Goal: Task Accomplishment & Management: Manage account settings

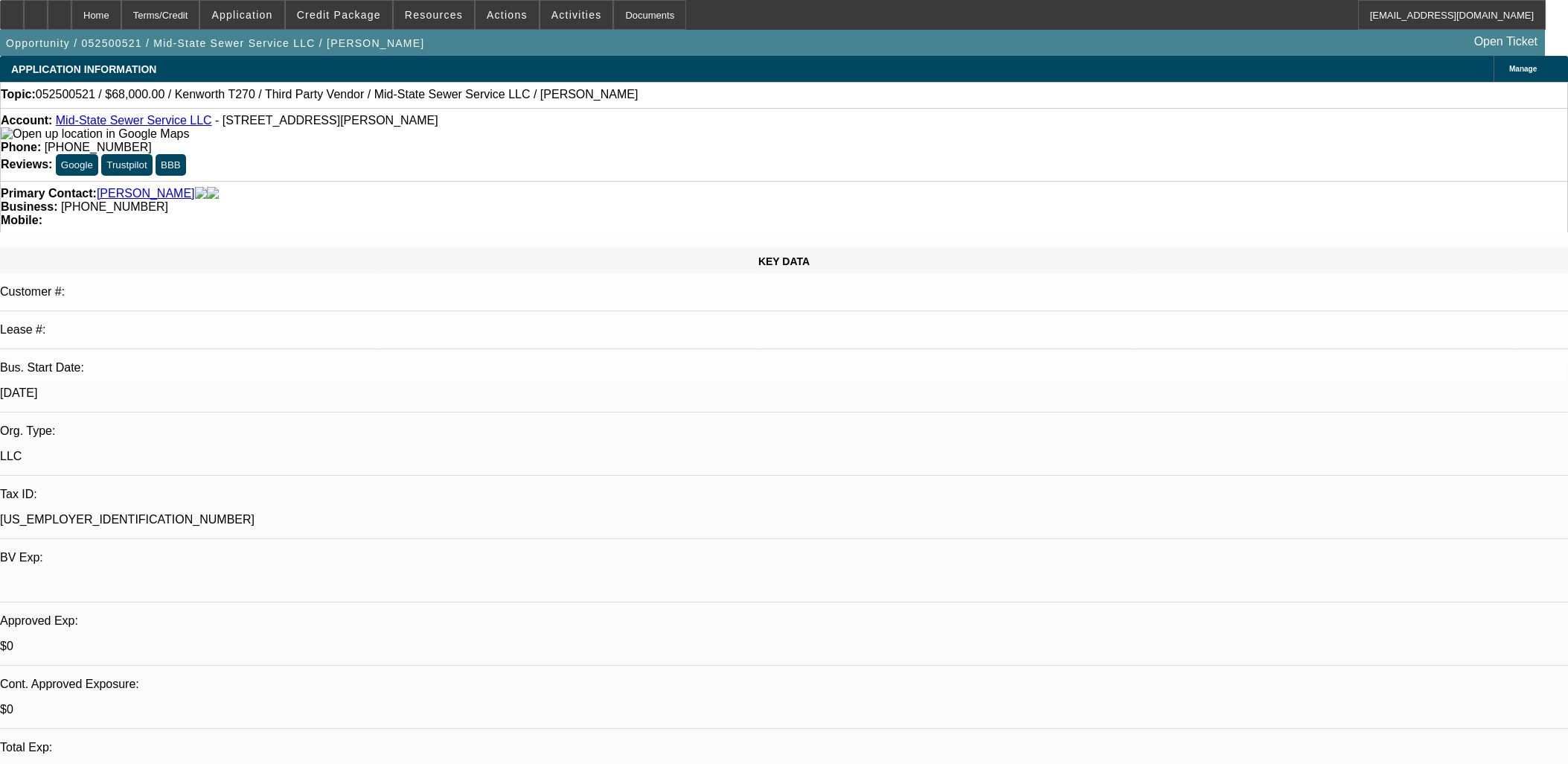
select select "0"
select select "2"
select select "0.1"
select select "4"
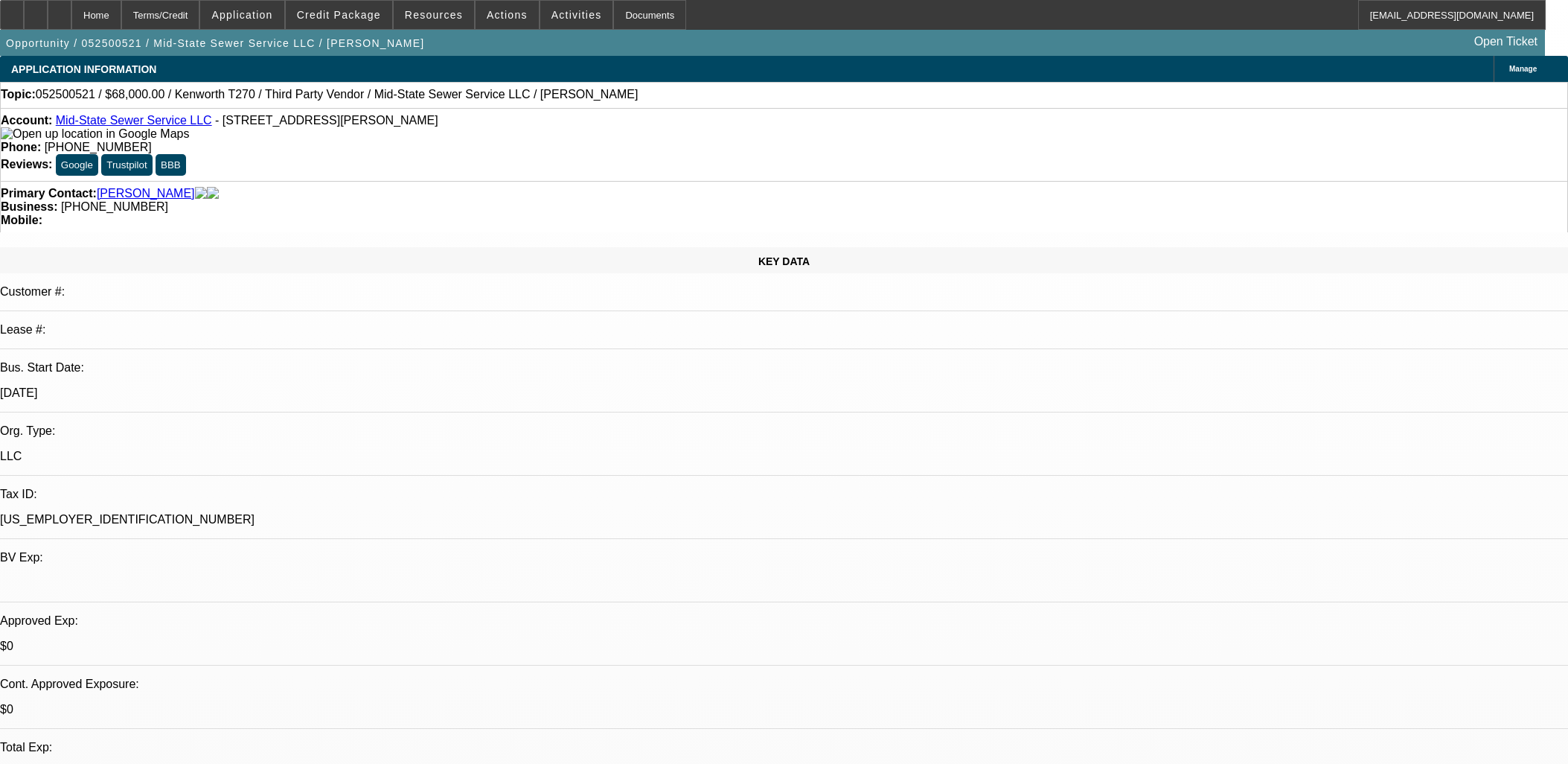
select select "0"
select select "2"
select select "0.1"
select select "4"
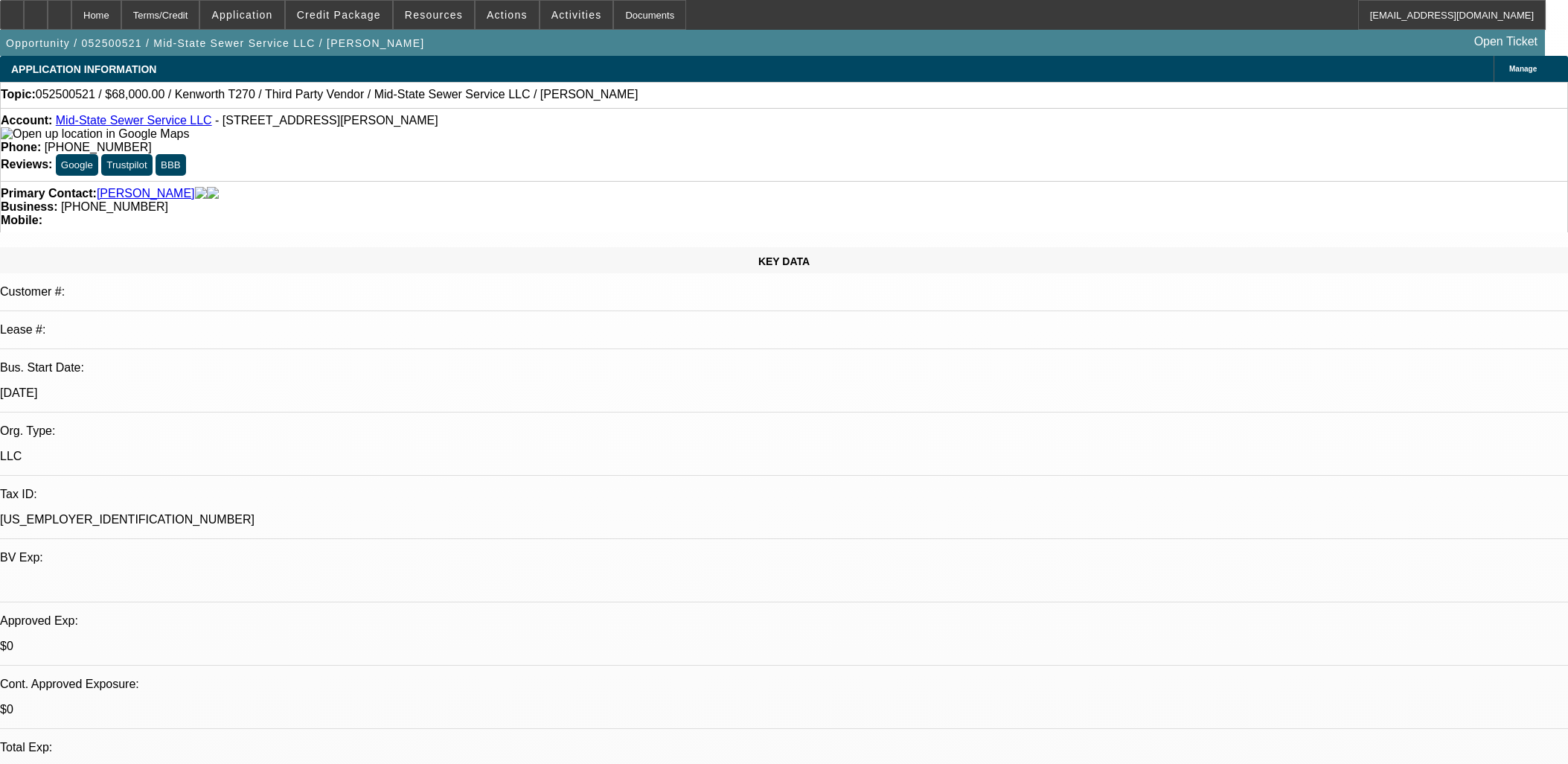
select select "0"
select select "2"
select select "0"
select select "6"
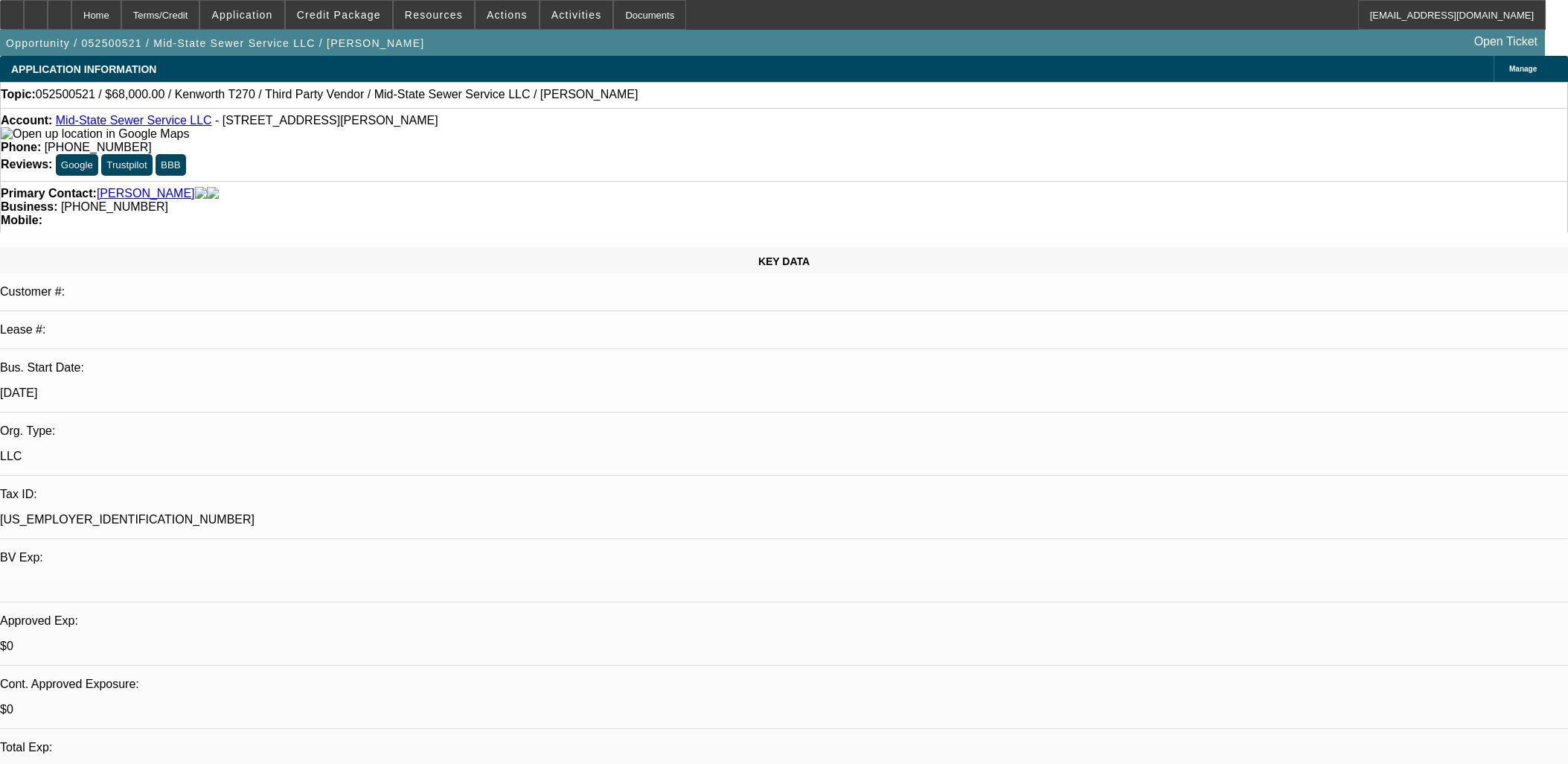
select select "0.2"
select select "2"
select select "0.1"
select select "4"
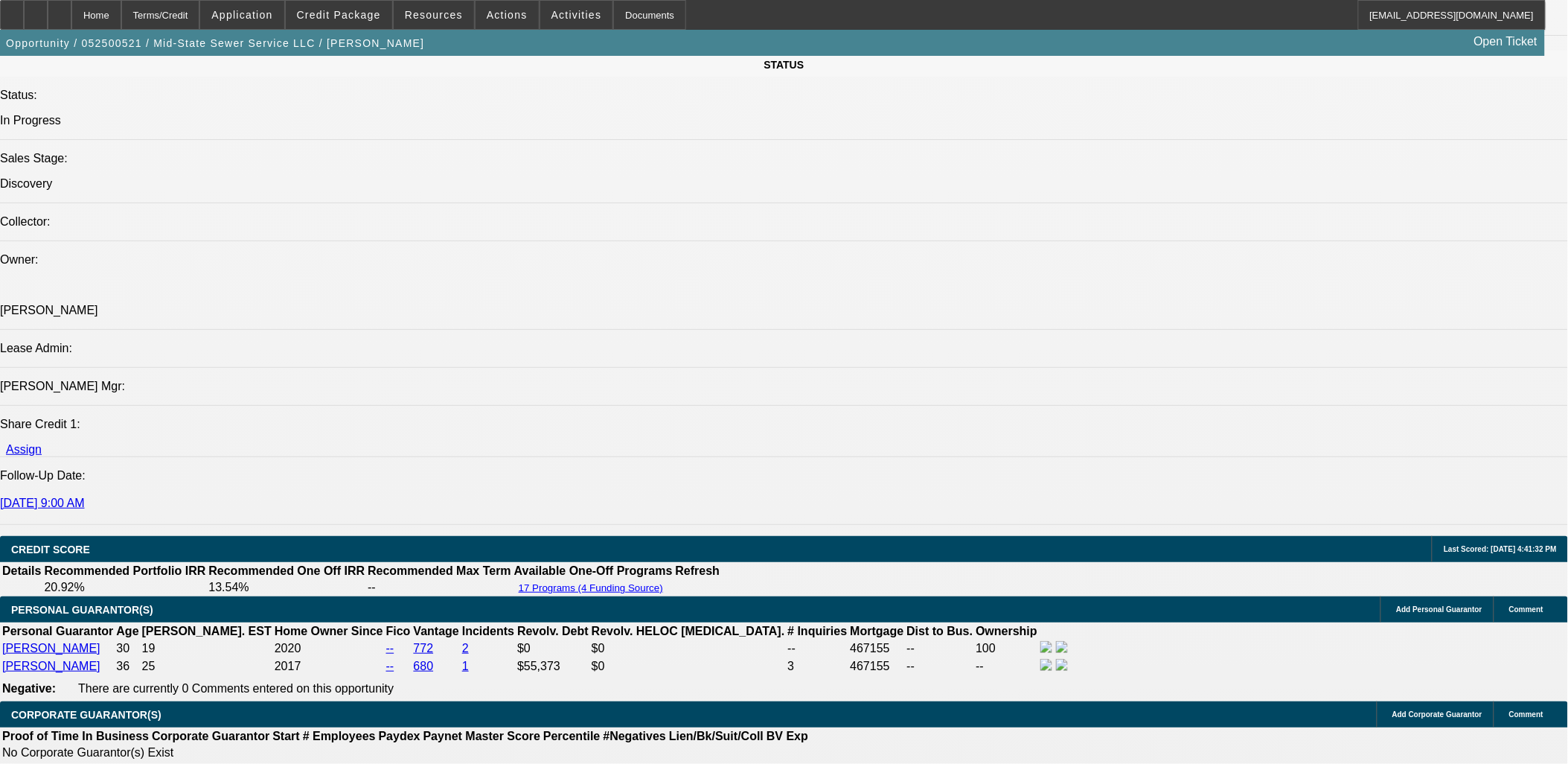
scroll to position [2067, 0]
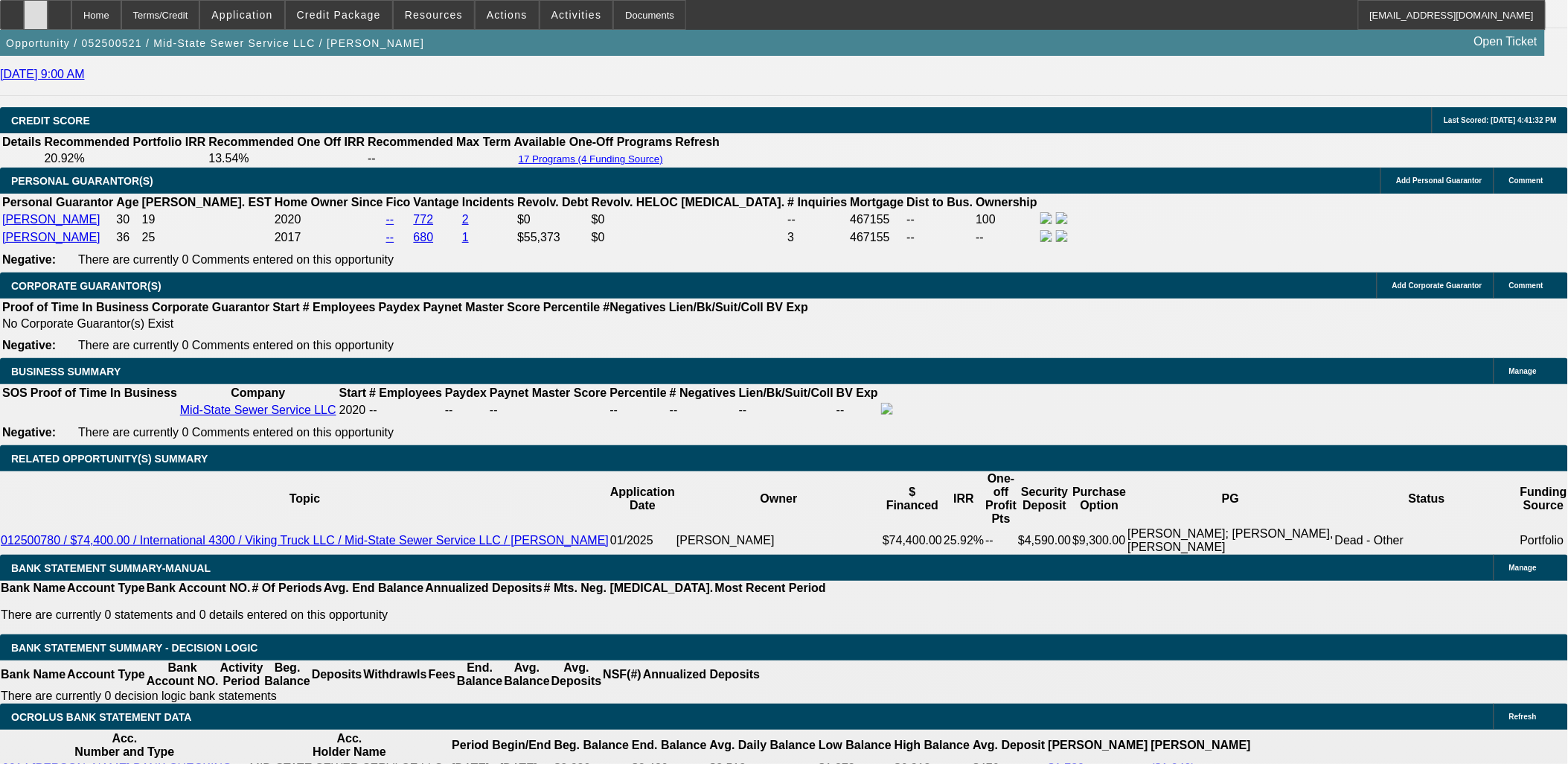
click at [35, 10] on icon at bounding box center [35, 10] width 0 height 0
click at [338, 10] on span "Credit Package" at bounding box center [339, 15] width 84 height 12
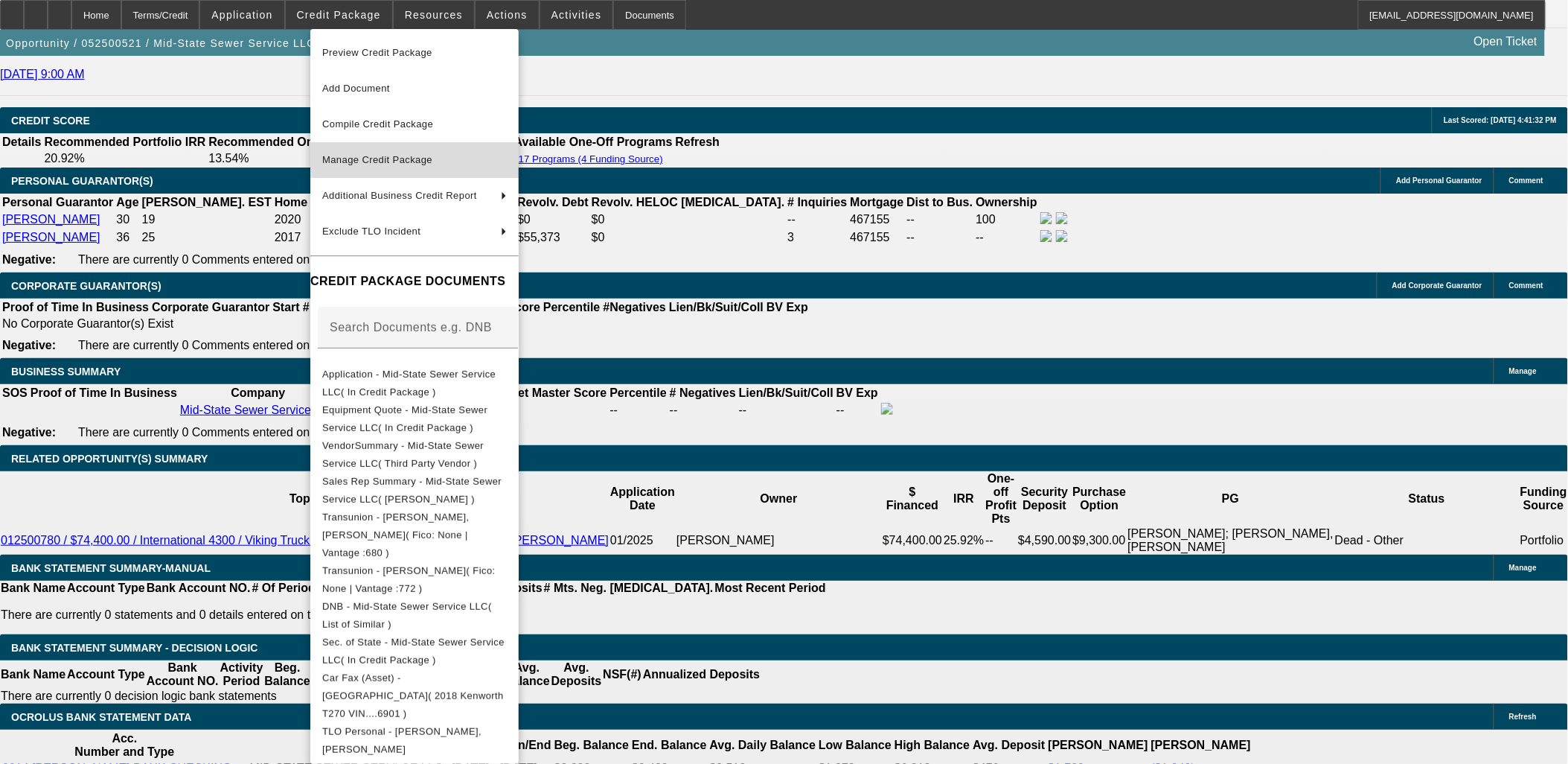
click at [373, 167] on span "Manage Credit Package" at bounding box center [414, 160] width 185 height 18
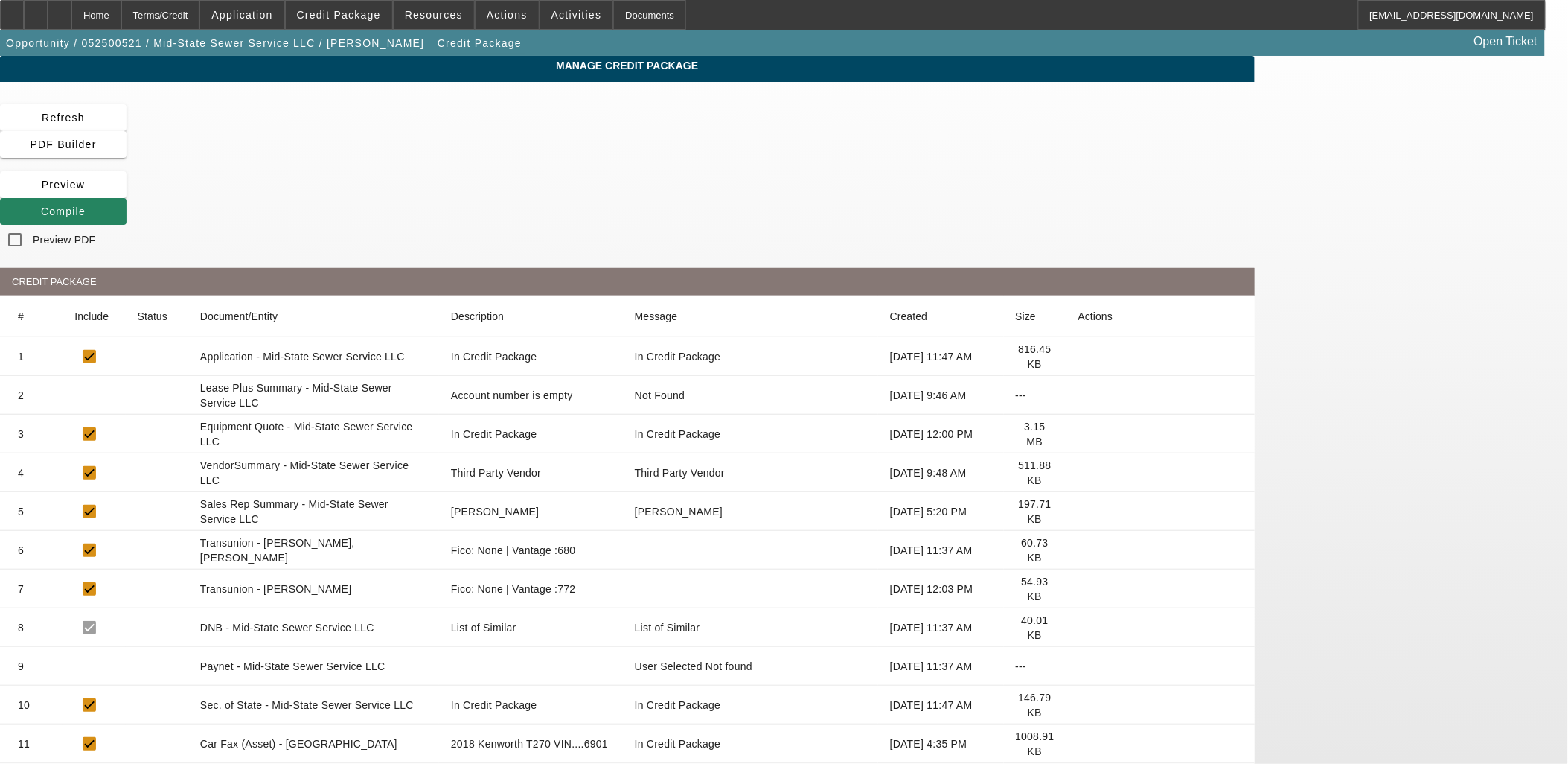
click at [1078, 550] on icon at bounding box center [1078, 550] width 0 height 0
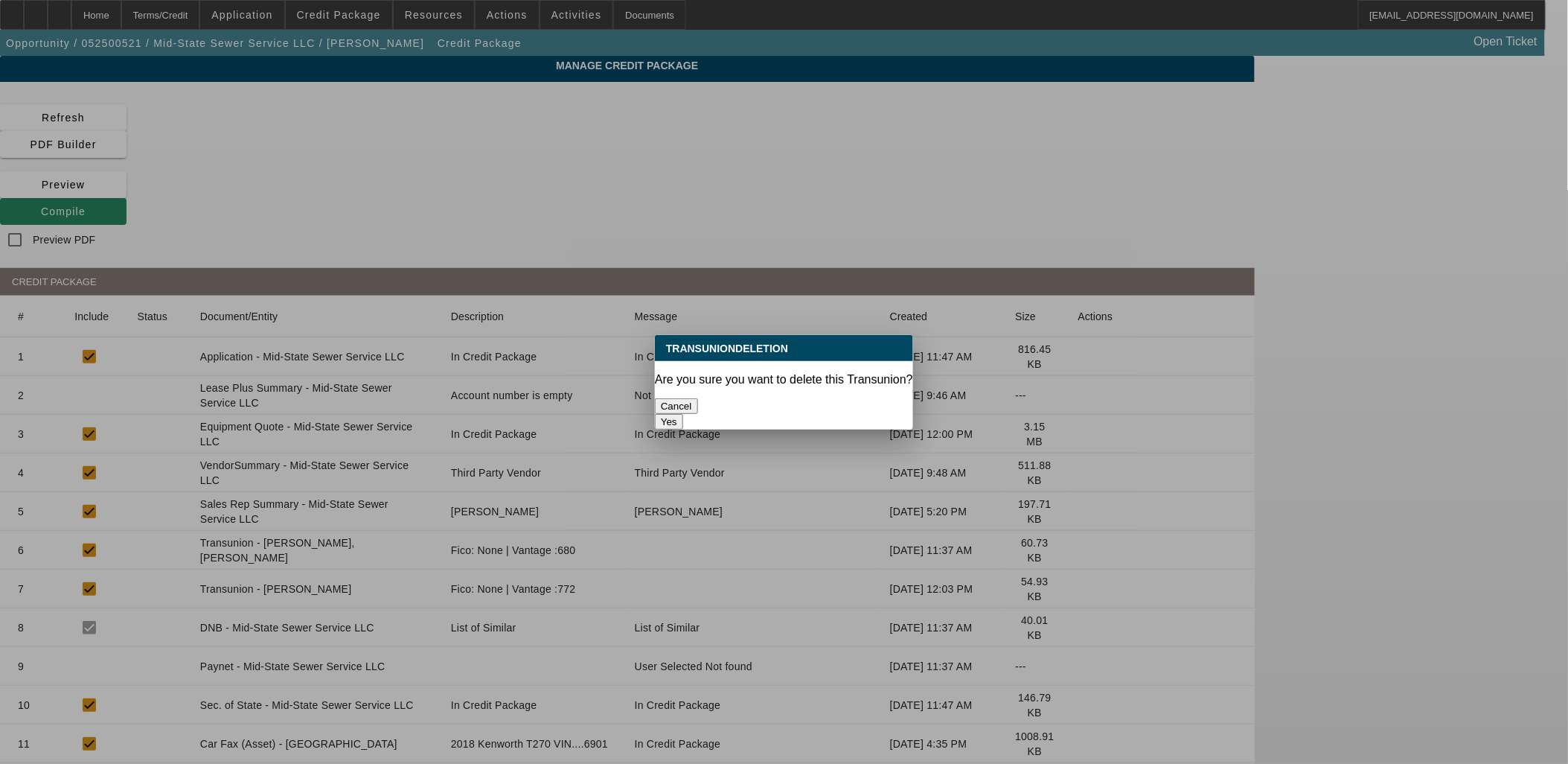
click at [683, 413] on button "Yes" at bounding box center [669, 421] width 28 height 16
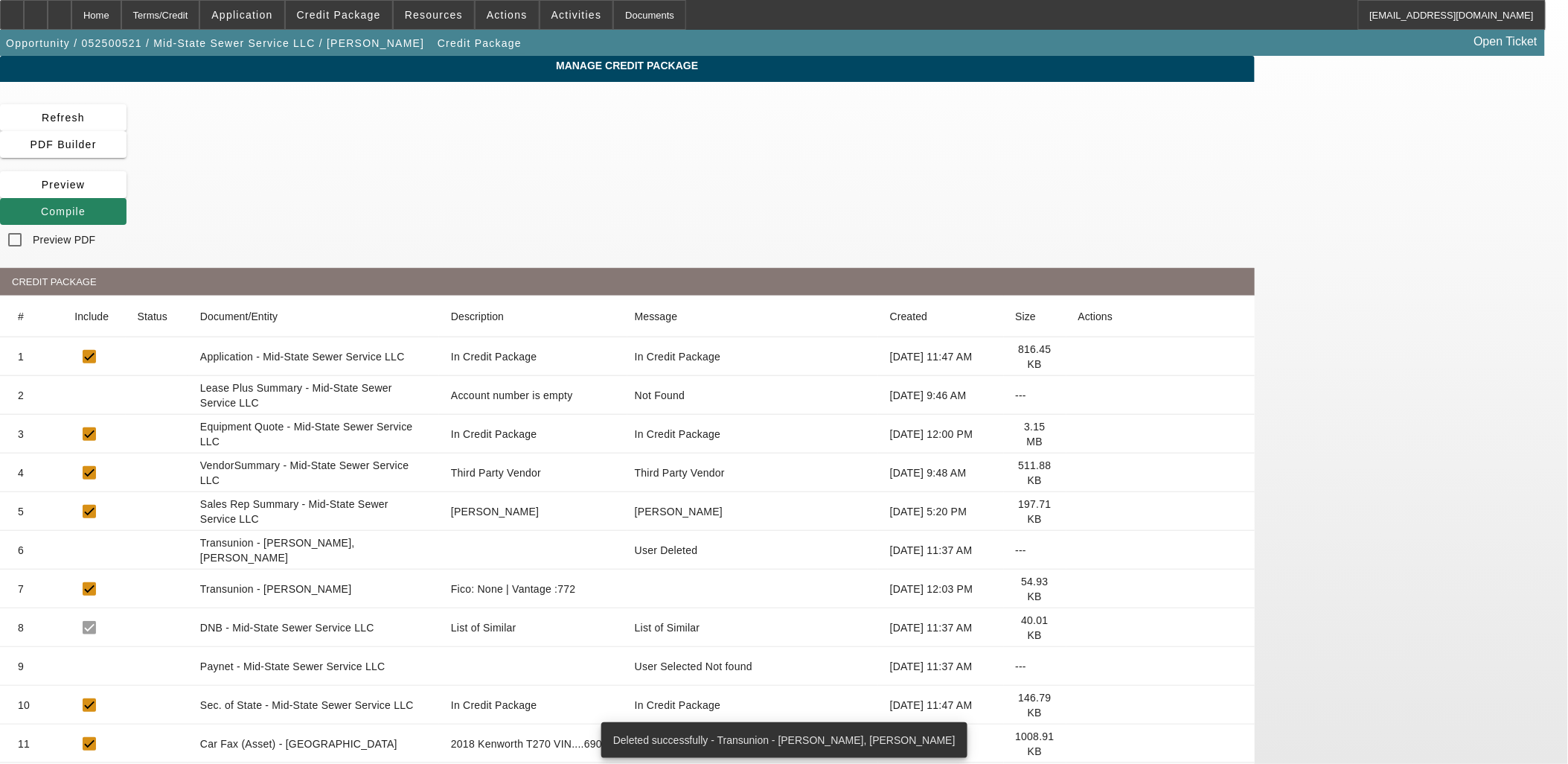
click at [1078, 589] on icon at bounding box center [1078, 589] width 0 height 0
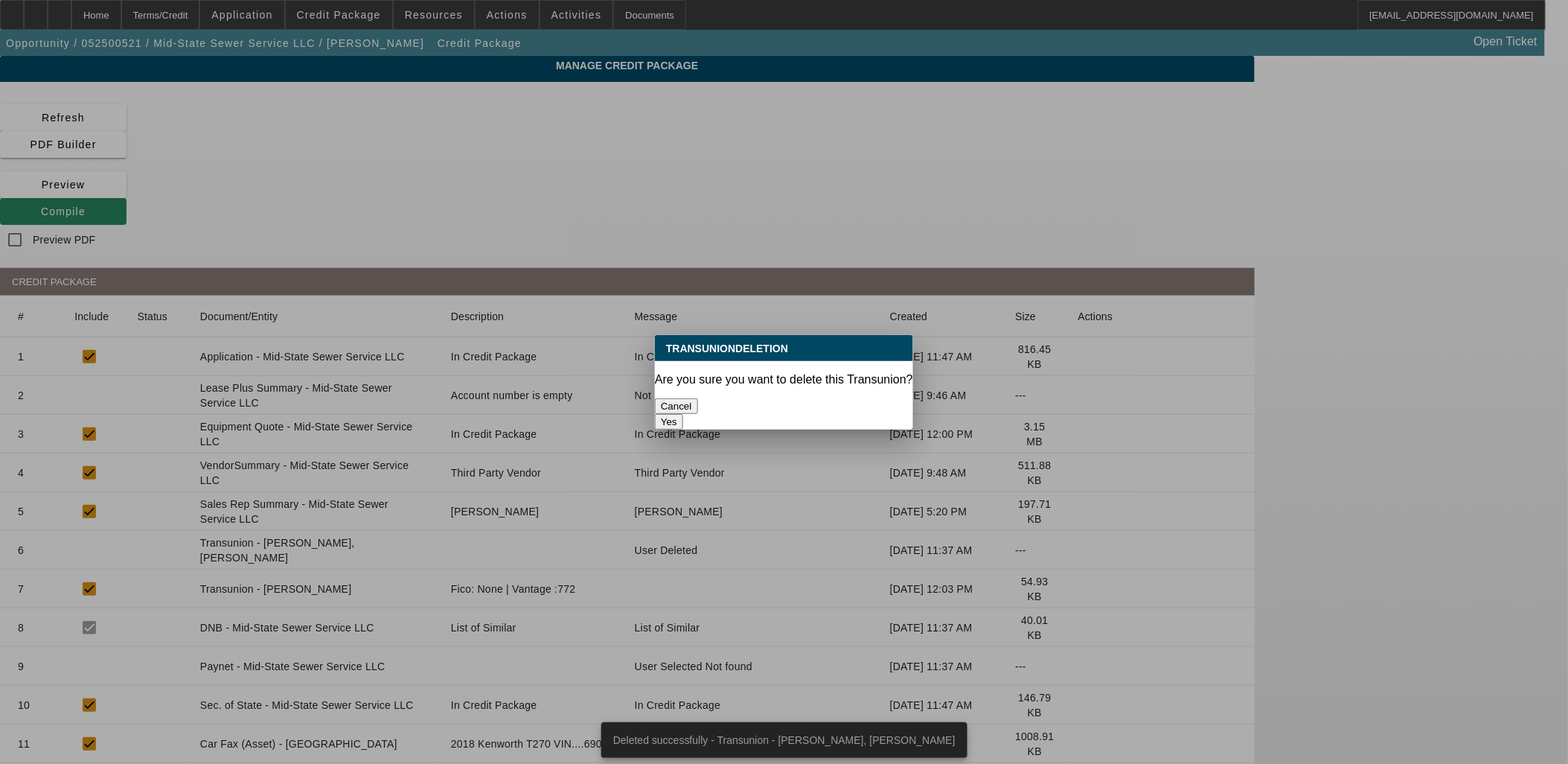
click at [683, 413] on button "Yes" at bounding box center [669, 421] width 28 height 16
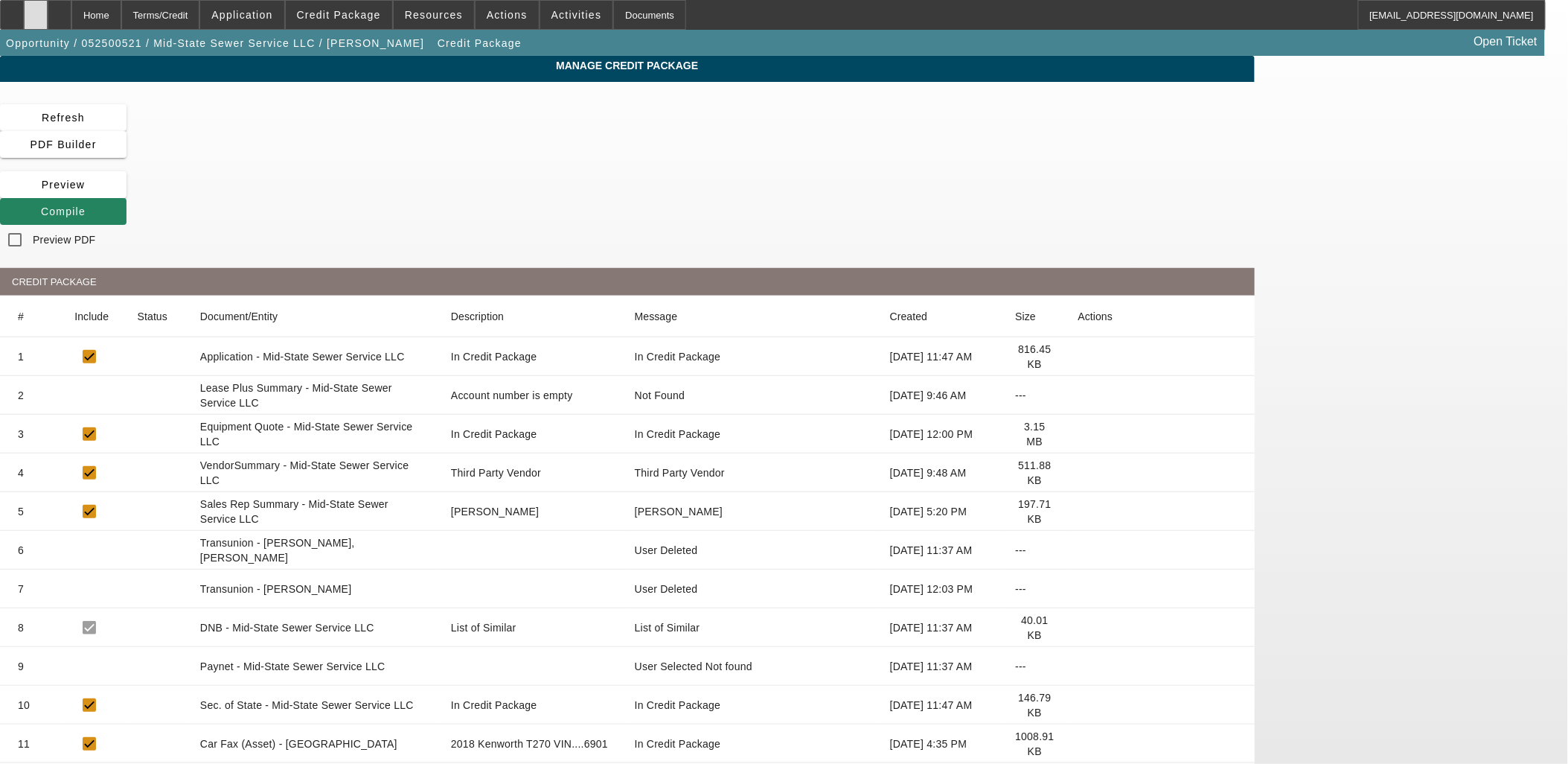
click at [48, 13] on div at bounding box center [35, 15] width 24 height 29
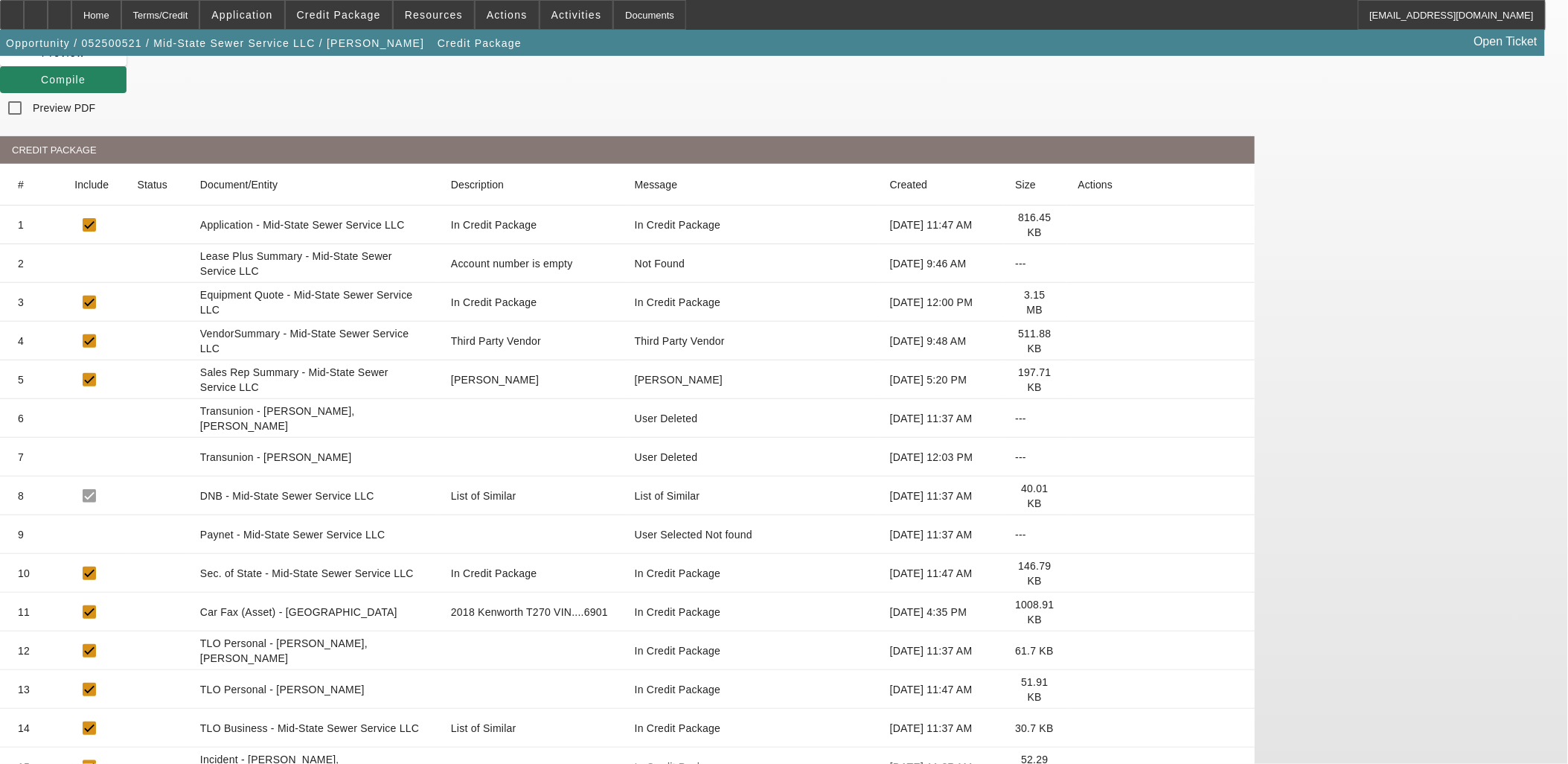
scroll to position [165, 0]
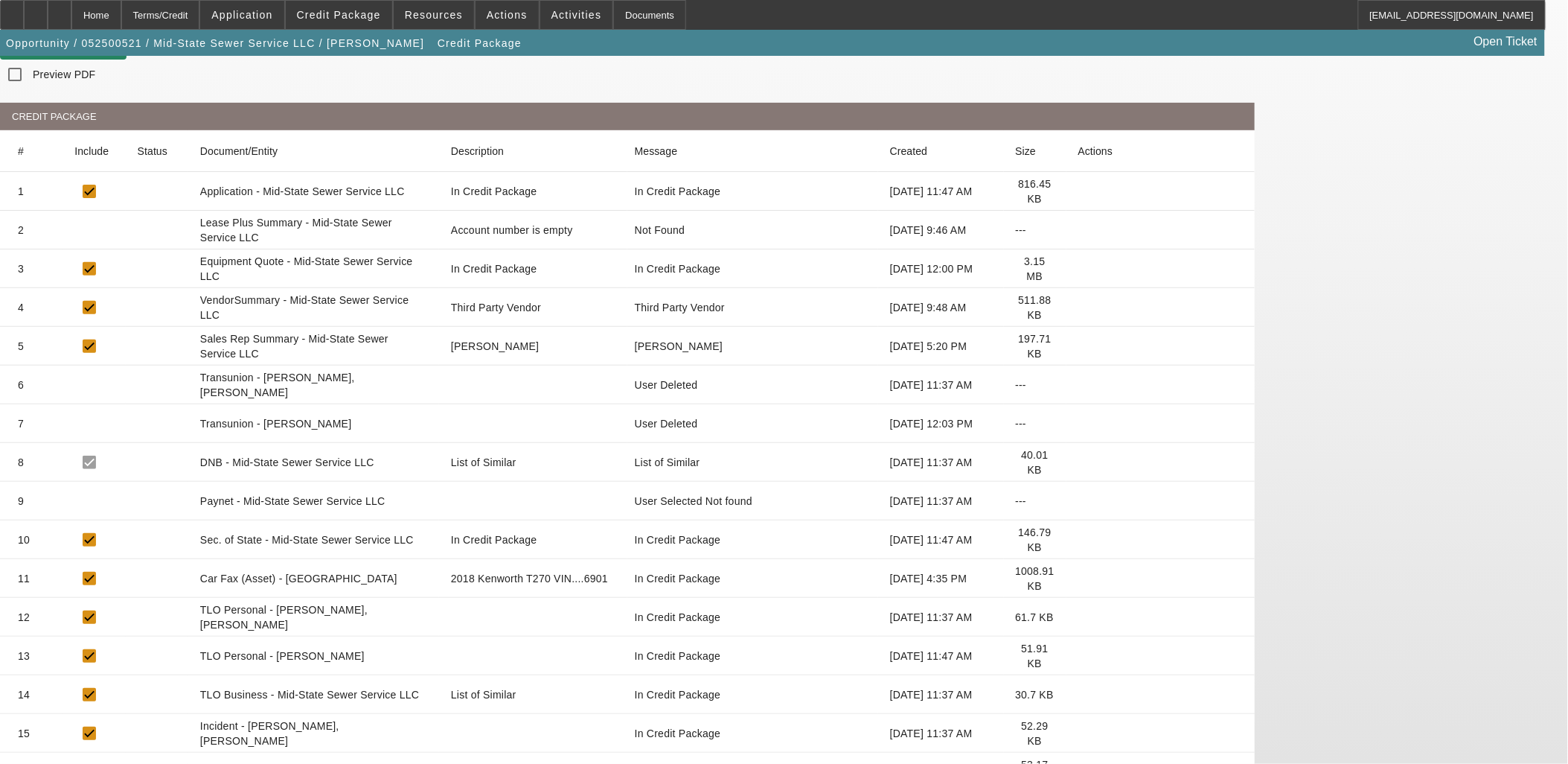
click at [1078, 617] on icon at bounding box center [1078, 617] width 0 height 0
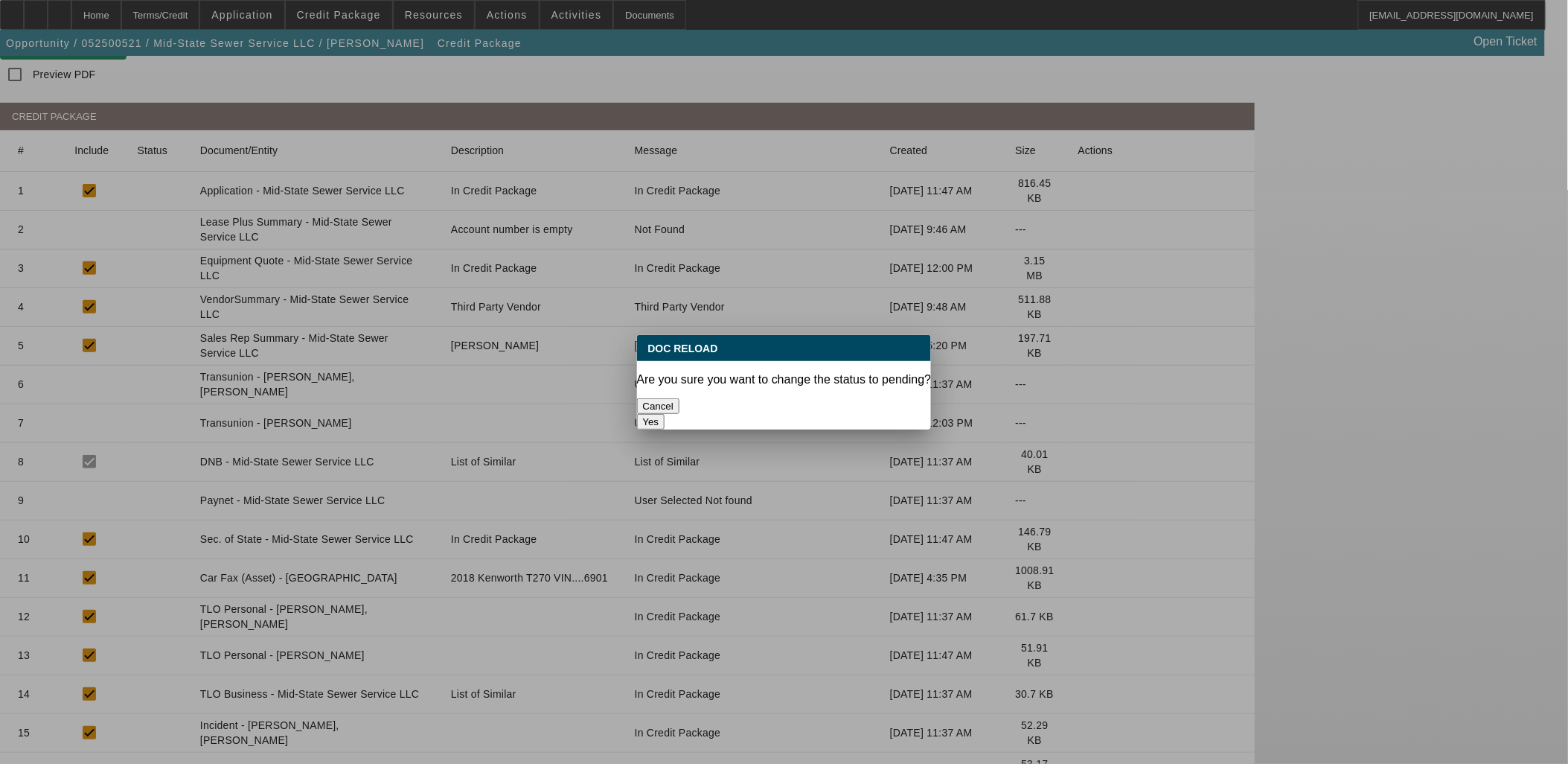
click at [666, 413] on button "Yes" at bounding box center [651, 421] width 28 height 16
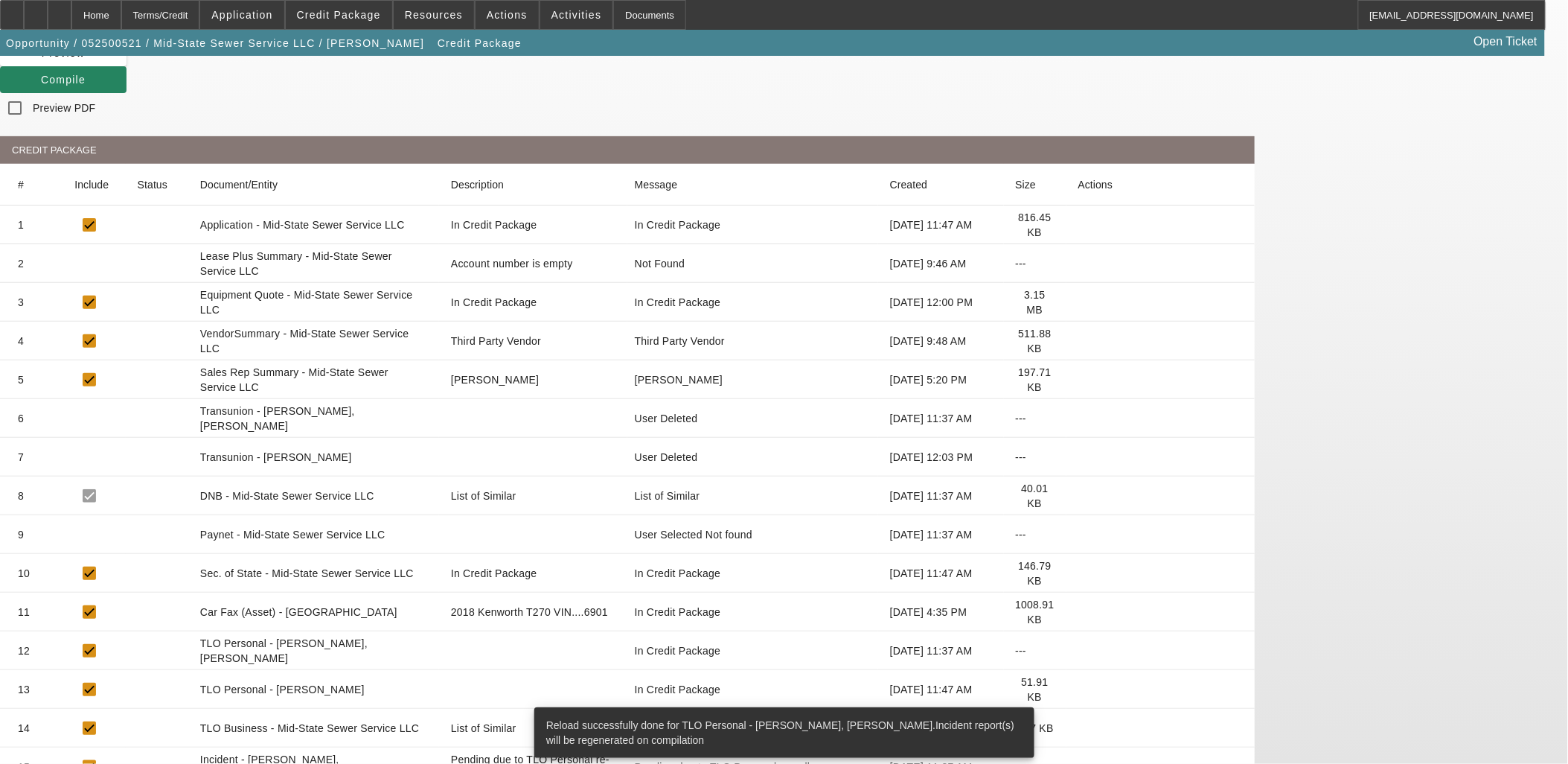
scroll to position [302, 0]
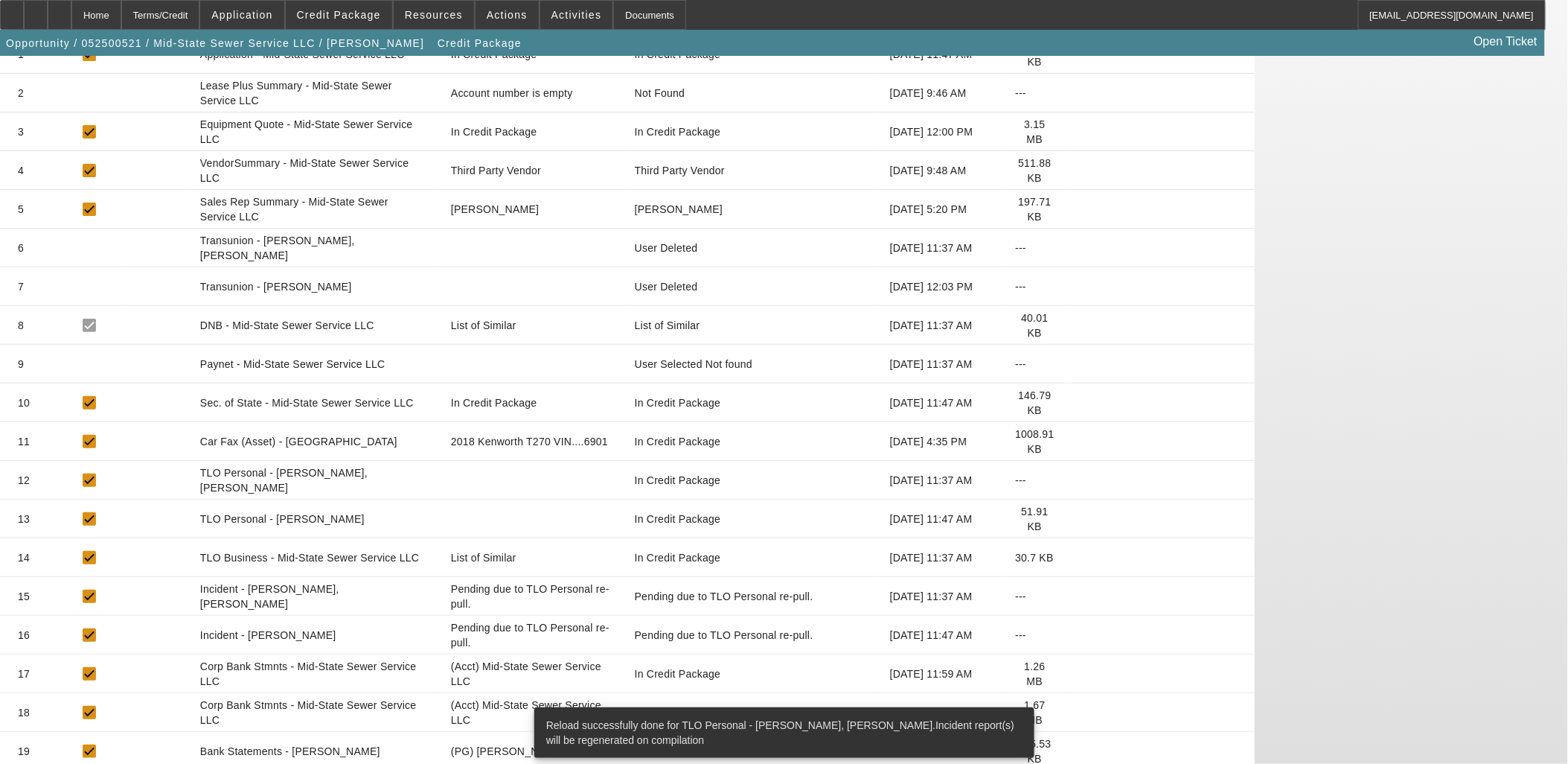
click at [1078, 518] on icon at bounding box center [1078, 518] width 0 height 0
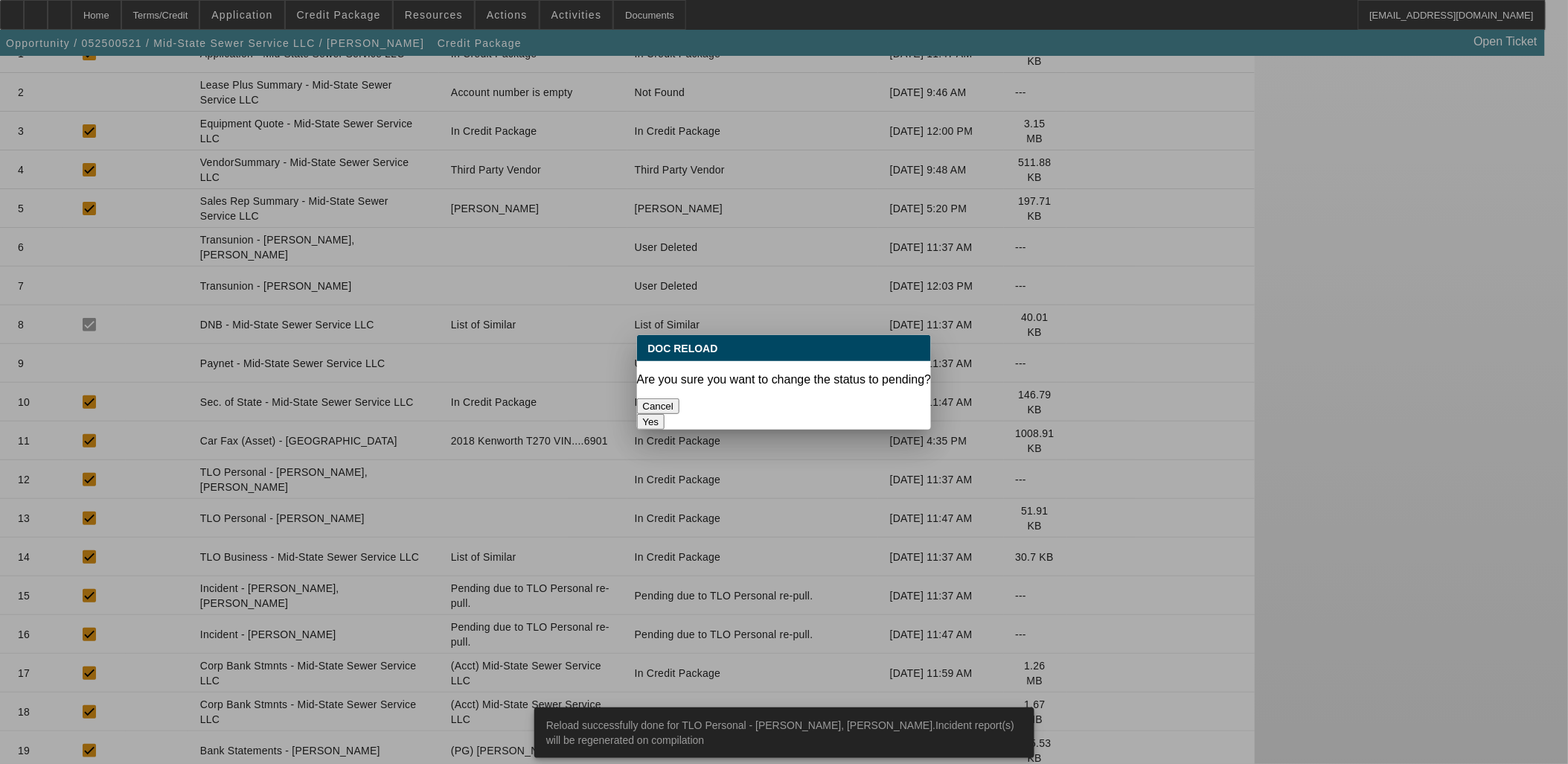
scroll to position [0, 0]
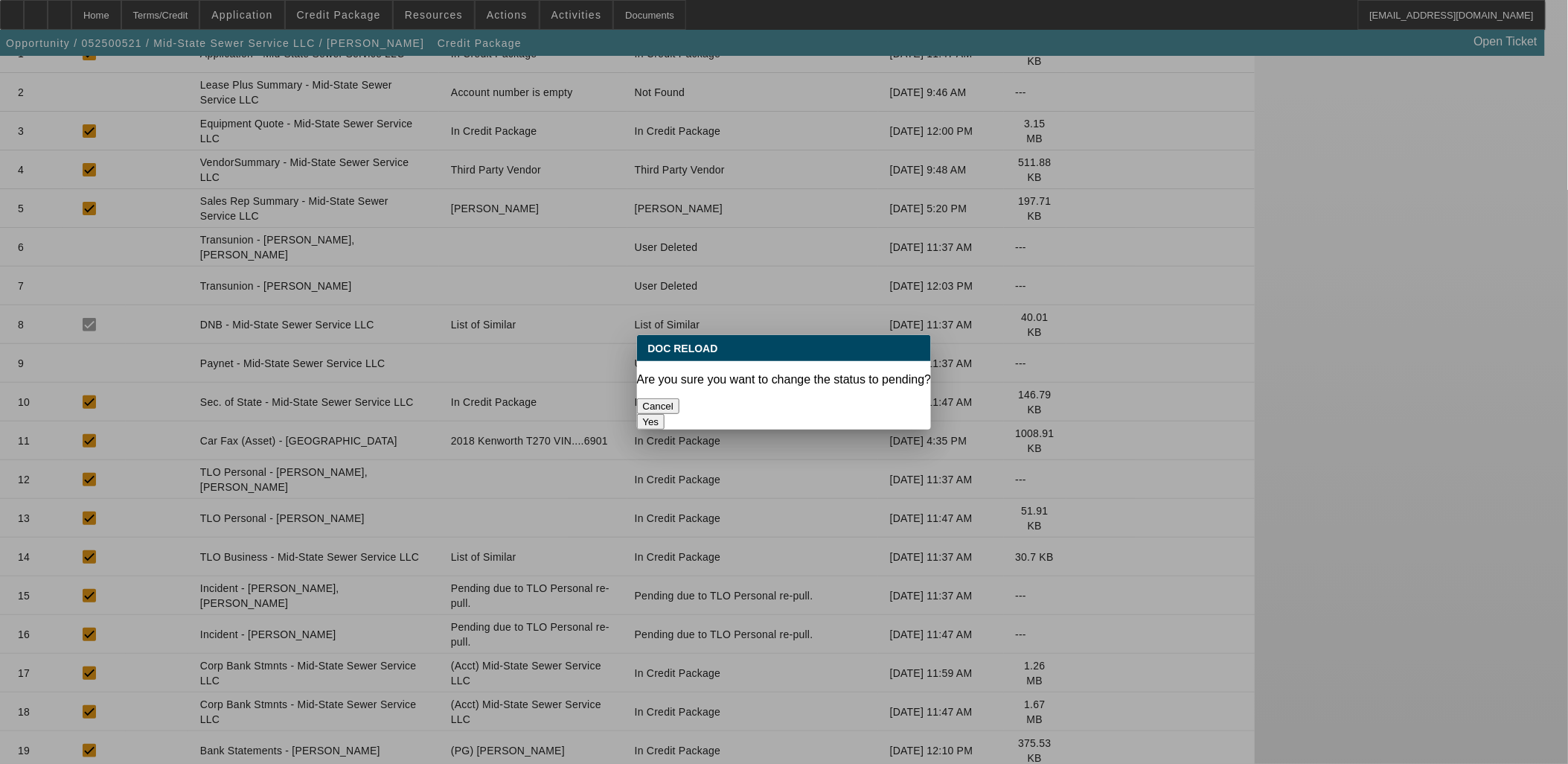
click at [666, 413] on button "Yes" at bounding box center [651, 421] width 28 height 16
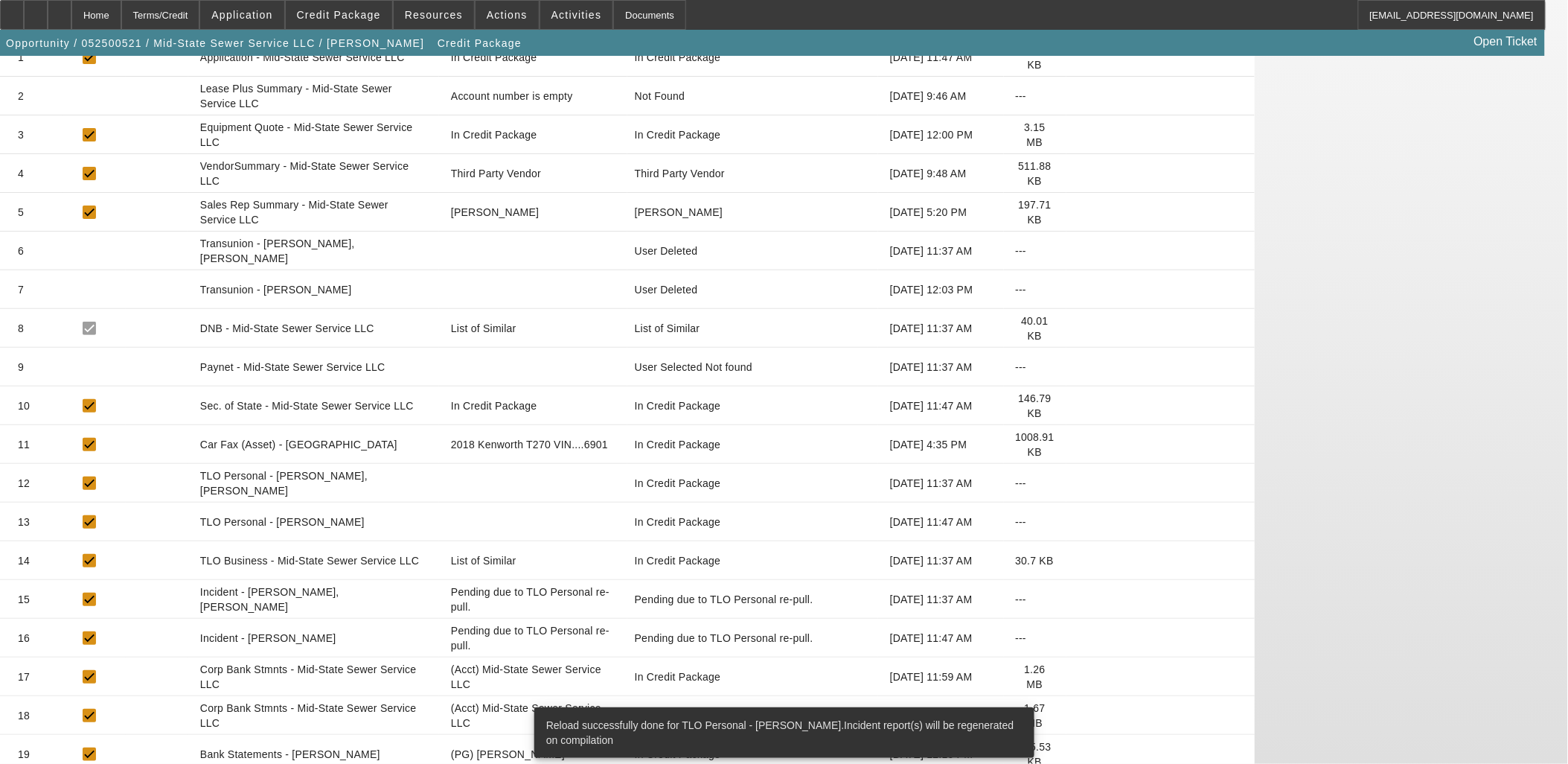
scroll to position [302, 0]
click at [1078, 558] on icon at bounding box center [1078, 558] width 0 height 0
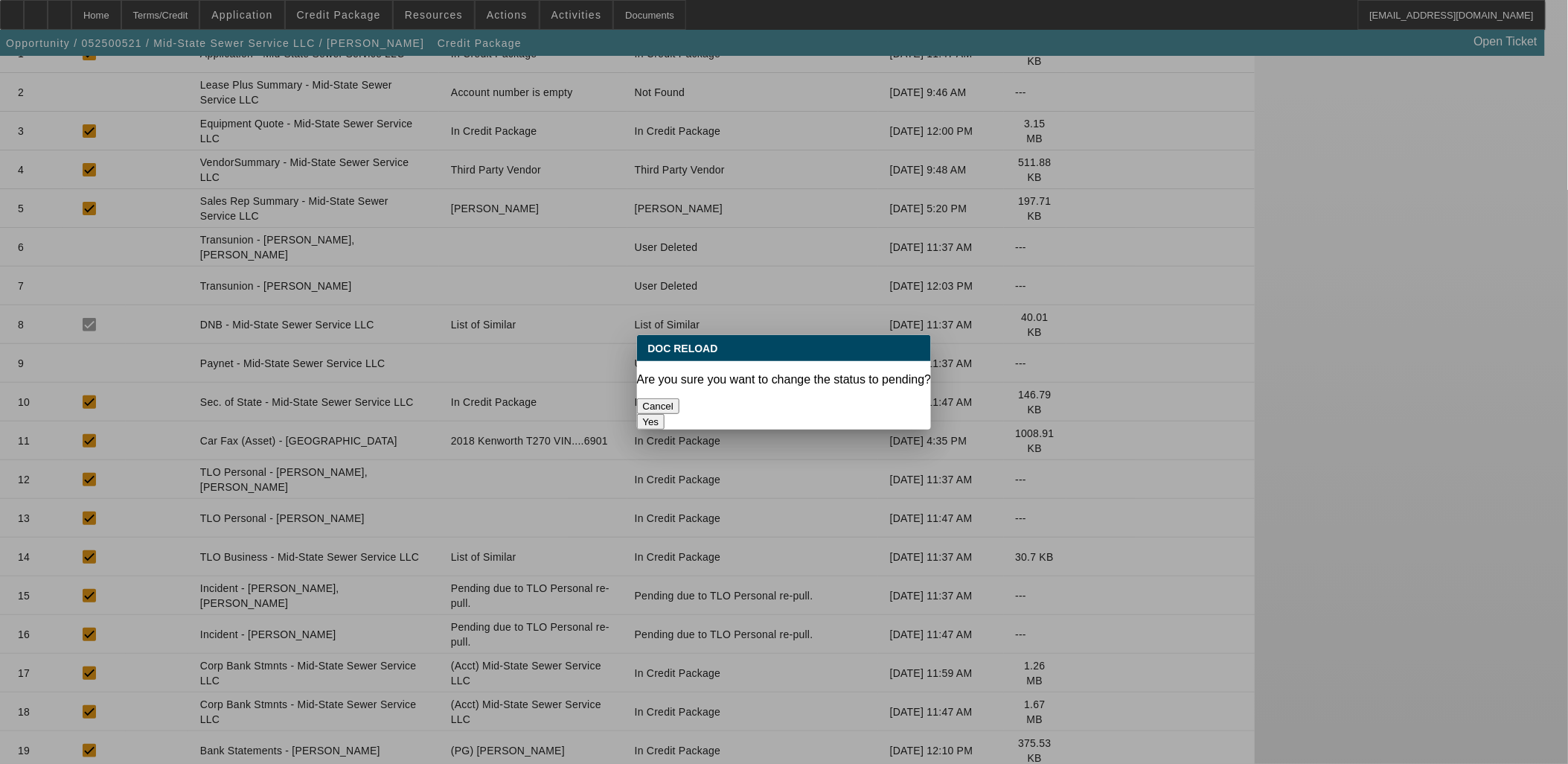
click at [666, 413] on button "Yes" at bounding box center [651, 421] width 28 height 16
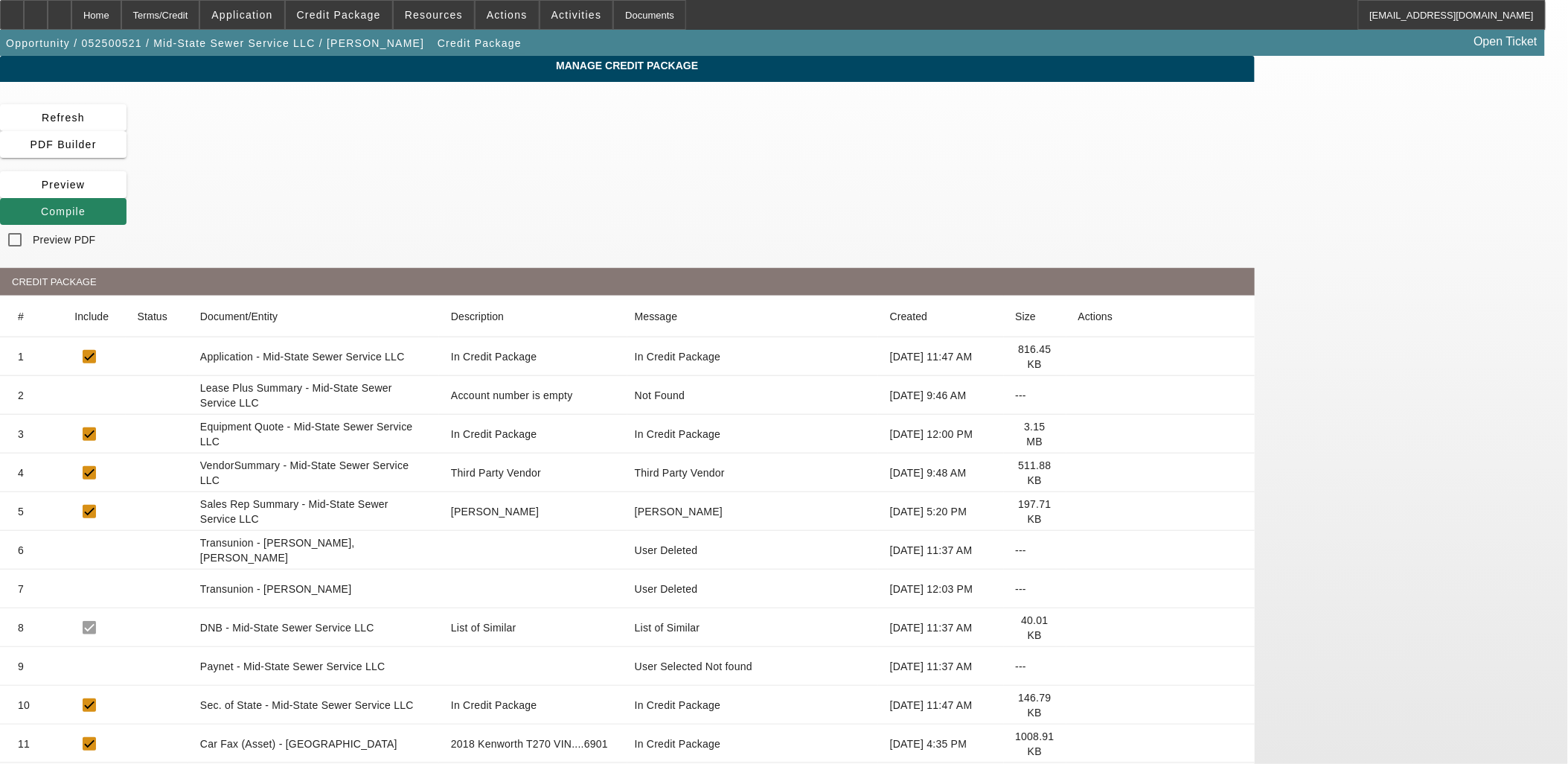
click at [1078, 705] on icon at bounding box center [1078, 705] width 0 height 0
click at [85, 205] on span "Compile" at bounding box center [63, 211] width 44 height 12
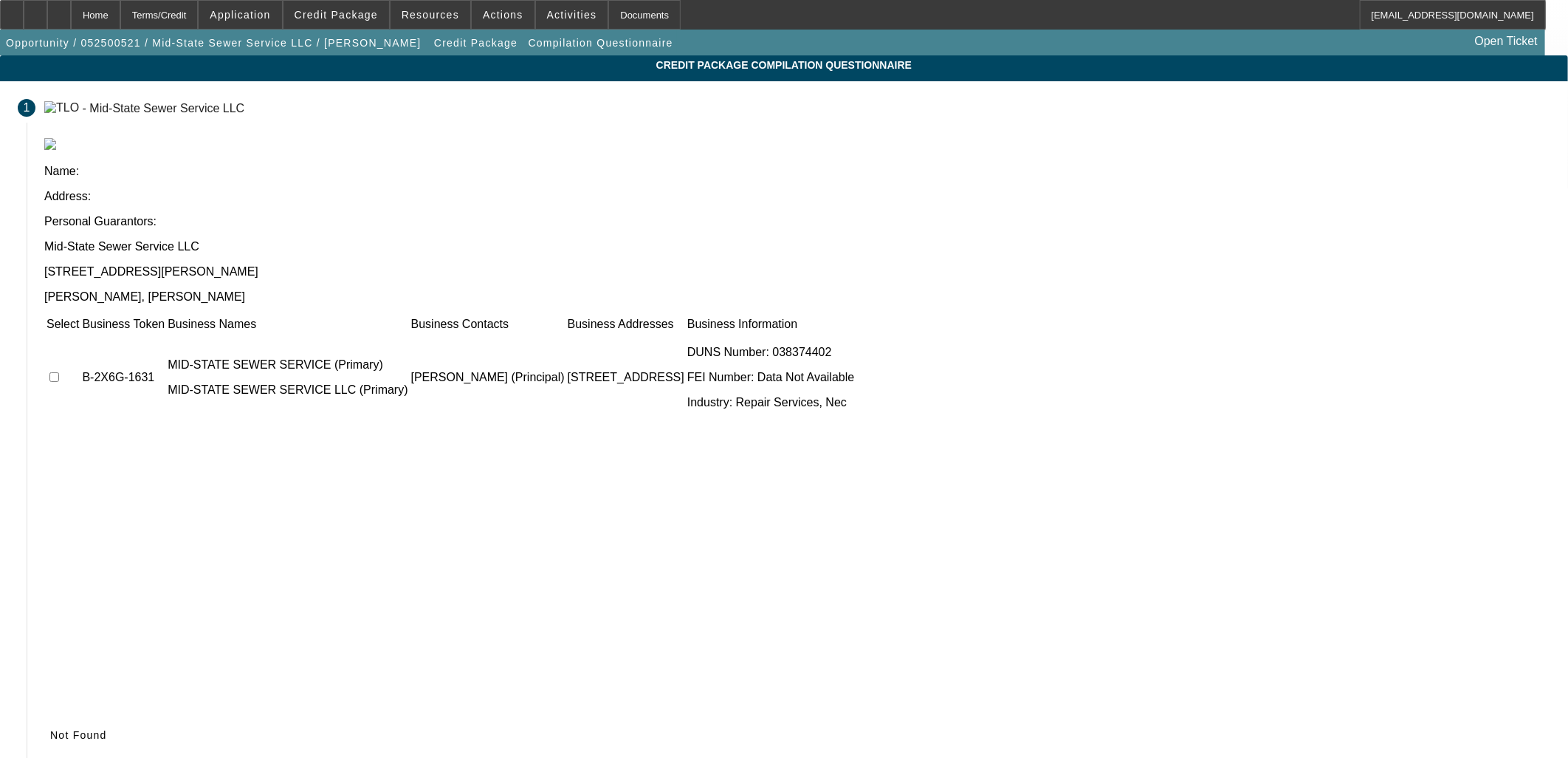
drag, startPoint x: 403, startPoint y: 231, endPoint x: 414, endPoint y: 237, distance: 12.5
click at [59, 372] on input "checkbox" at bounding box center [55, 377] width 10 height 10
checkbox input "true"
click at [88, 729] on span "Submit" at bounding box center [69, 735] width 38 height 12
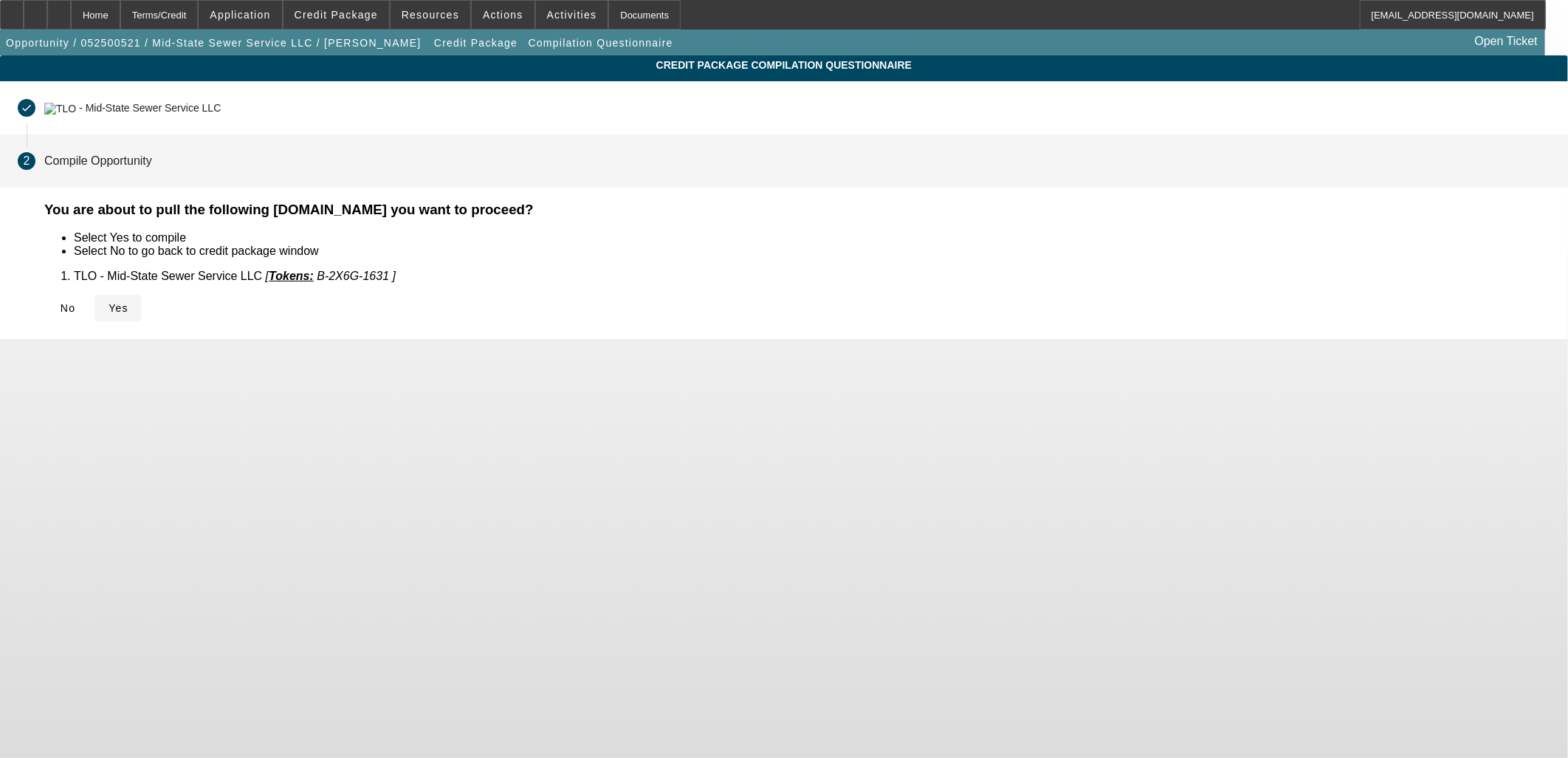
click at [129, 308] on span "Yes" at bounding box center [118, 308] width 19 height 12
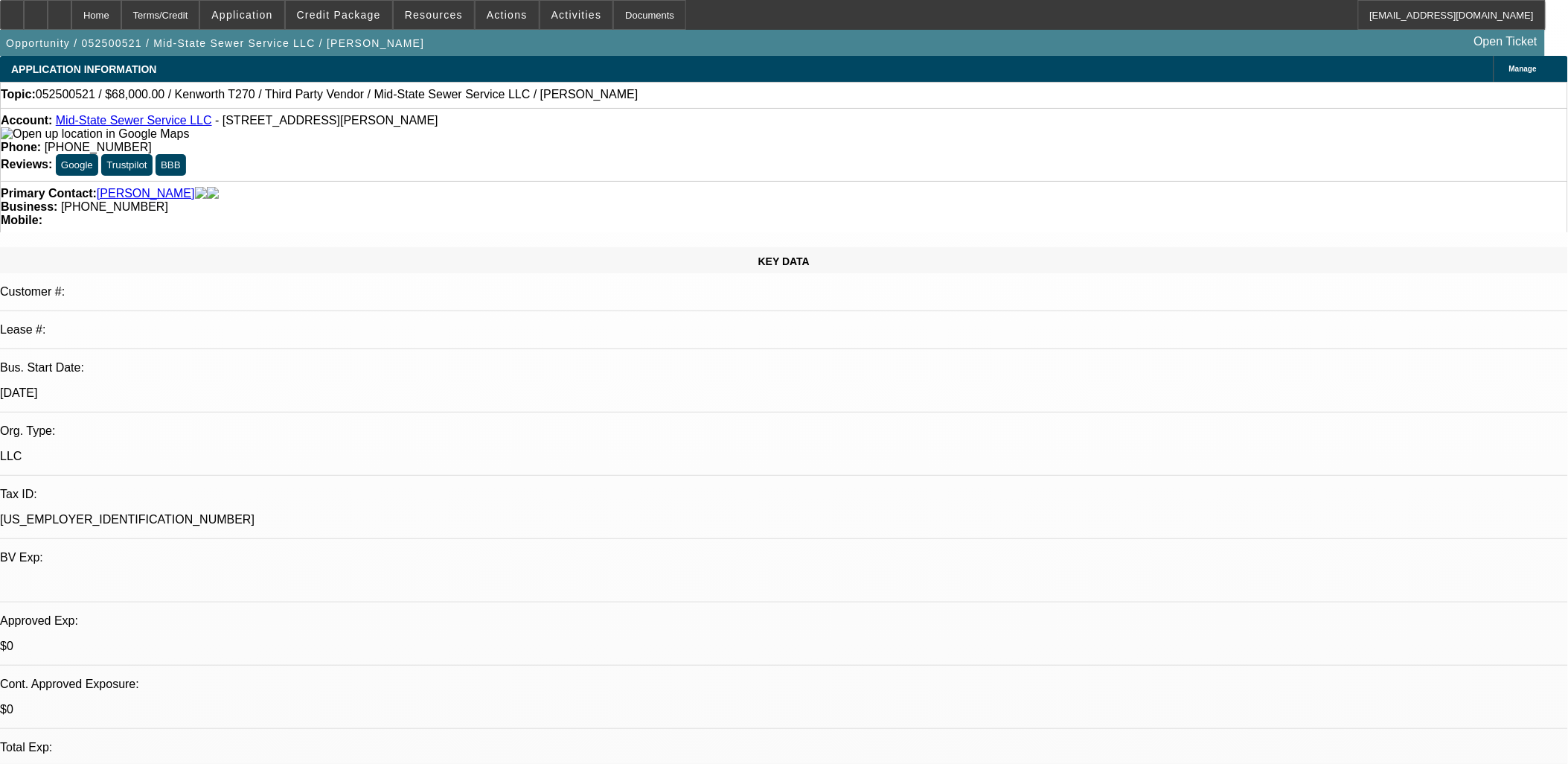
select select "0"
select select "2"
select select "0.1"
select select "4"
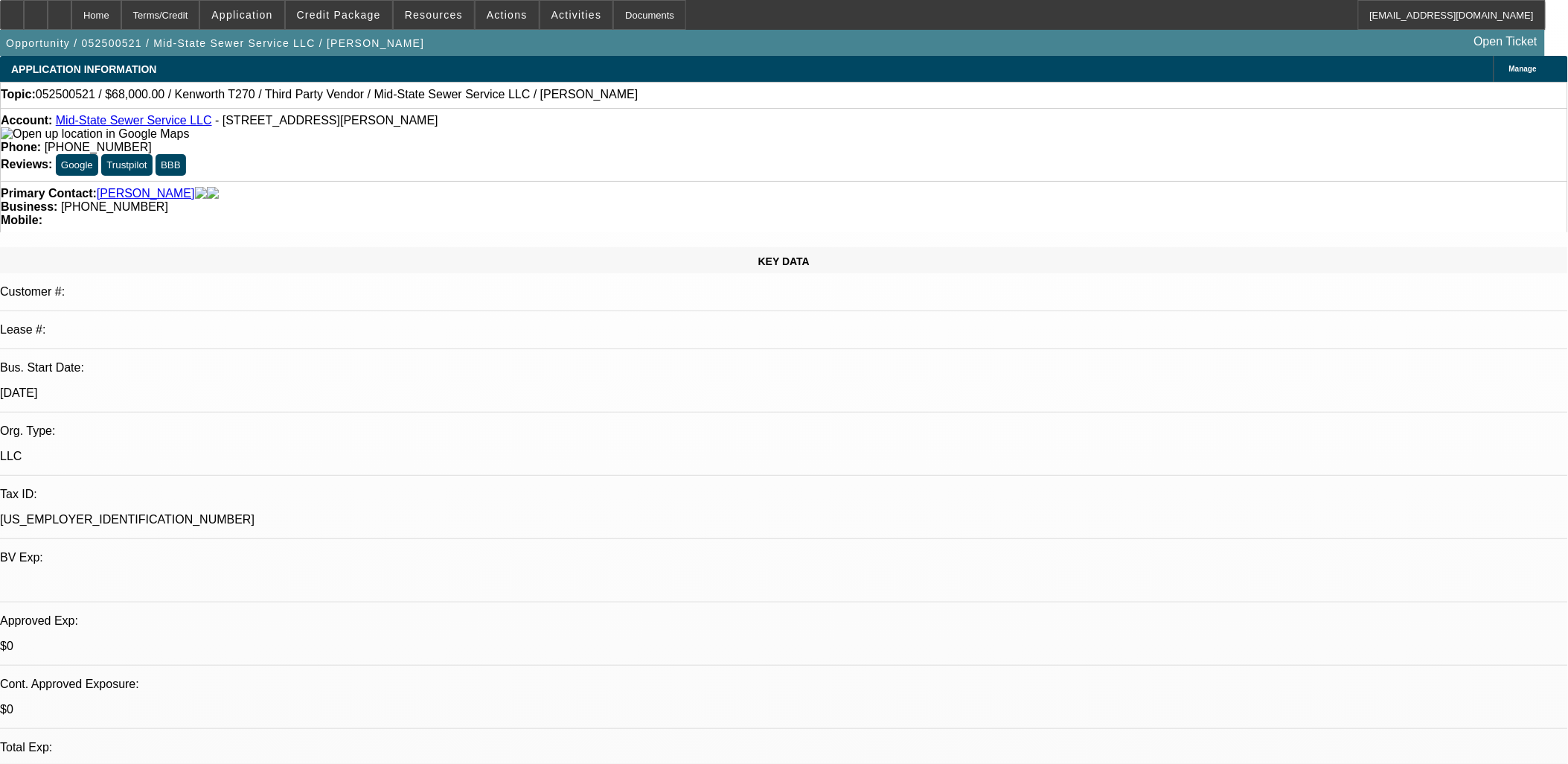
select select "0"
select select "2"
select select "0.1"
select select "4"
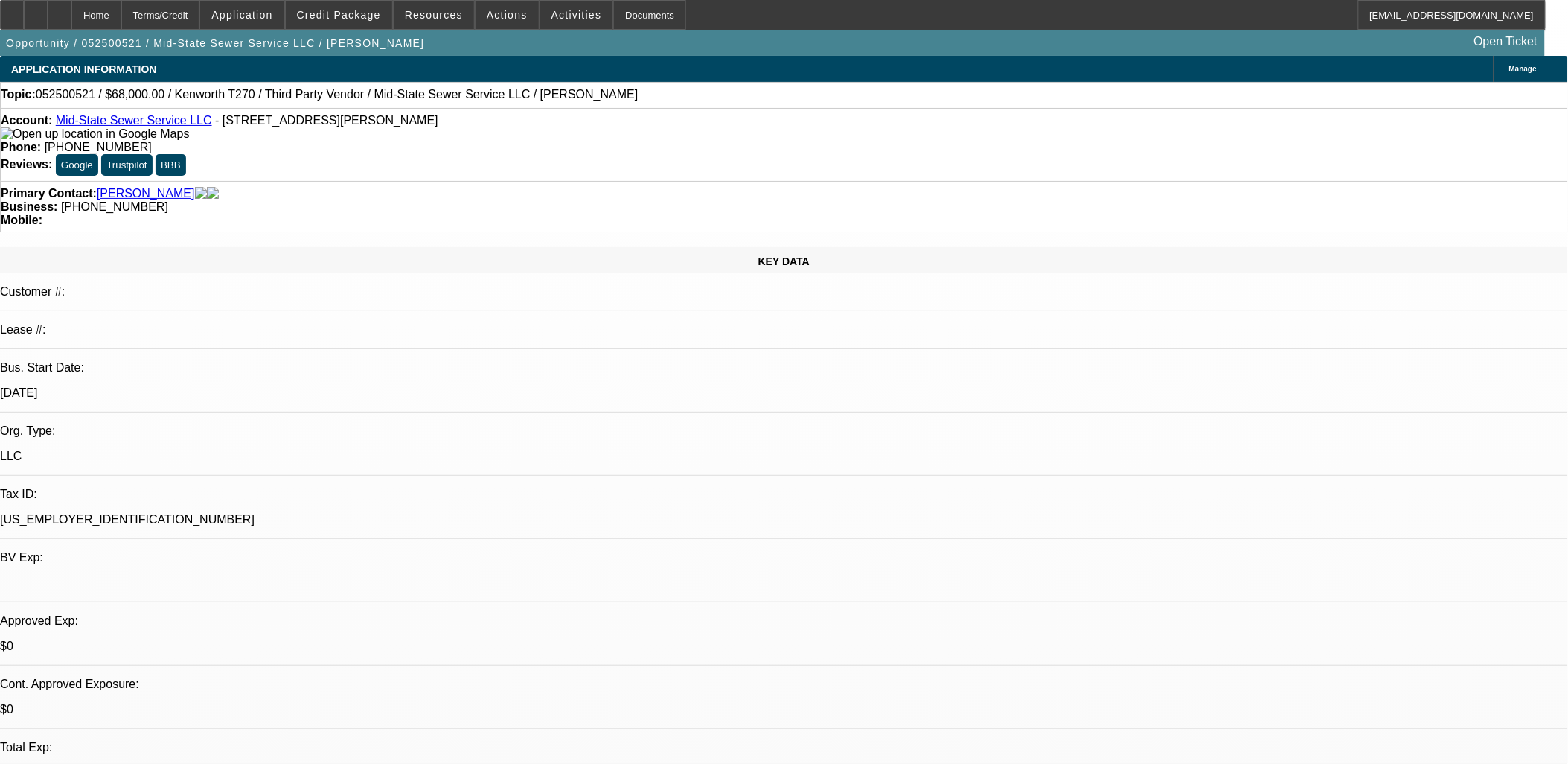
select select "0"
select select "2"
select select "0"
select select "6"
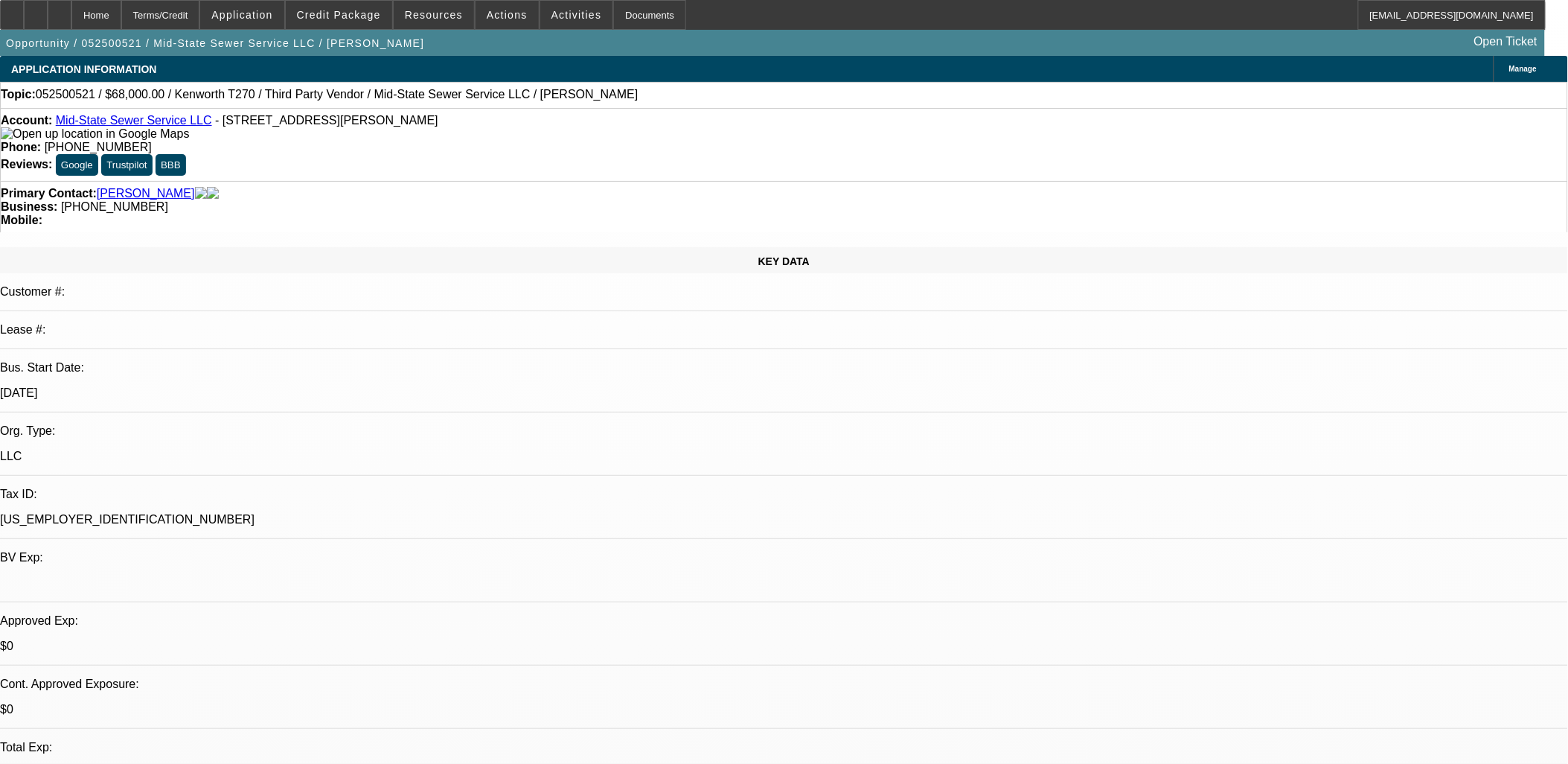
select select "0.2"
select select "2"
select select "0.1"
select select "4"
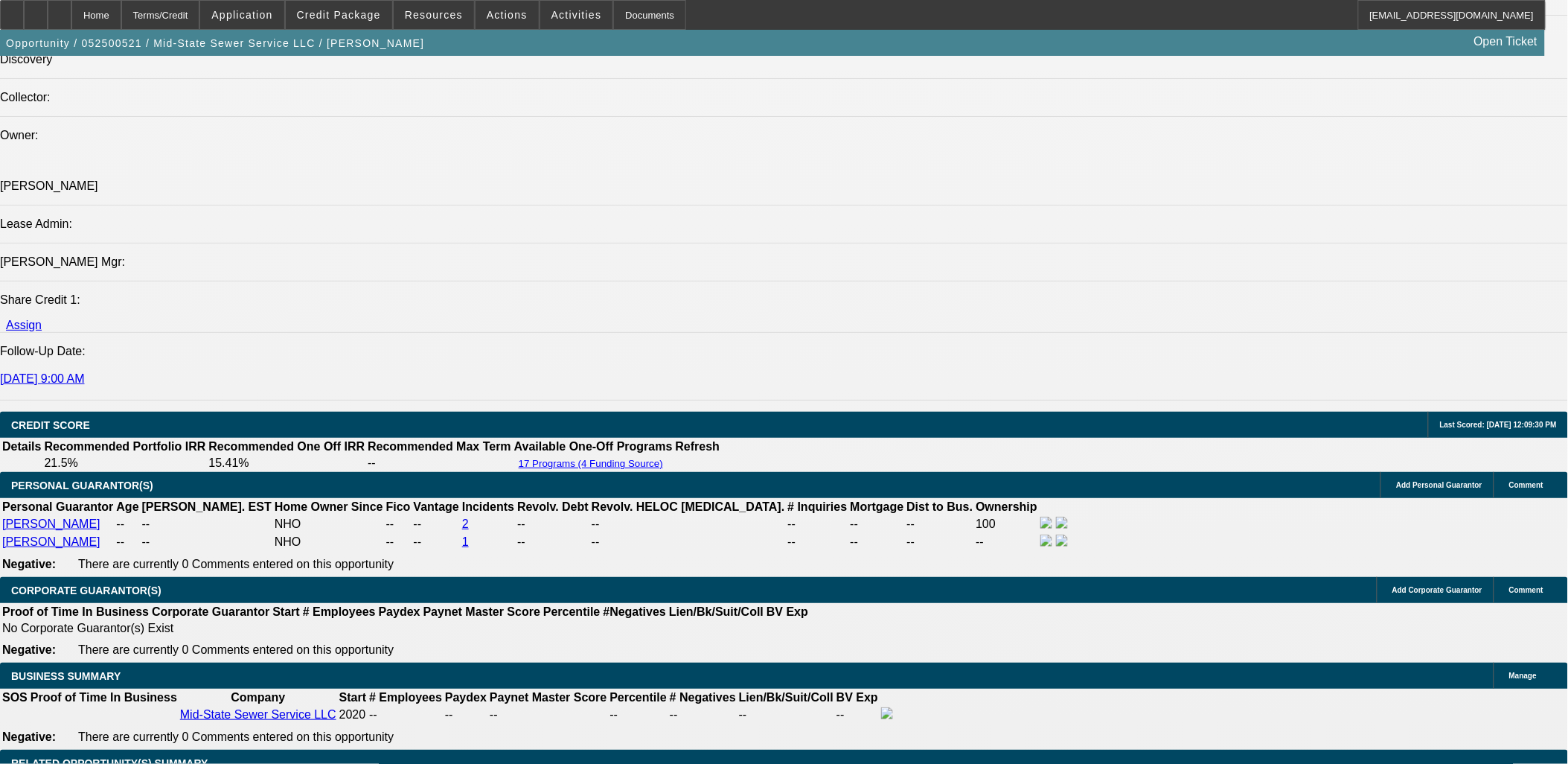
scroll to position [1595, 0]
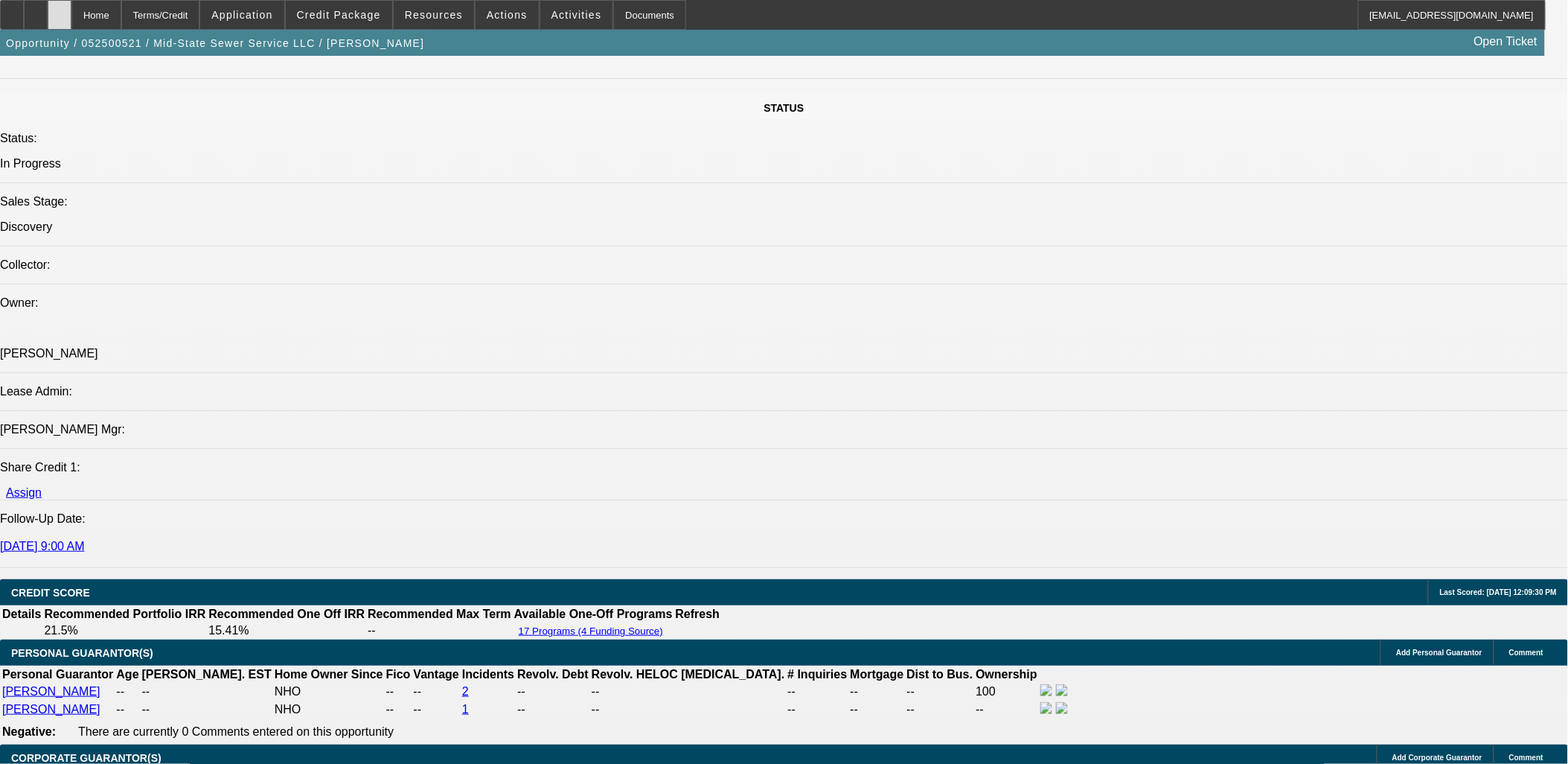
click at [72, 8] on div at bounding box center [60, 15] width 24 height 29
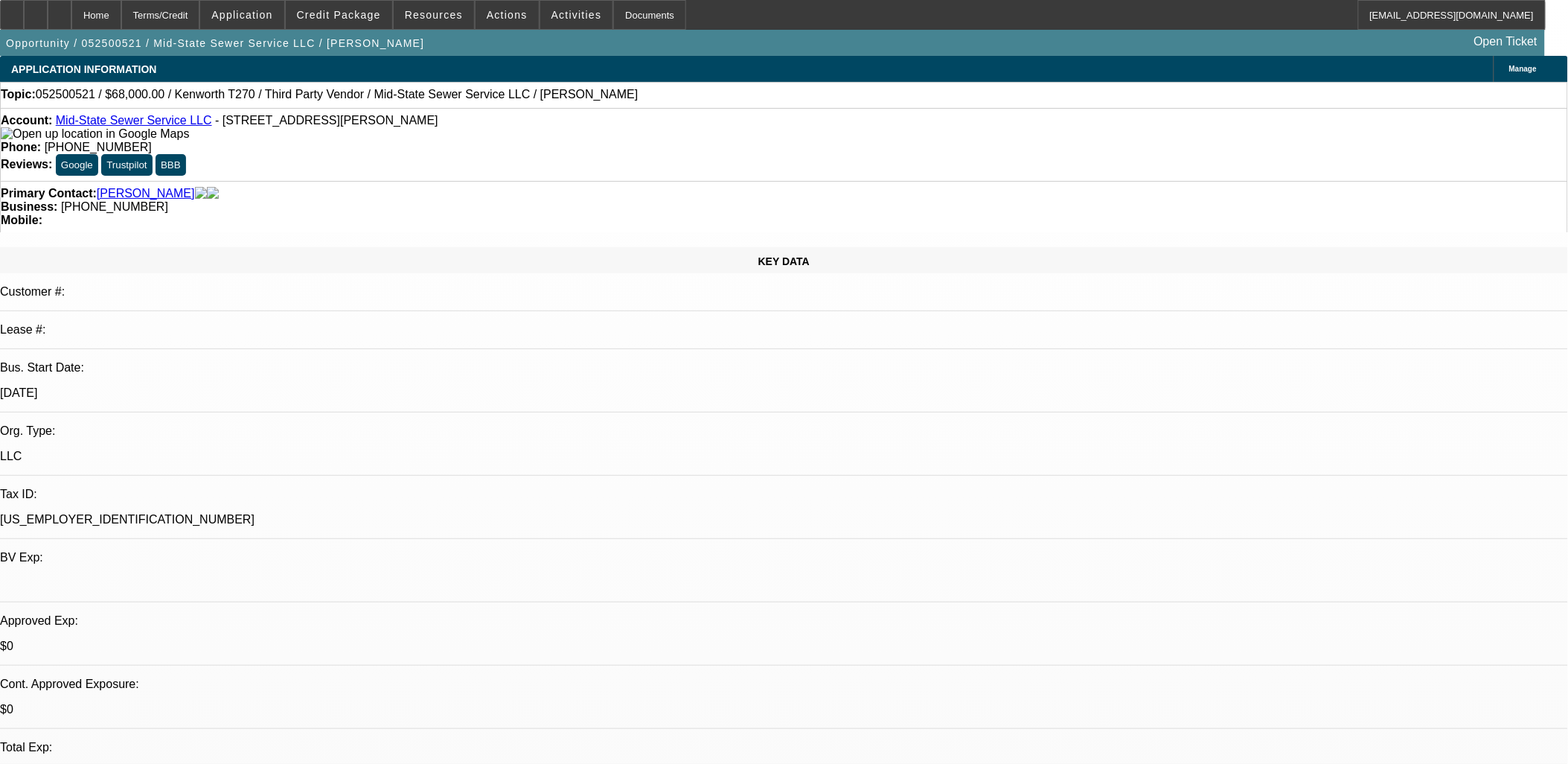
select select "0"
select select "2"
select select "0.1"
select select "0"
select select "2"
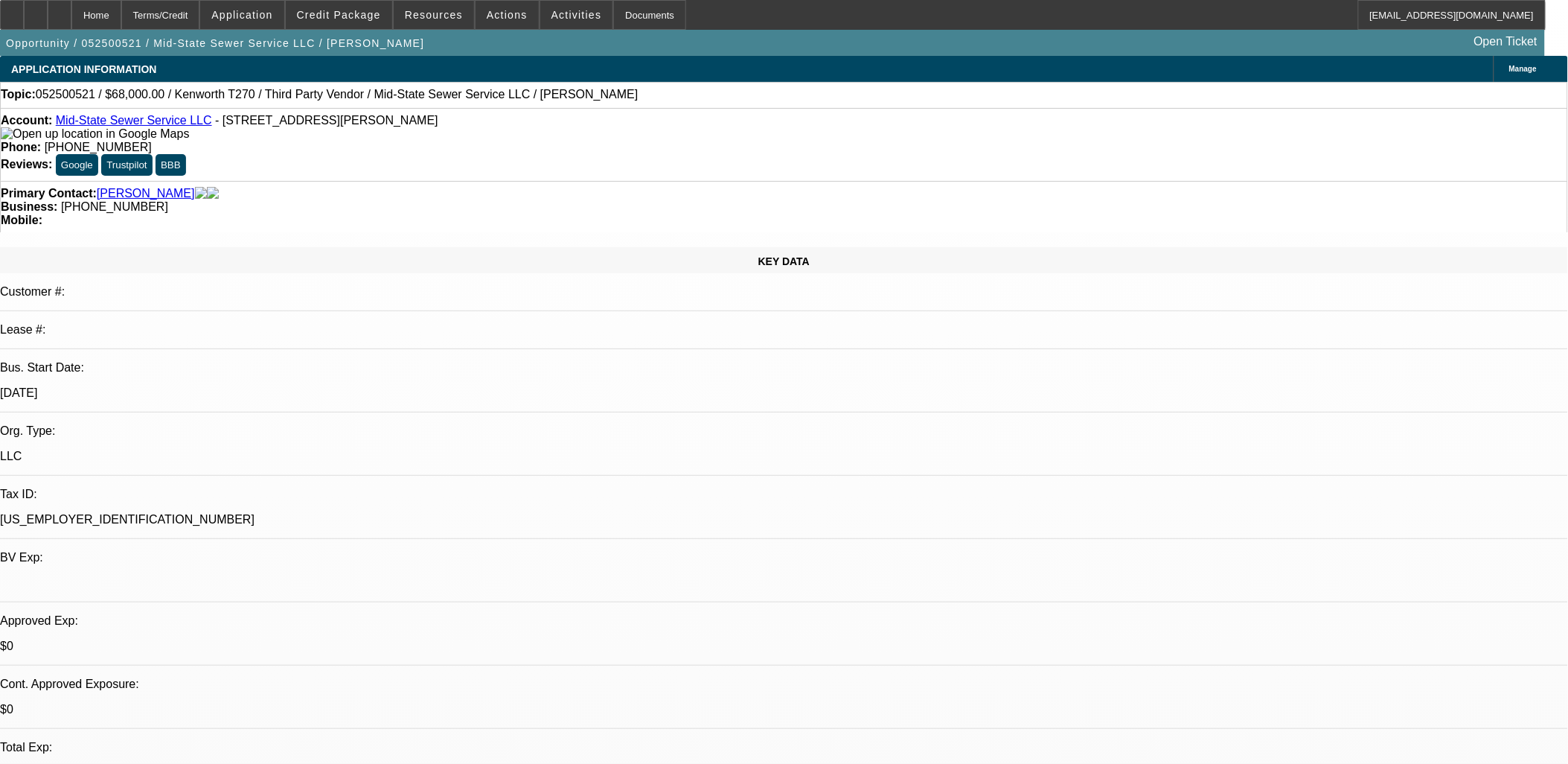
select select "0.1"
select select "0"
select select "0.2"
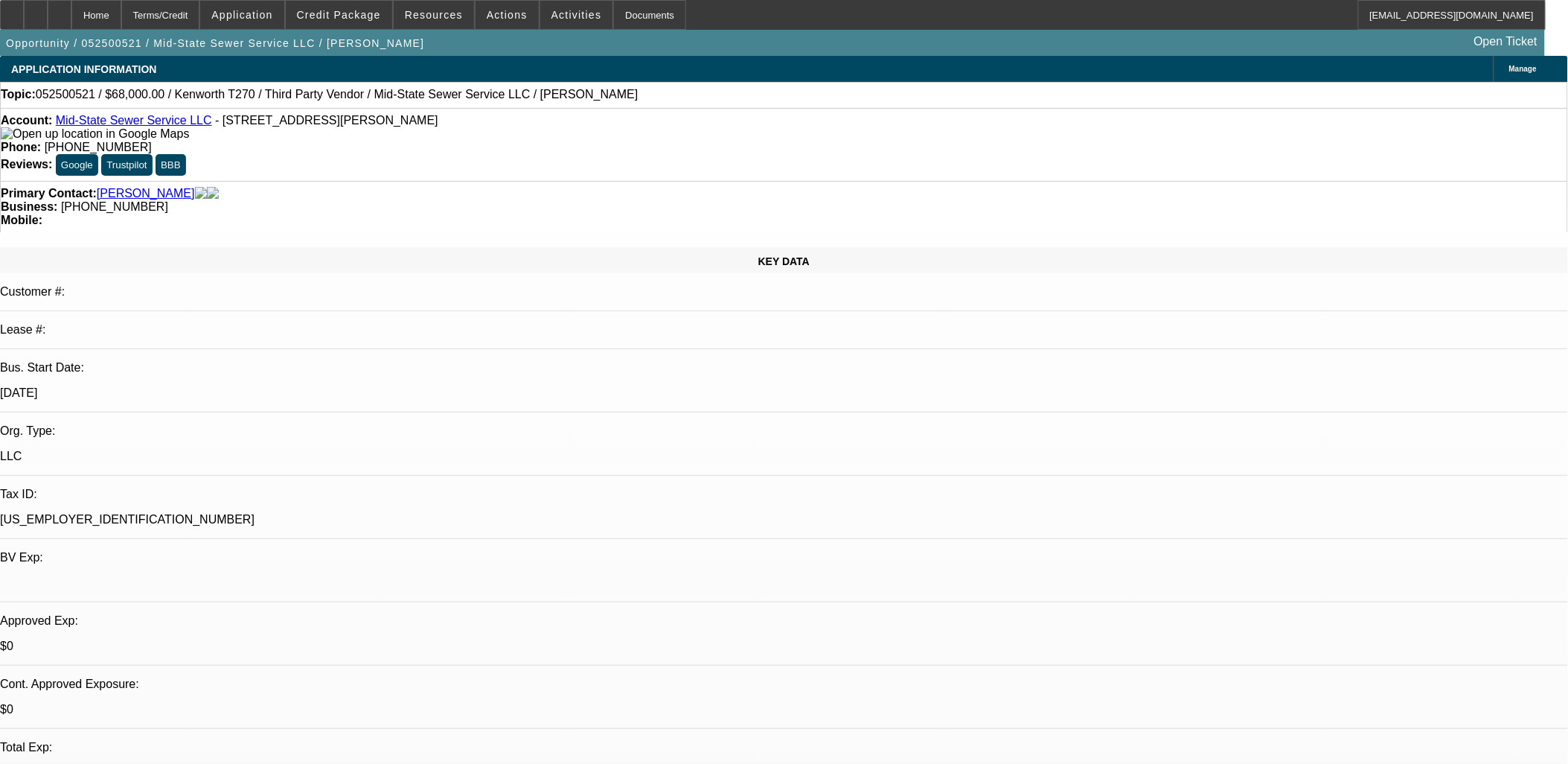
select select "2"
select select "0.1"
select select "1"
select select "2"
select select "4"
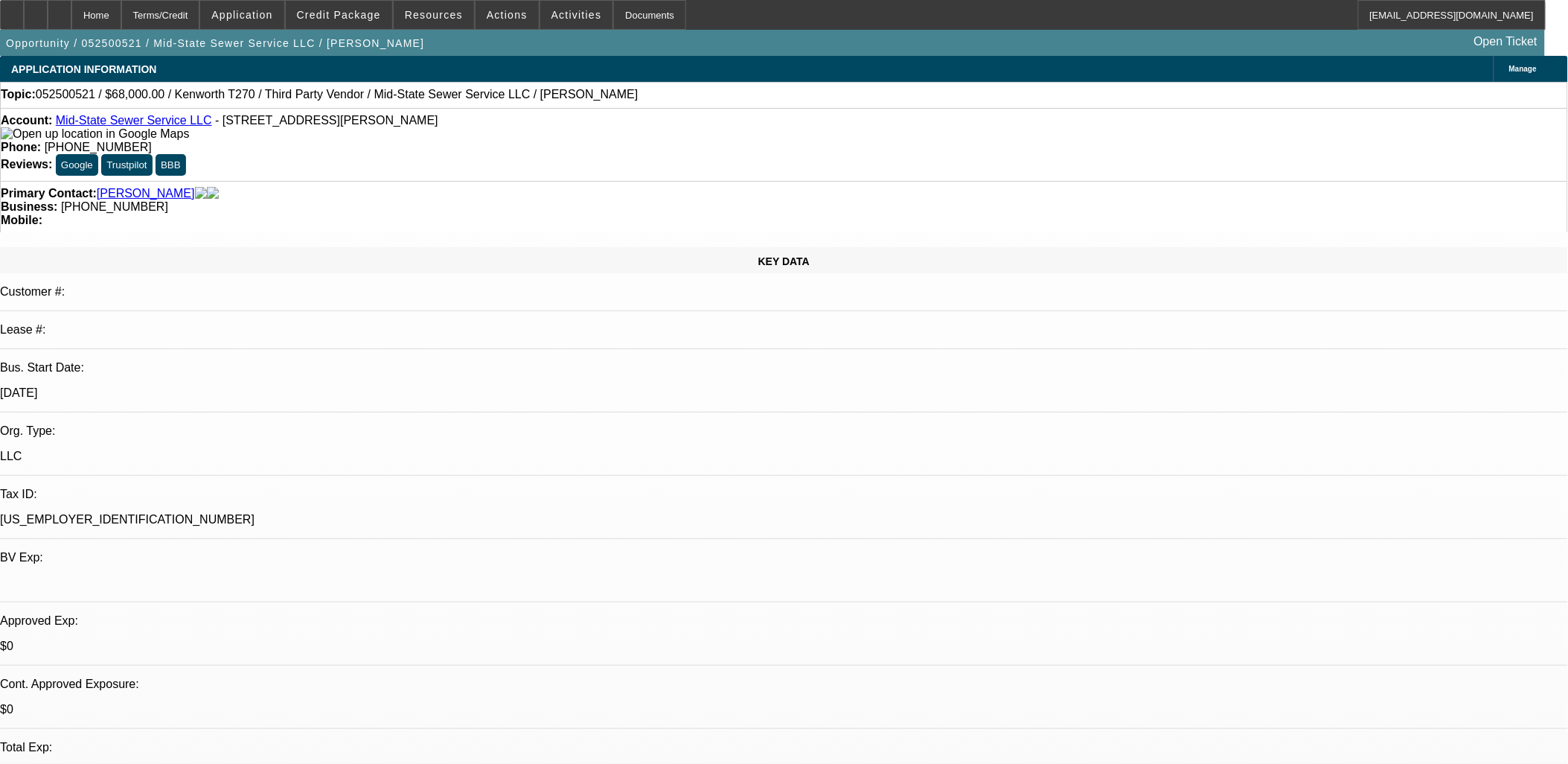
select select "1"
select select "2"
select select "4"
select select "1"
select select "2"
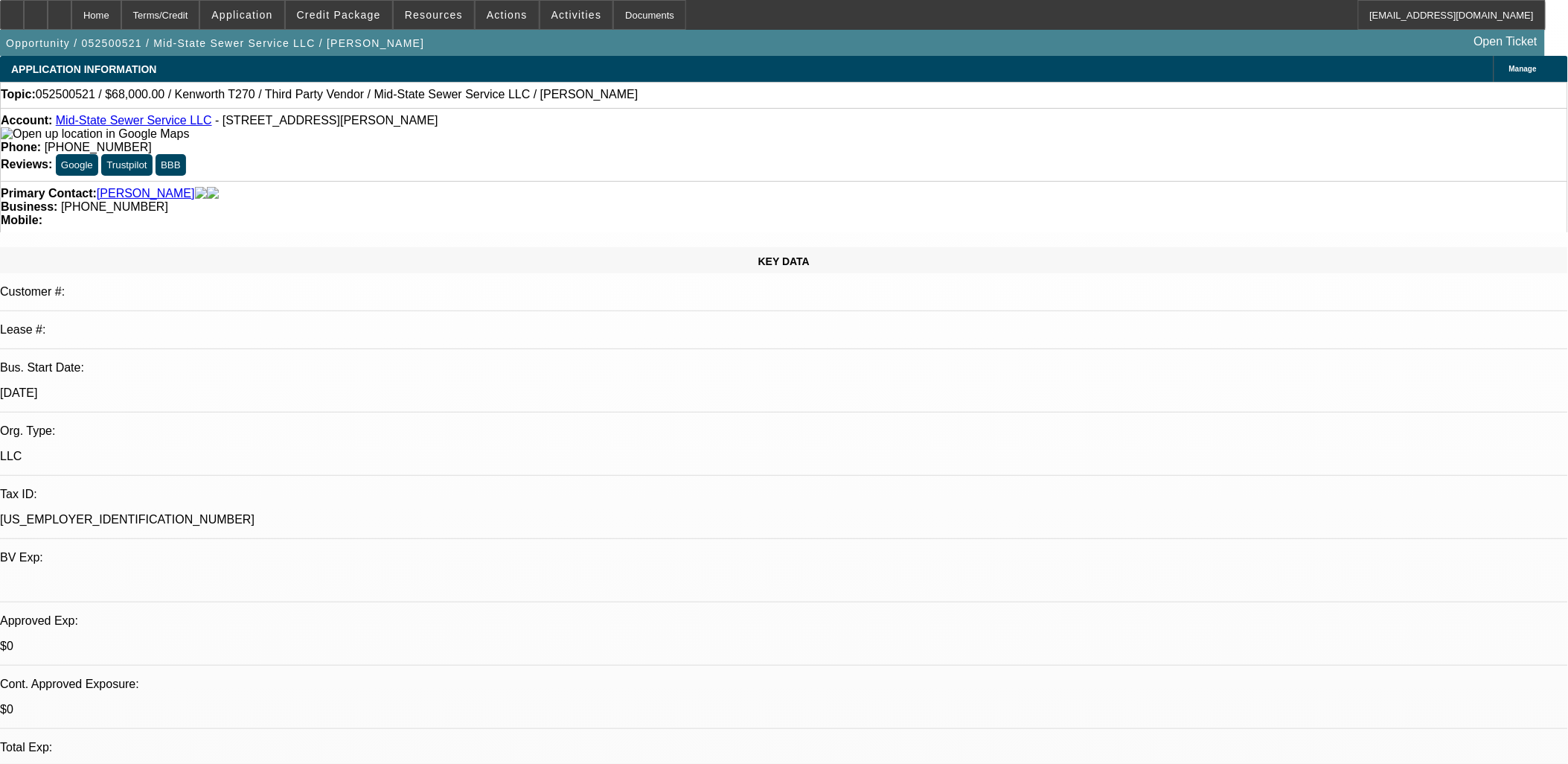
select select "6"
select select "1"
select select "2"
select select "4"
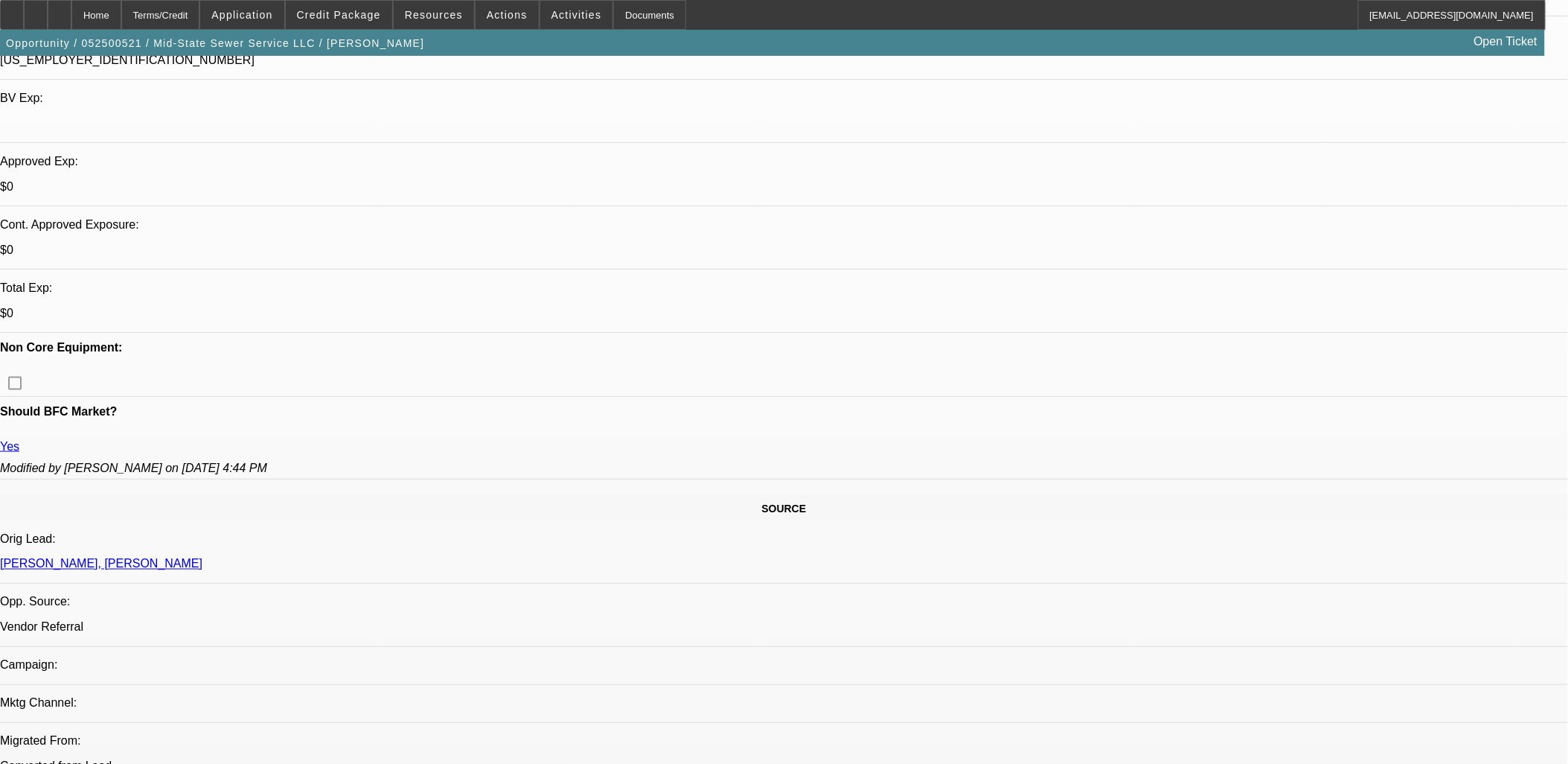
scroll to position [496, 0]
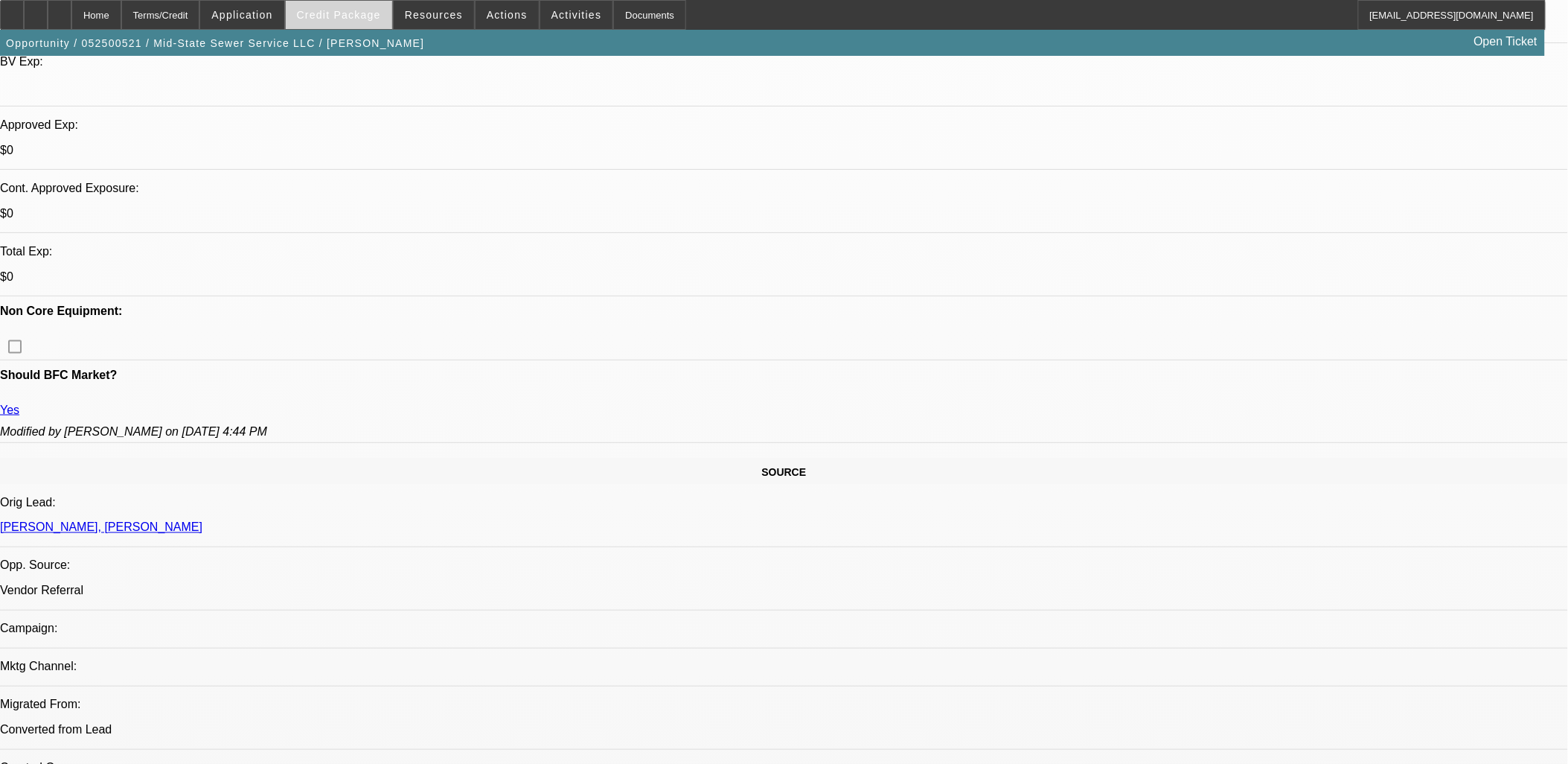
click at [352, 6] on span at bounding box center [339, 15] width 106 height 35
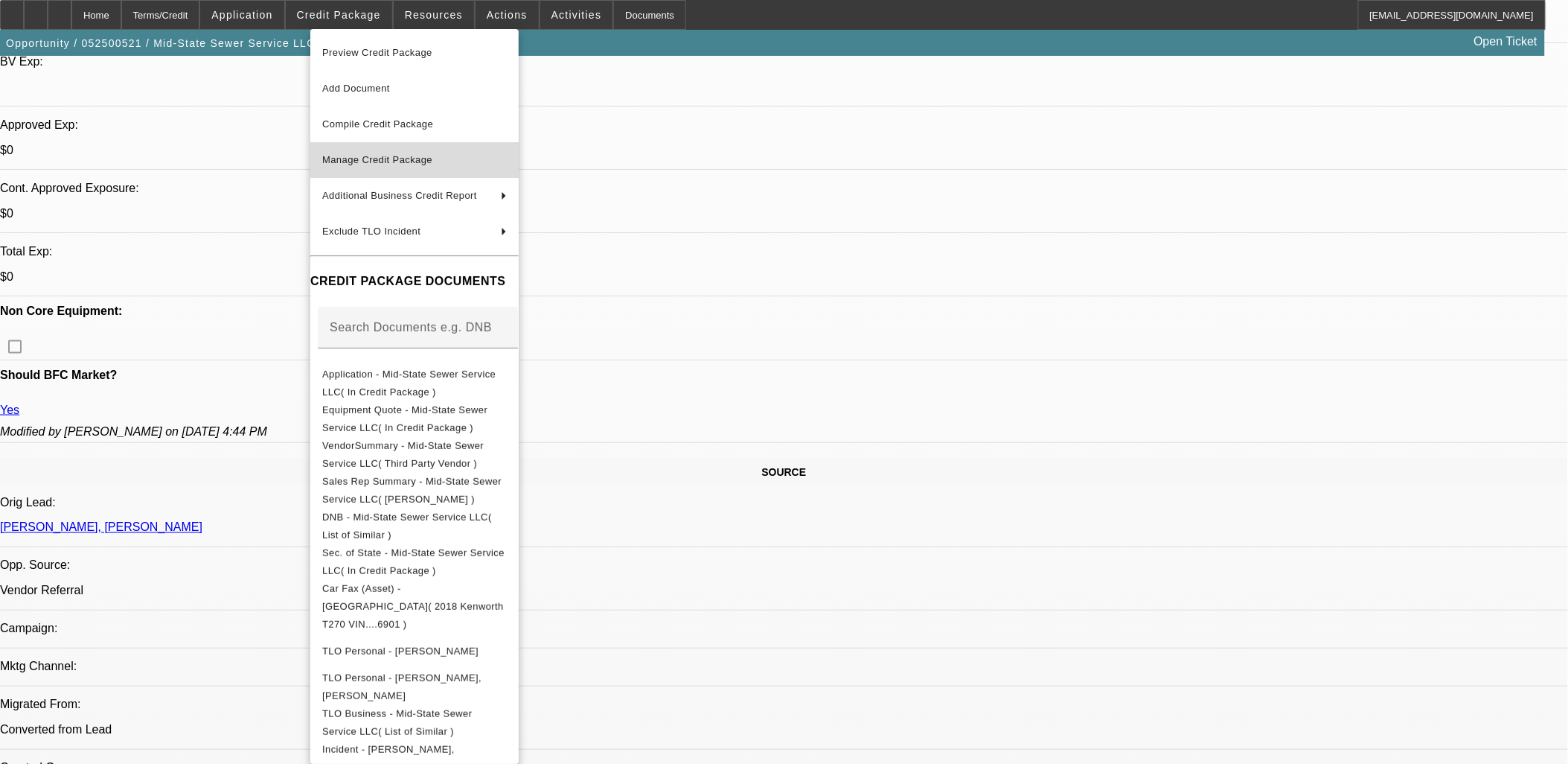
click at [367, 152] on span "Manage Credit Package" at bounding box center [414, 160] width 185 height 18
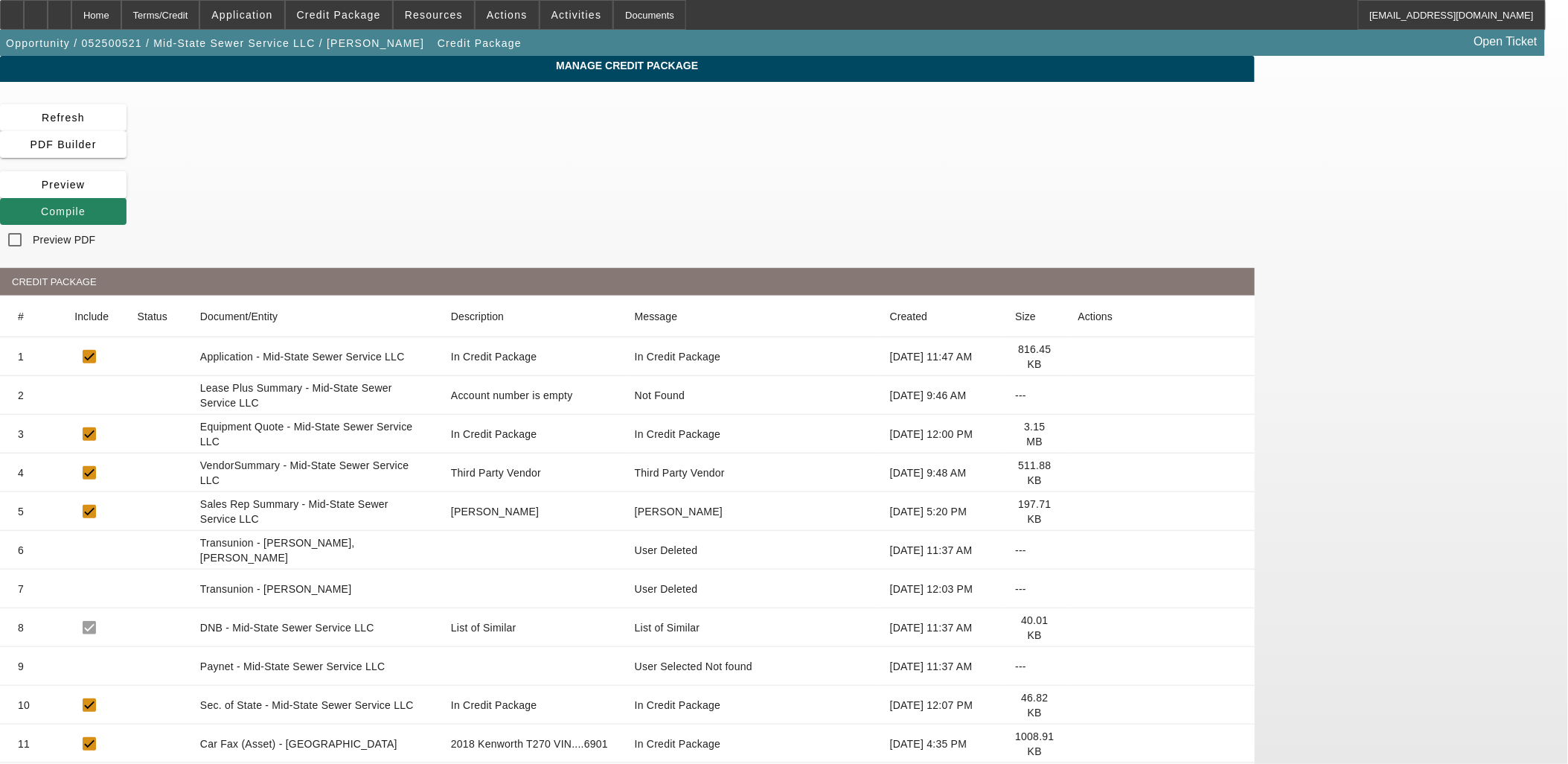
click at [1078, 550] on icon at bounding box center [1078, 550] width 0 height 0
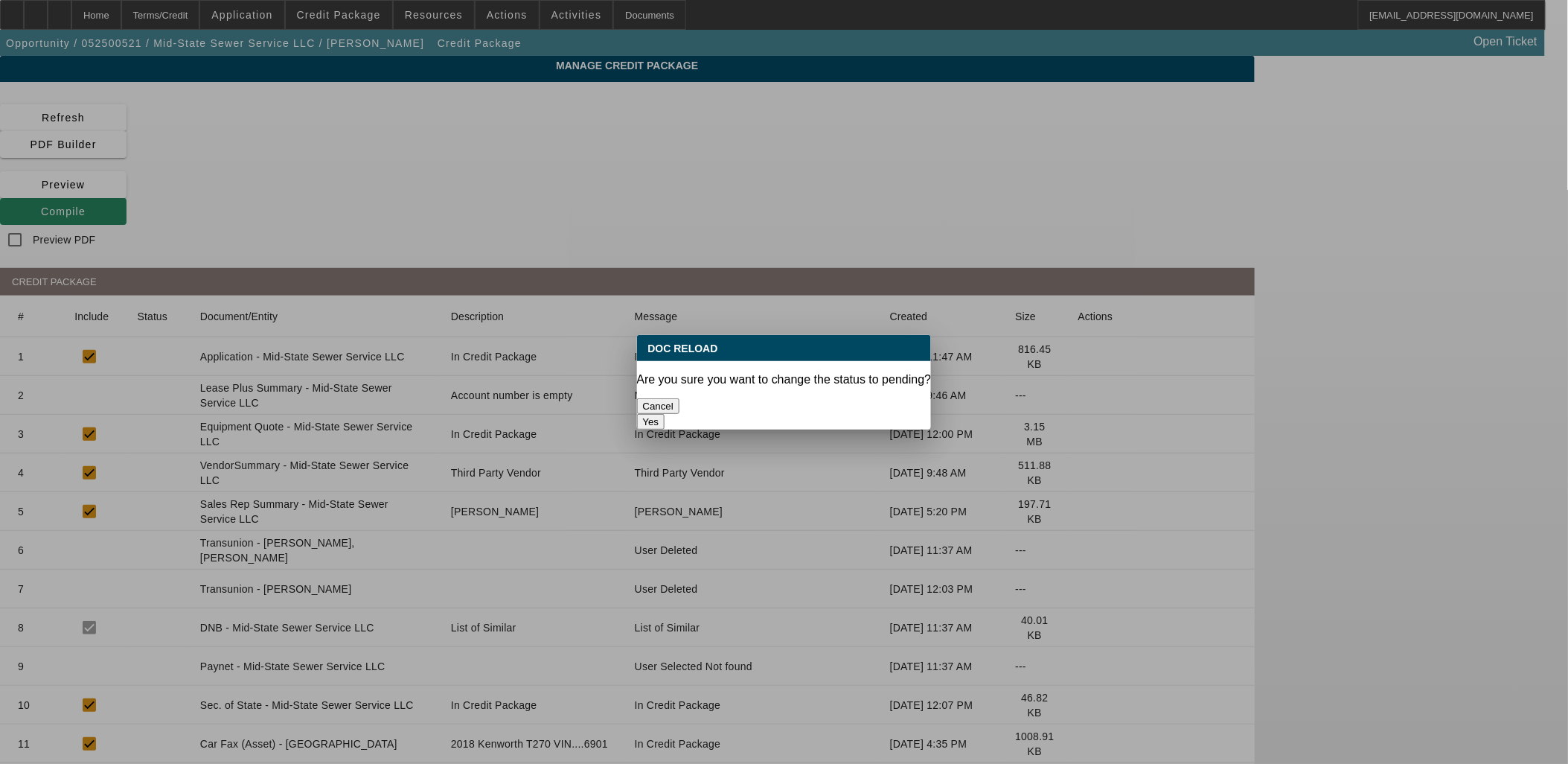
click at [666, 413] on button "Yes" at bounding box center [651, 421] width 28 height 16
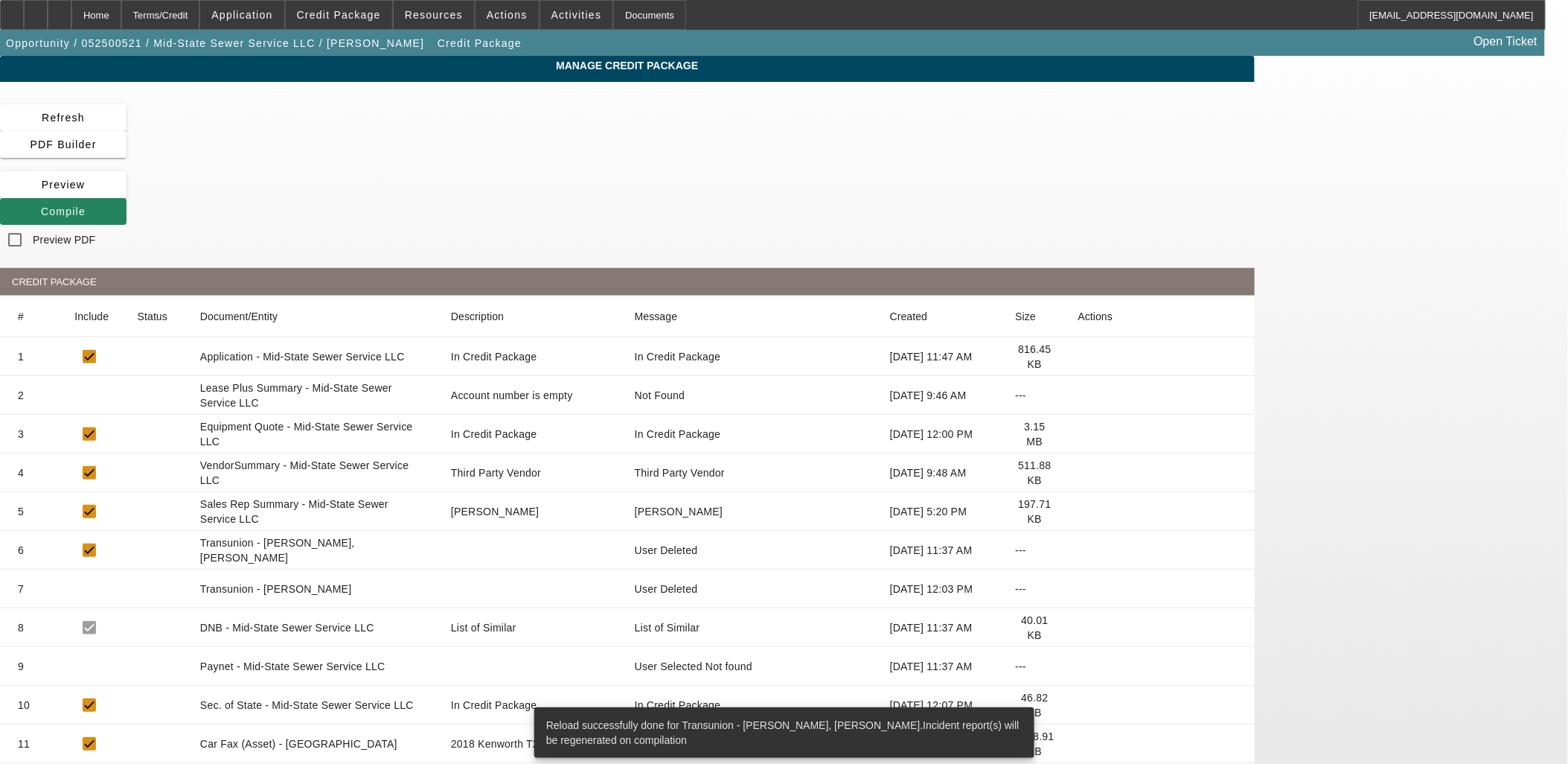
click at [1078, 589] on icon at bounding box center [1078, 589] width 0 height 0
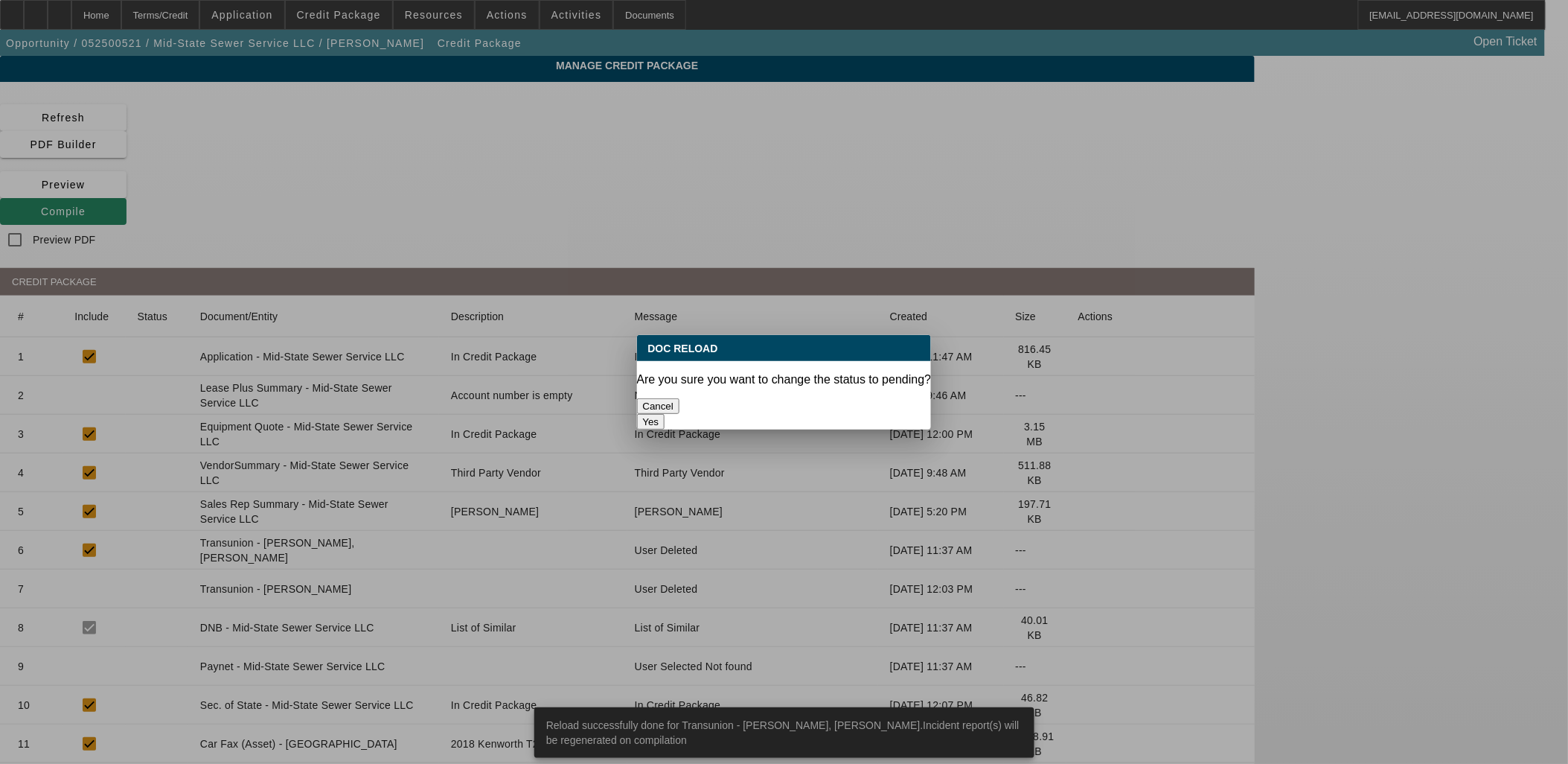
click at [666, 413] on button "Yes" at bounding box center [651, 421] width 28 height 16
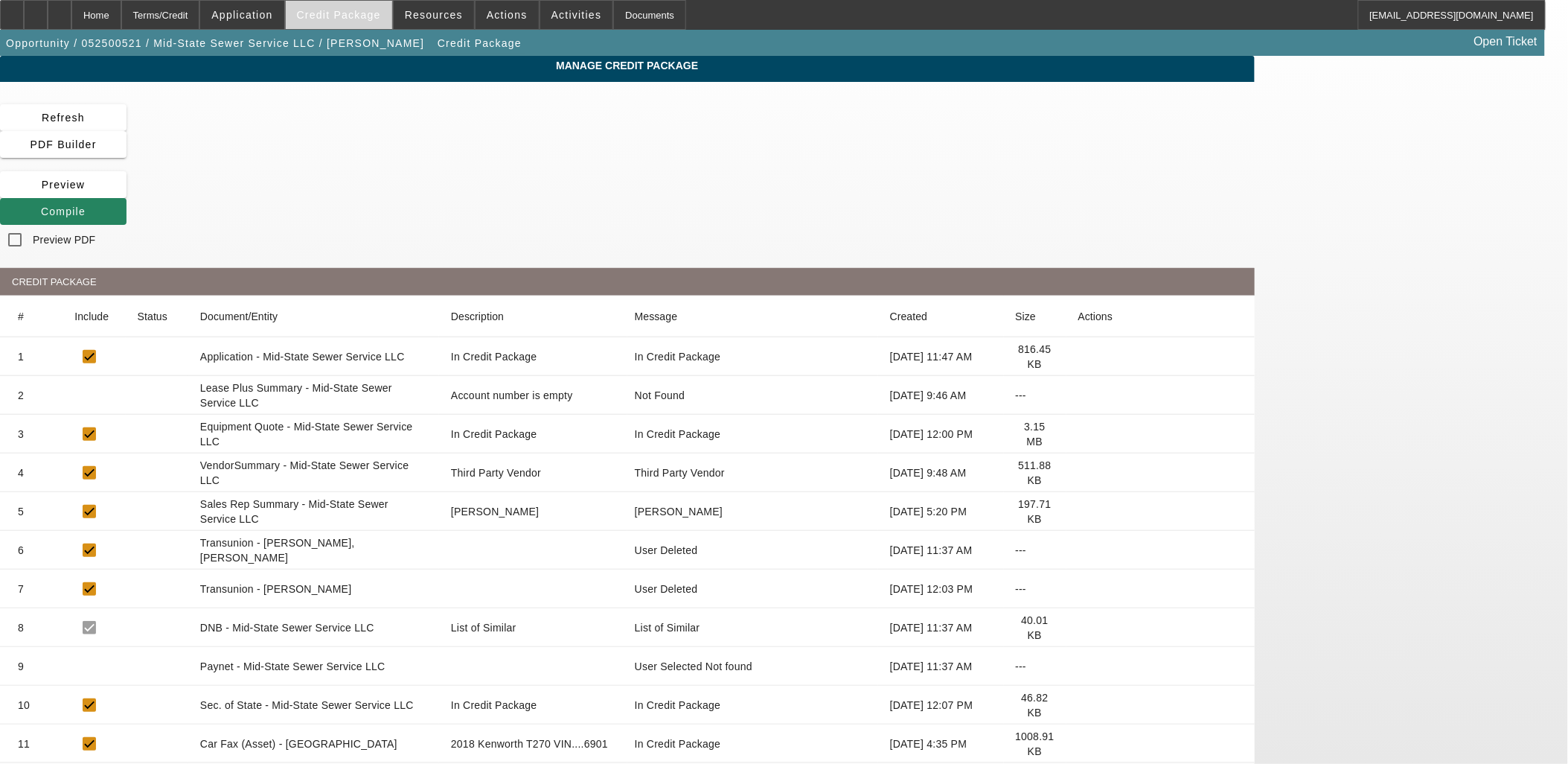
click at [340, 20] on span at bounding box center [339, 15] width 106 height 35
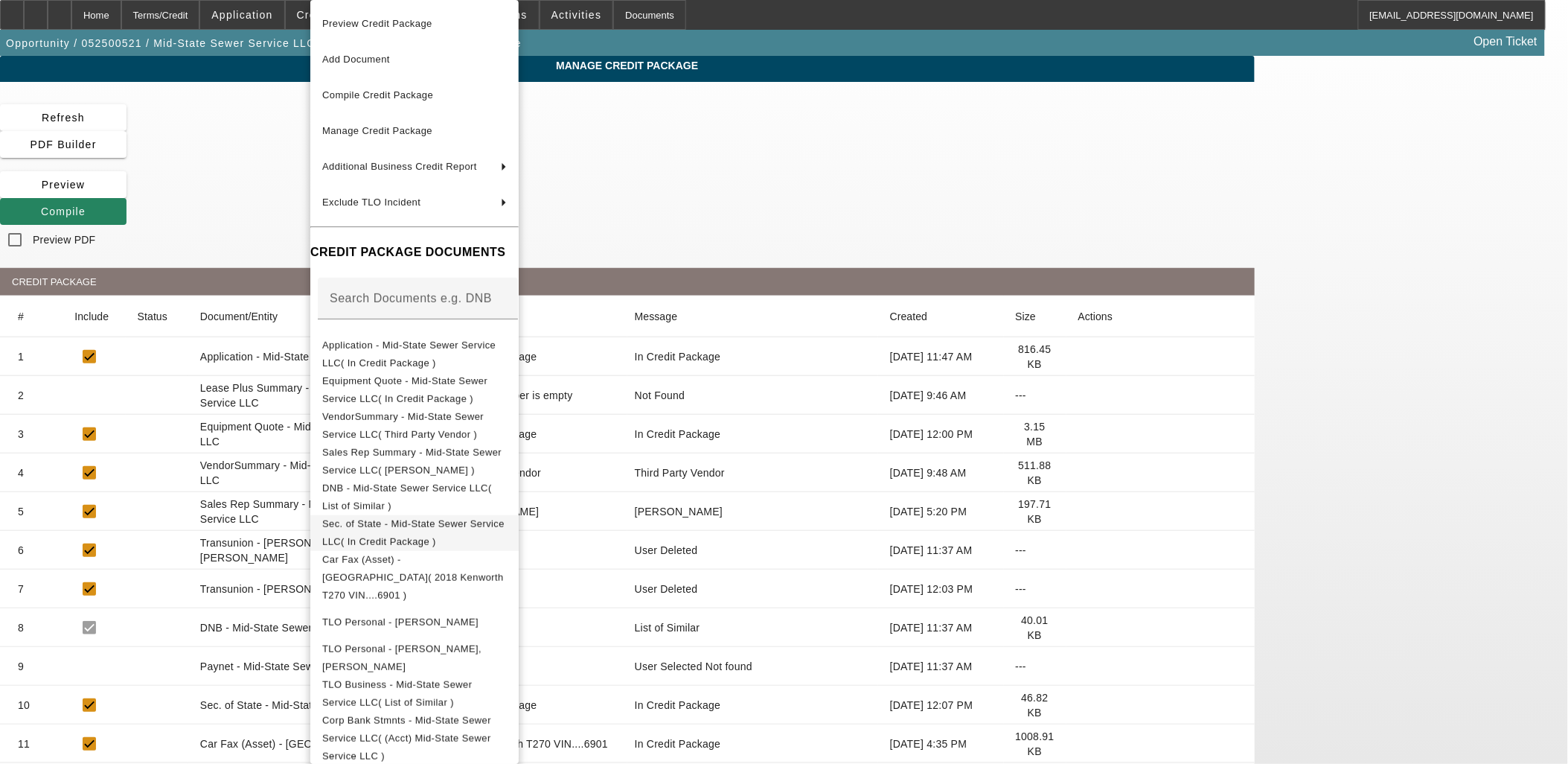
click at [426, 523] on span "Sec. of State - Mid-State Sewer Service LLC( In Credit Package )" at bounding box center [413, 533] width 183 height 29
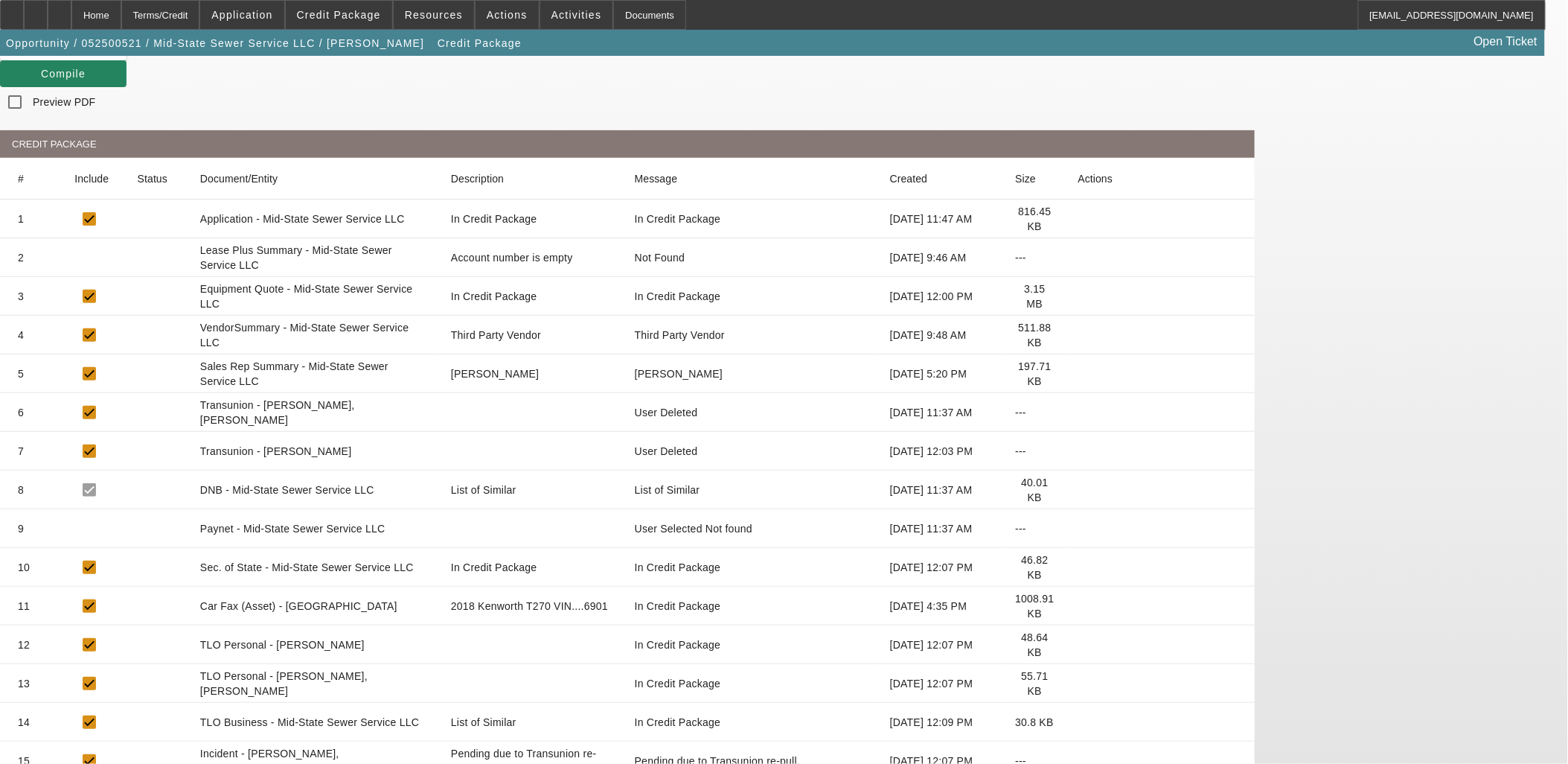
scroll to position [165, 0]
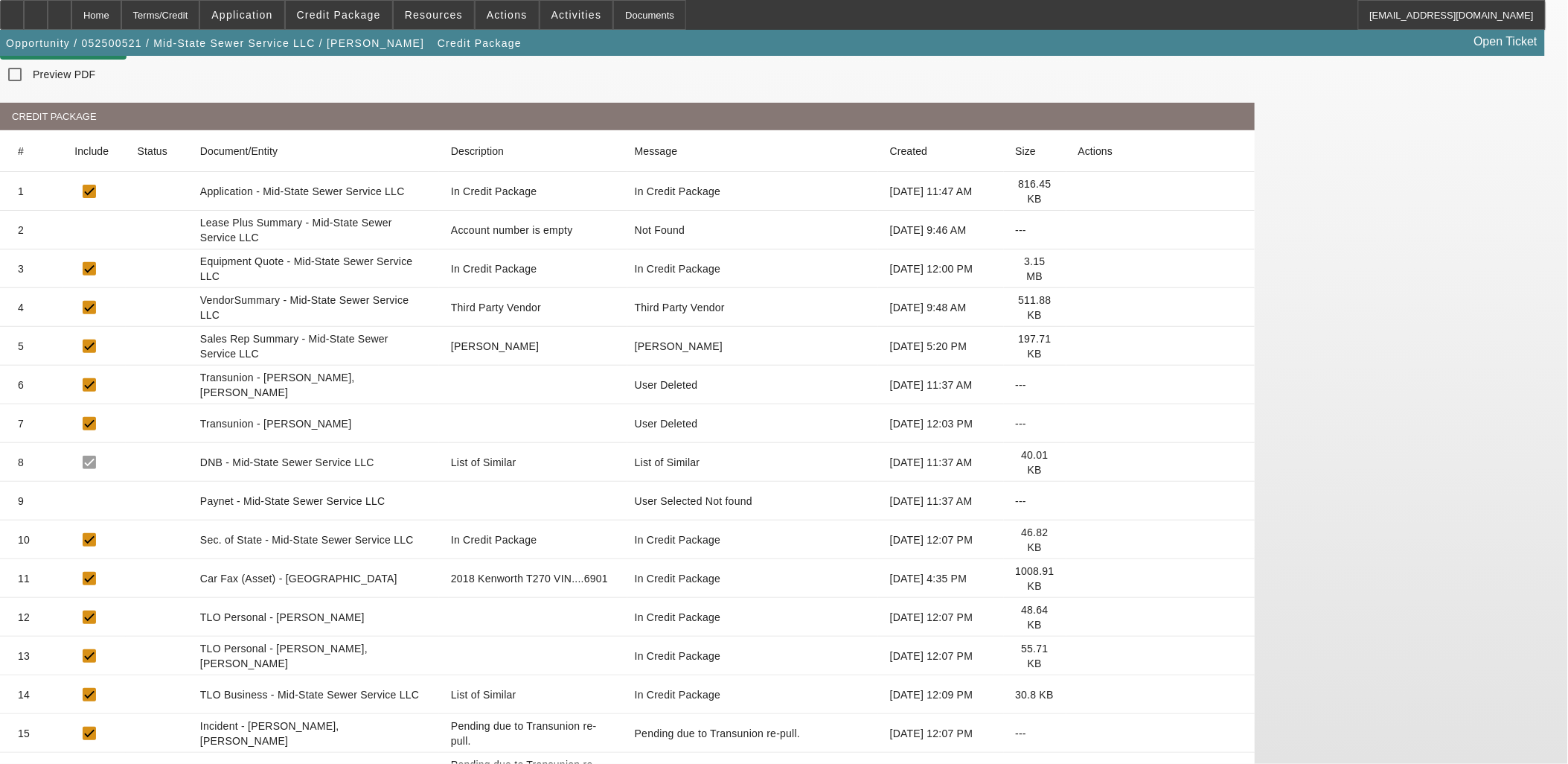
click at [1078, 501] on icon at bounding box center [1078, 501] width 0 height 0
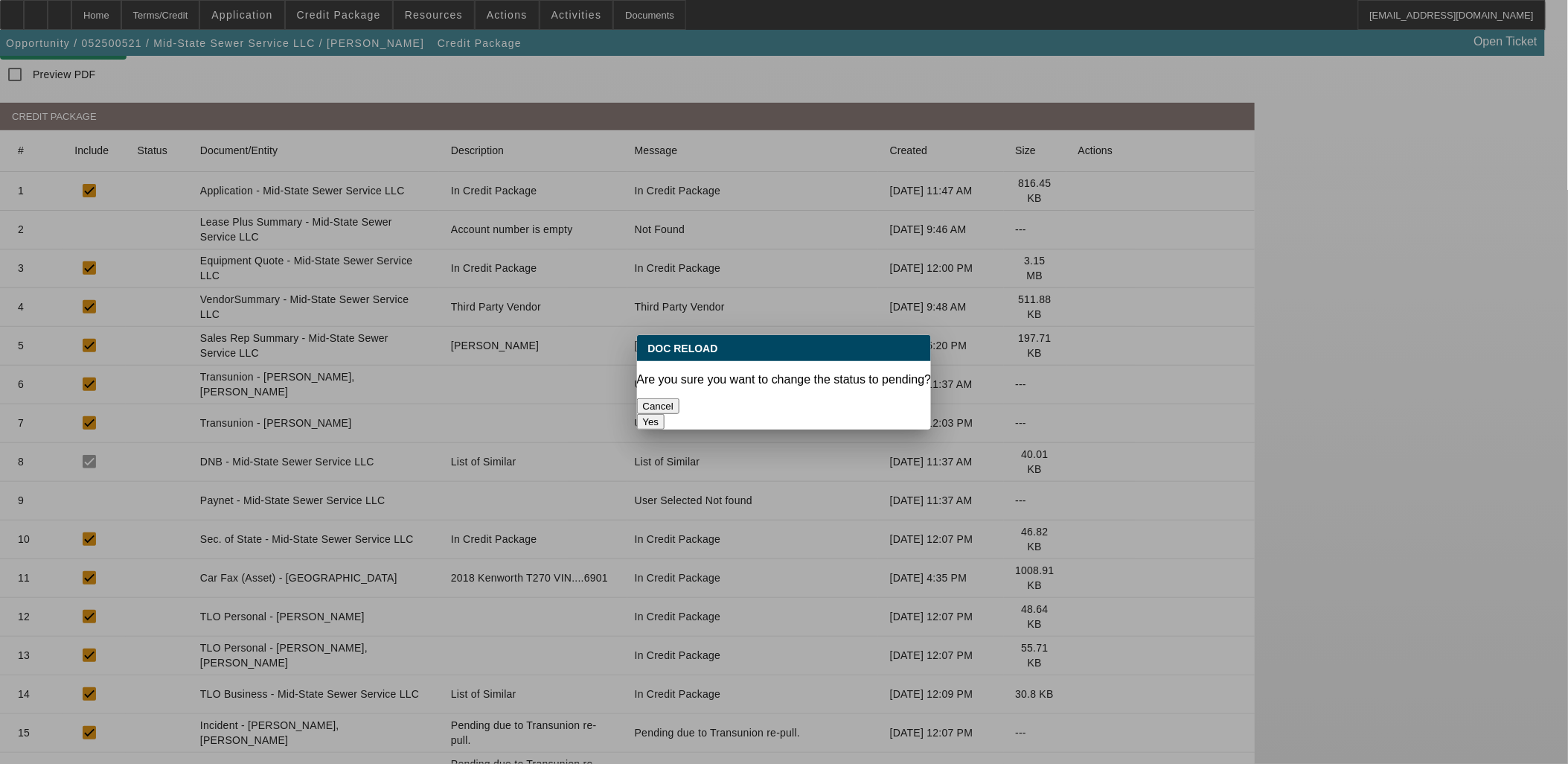
click at [666, 413] on button "Yes" at bounding box center [651, 421] width 28 height 16
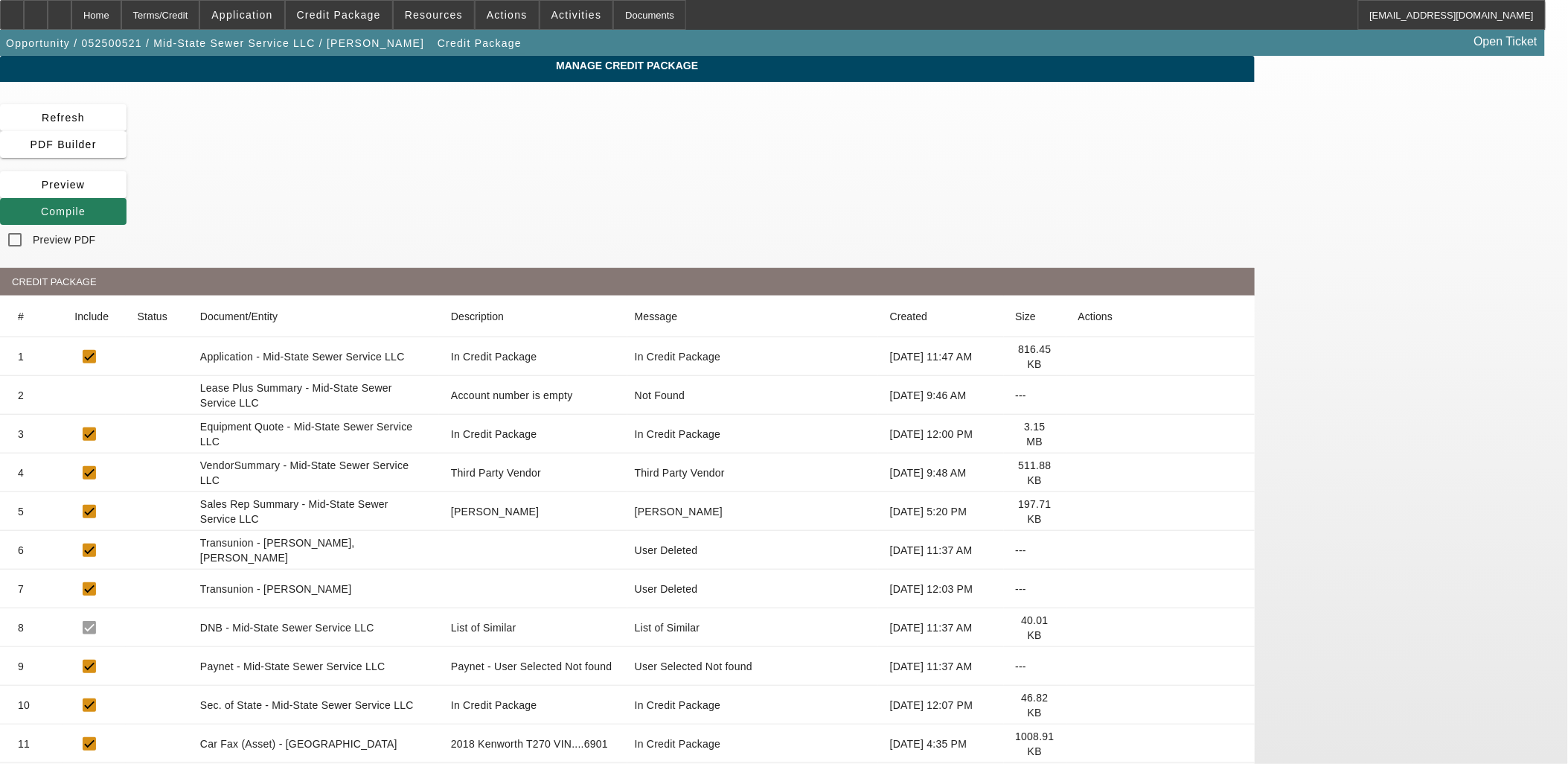
click at [41, 205] on icon at bounding box center [41, 211] width 0 height 12
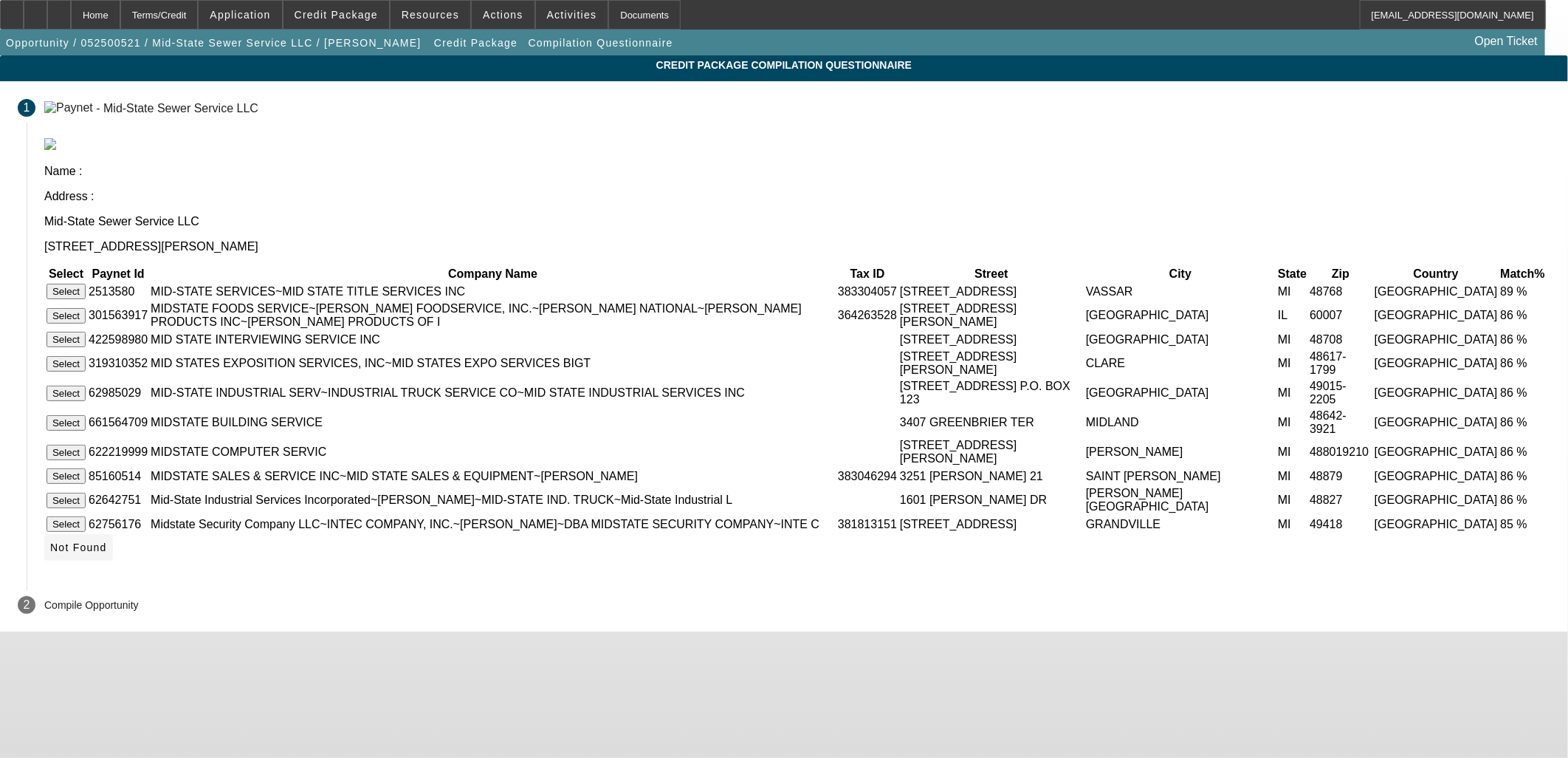
click at [107, 553] on span "Not Found" at bounding box center [79, 548] width 56 height 12
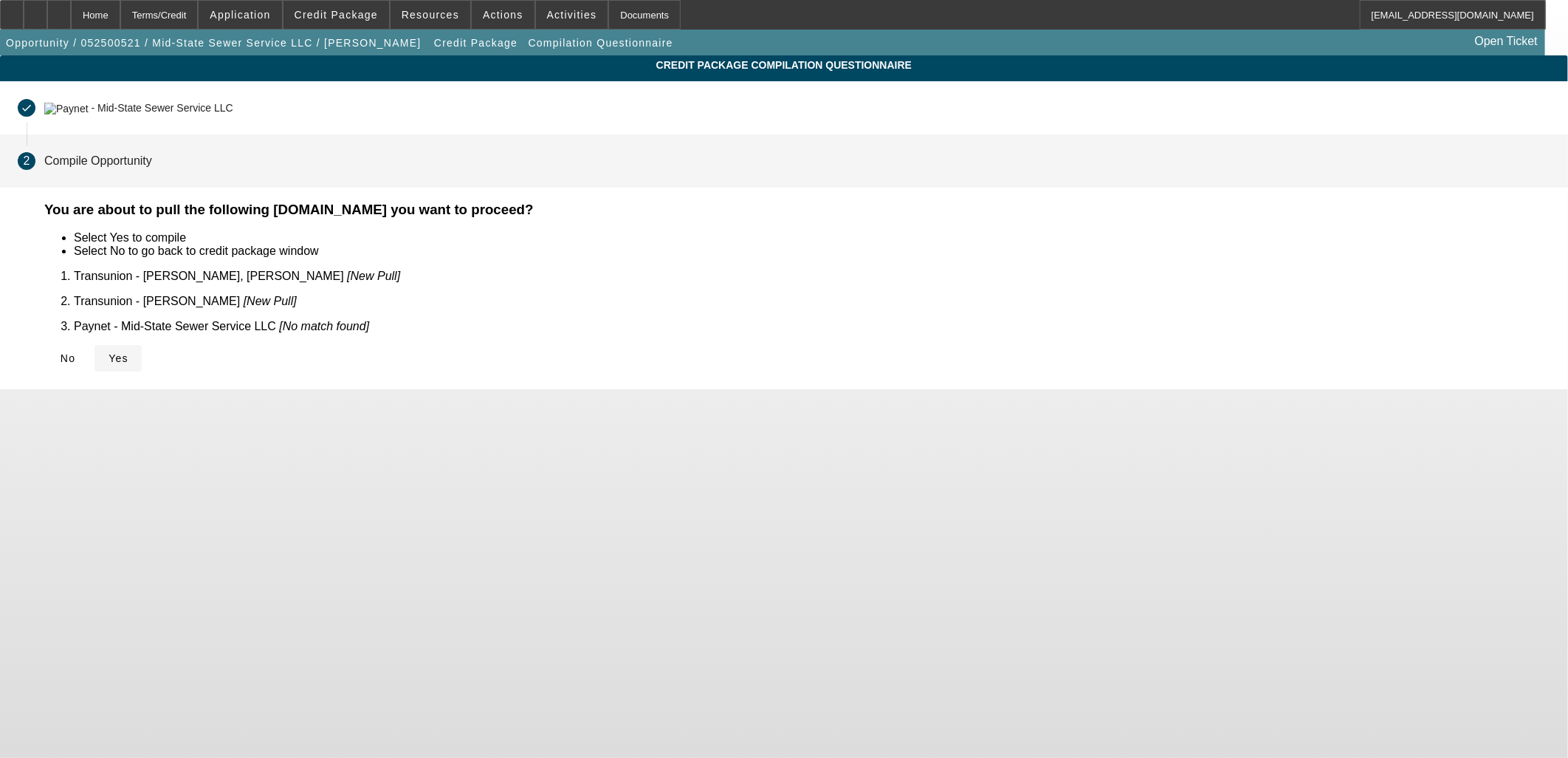
click at [108, 353] on icon at bounding box center [108, 359] width 0 height 12
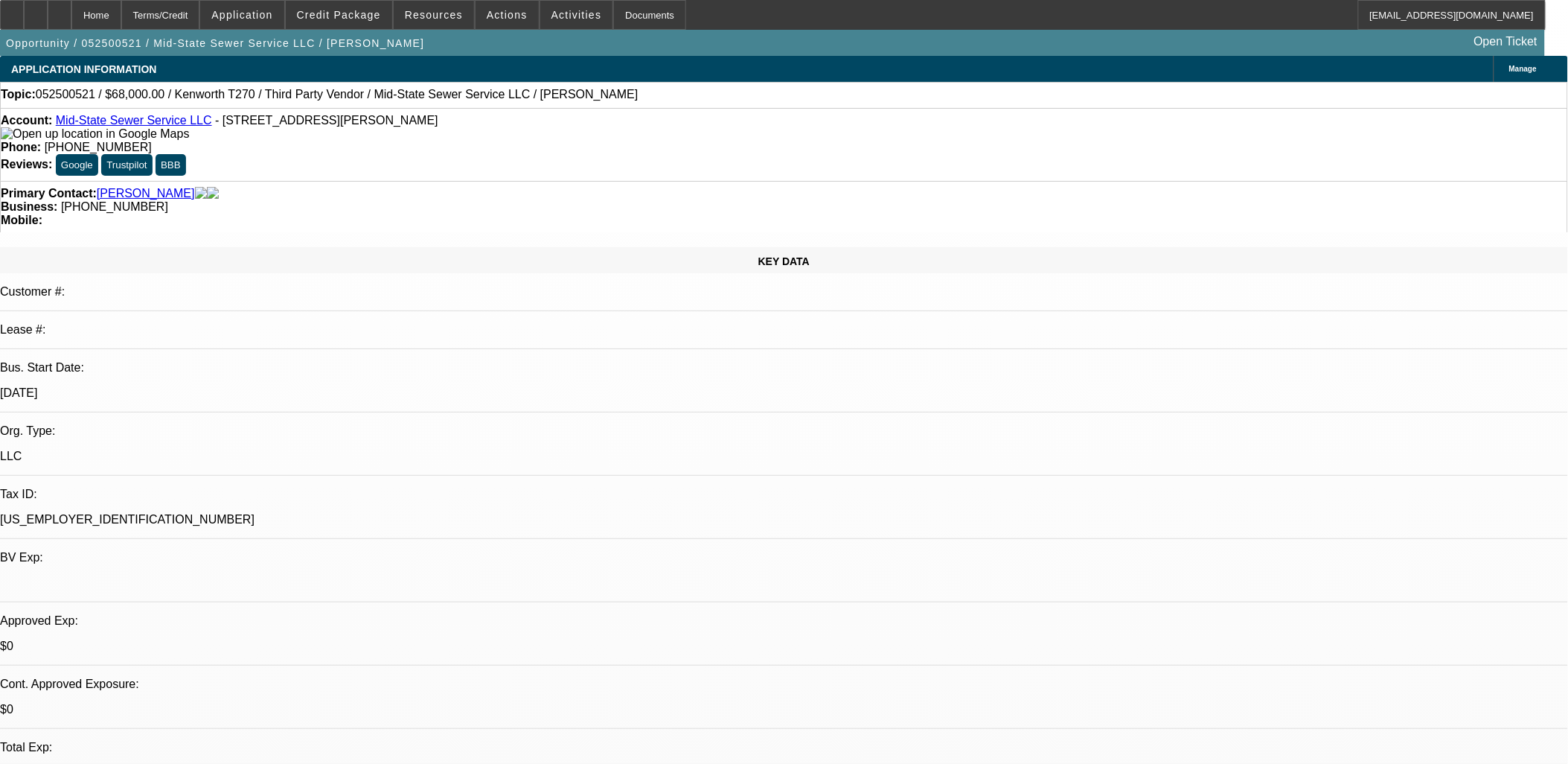
select select "0"
select select "2"
select select "0.1"
select select "4"
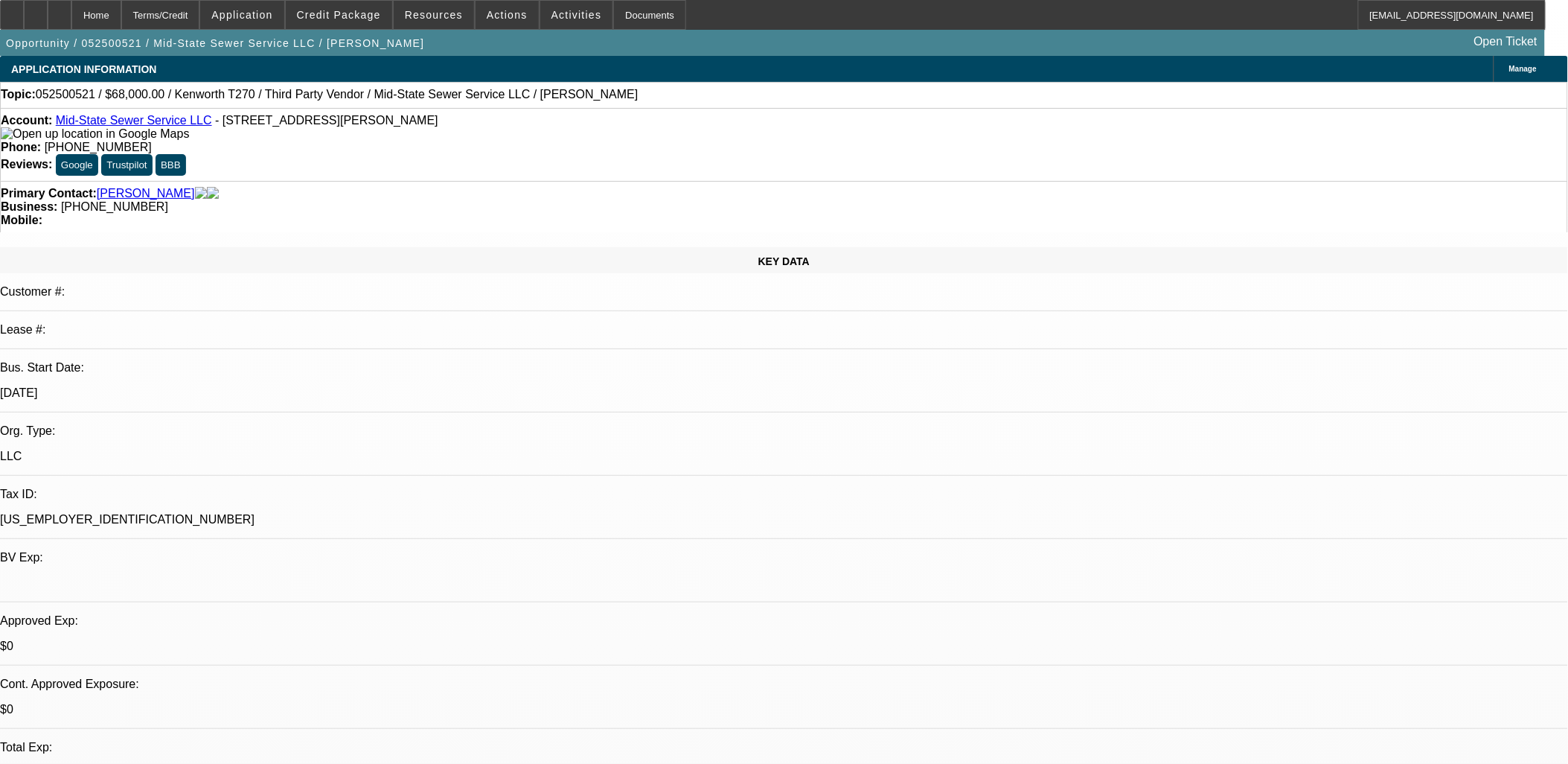
select select "0"
select select "2"
select select "0.1"
select select "4"
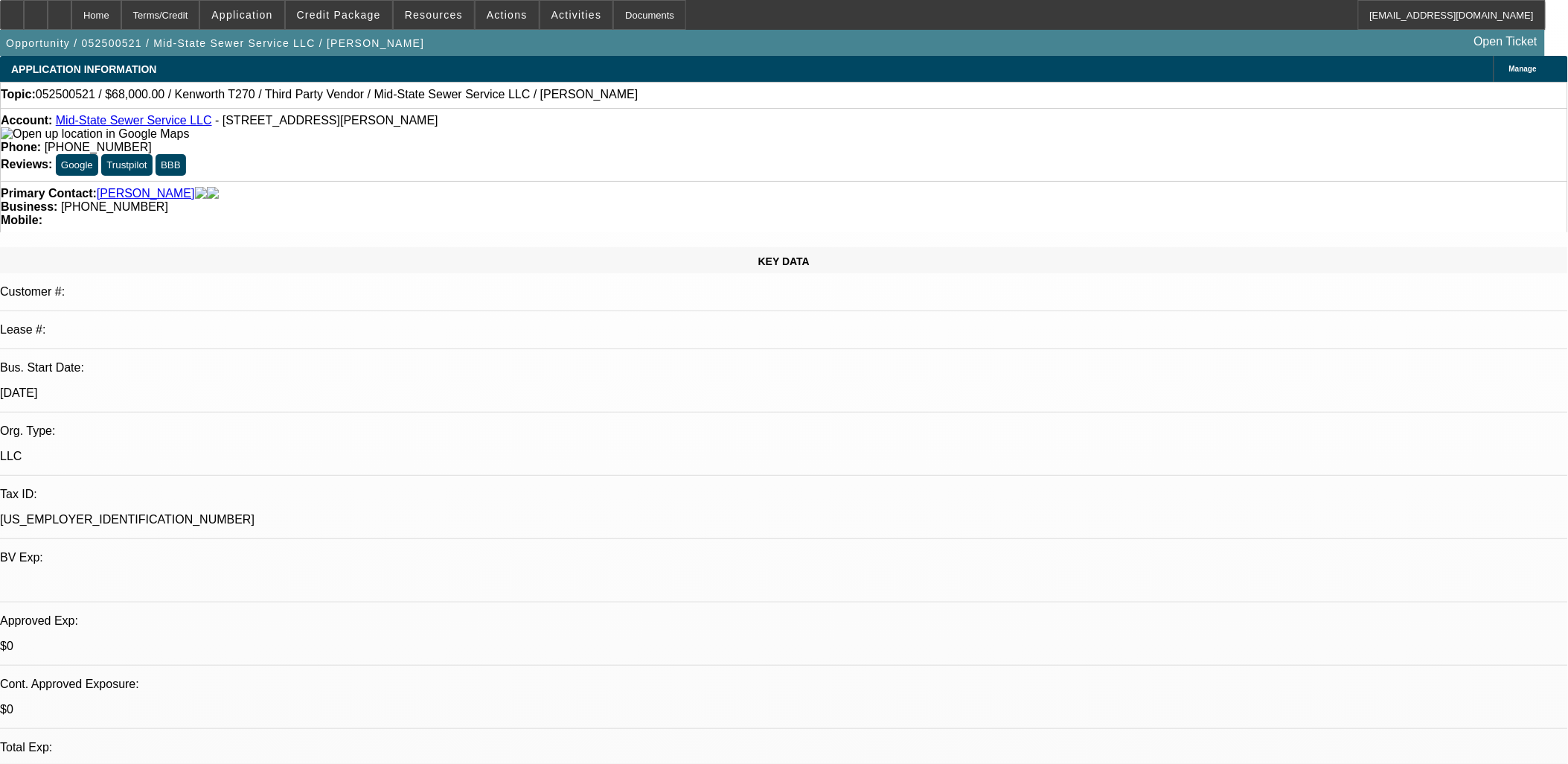
select select "0"
select select "2"
select select "0"
select select "6"
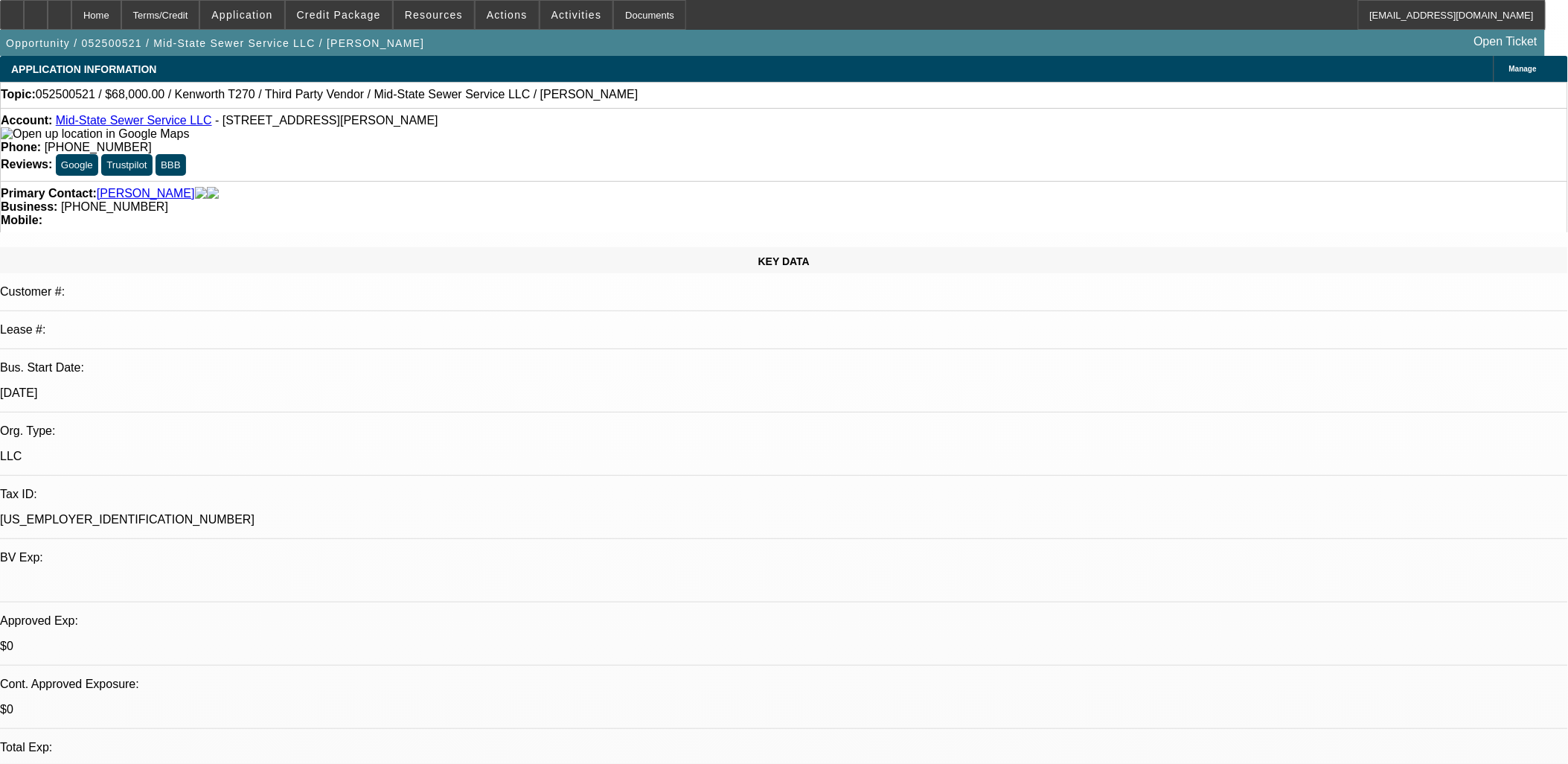
select select "0.2"
select select "2"
select select "0.1"
select select "4"
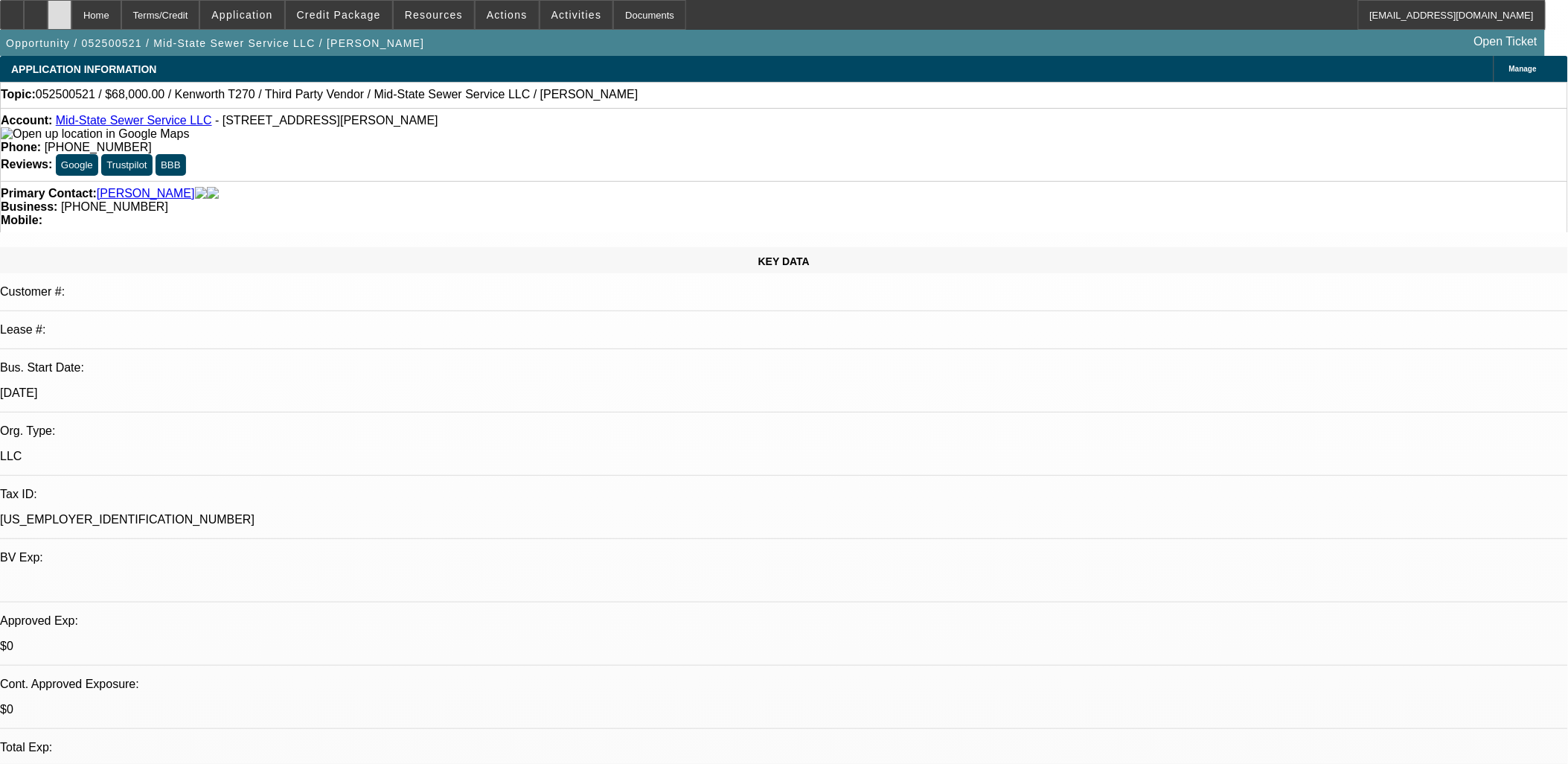
click at [72, 14] on div at bounding box center [60, 15] width 24 height 29
select select "0"
select select "2"
select select "0.1"
select select "0"
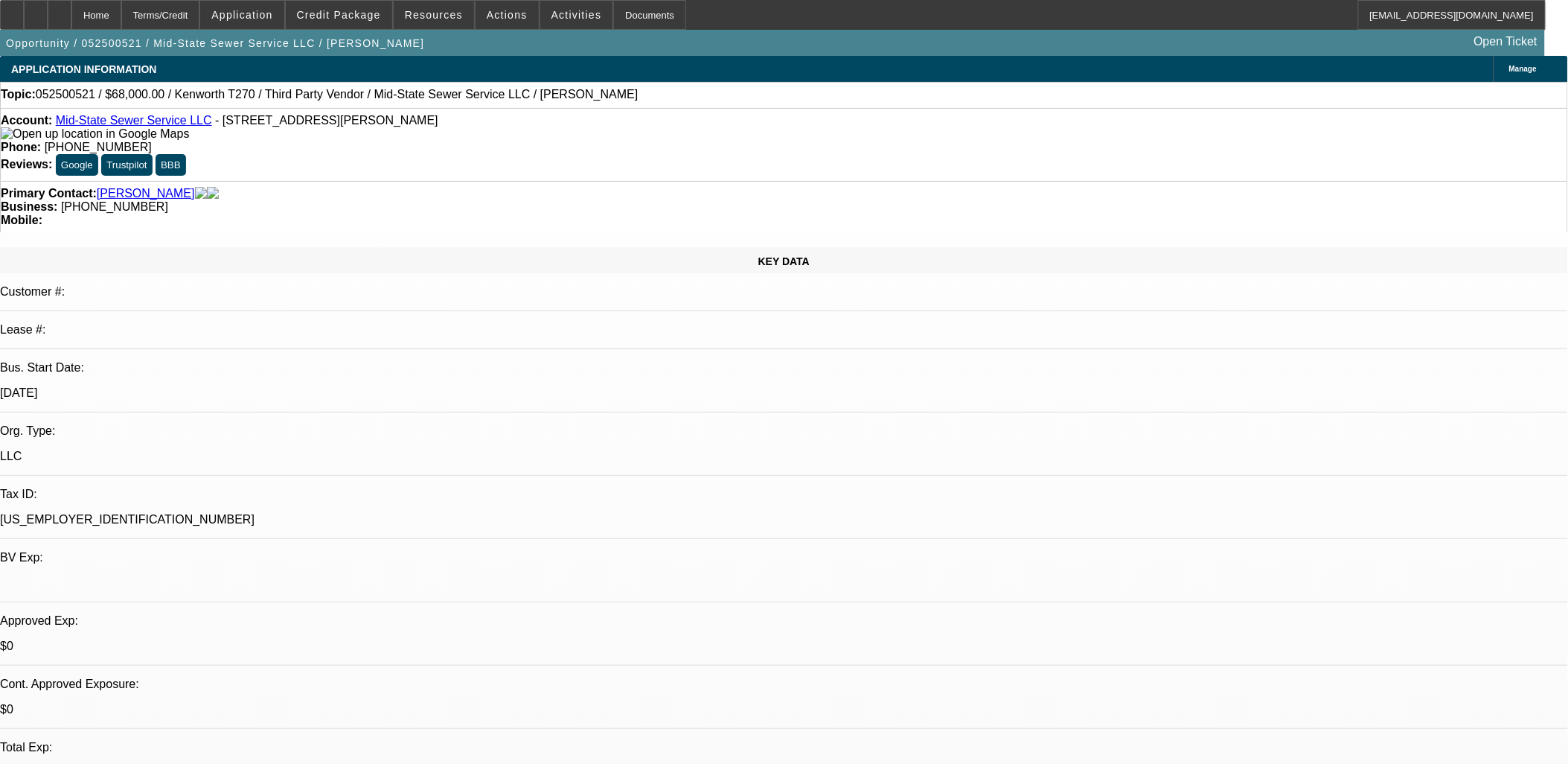
select select "2"
select select "0.1"
select select "0"
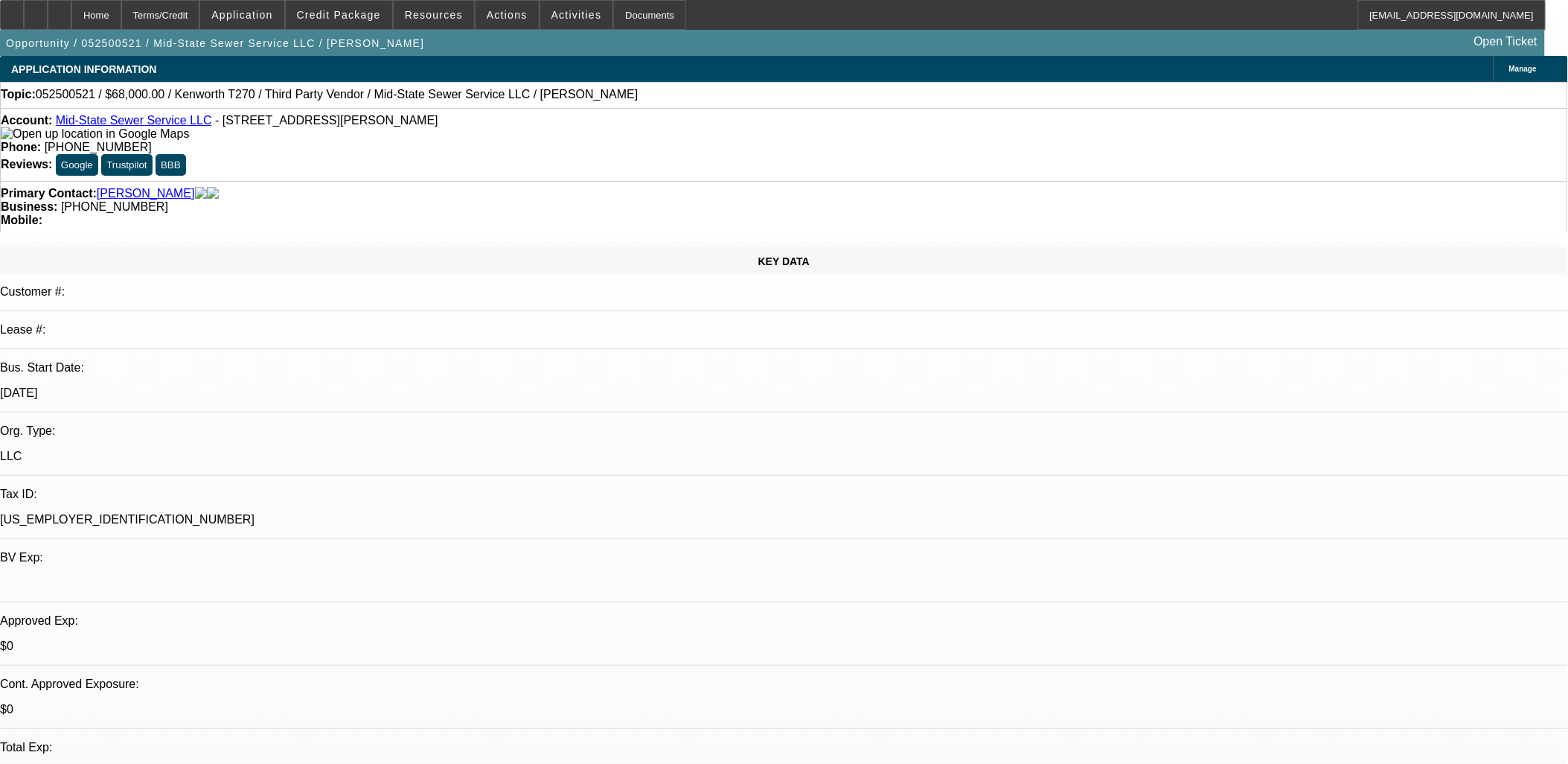
select select "0.2"
select select "2"
select select "0.1"
select select "1"
select select "2"
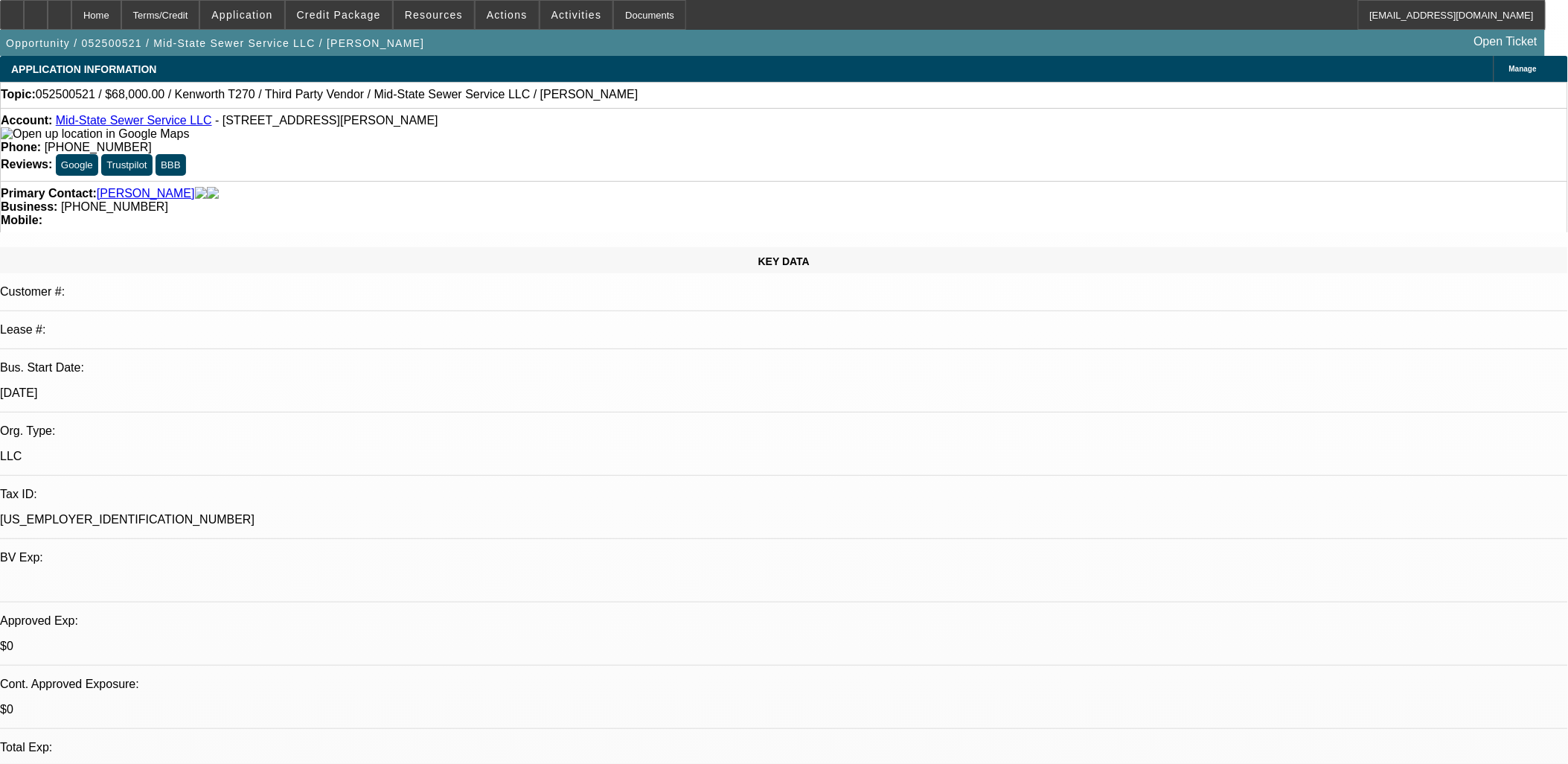
select select "4"
select select "1"
select select "2"
select select "4"
select select "1"
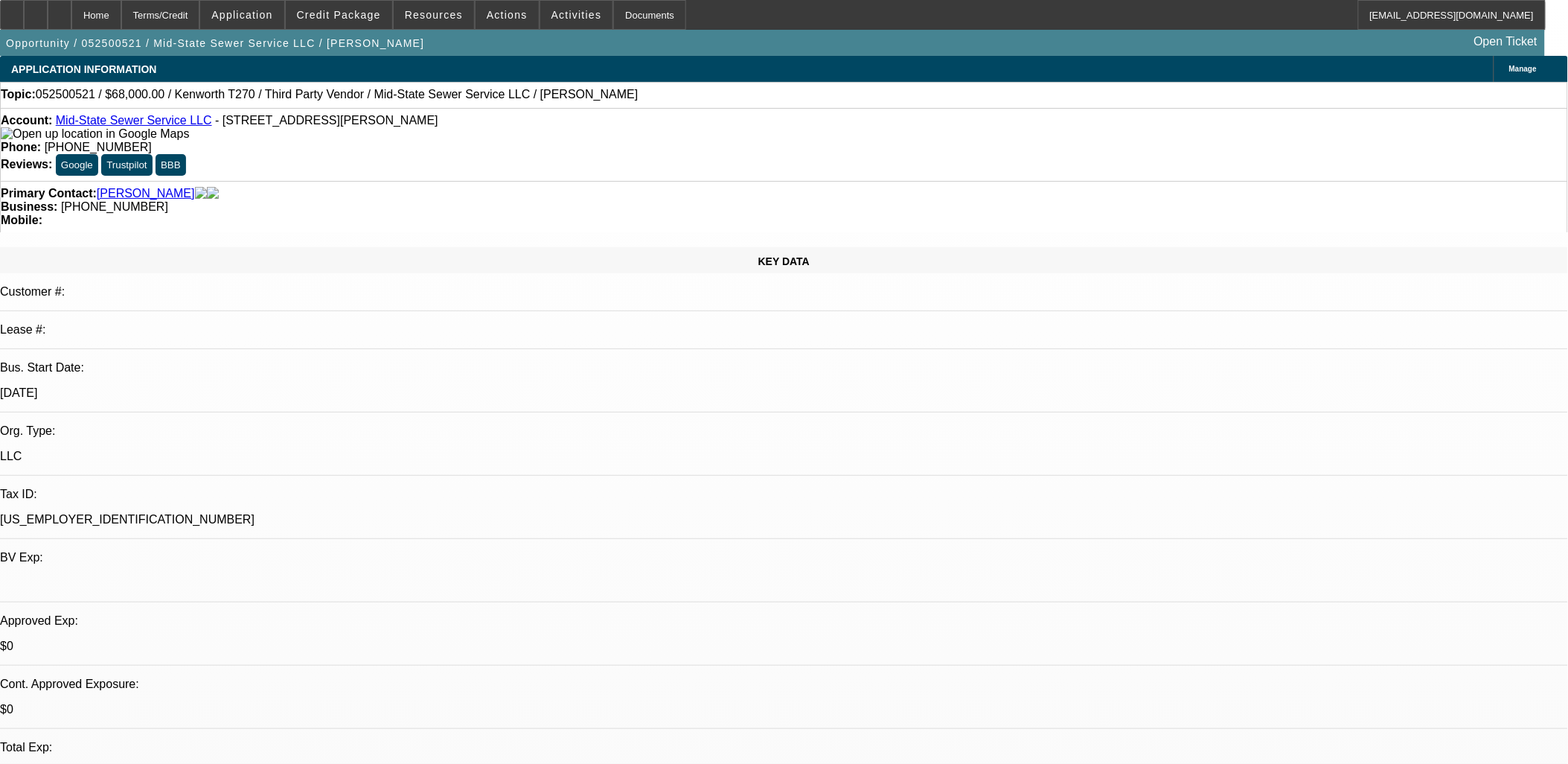
select select "2"
select select "6"
select select "1"
select select "2"
select select "4"
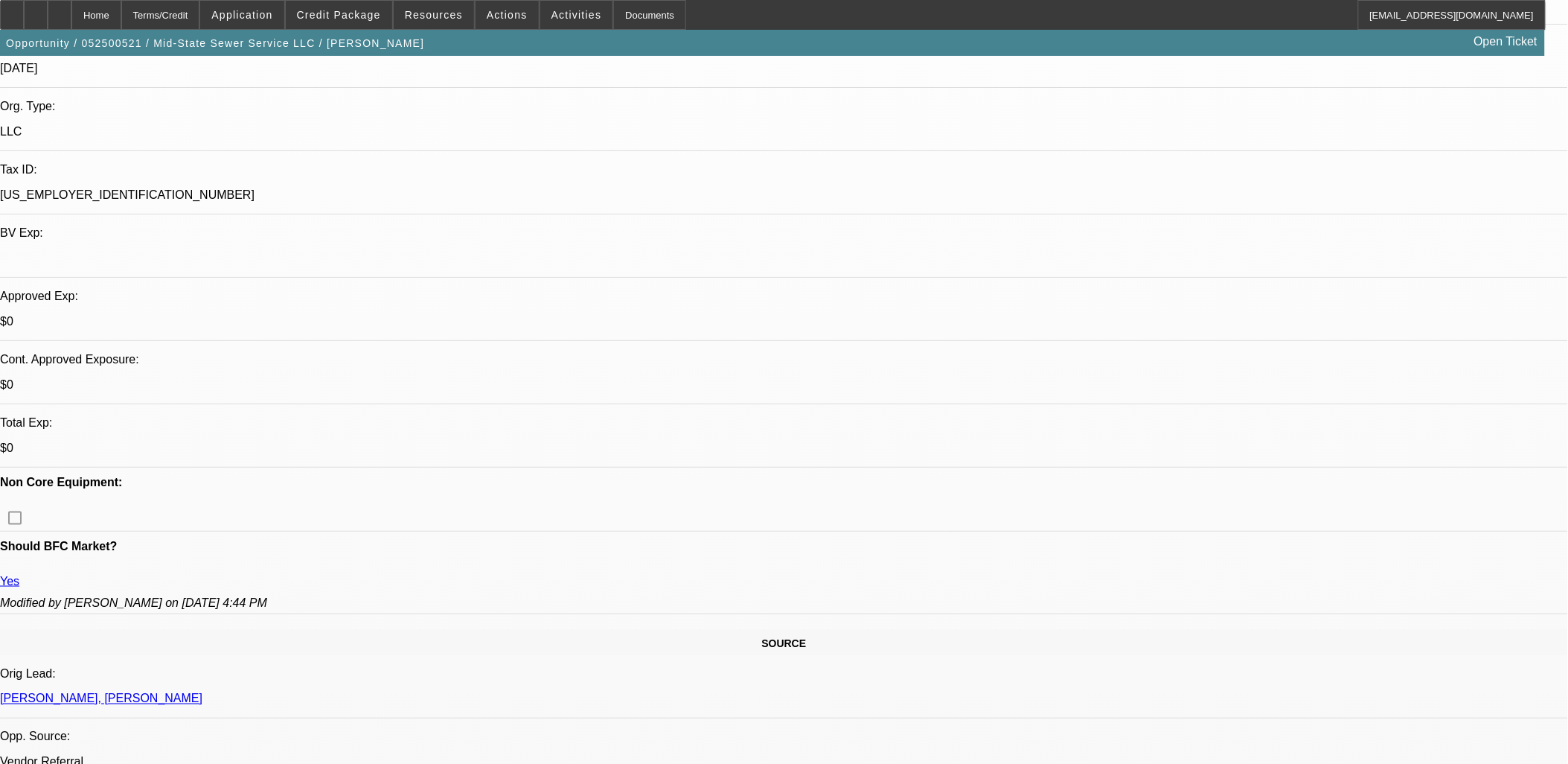
scroll to position [413, 0]
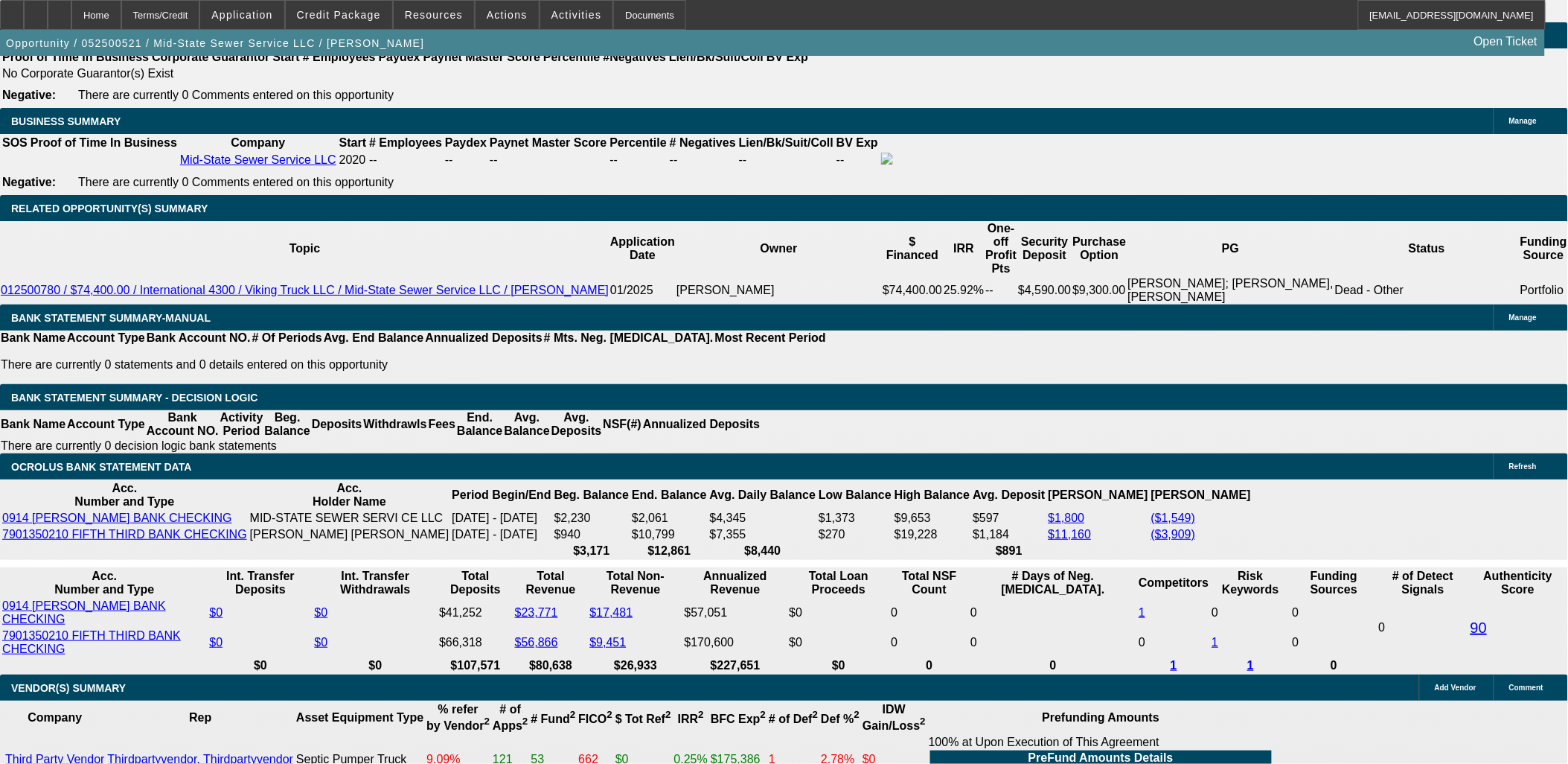
scroll to position [2316, 0]
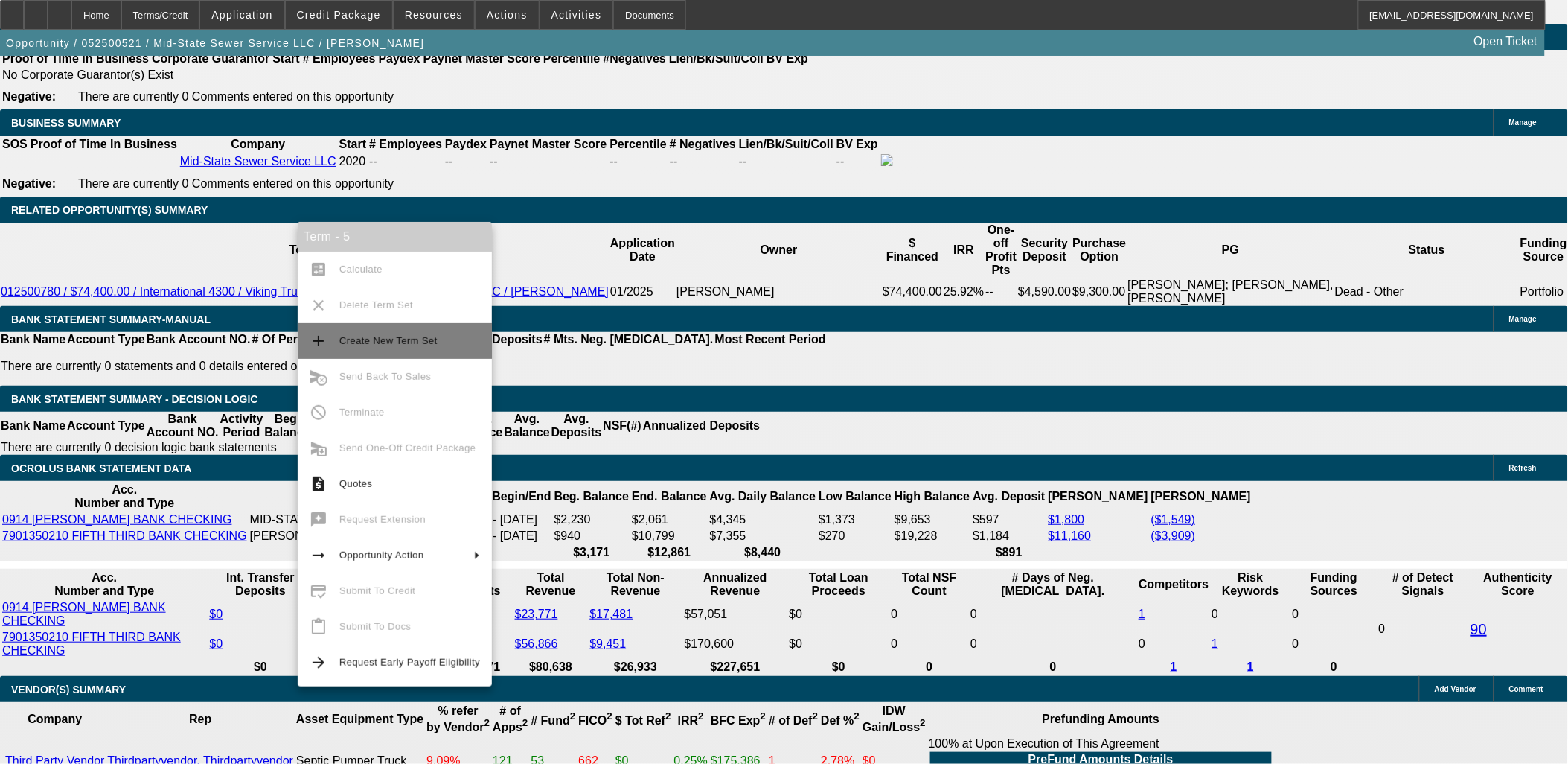
click at [368, 337] on span "Create New Term Set" at bounding box center [389, 340] width 98 height 11
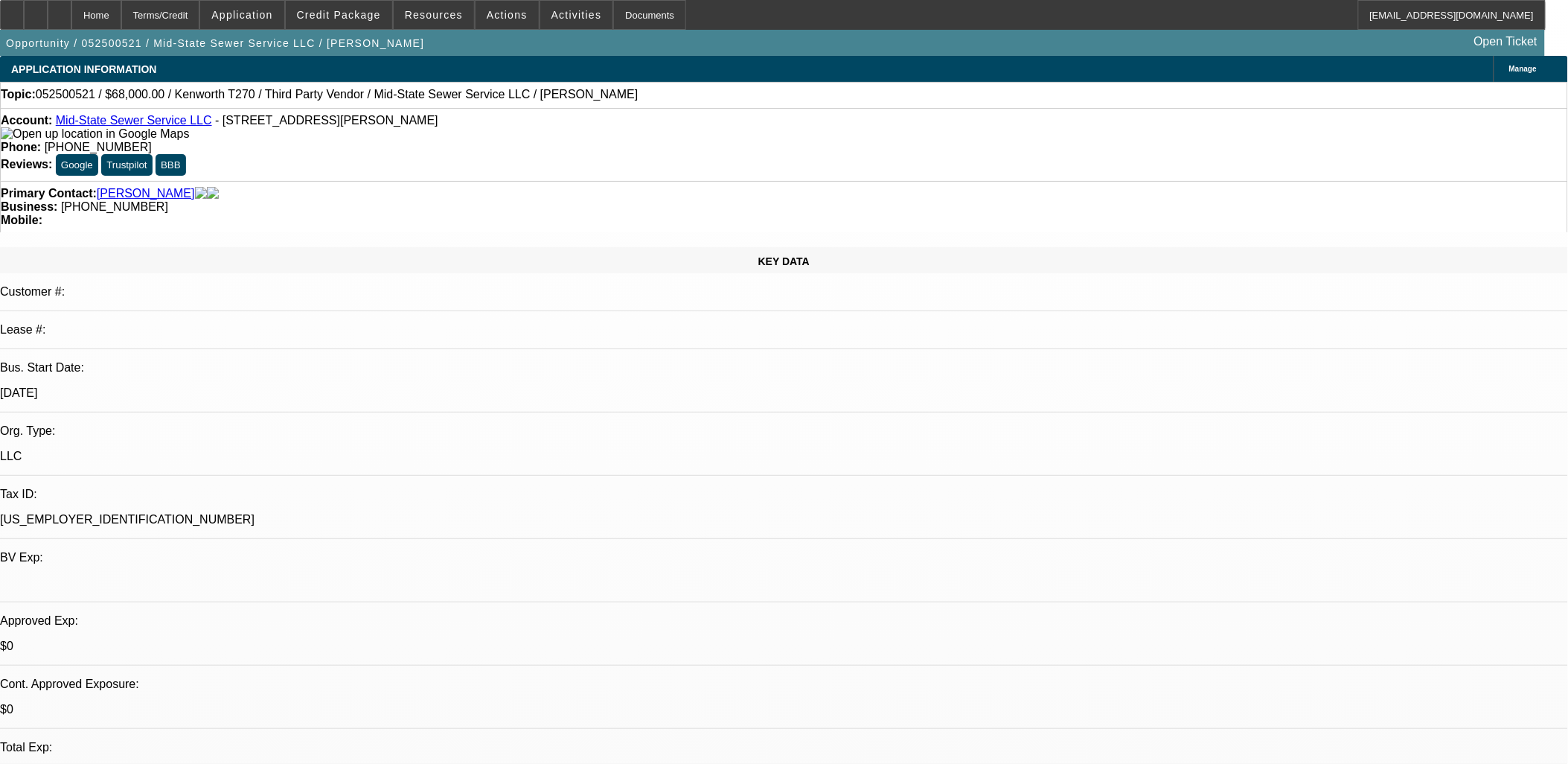
select select "0"
select select "2"
select select "0.1"
select select "4"
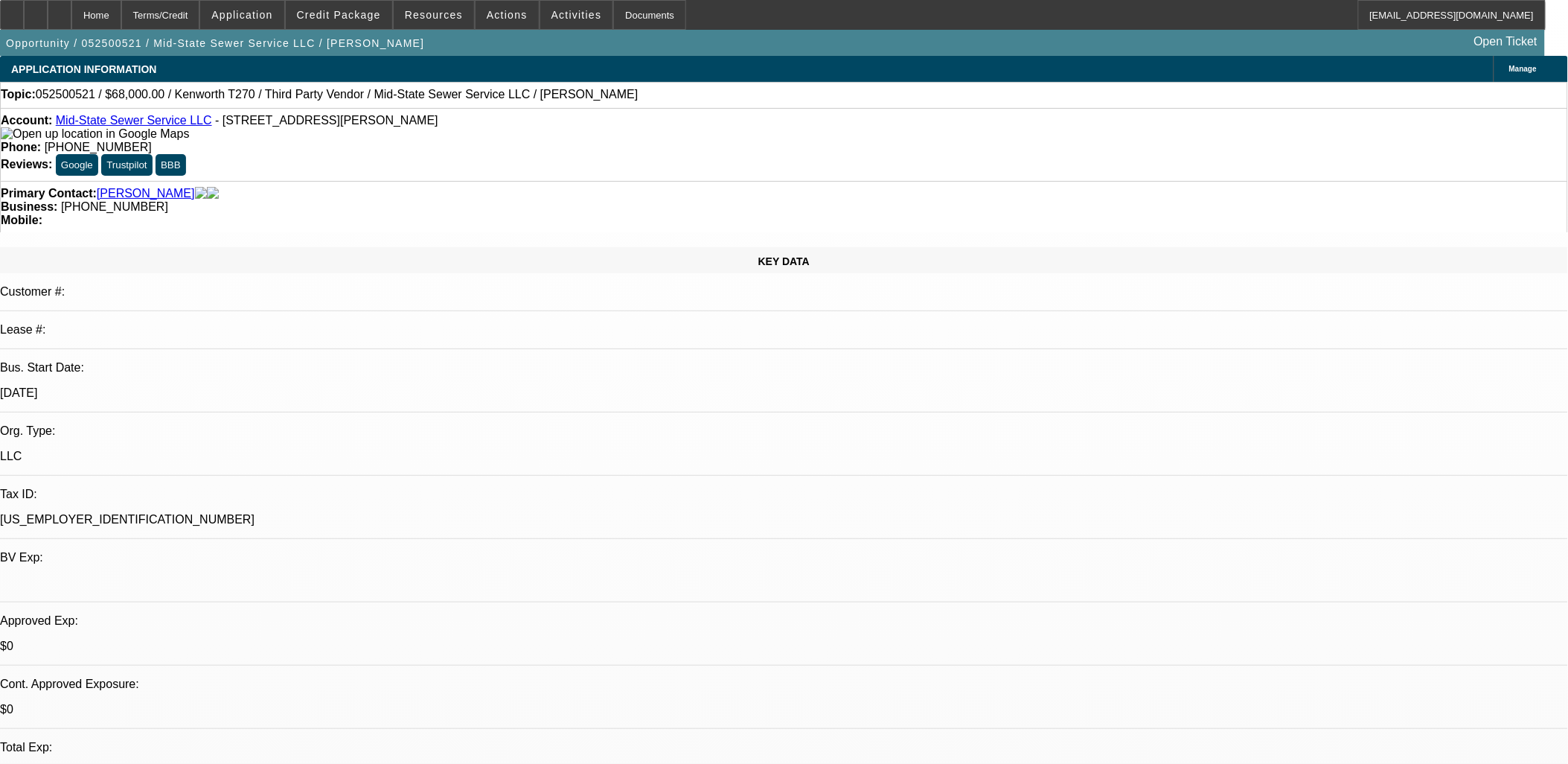
select select "0"
select select "2"
select select "0.1"
select select "4"
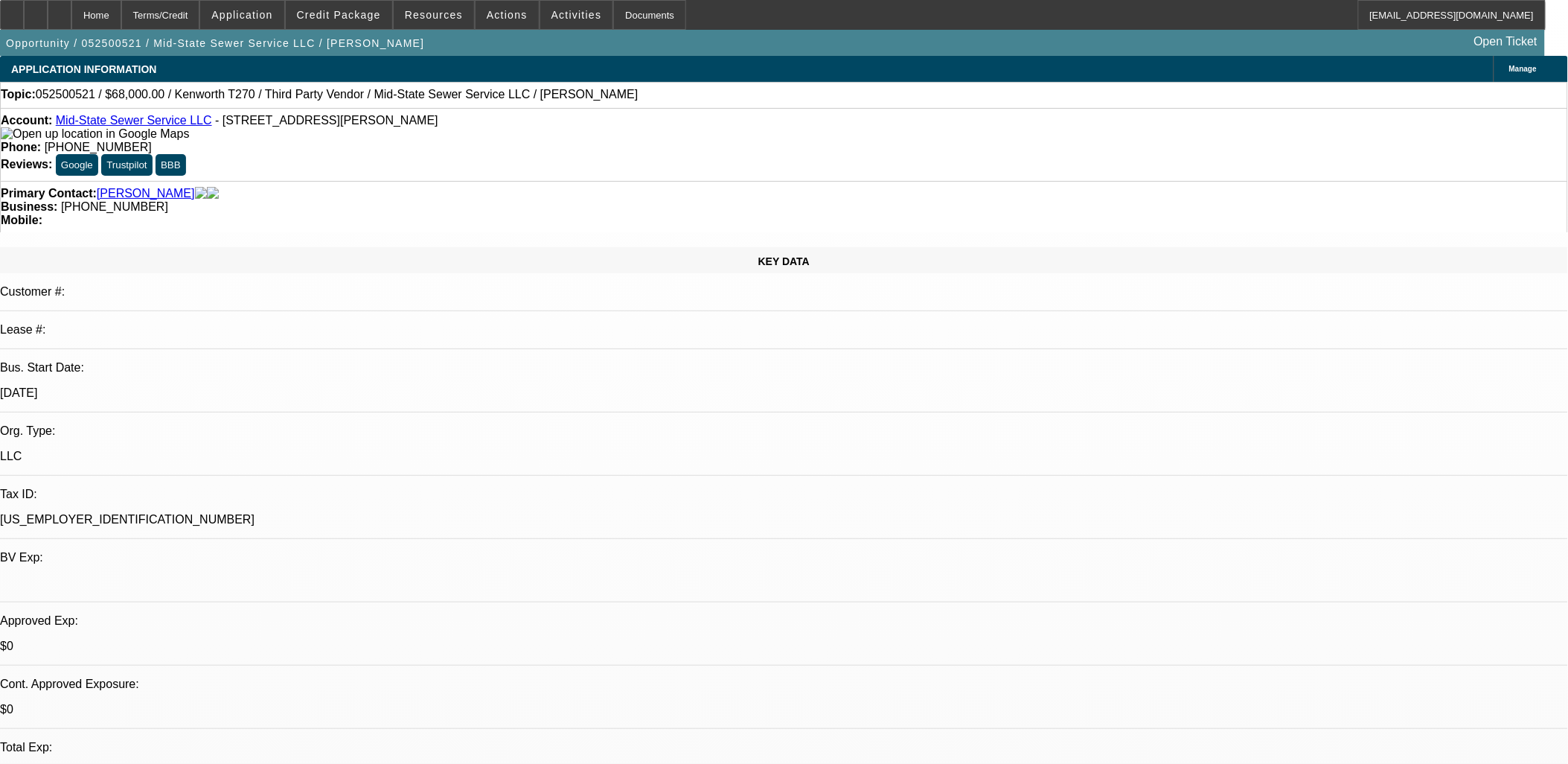
select select "0"
select select "2"
select select "0.1"
select select "4"
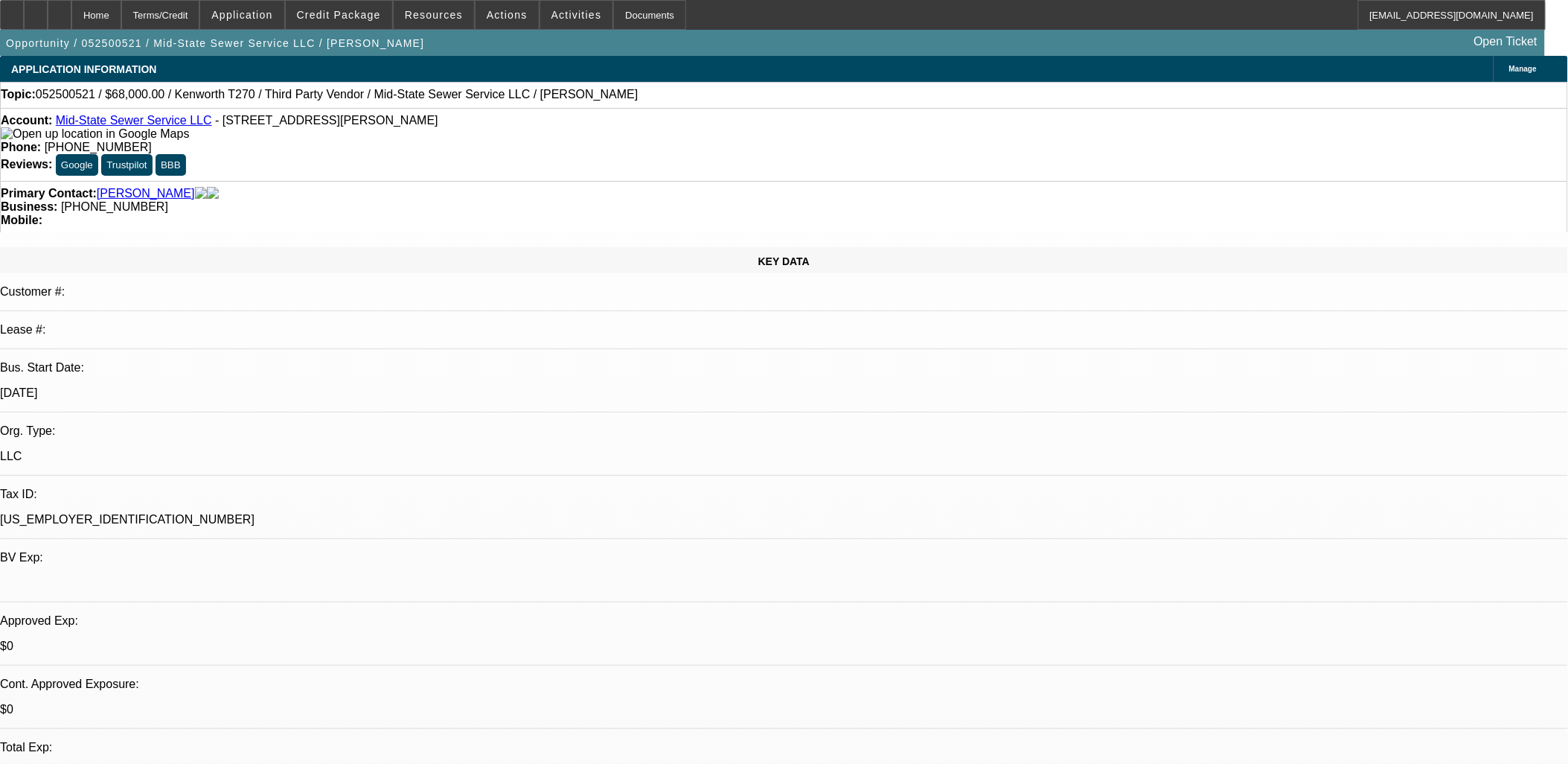
select select "0"
select select "2"
select select "0"
select select "6"
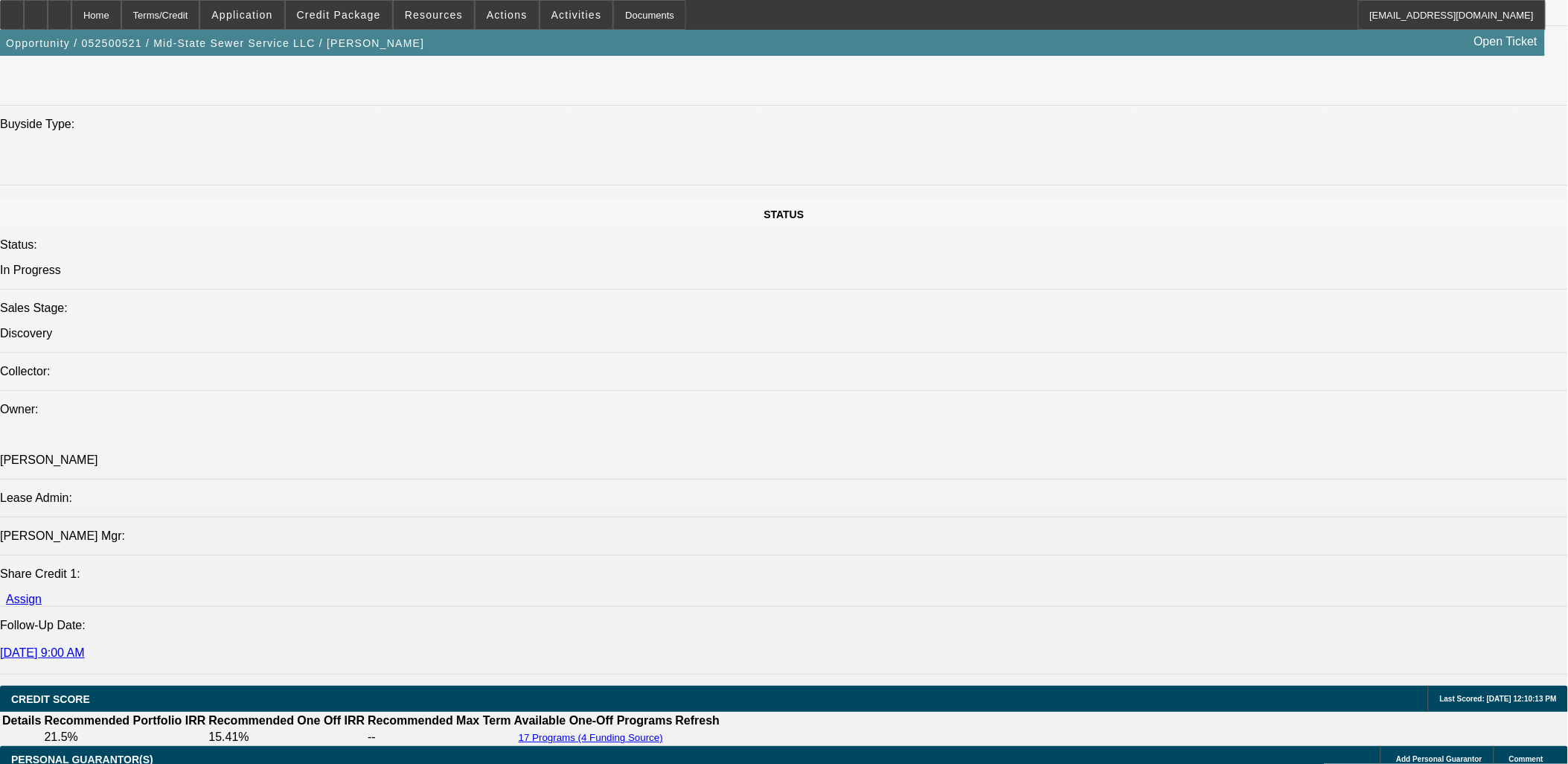
scroll to position [2067, 0]
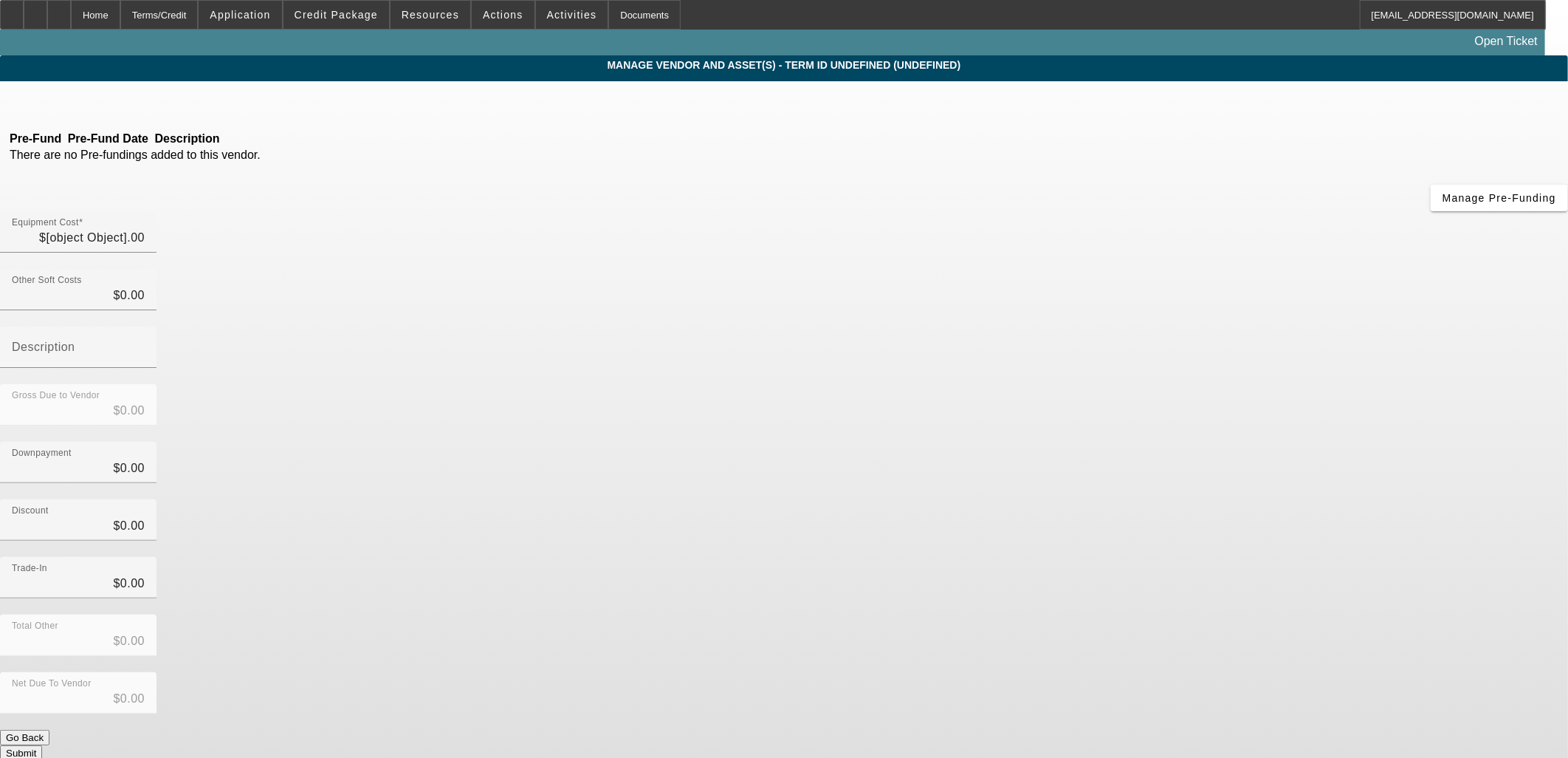
type input "$93,000.00"
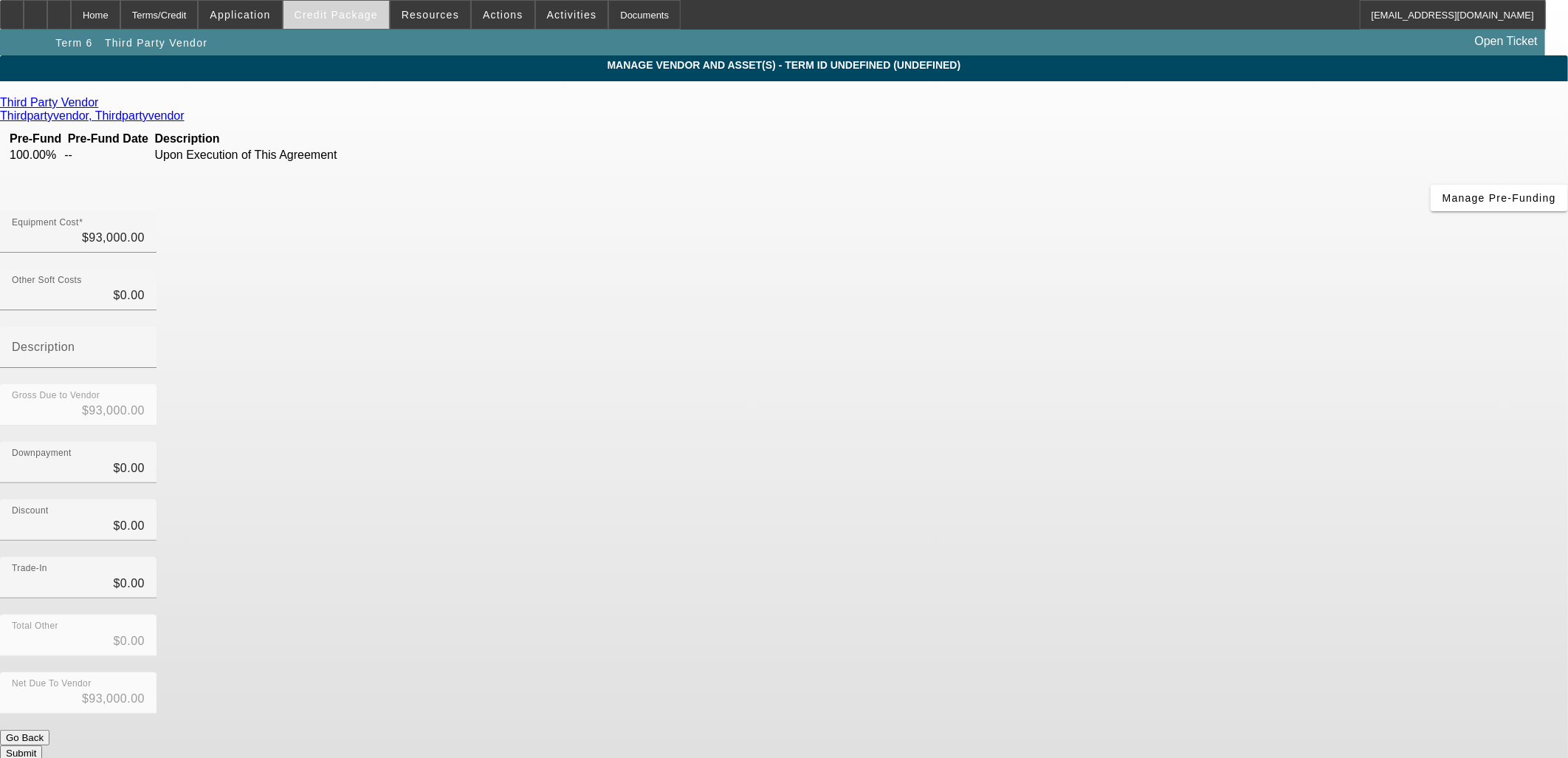
click at [328, 14] on span "Credit Package" at bounding box center [336, 15] width 84 height 12
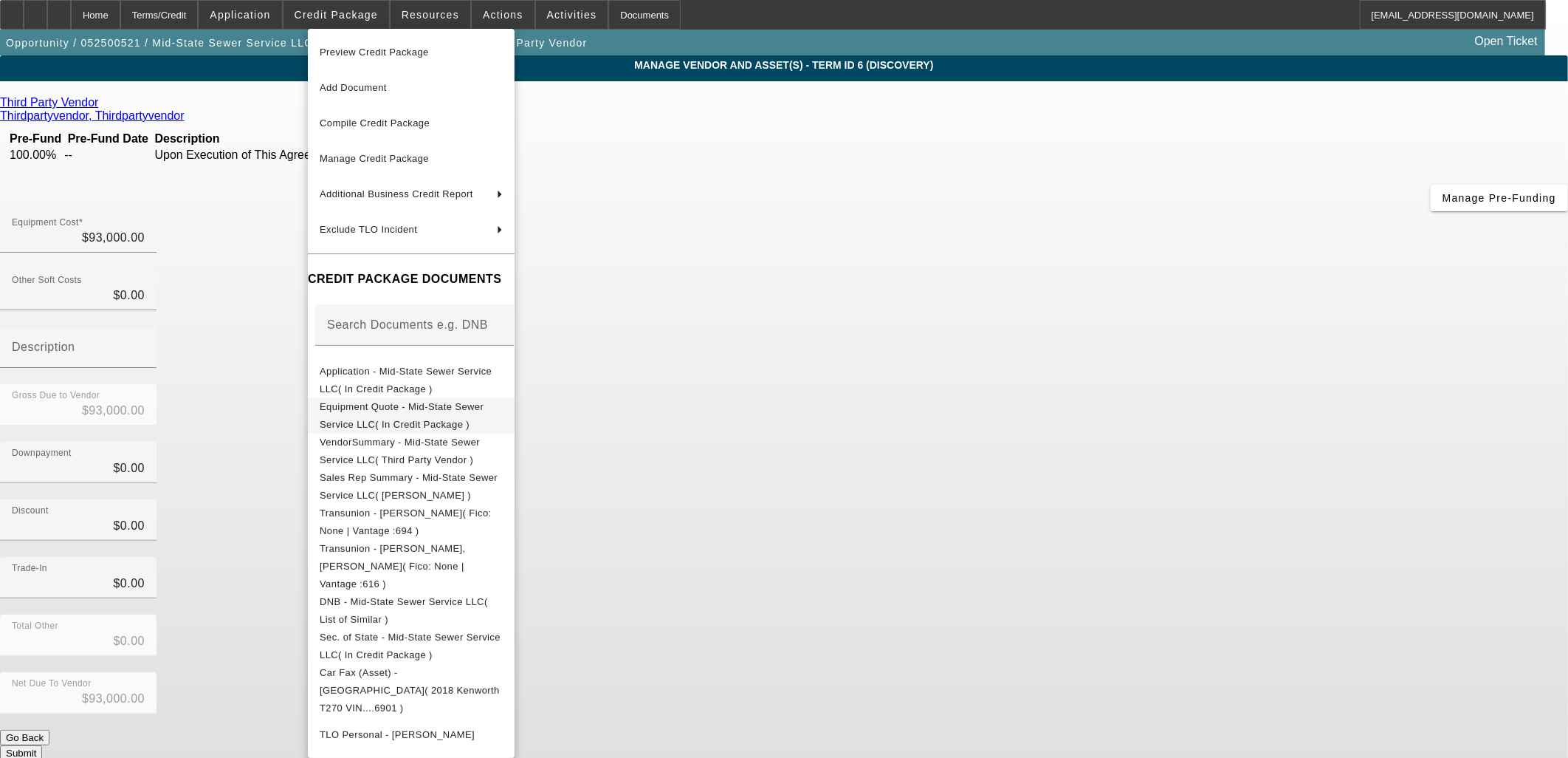
click at [380, 418] on button "Equipment Quote - Mid-State Sewer Service LLC( In Credit Package )" at bounding box center [411, 415] width 206 height 35
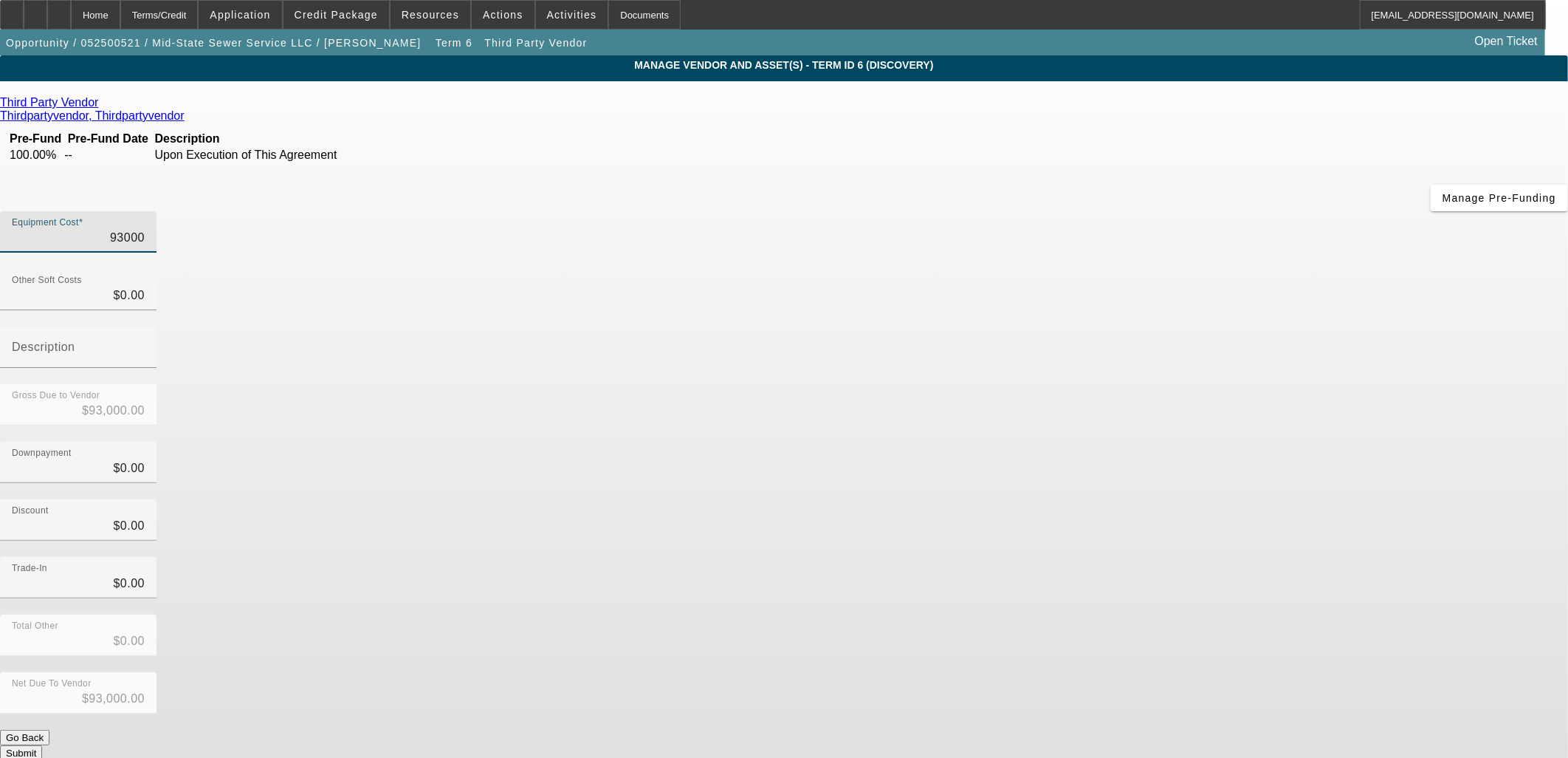
click at [145, 229] on input "93000" at bounding box center [78, 238] width 132 height 18
type input "4"
type input "$4.00"
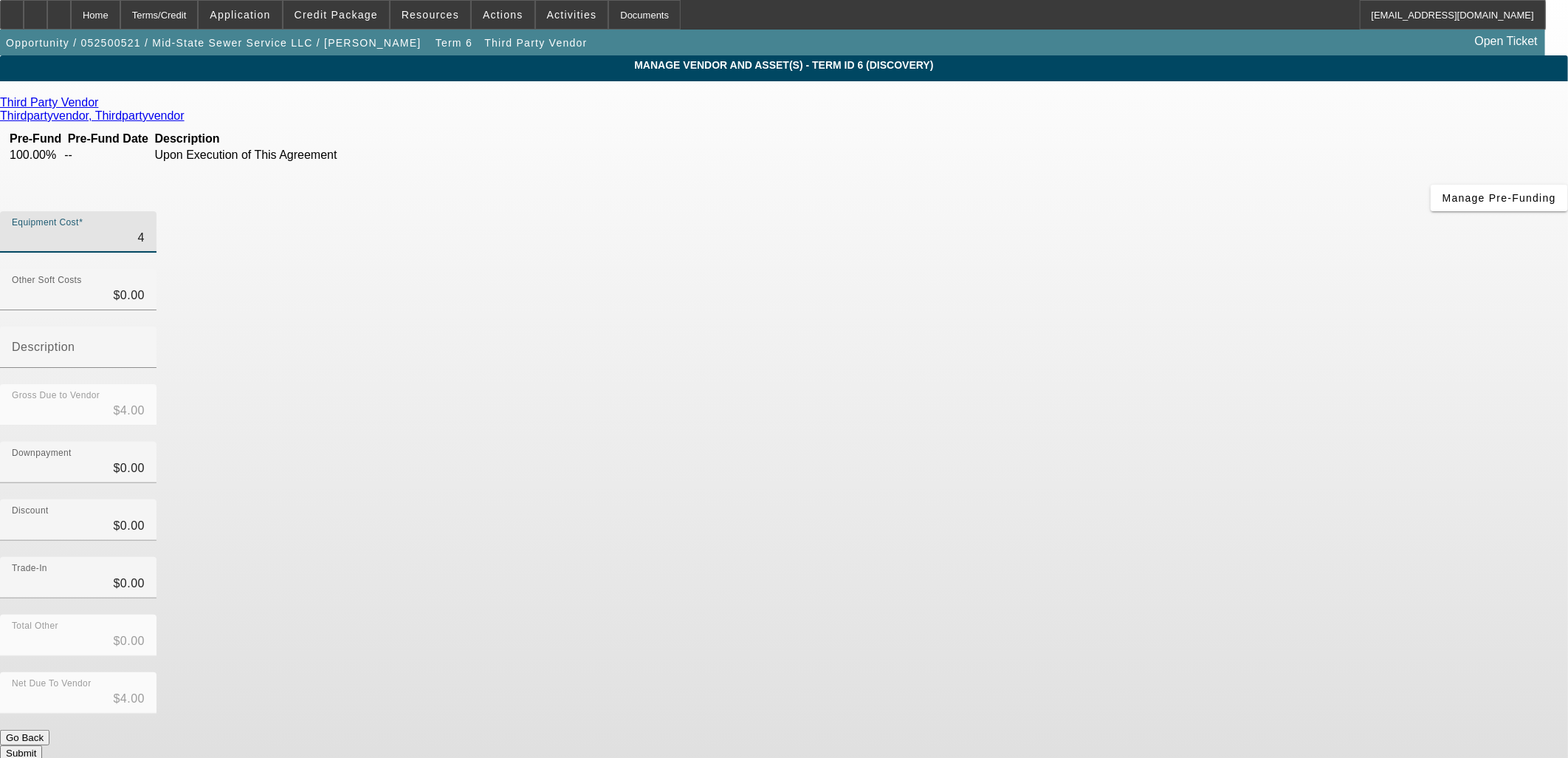
type input "45"
type input "$45.00"
type input "450"
type input "$450.00"
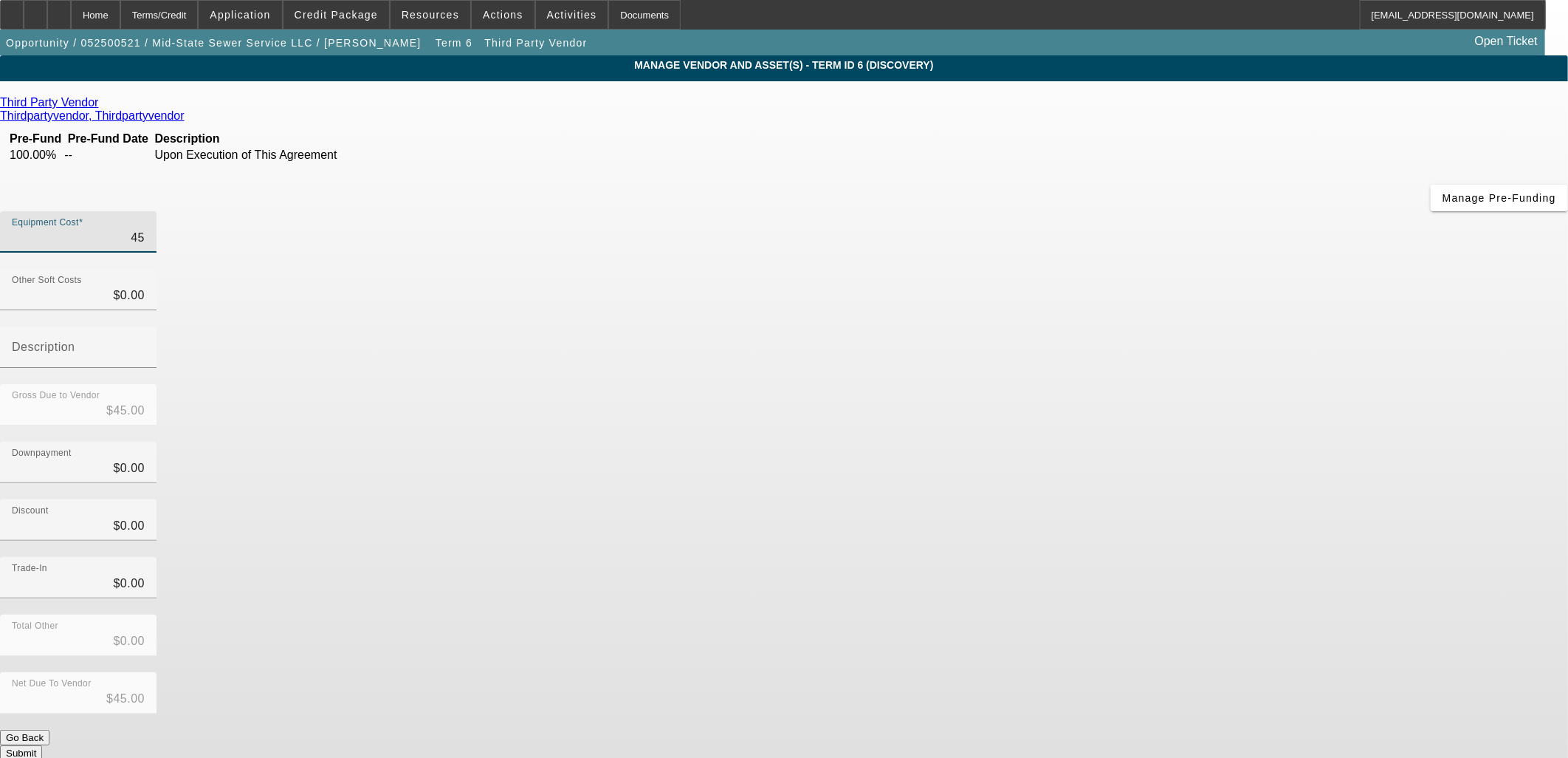
type input "$450.00"
type input "4500"
type input "$4,500.00"
type input "45000"
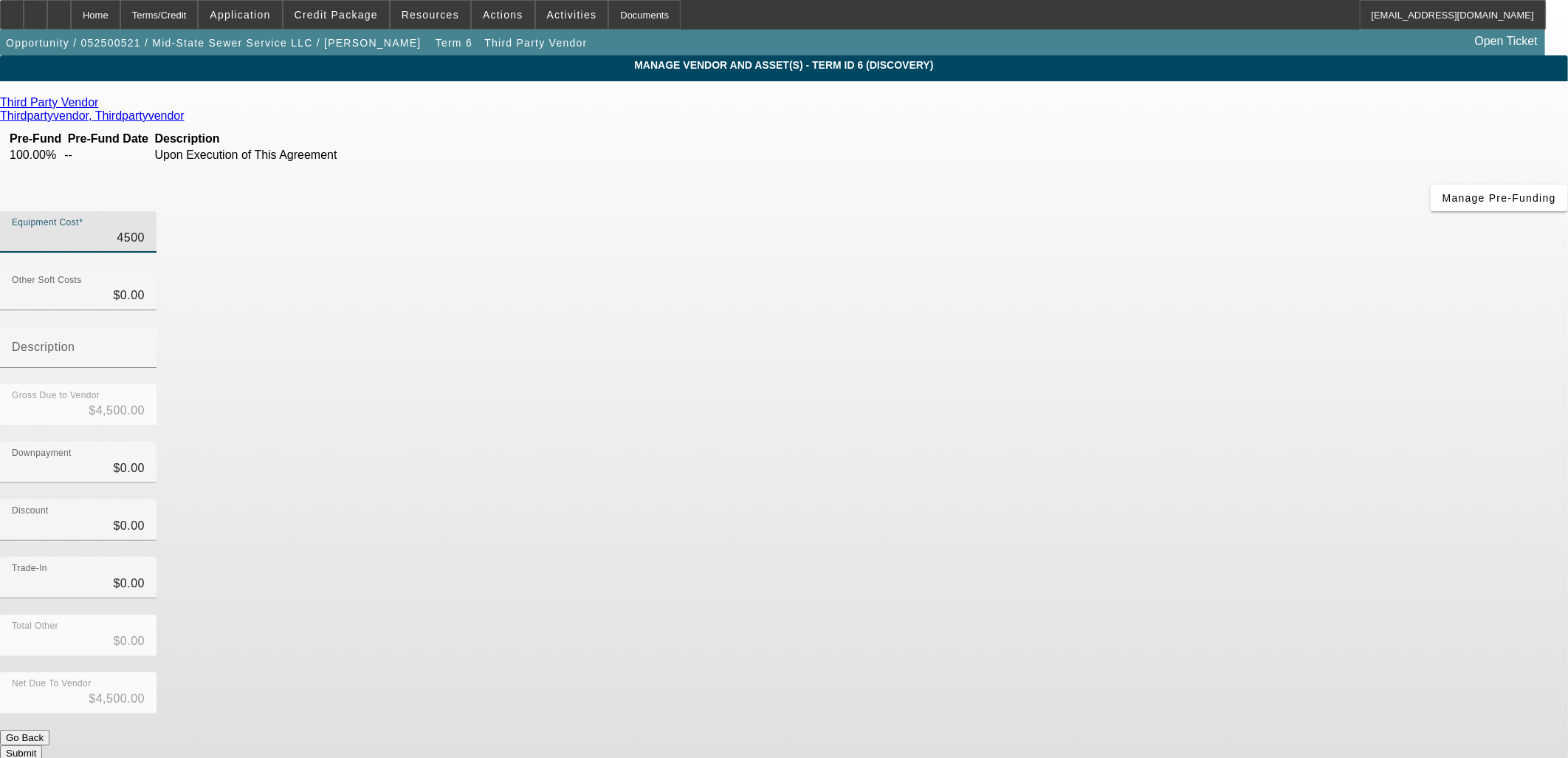
type input "$45,000.00"
click at [1033, 384] on div "Gross Due to Vendor $45,000.00" at bounding box center [784, 412] width 1568 height 57
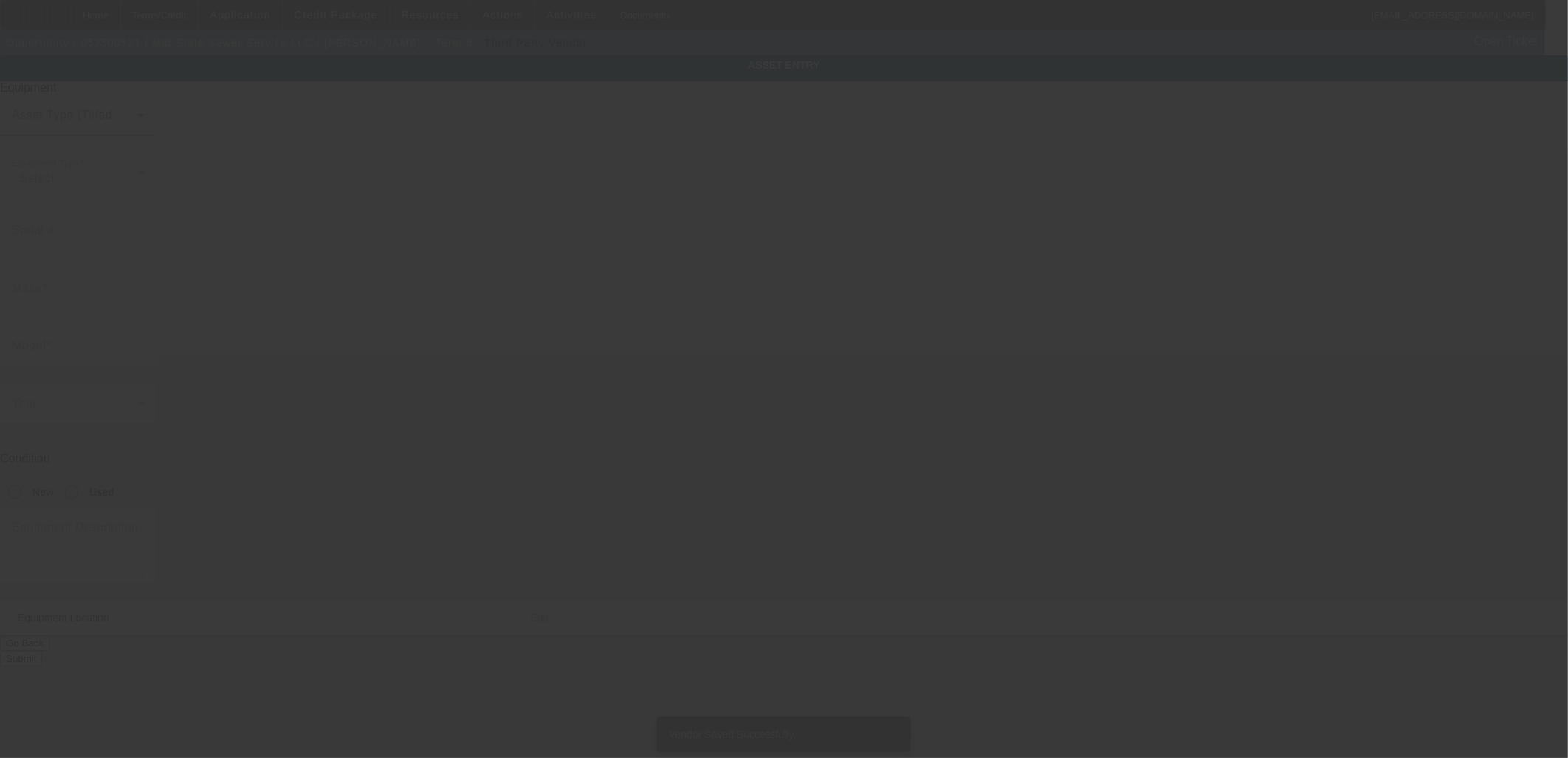
type input "2NKHHM6X0JM206901"
type input "Kenworth"
type input "T270"
radio input "true"
type textarea "with New 2,500 Gallon Steel Vacuum Tank & Jetter"
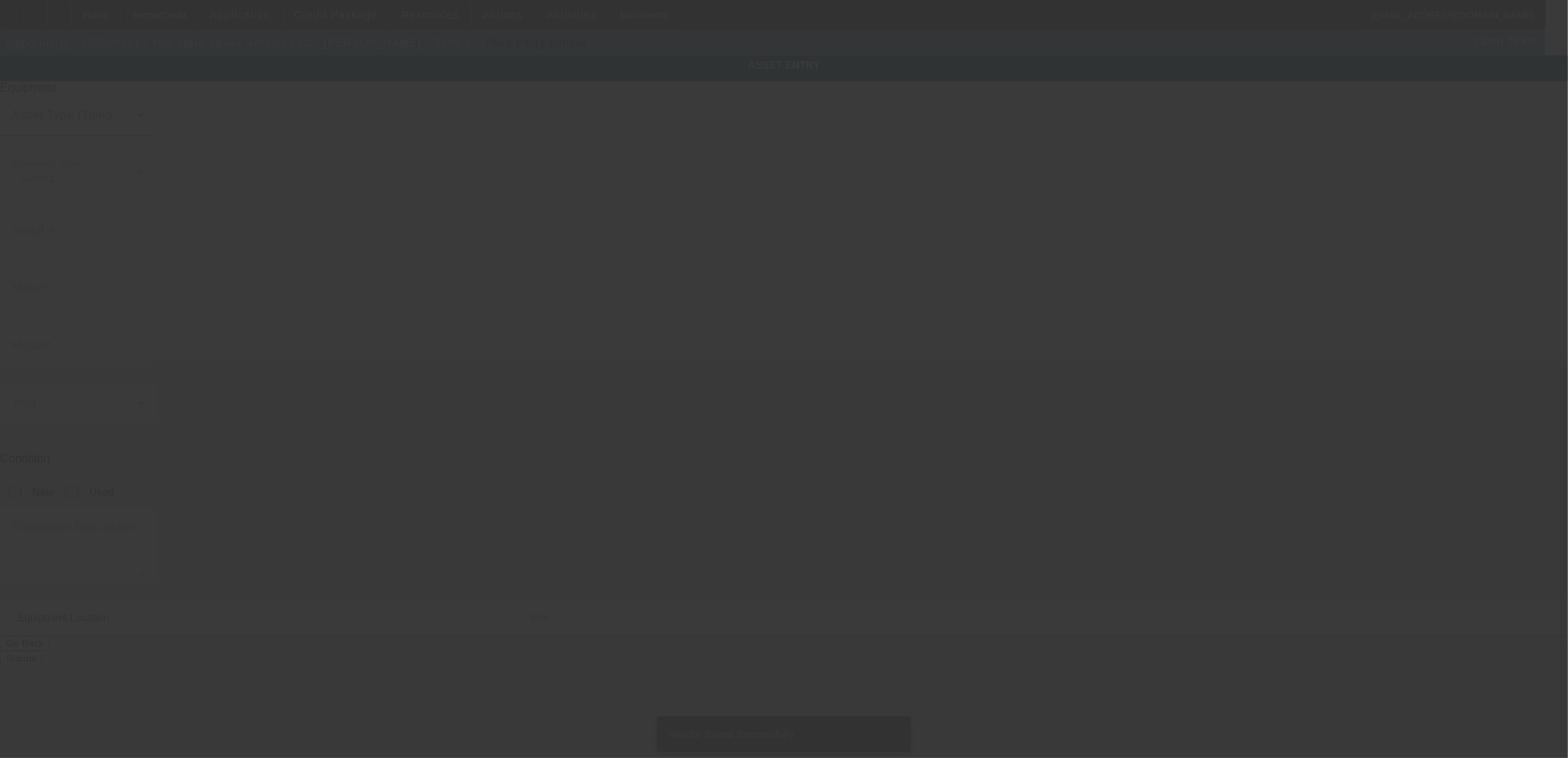
type input "8754 Cottonwood Dr"
type input "Freeland"
type input "48623"
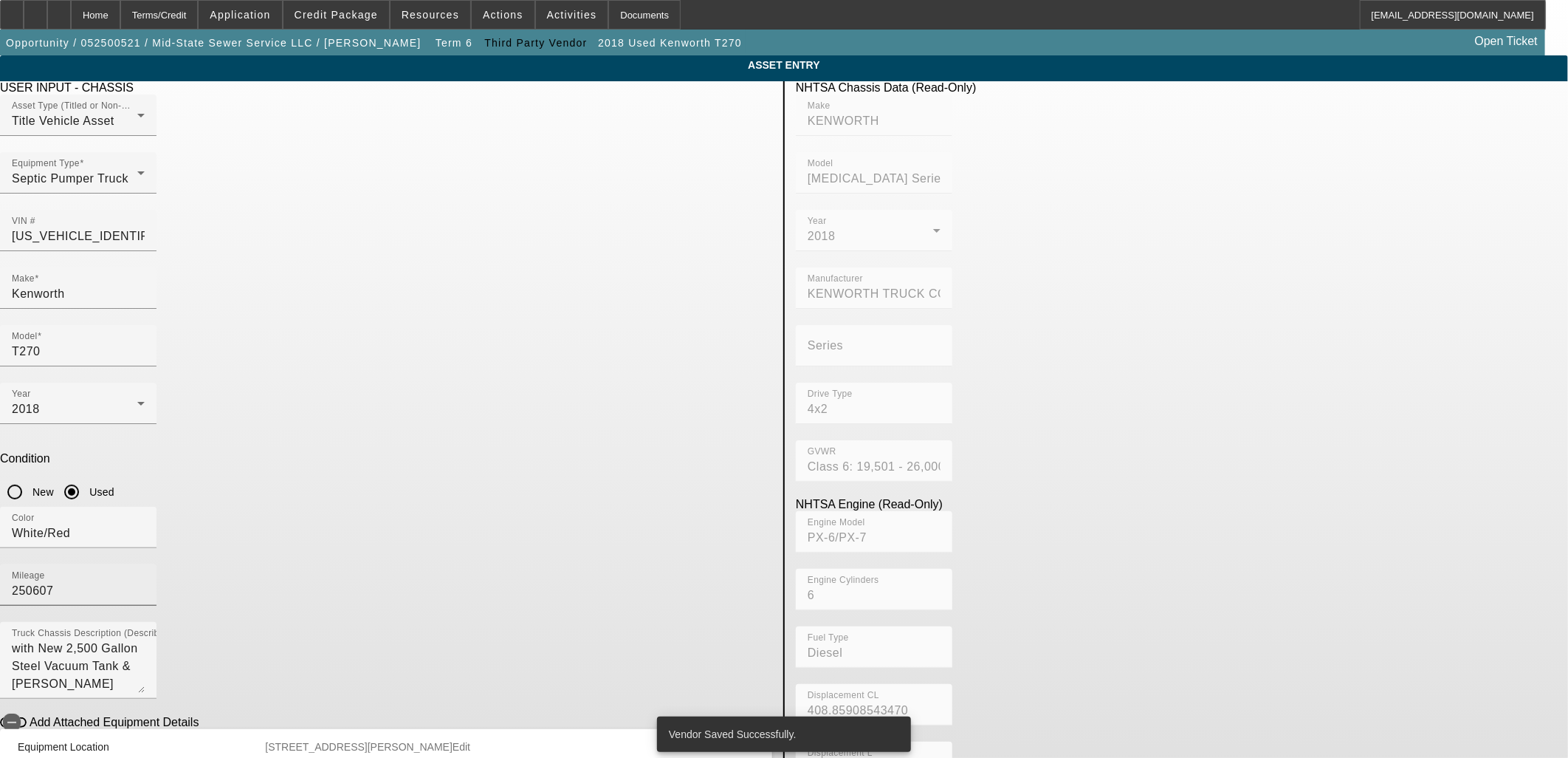
click at [145, 582] on input "250607" at bounding box center [78, 590] width 132 height 18
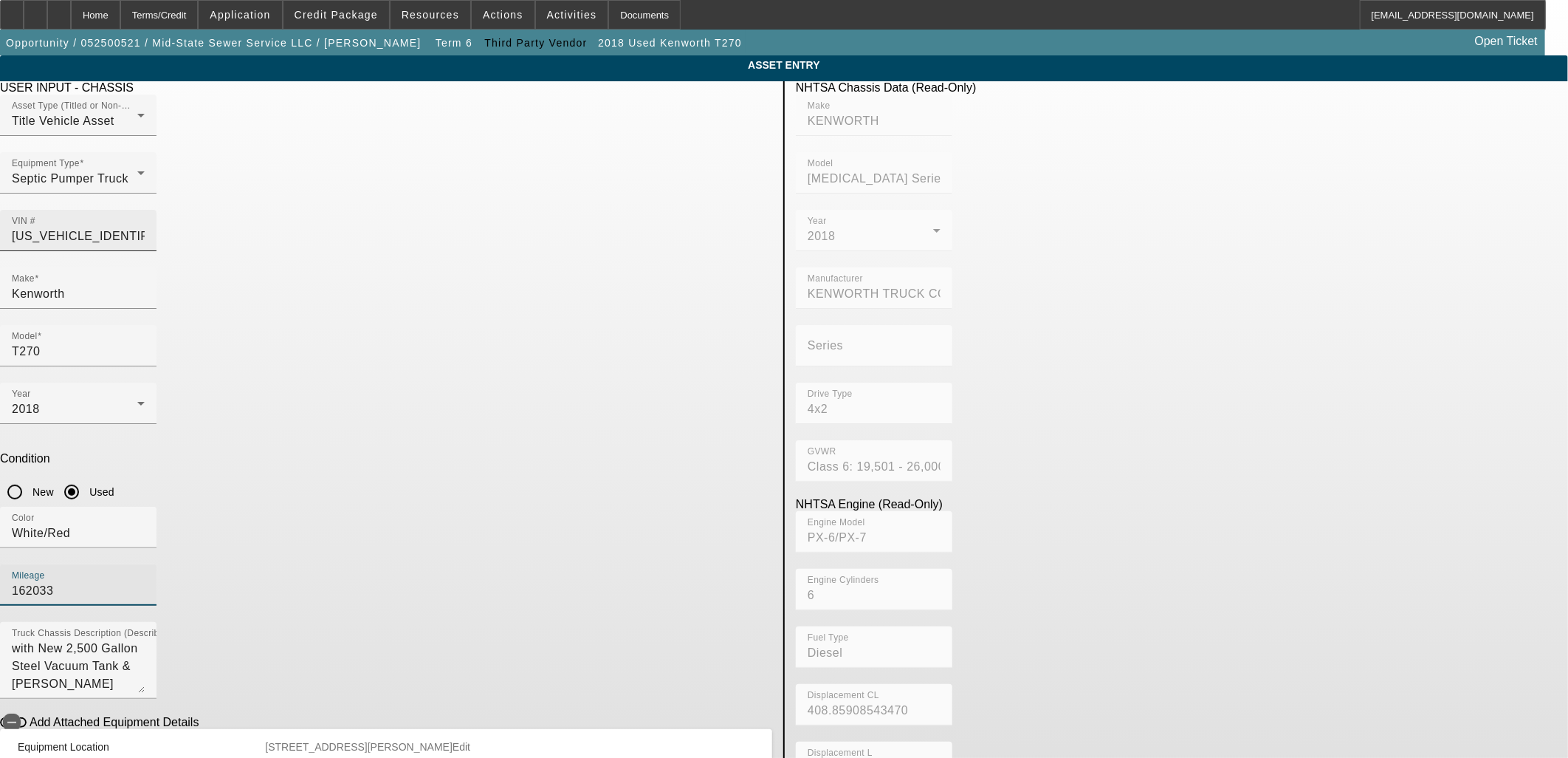
type input "162033"
click at [145, 227] on input "2NKHHM6X0JM206901" at bounding box center [78, 236] width 132 height 18
type input "1"
type input "1htmsaar06h296584"
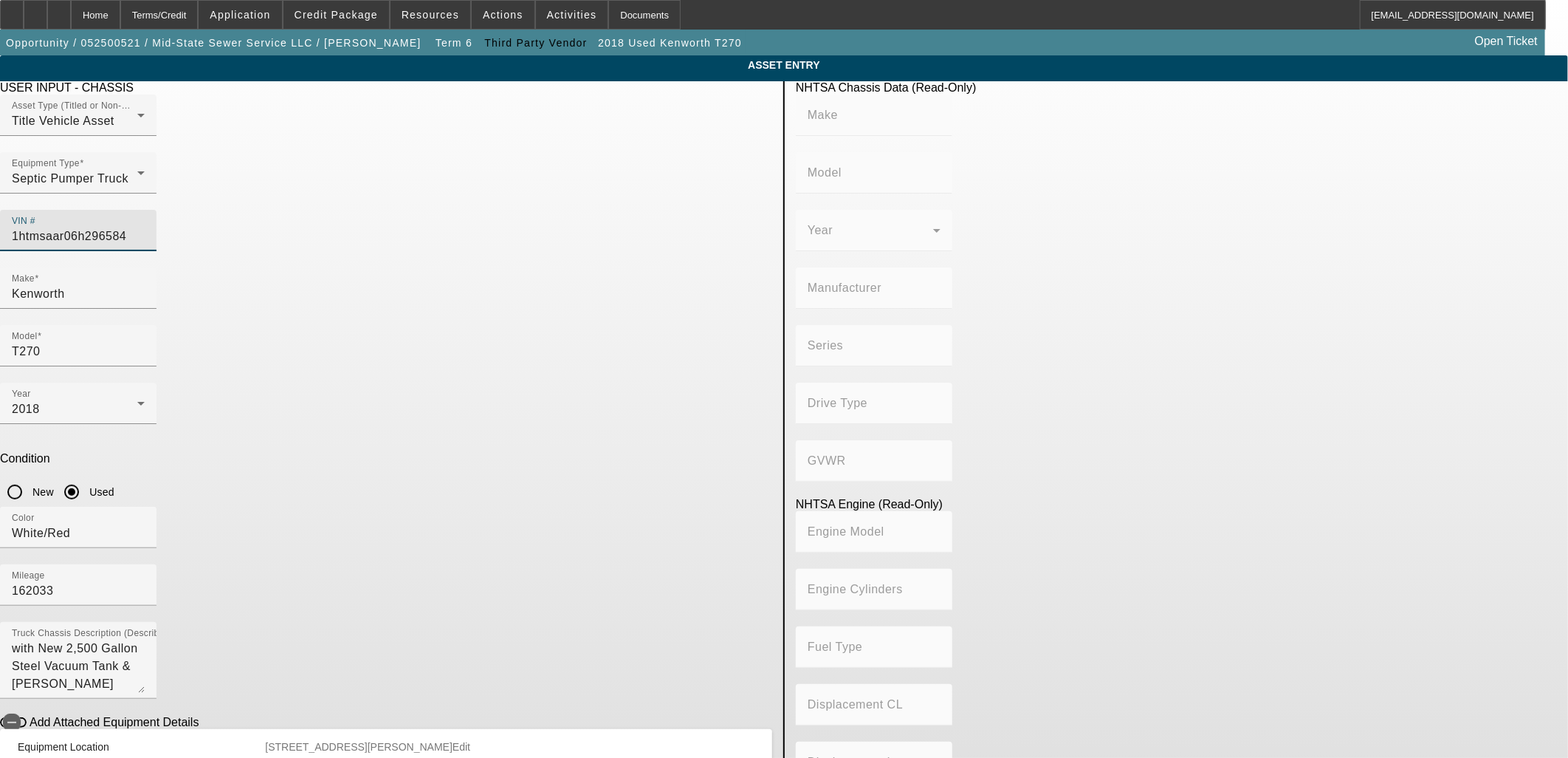
type input "INTERNATIONAL"
type input "MF035"
type input "INTERNATIONAL MOTORS, LLC"
type input "DuraStar 4400"
type input "6x4"
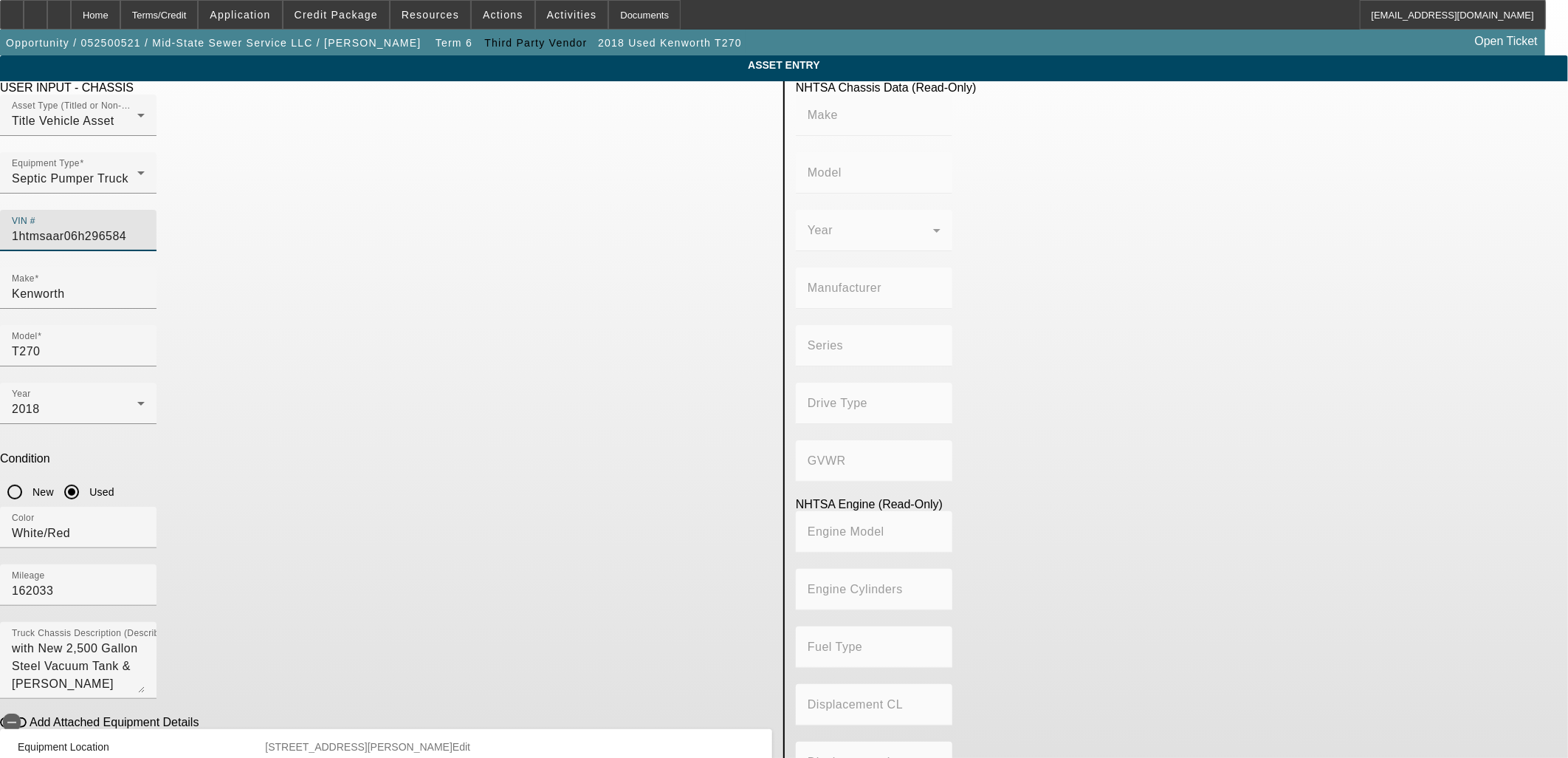
type input "Class 8: 33,001 lb and above (14,969 kg and above)"
type input "International DT466/Maxxforce DT"
type input "Diesel"
type input "466"
type input "7.636371824"
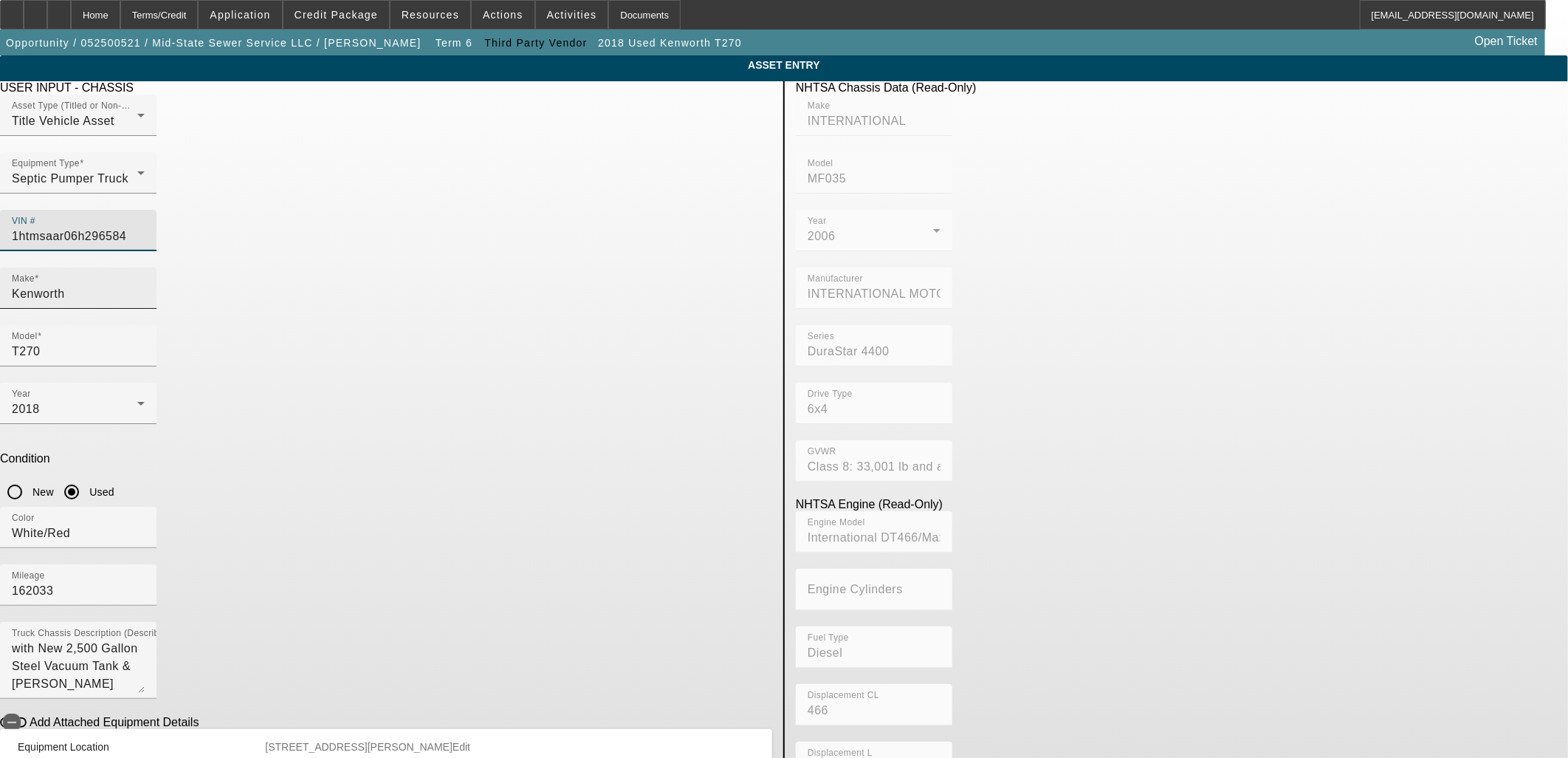
type input "1HTMSAAR06H296584"
type input "inte"
type input "INTERNATIONAL"
type input "MF035"
type input "INTERNATIONAL MOTORS, LLC"
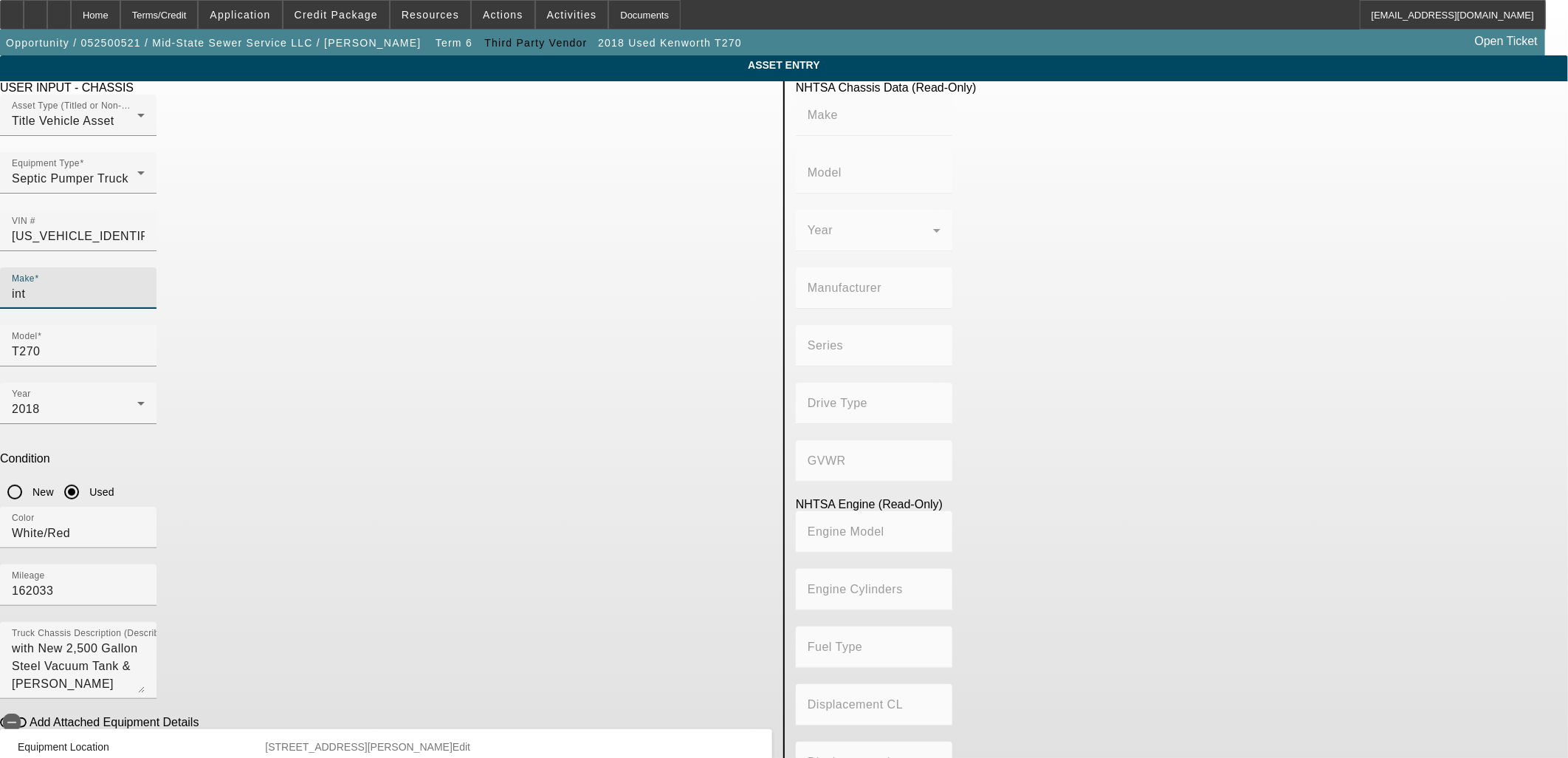
type input "DuraStar 4400"
type input "6x4"
type input "Class 8: 33,001 lb and above (14,969 kg and above)"
type input "International DT466/Maxxforce DT"
type input "Diesel"
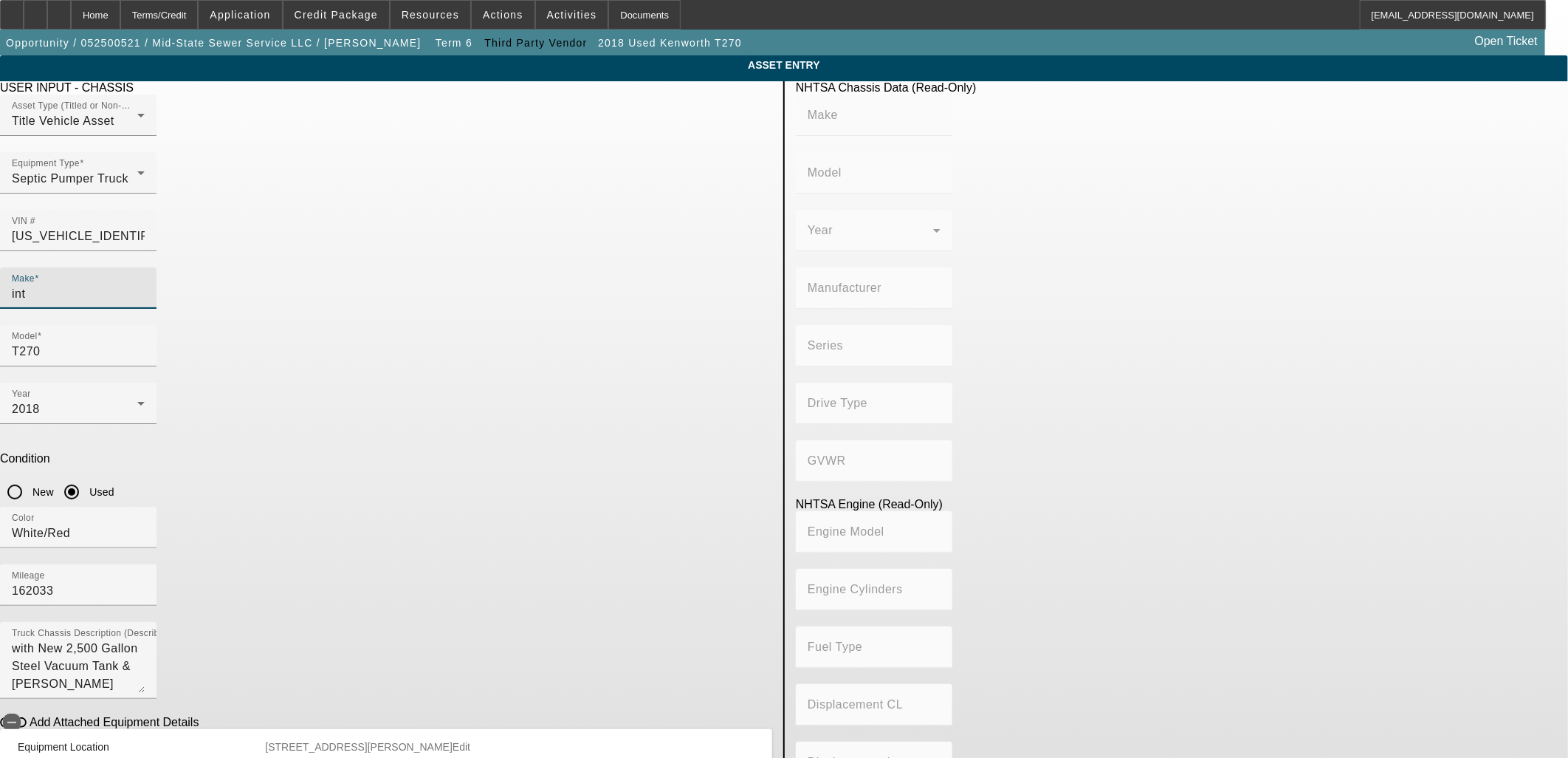
type input "466"
type input "7.636371824"
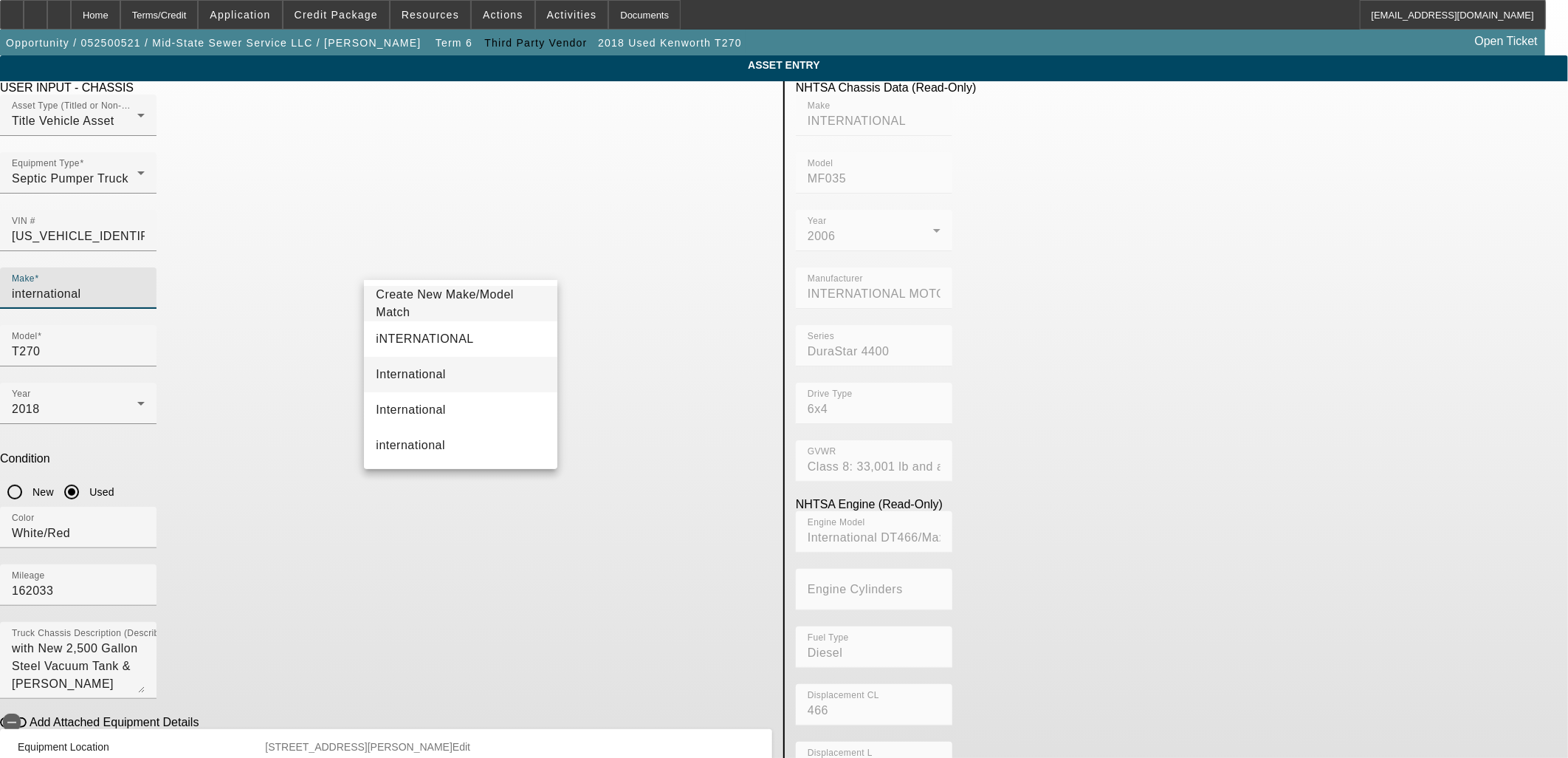
type input "international"
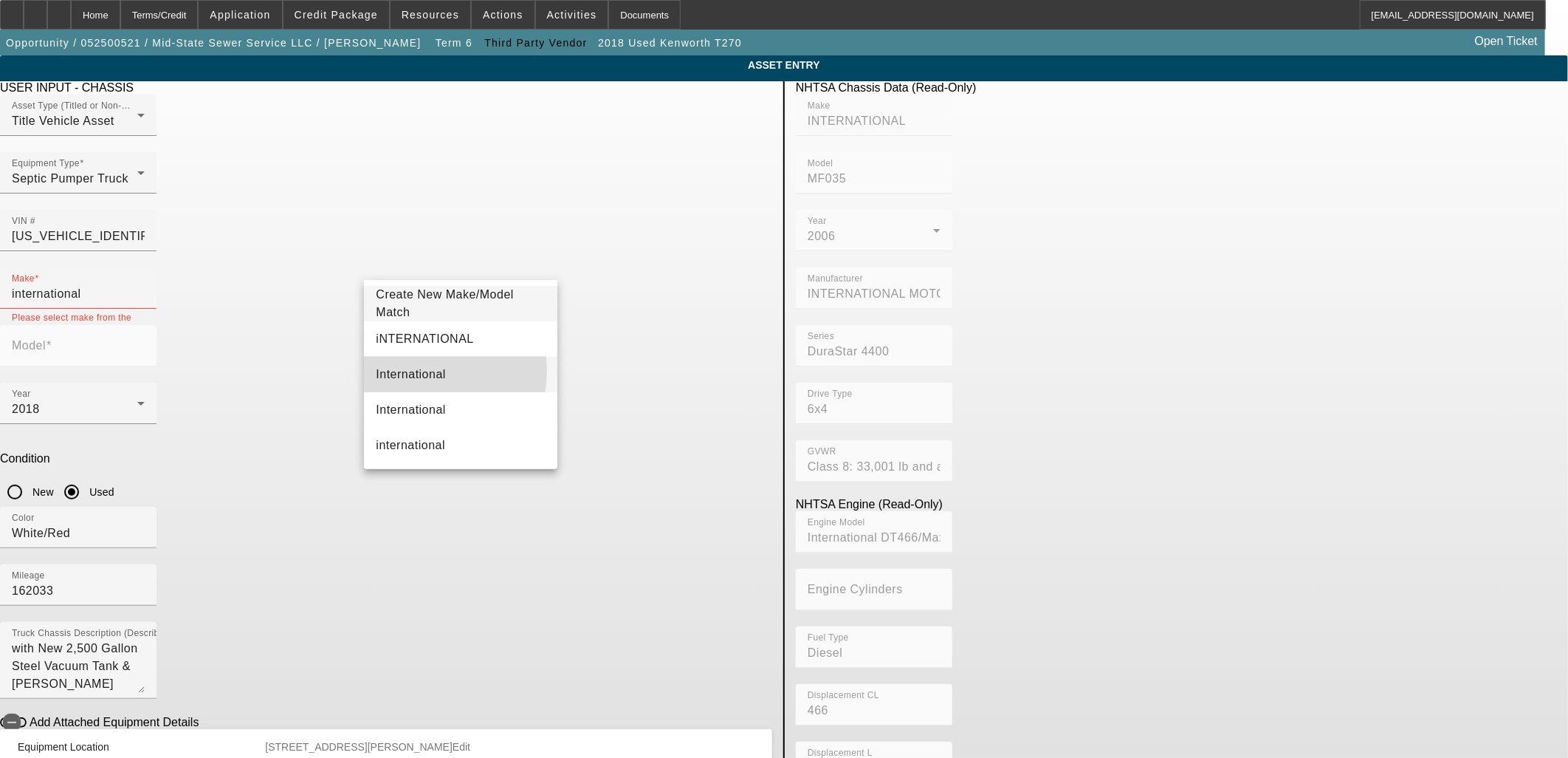
click at [429, 370] on span "International" at bounding box center [411, 374] width 70 height 13
type input "International"
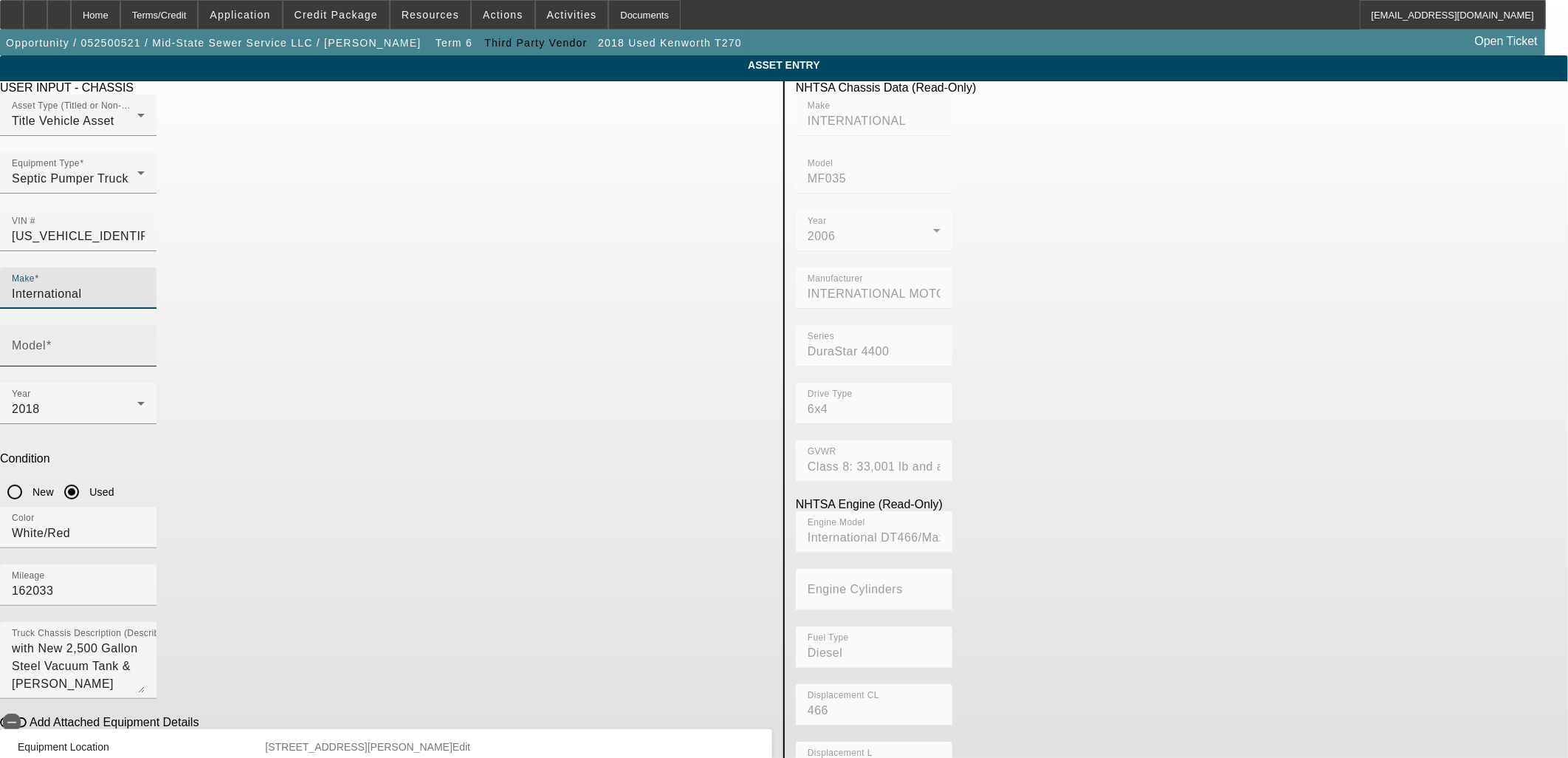
click at [46, 339] on mat-label "Model" at bounding box center [28, 345] width 34 height 13
click at [145, 343] on input "Model" at bounding box center [78, 352] width 132 height 18
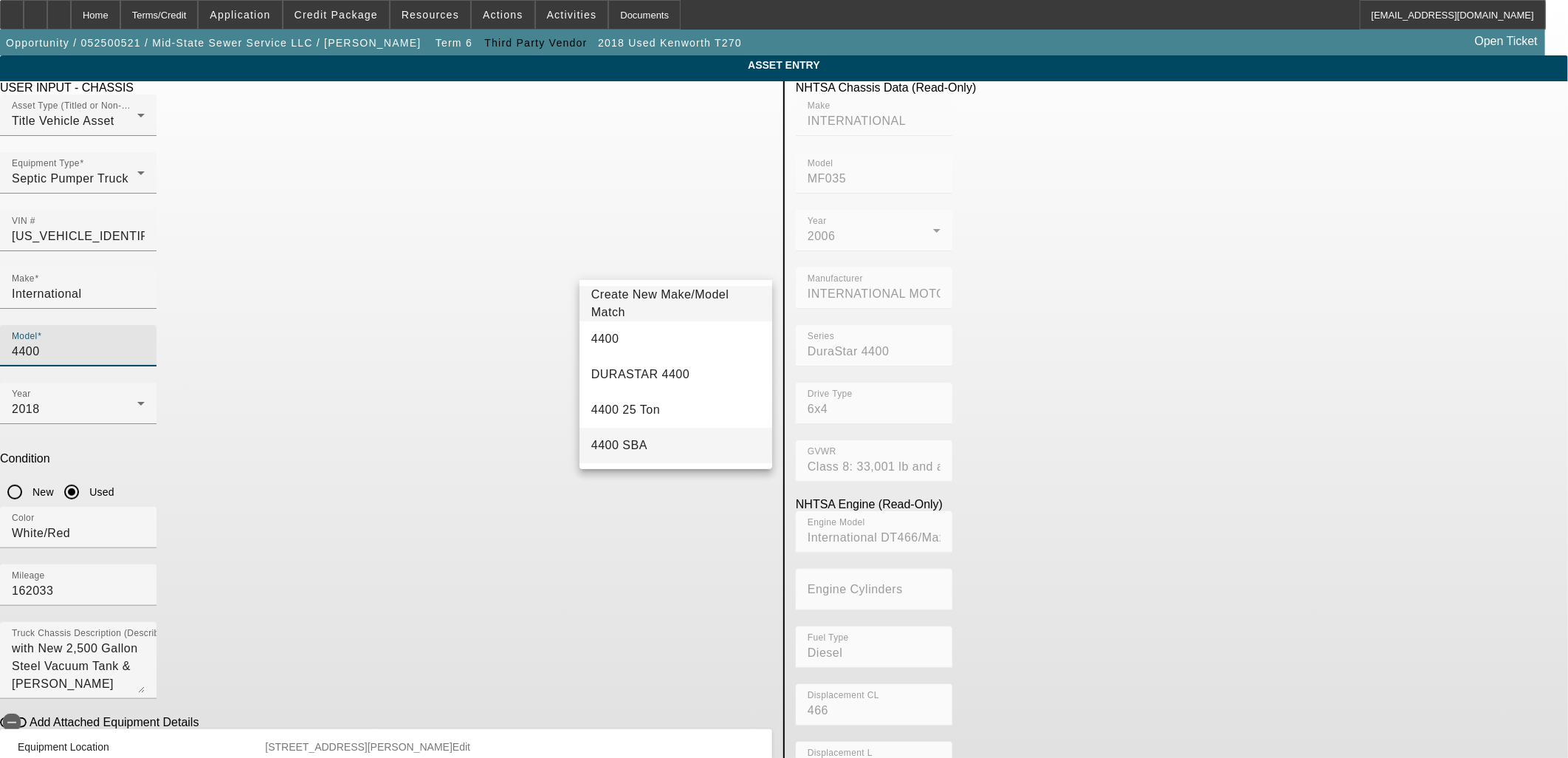
click at [647, 440] on mat-option "4400 SBA" at bounding box center [676, 445] width 193 height 35
type input "4400 SBA"
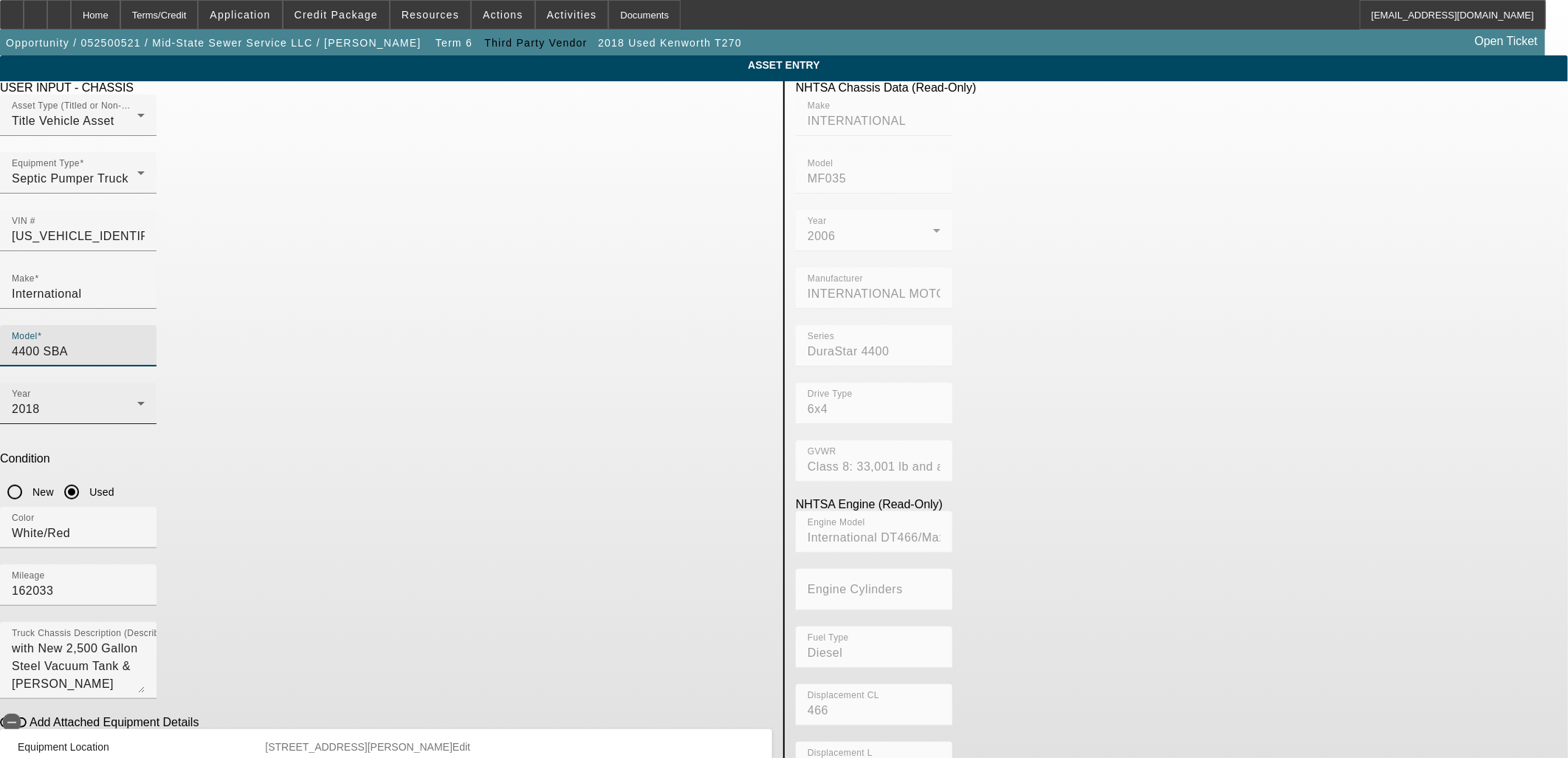
click at [137, 400] on div "2018" at bounding box center [74, 409] width 126 height 18
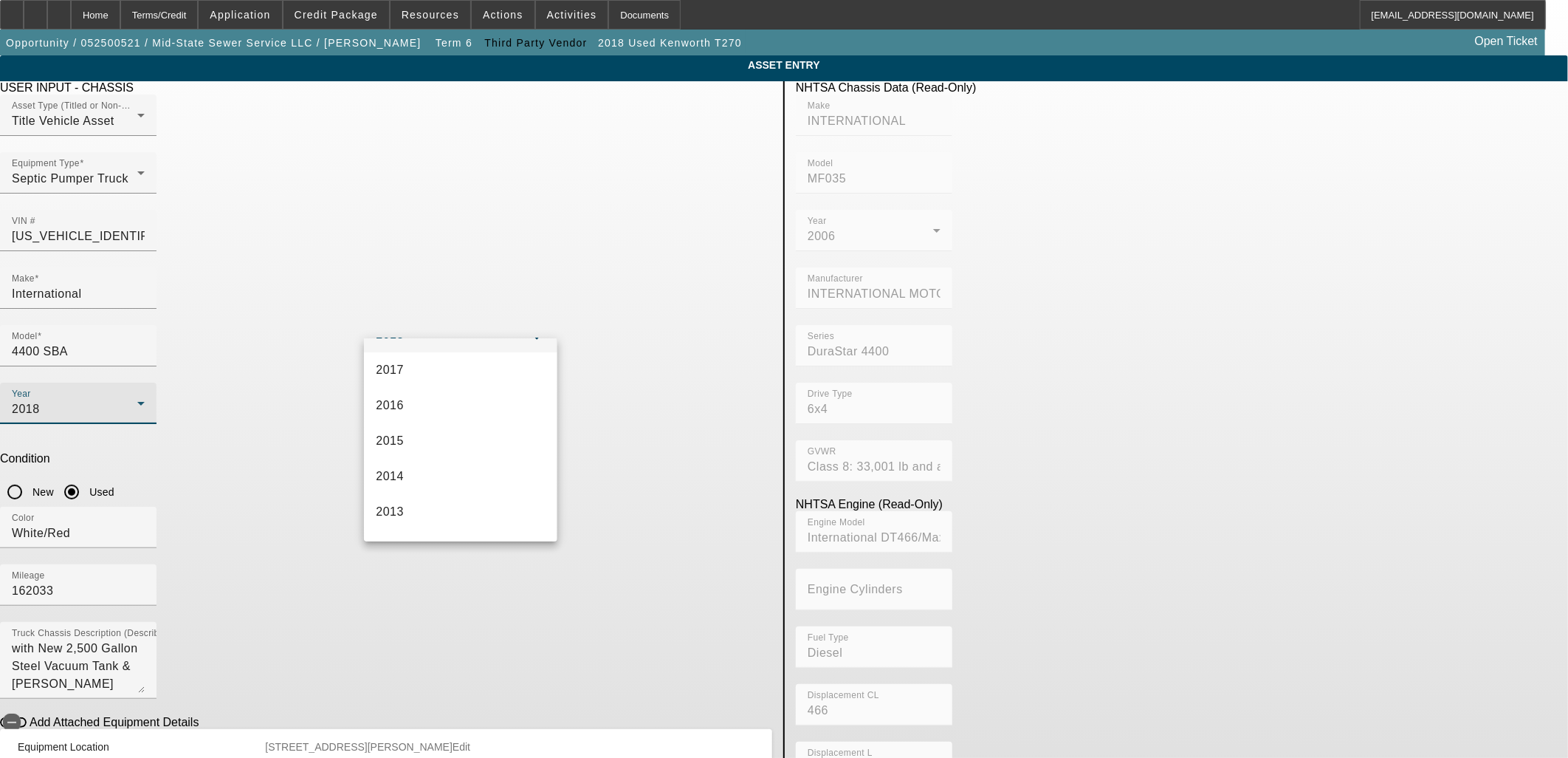
scroll to position [685, 0]
click at [476, 439] on mat-option "2006" at bounding box center [461, 457] width 193 height 35
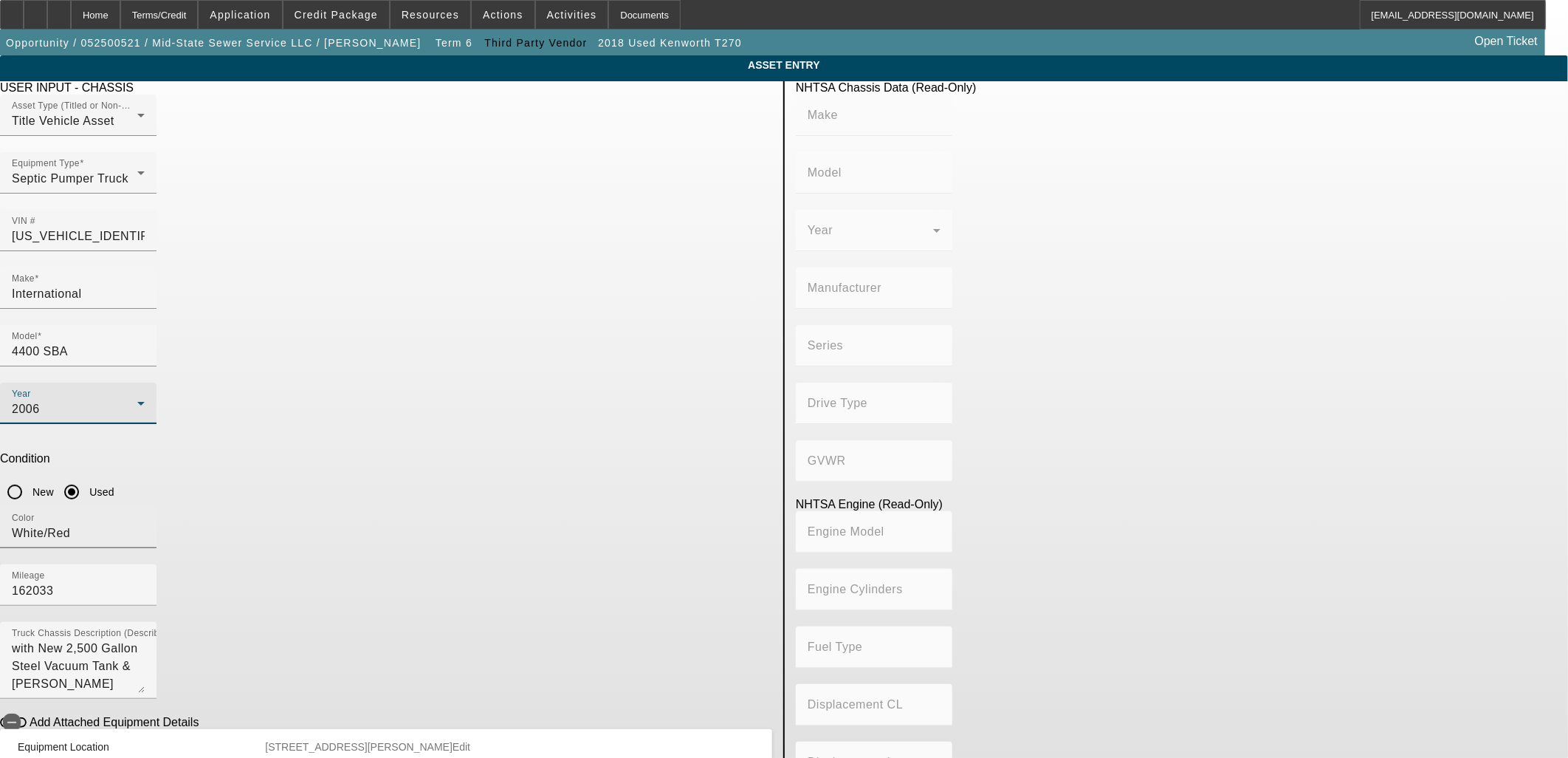
type input "INTERNATIONAL"
type input "MF035"
type input "INTERNATIONAL MOTORS, LLC"
type input "DuraStar 4400"
type input "6x4"
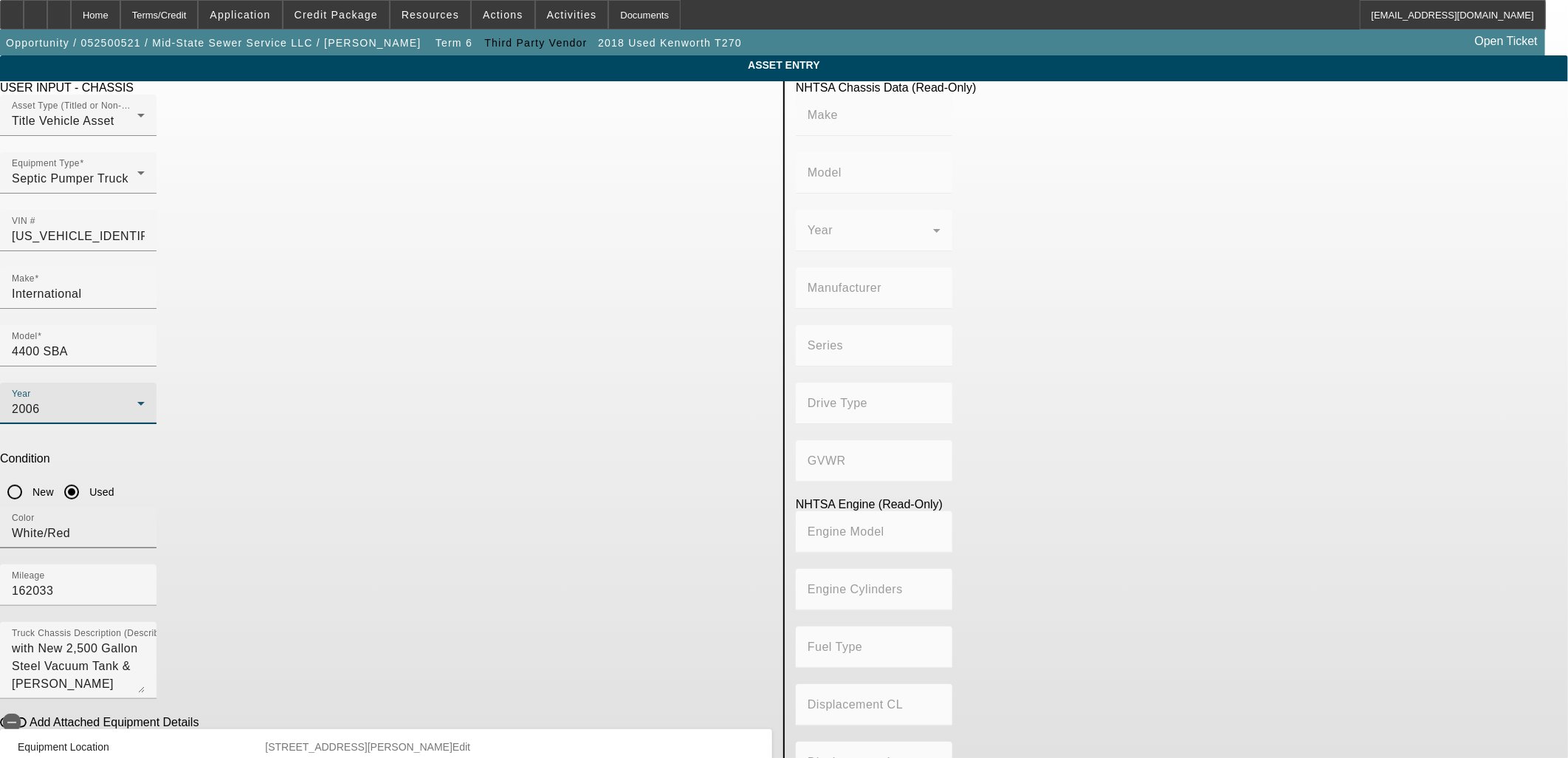
type input "Class 8: 33,001 lb and above (14,969 kg and above)"
type input "International DT466/Maxxforce DT"
type input "Diesel"
type input "466"
type input "7.636371824"
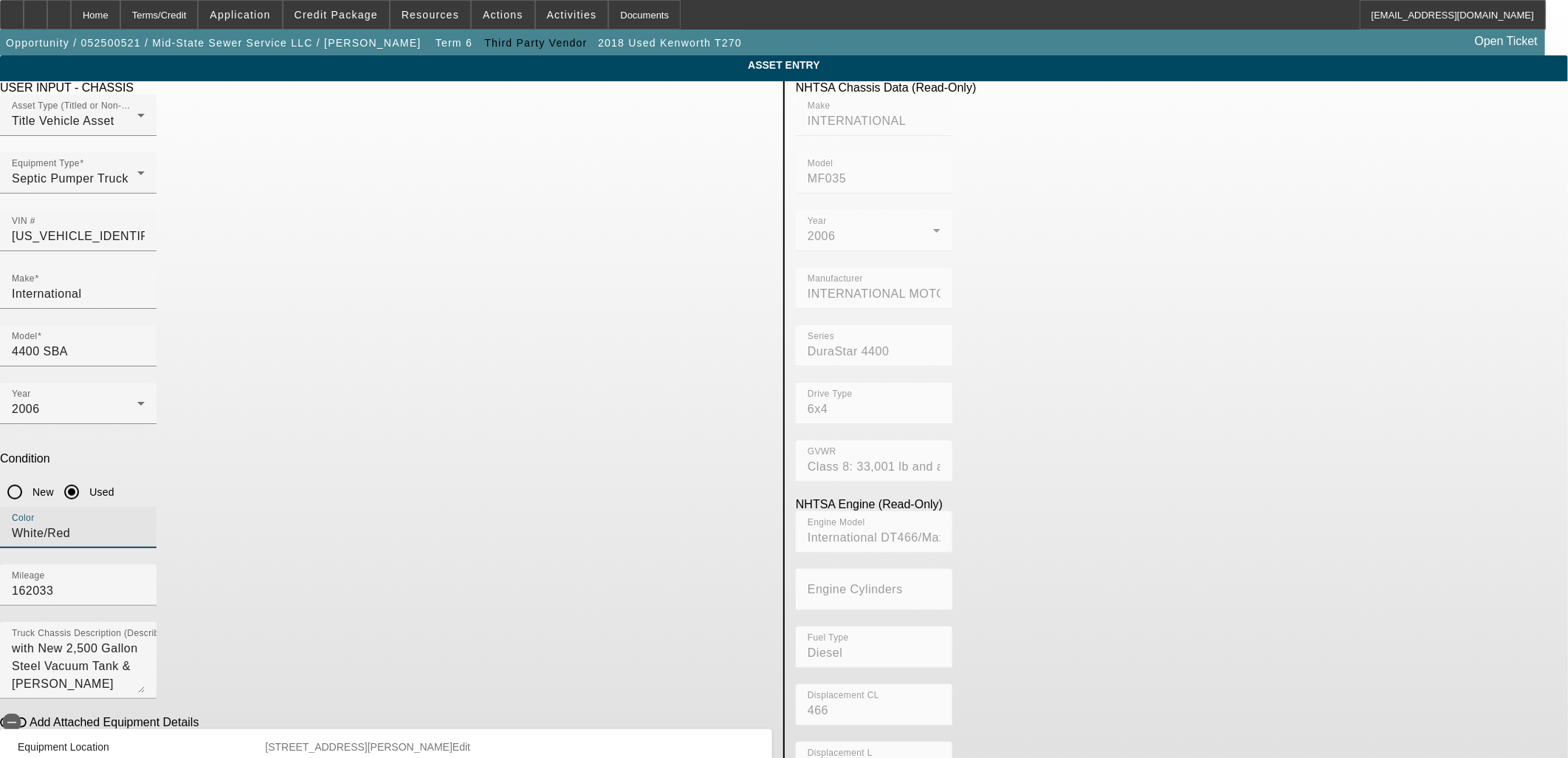
drag, startPoint x: 475, startPoint y: 373, endPoint x: 16, endPoint y: 396, distance: 459.6
click at [26, 403] on app-asset-collateral-manage "ASSET ENTRY Delete asset USER INPUT - CHASSIS Asset Type (Titled or Non-Titled)…" at bounding box center [784, 465] width 1568 height 819
type input "Blue"
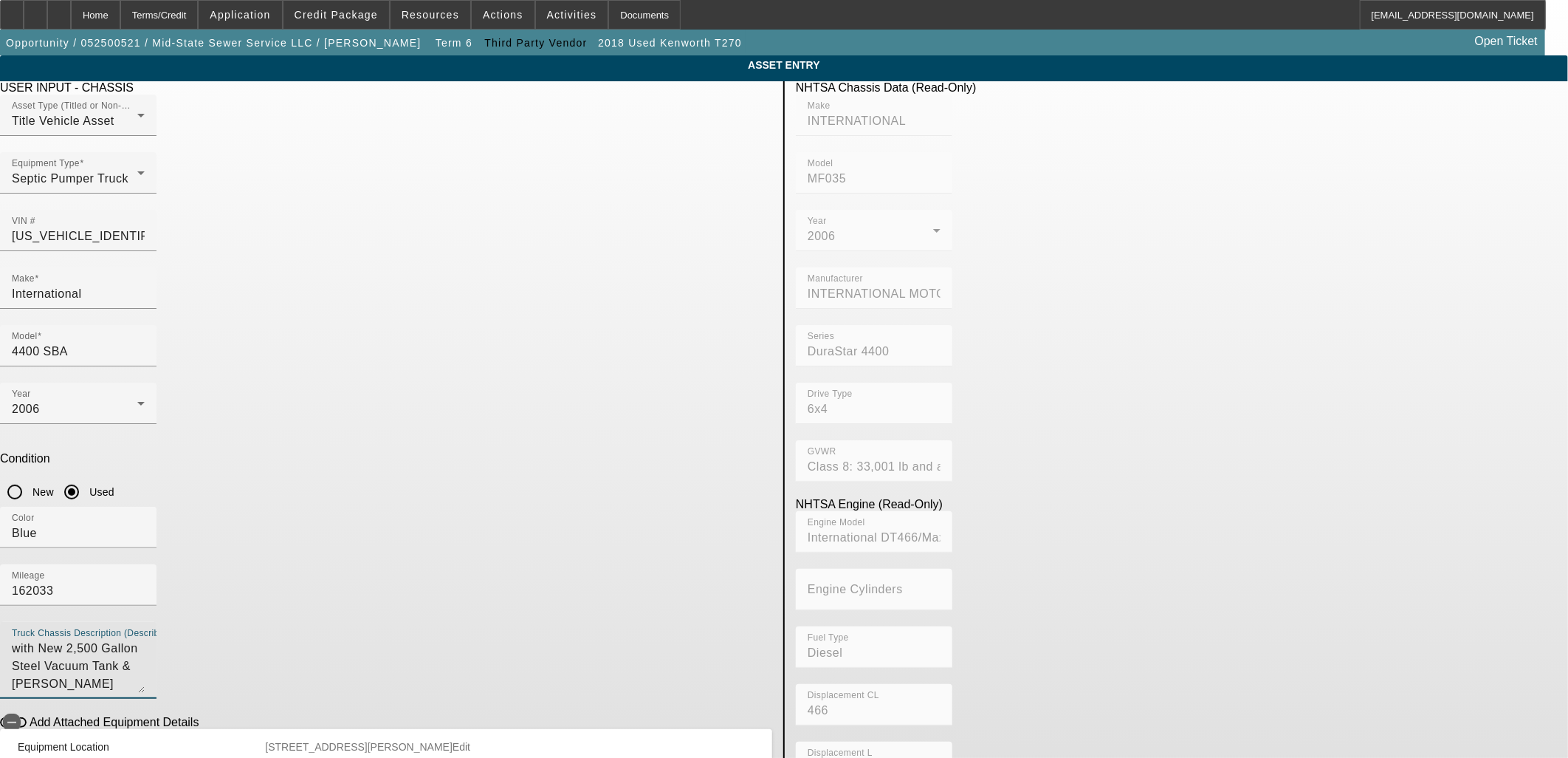
drag, startPoint x: 667, startPoint y: 440, endPoint x: 396, endPoint y: 437, distance: 271.0
click at [145, 639] on textarea "with New 2,500 Gallon Steel Vacuum Tank & Jetter" at bounding box center [78, 665] width 132 height 54
type textarea "with Vacuum Tank"
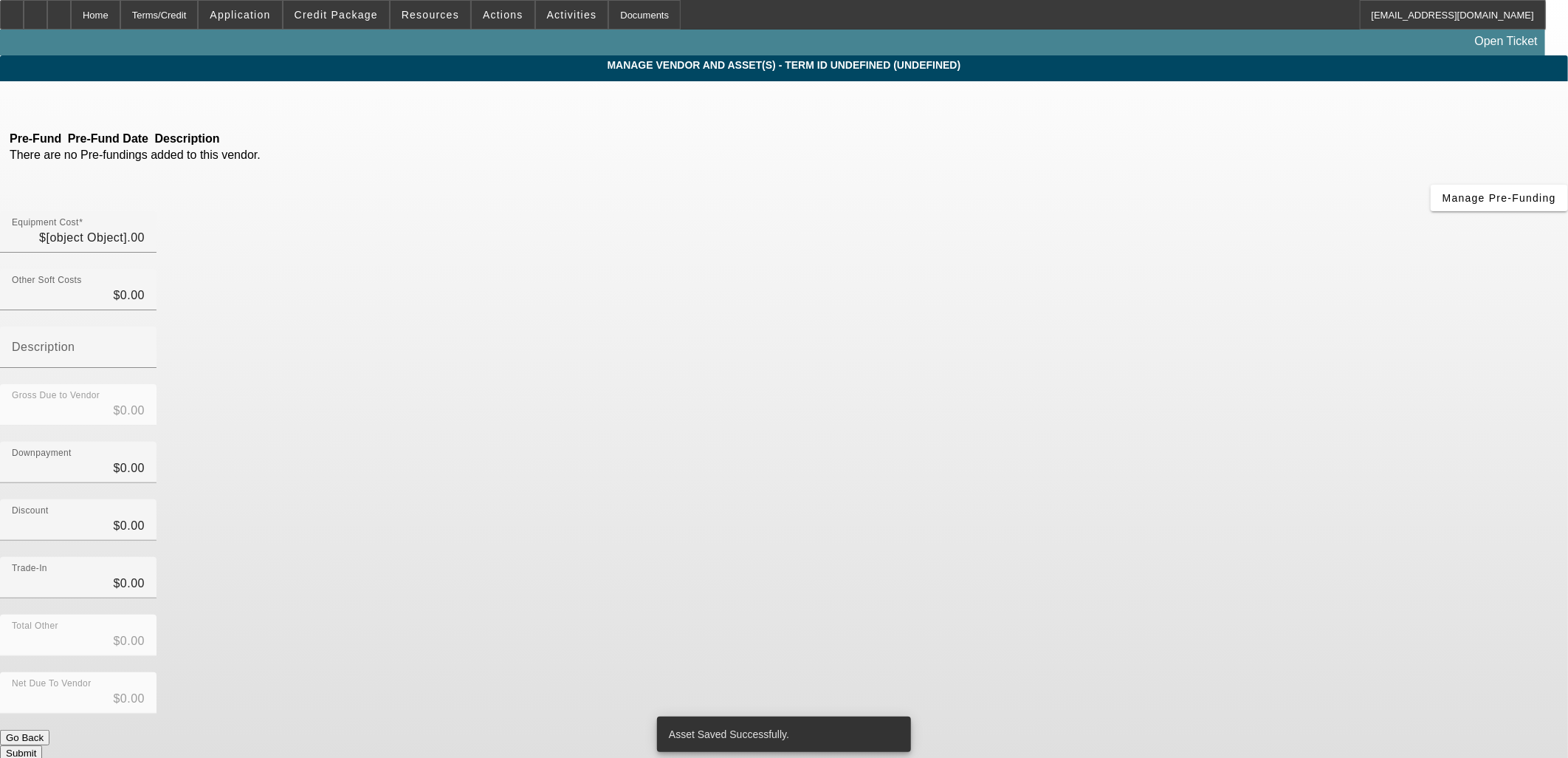
type input "$45,000.00"
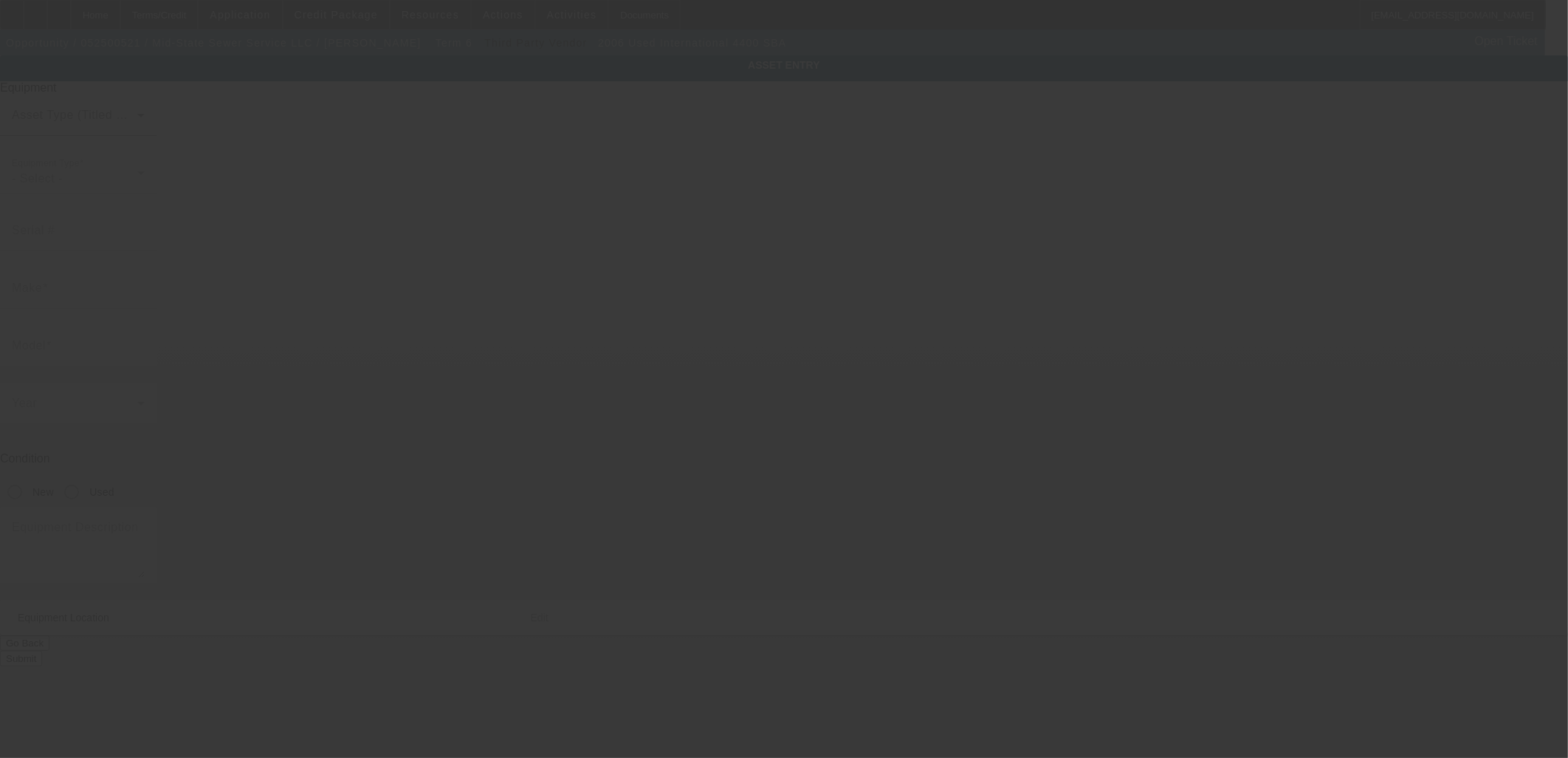
type input "1HTMSAAR06H296584"
type input "International"
type input "4400 SBA"
radio input "true"
type textarea "with Vacuum Tank"
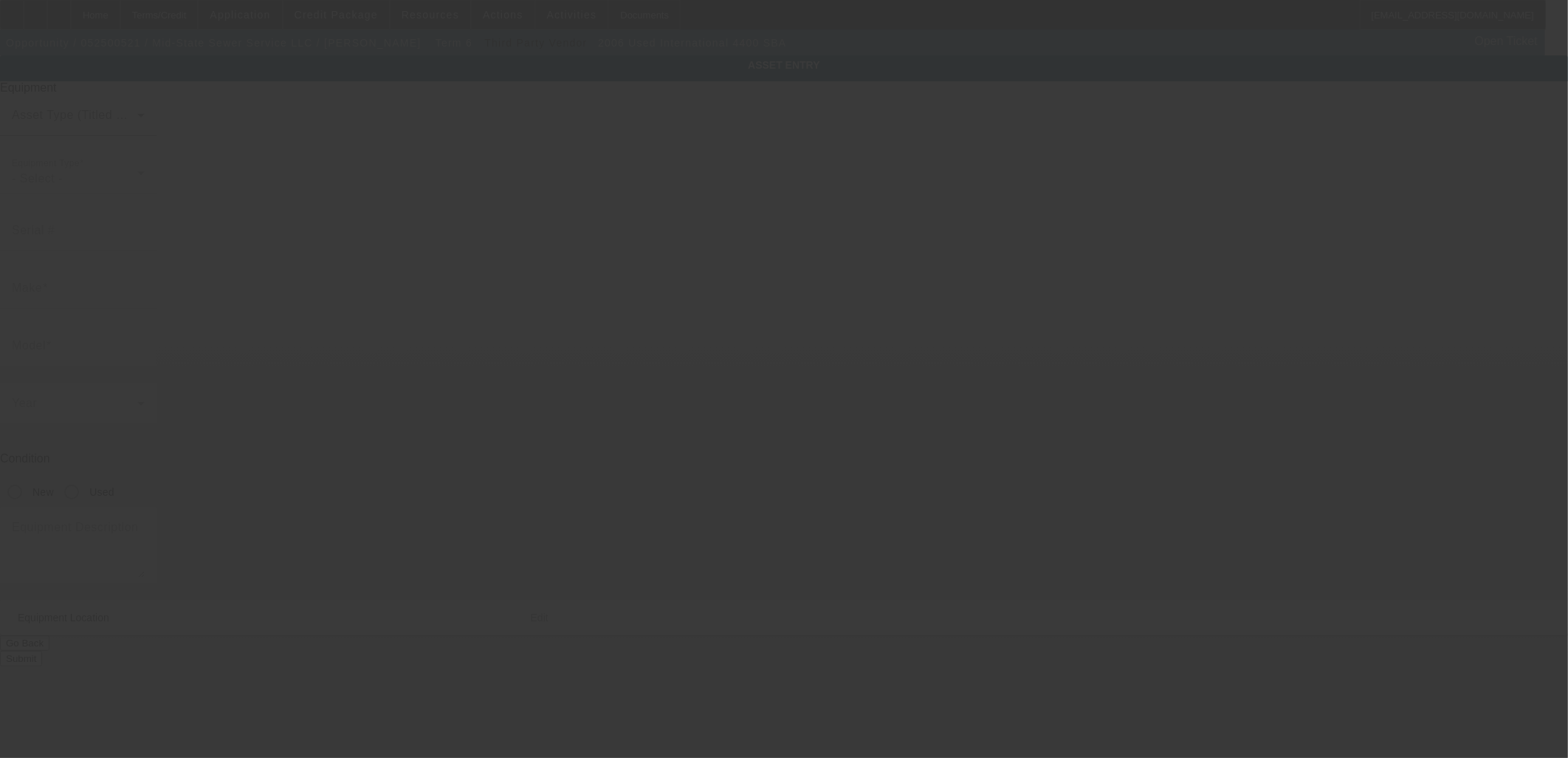
type input "8754 Cottonwood Dr"
type input "Freeland"
type input "48623"
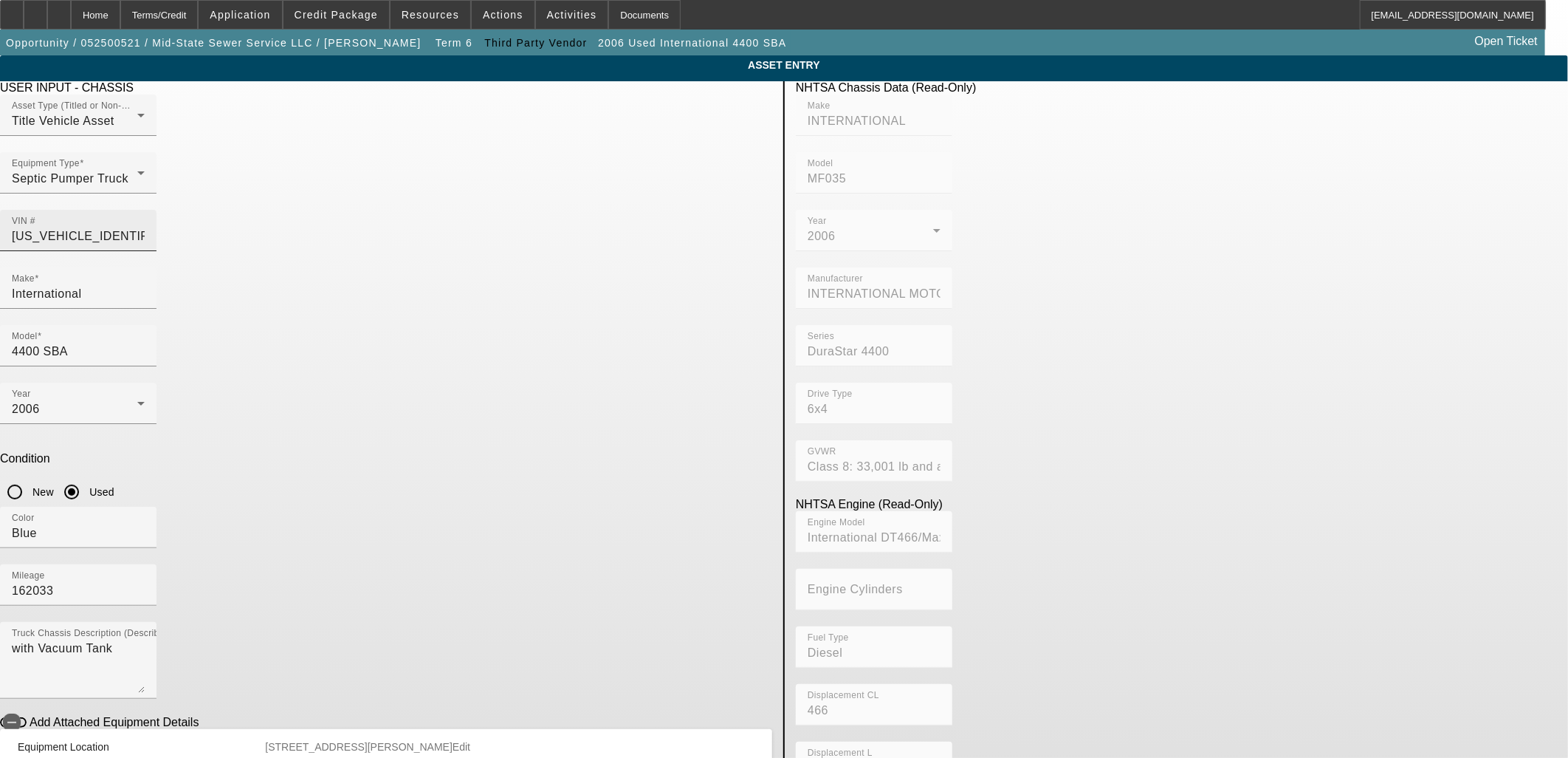
click at [145, 227] on input "1HTMSAAR06H296584" at bounding box center [78, 236] width 132 height 18
paste input "MAAM77H523530"
type input "1HTMMAAM77H523530"
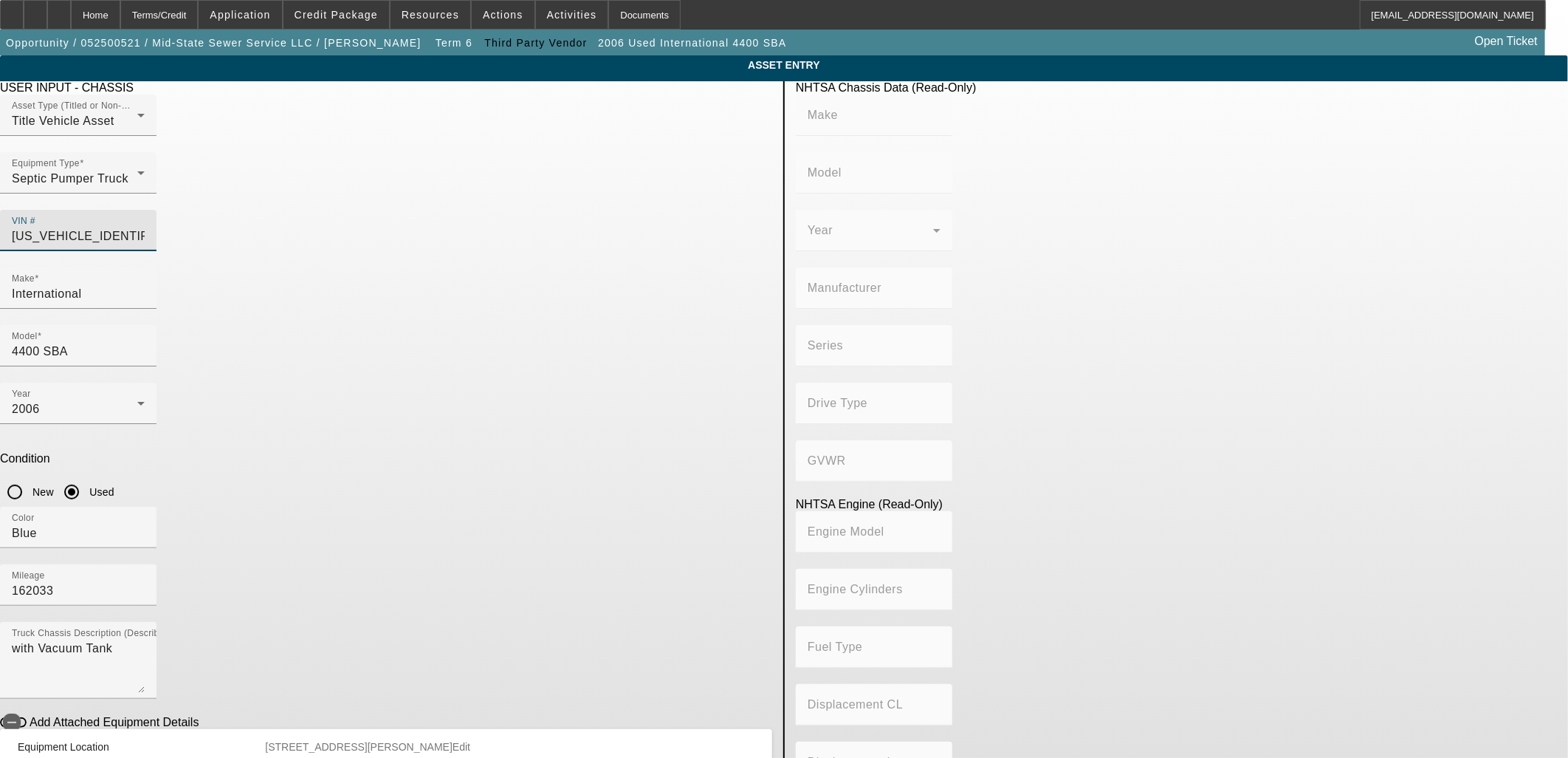
type input "INTERNATIONAL"
type input "MA025"
type input "INTERNATIONAL MOTORS, LLC"
type input "DuraStar 4300"
type input "4x2"
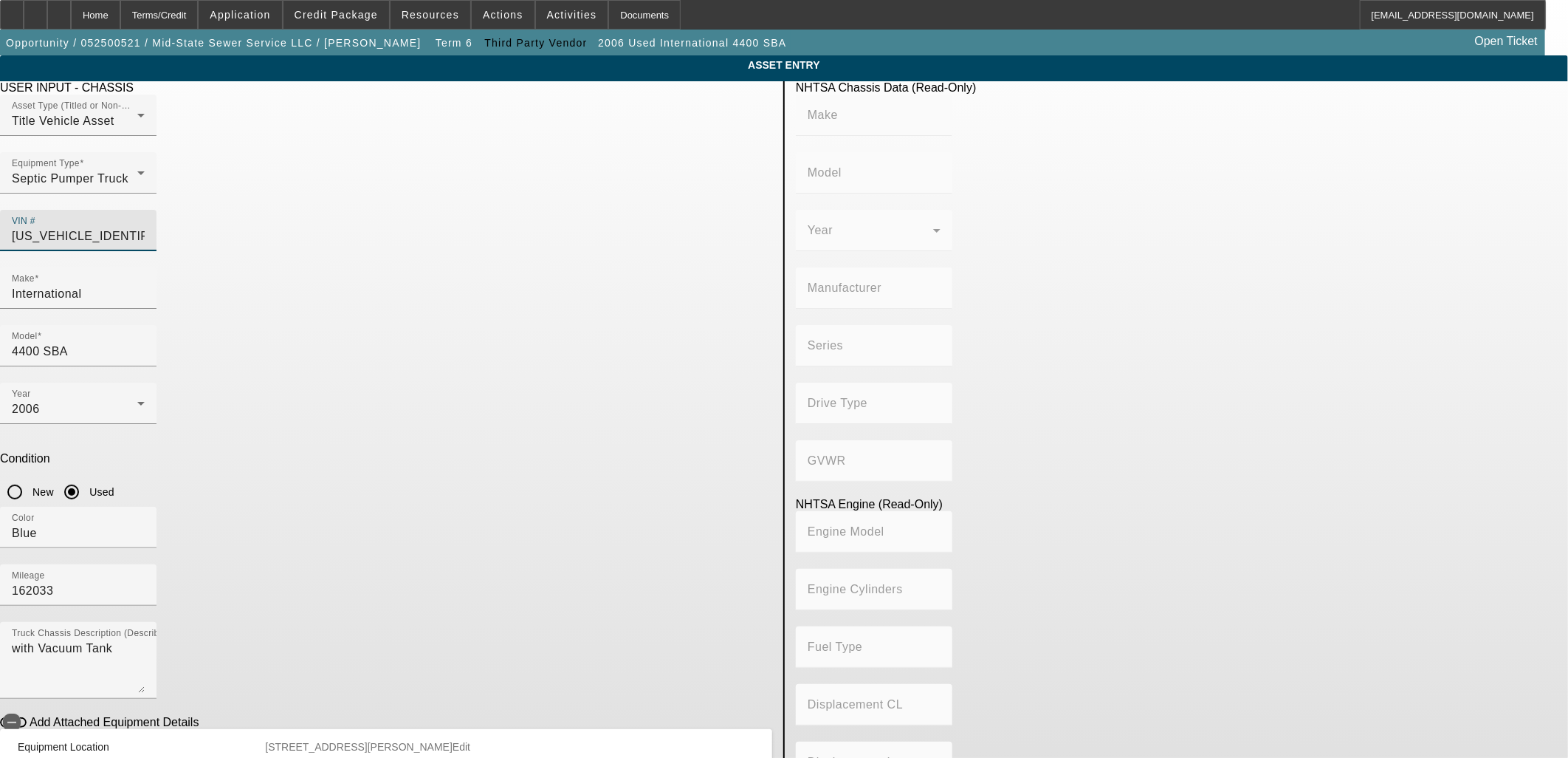
type input "Class 6: 19,501 - 26,000 lb (8,845 - 11,794 kg)"
type input "International DT466/Maxxforce DT"
type input "Diesel"
type input "466"
type input "7.636371824"
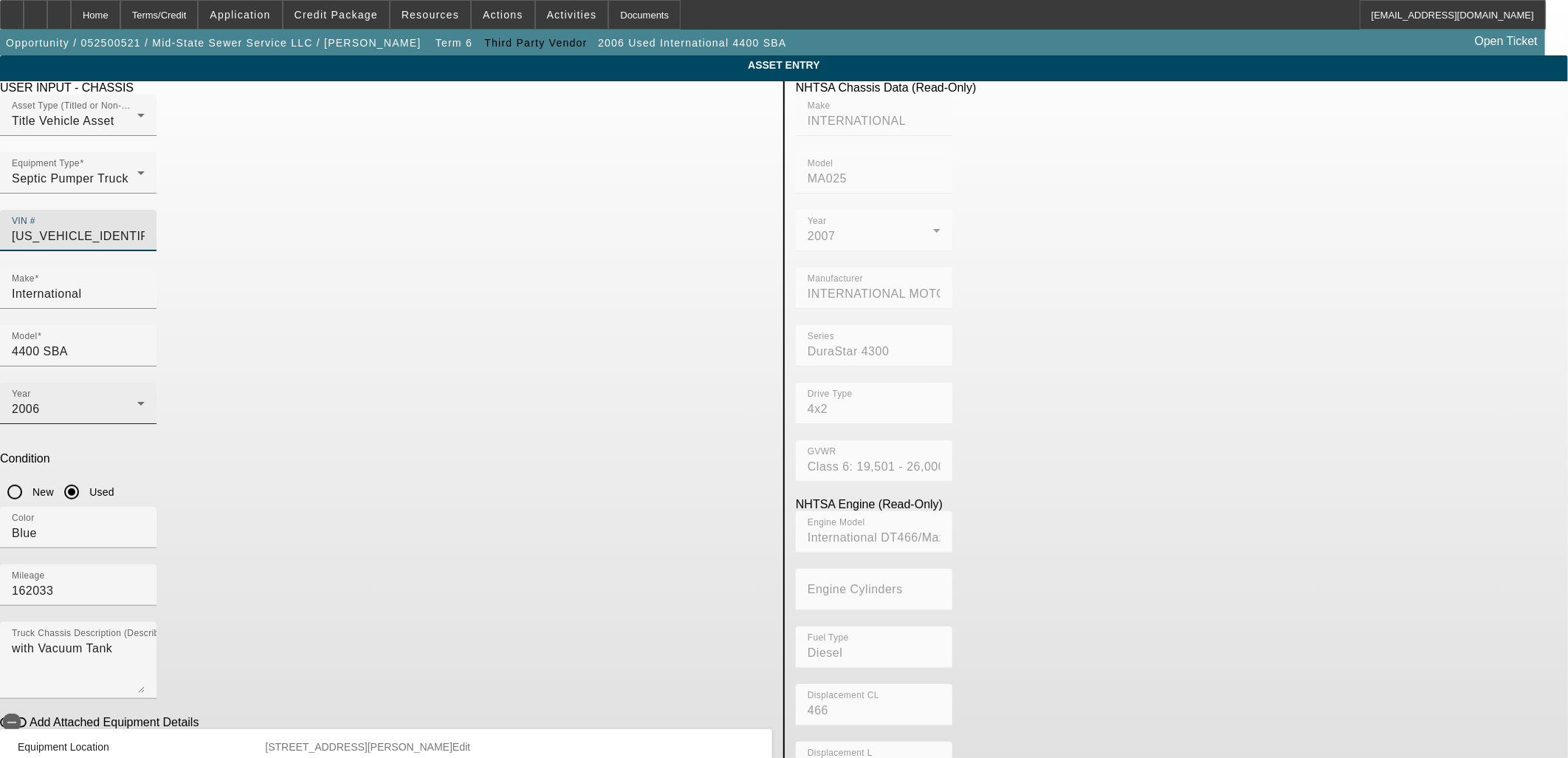
type input "1HTMMAAM77H523530"
click at [137, 400] on div "2006" at bounding box center [74, 409] width 126 height 18
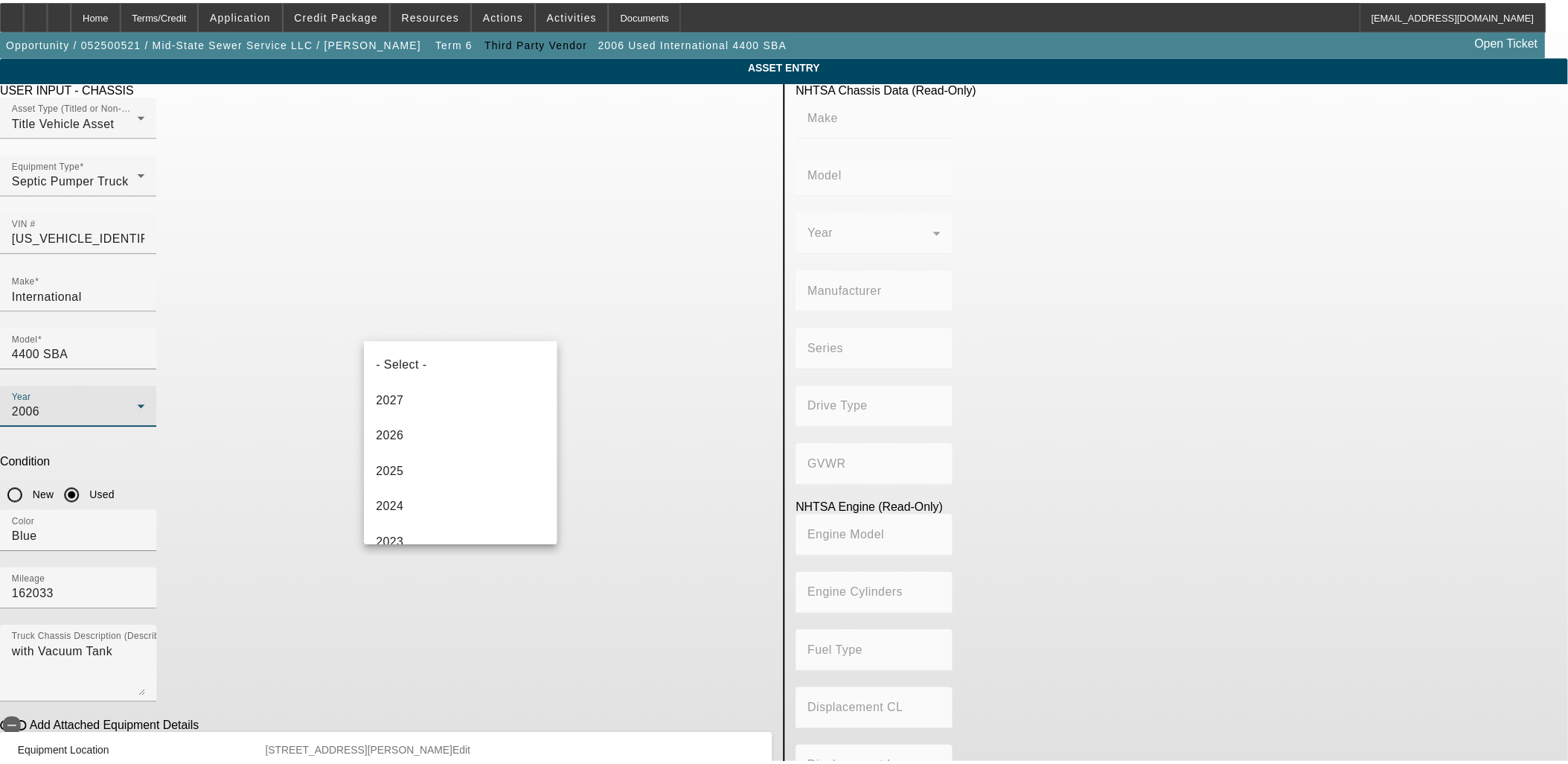
scroll to position [623, 0]
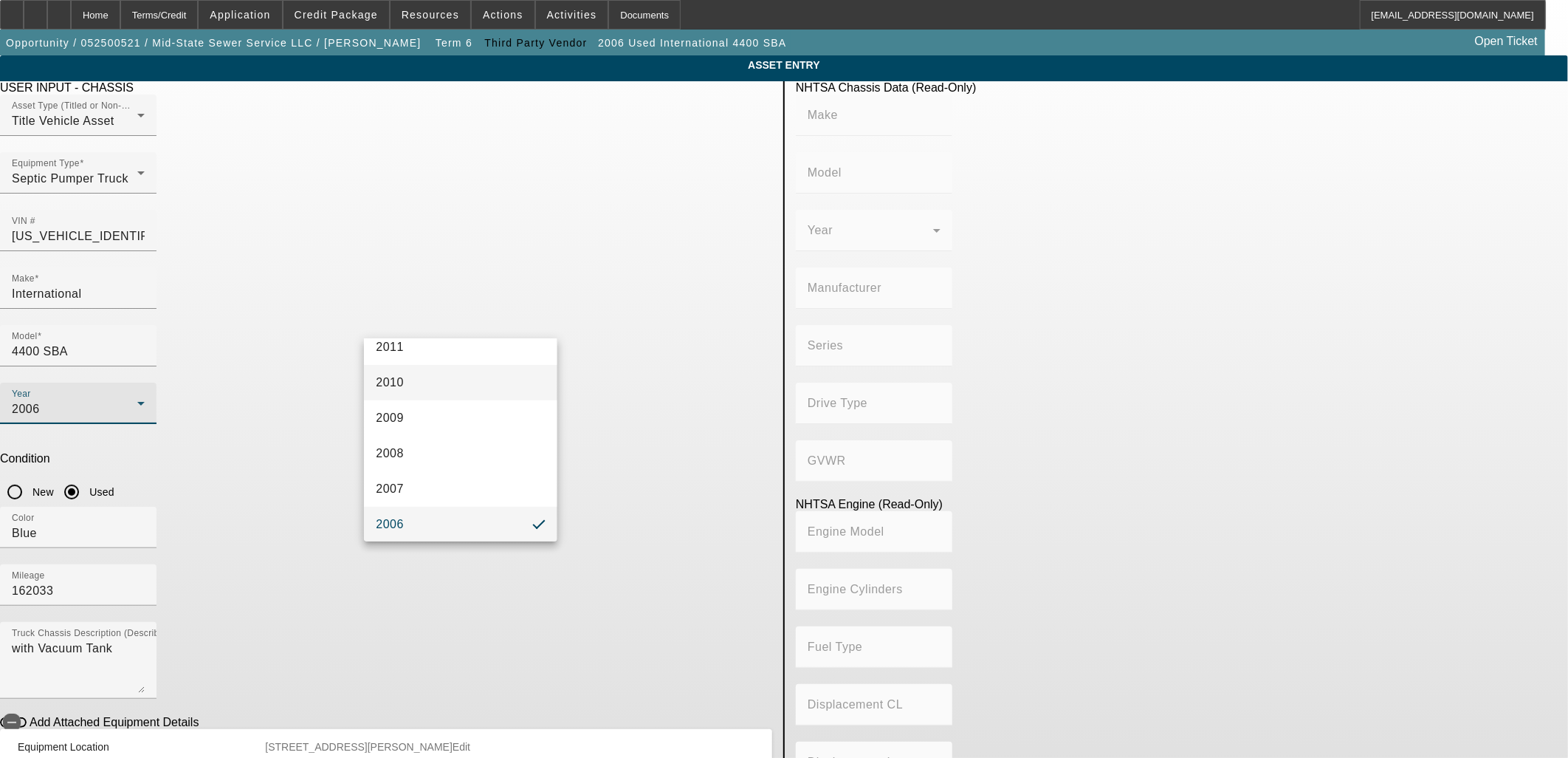
type input "INTERNATIONAL"
type input "MA025"
type input "INTERNATIONAL MOTORS, LLC"
type input "DuraStar 4300"
type input "4x2"
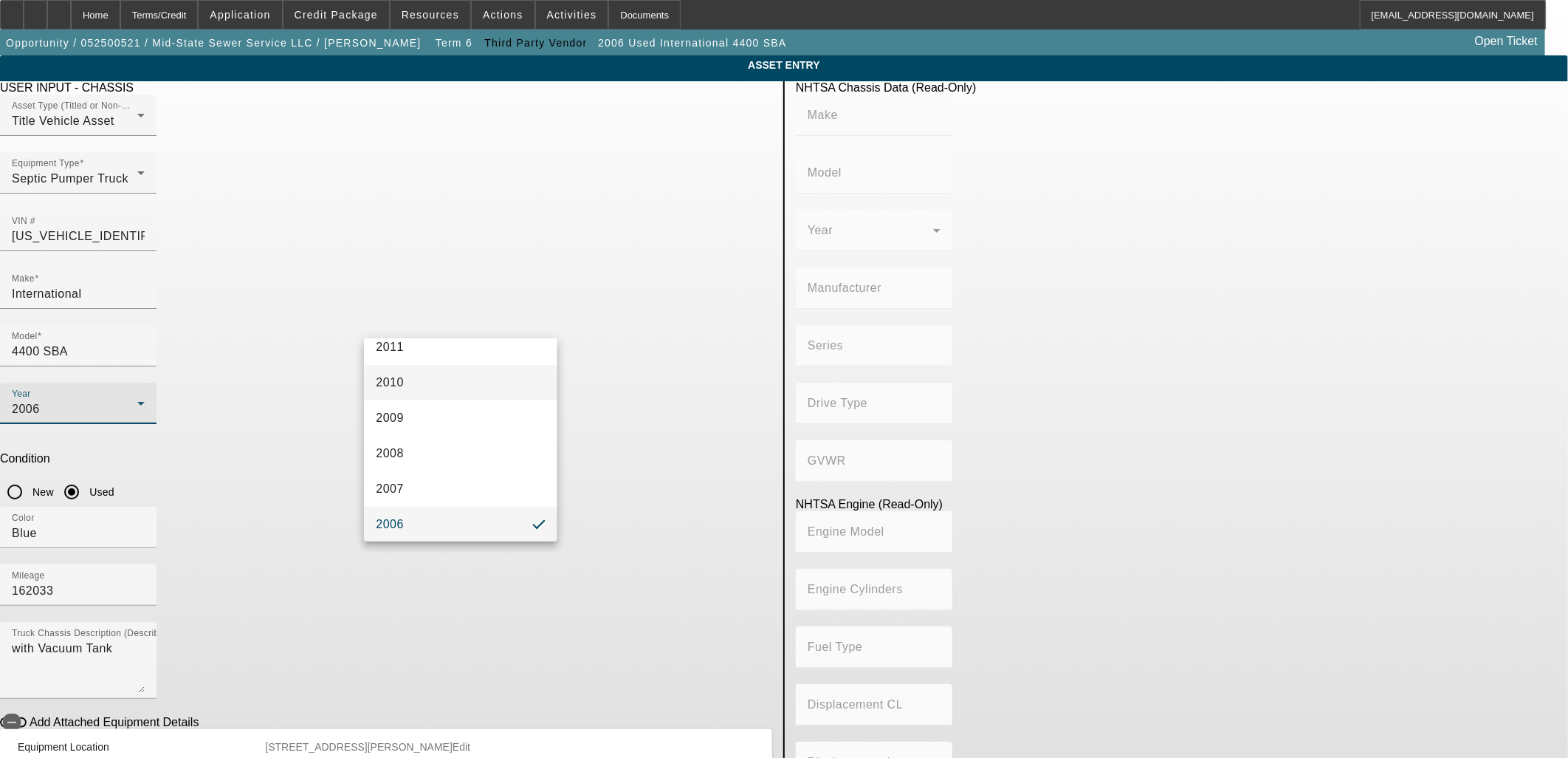
type input "Class 6: 19,501 - 26,000 lb (8,845 - 11,794 kg)"
type input "International DT466/Maxxforce DT"
type input "Diesel"
type input "466"
type input "7.636371824"
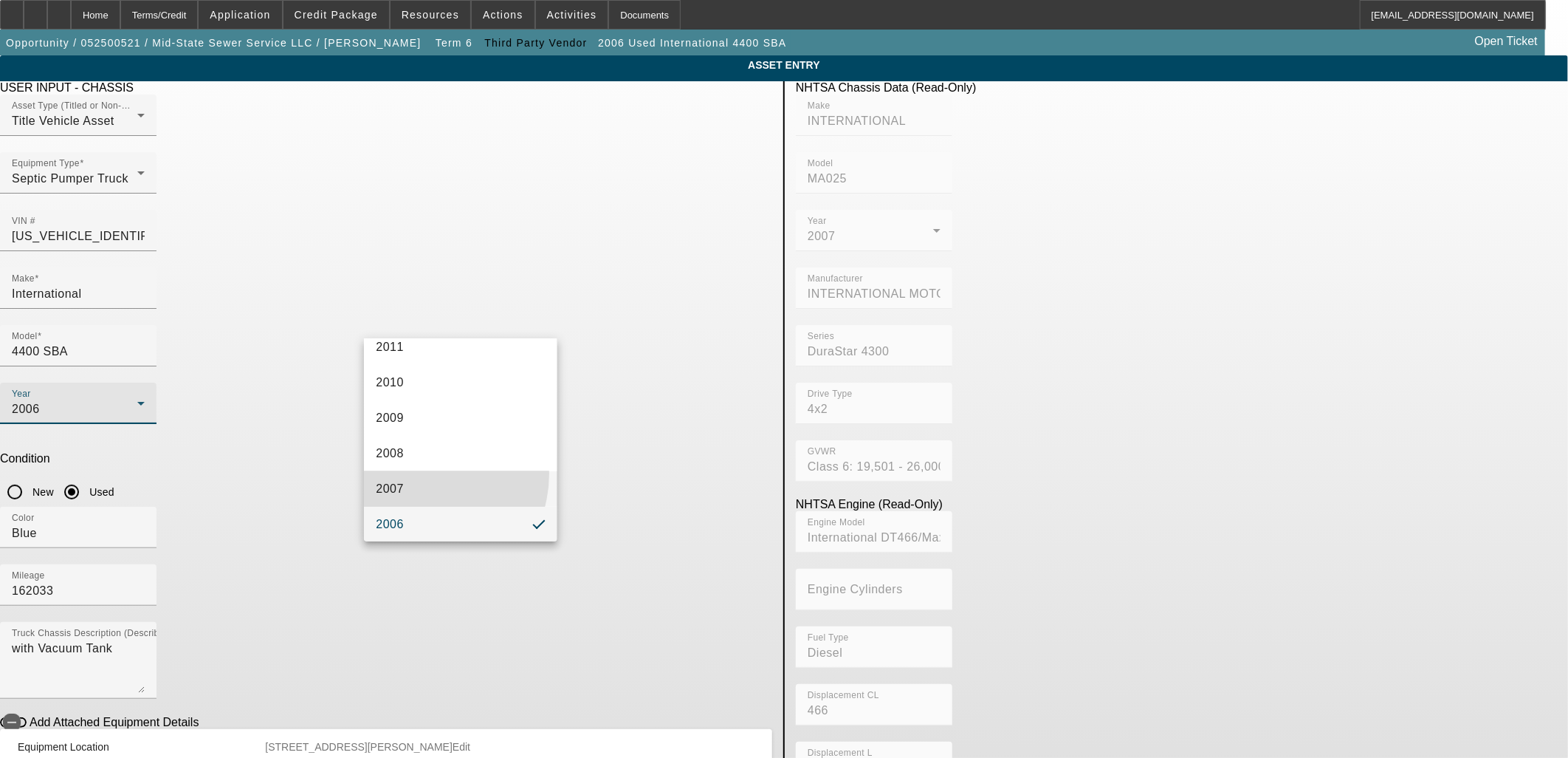
click at [417, 473] on mat-option "2007" at bounding box center [461, 489] width 193 height 35
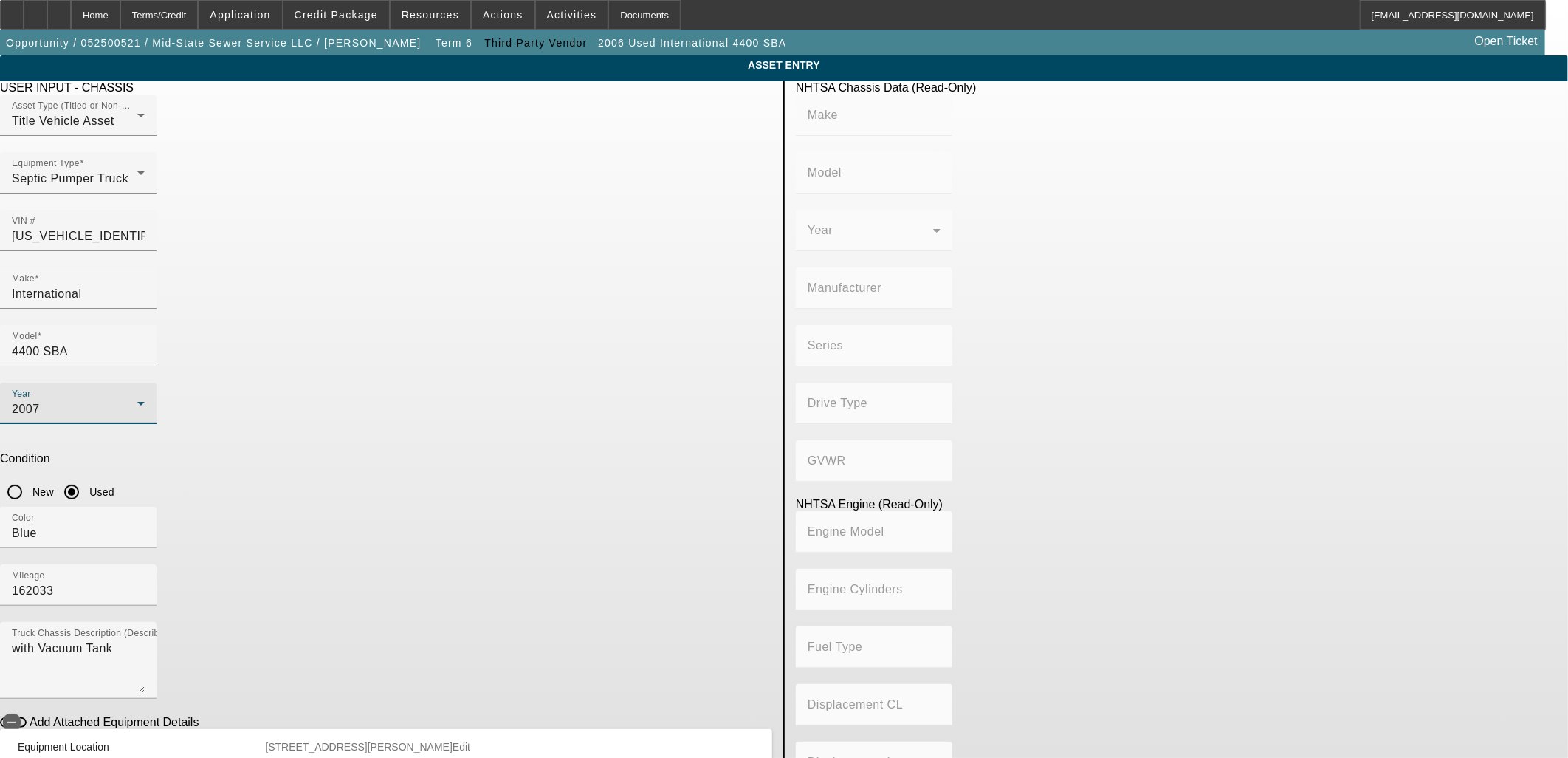
type input "INTERNATIONAL"
type input "MA025"
type input "INTERNATIONAL MOTORS, LLC"
type input "DuraStar 4300"
type input "4x2"
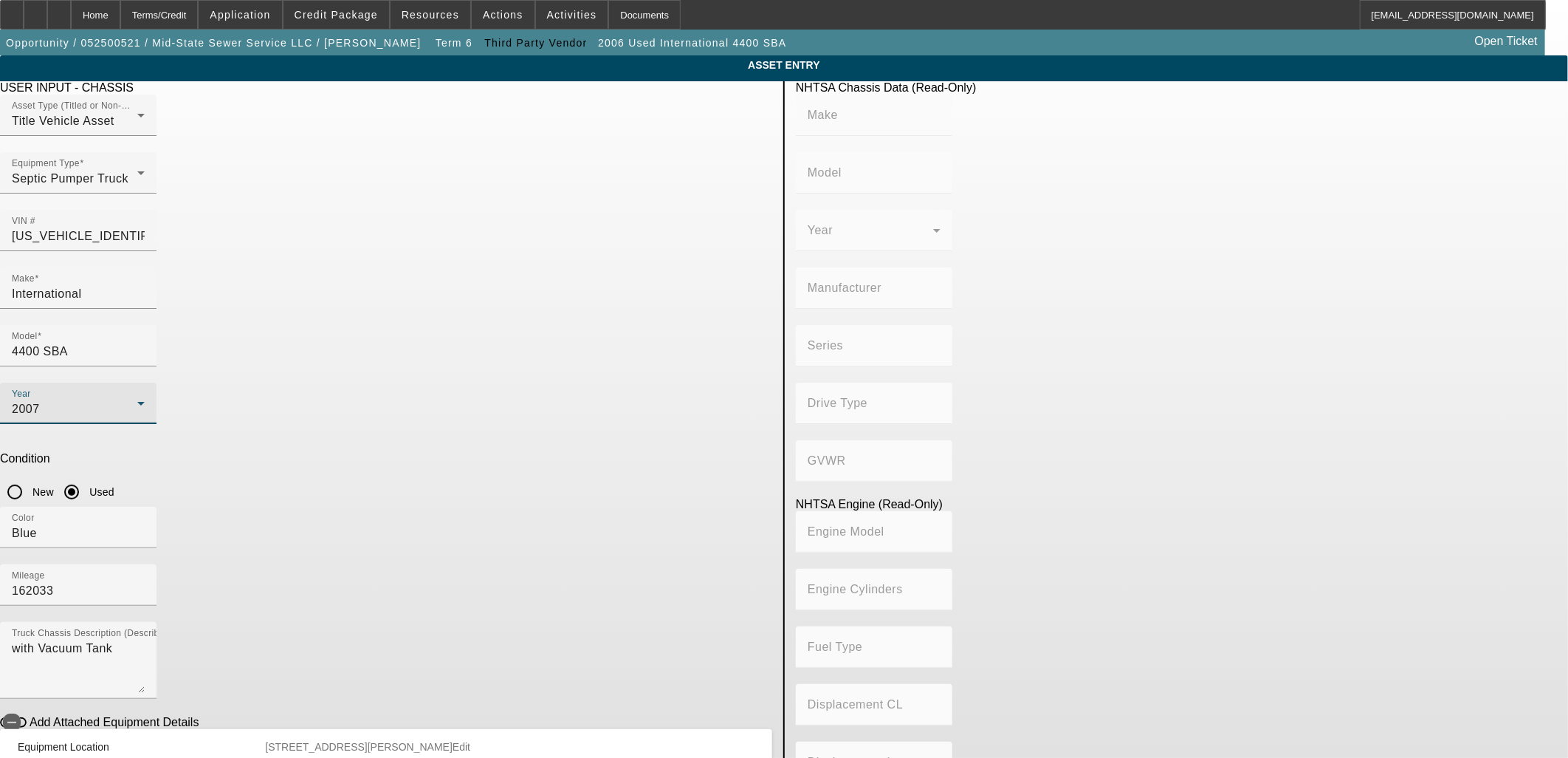
type input "Class 6: 19,501 - 26,000 lb (8,845 - 11,794 kg)"
type input "International DT466/Maxxforce DT"
type input "Diesel"
type input "466"
type input "7.636371824"
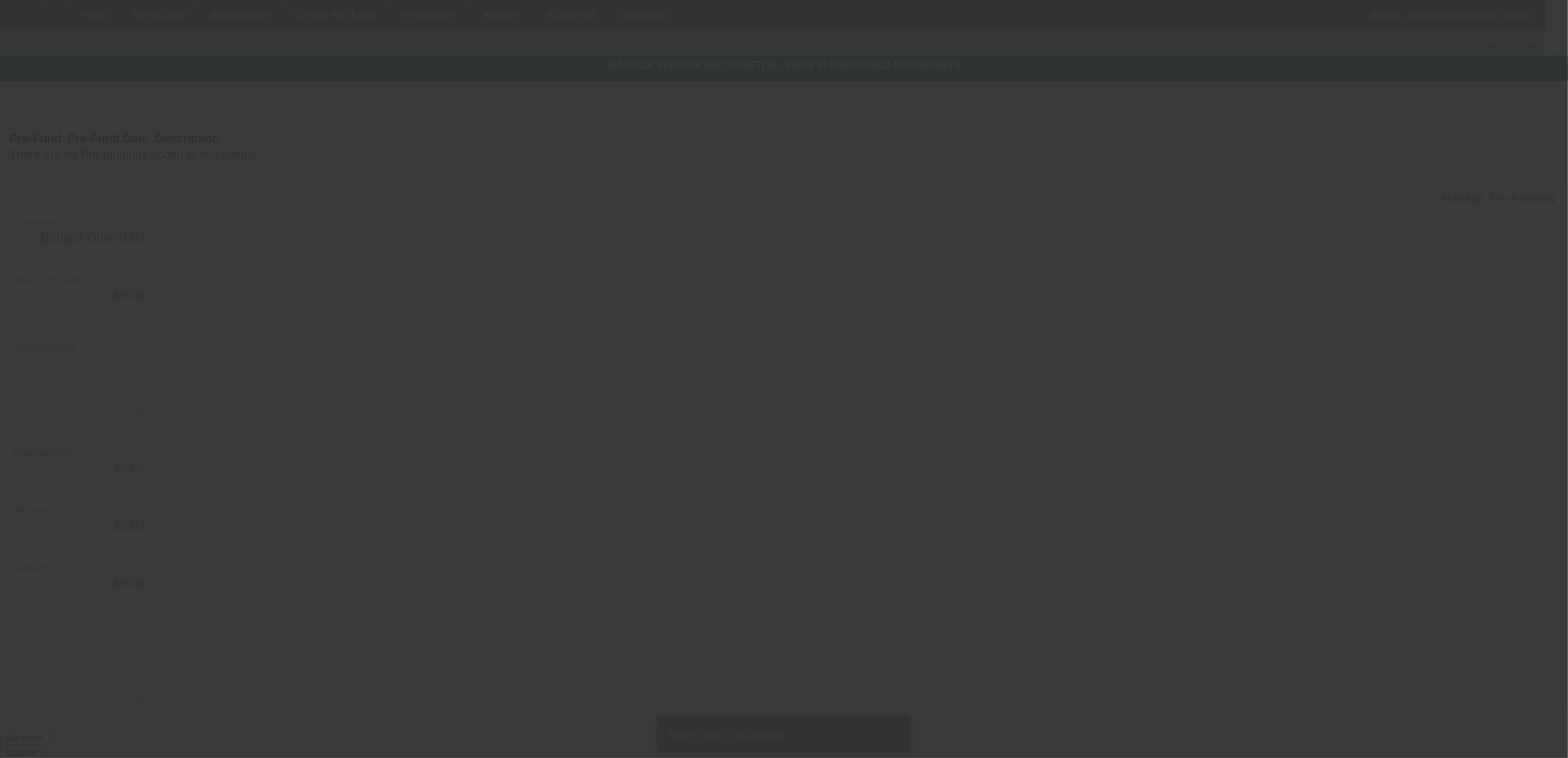
type input "$45,000.00"
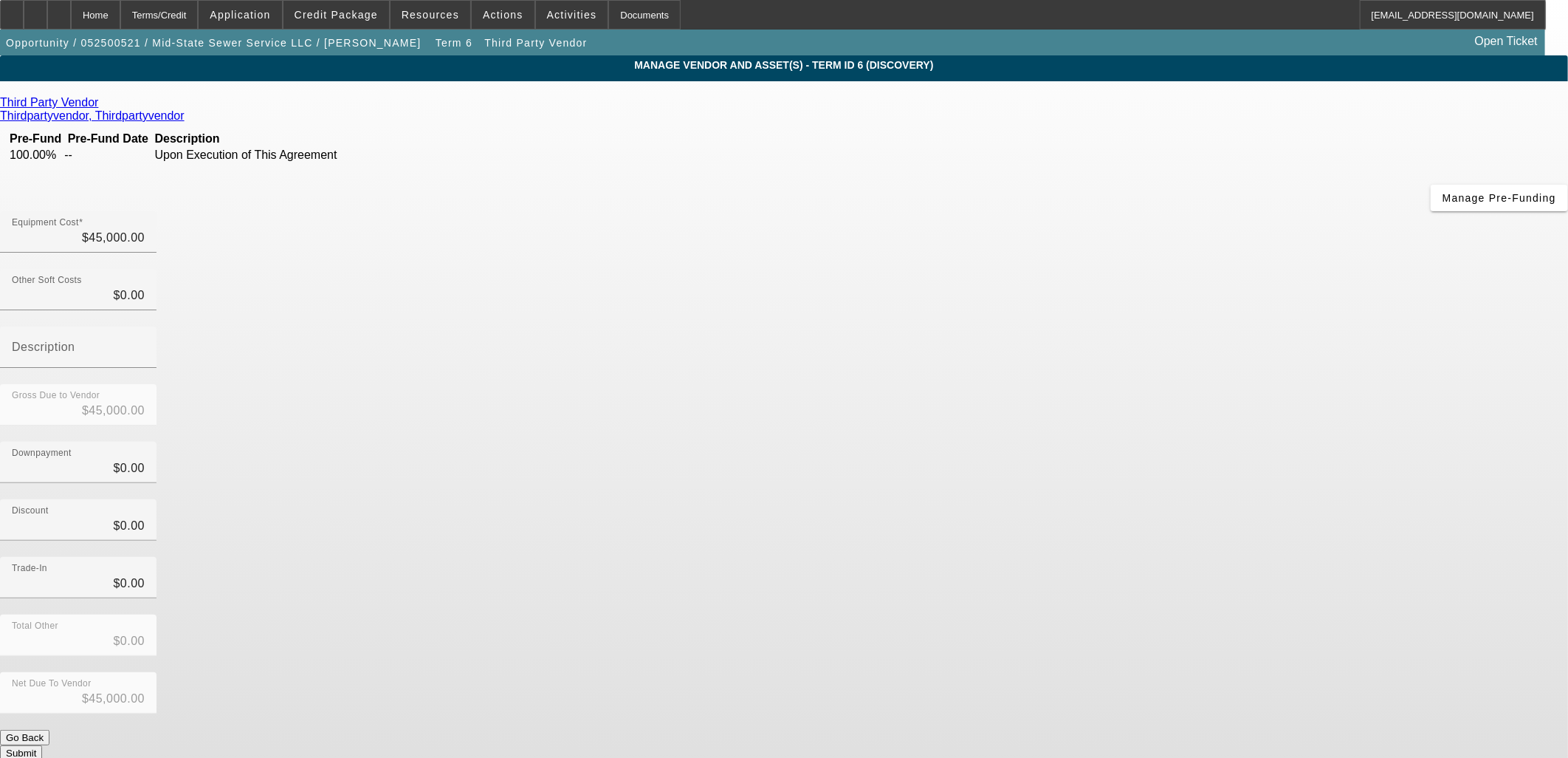
click at [42, 745] on button "Submit" at bounding box center [20, 753] width 42 height 16
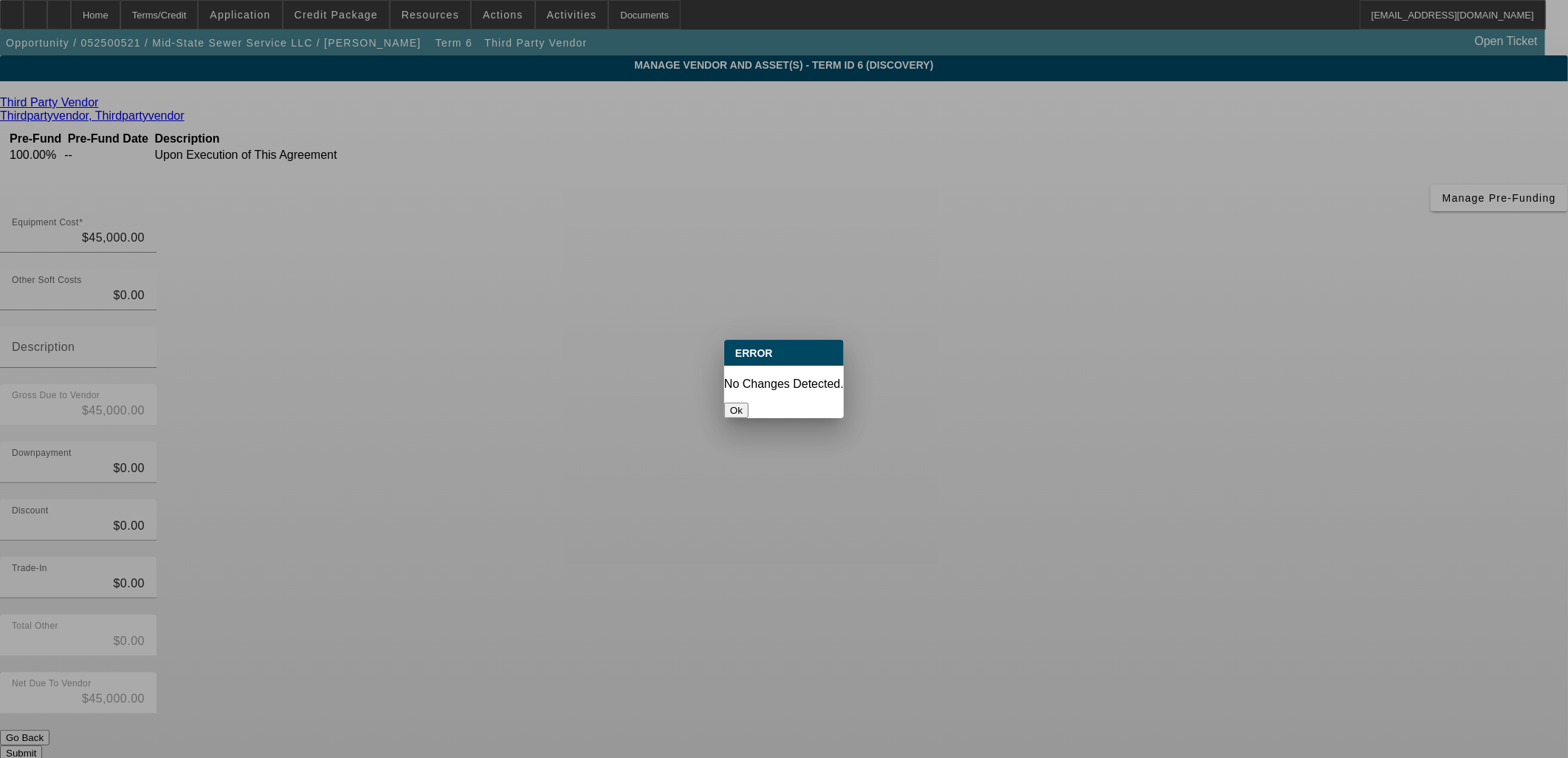
click at [749, 402] on button "Ok" at bounding box center [736, 410] width 24 height 16
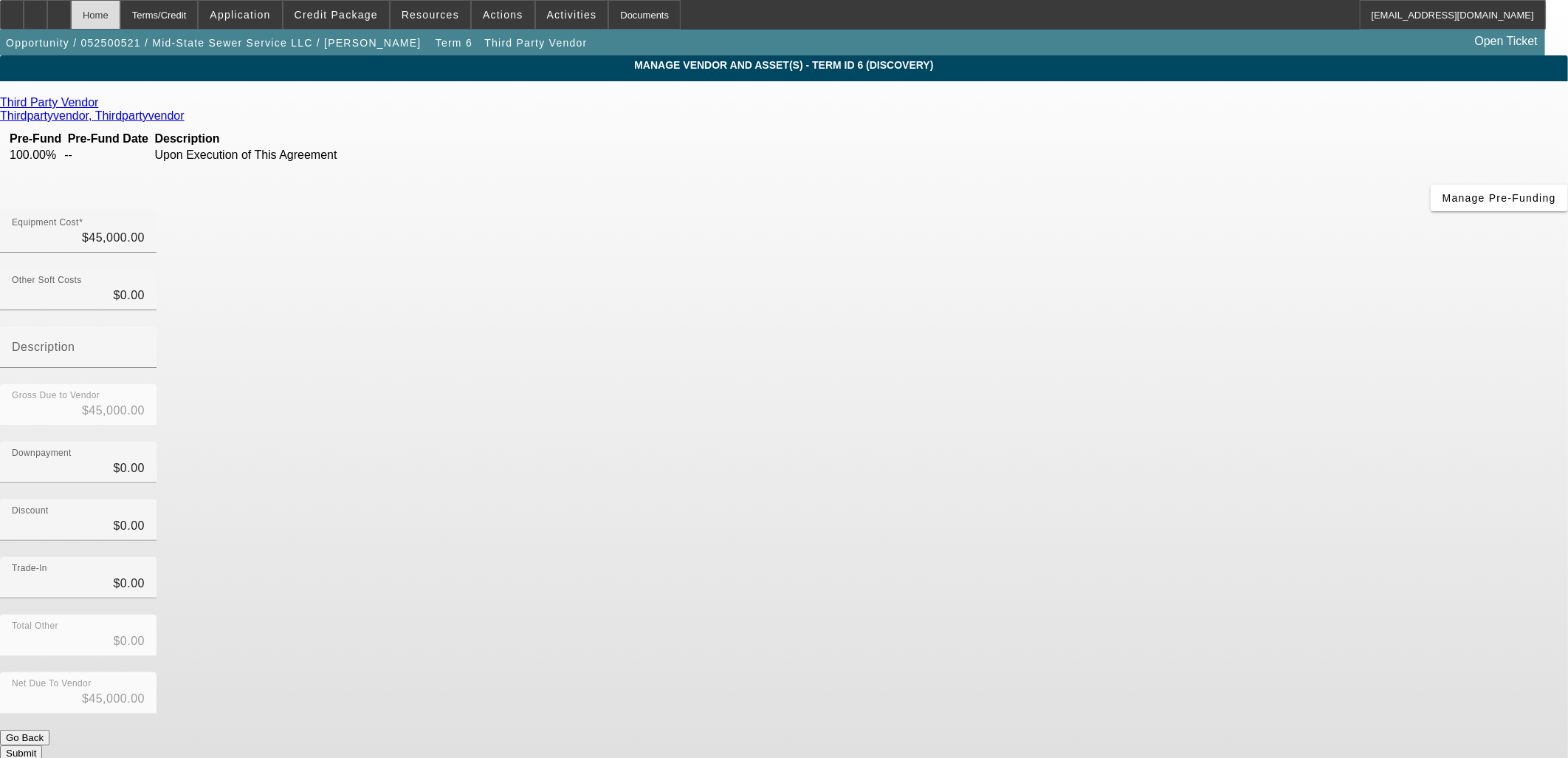
click at [121, 17] on div "Home" at bounding box center [95, 15] width 50 height 29
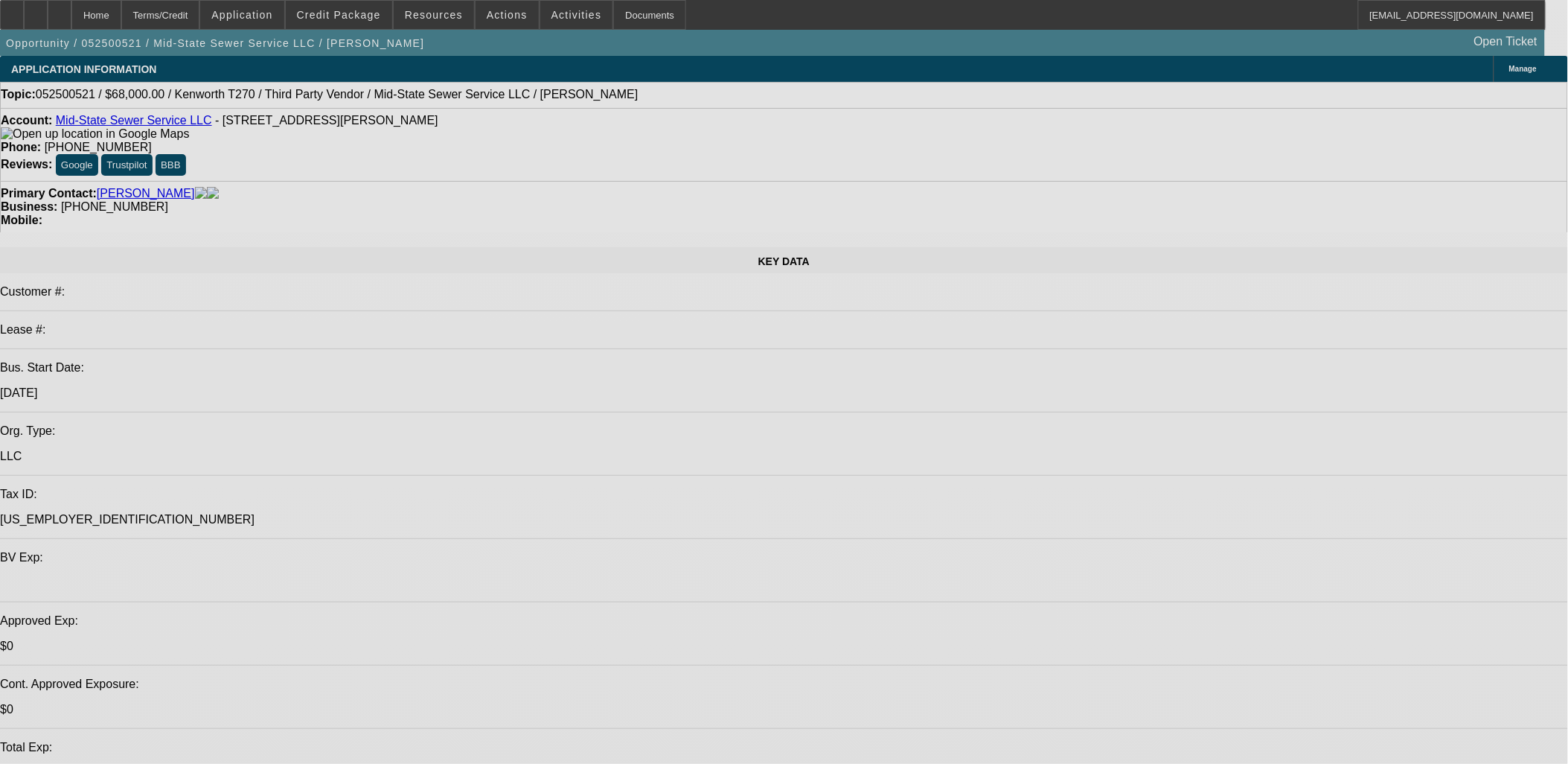
select select "0"
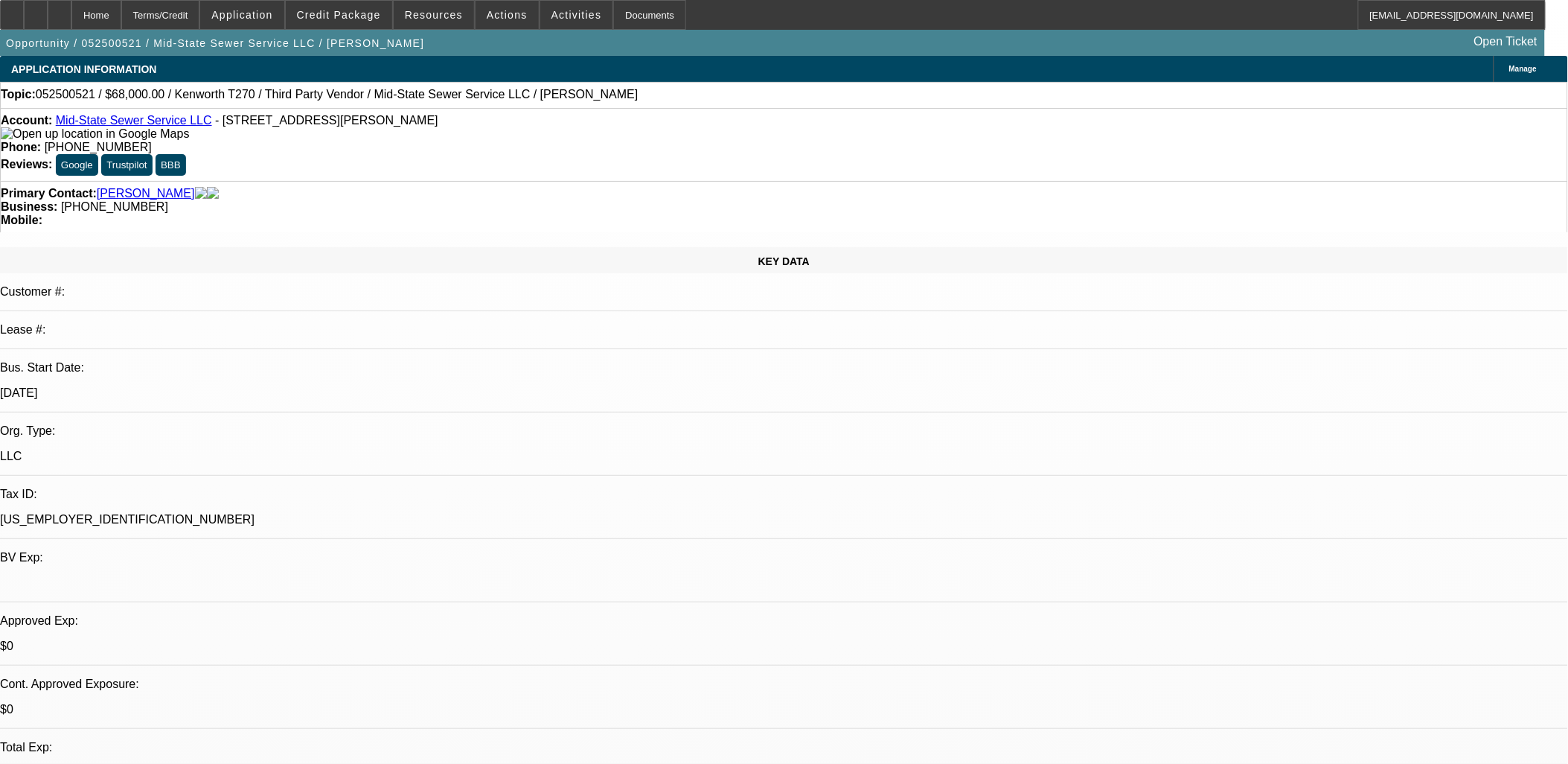
select select "2"
select select "0.1"
select select "4"
select select "0"
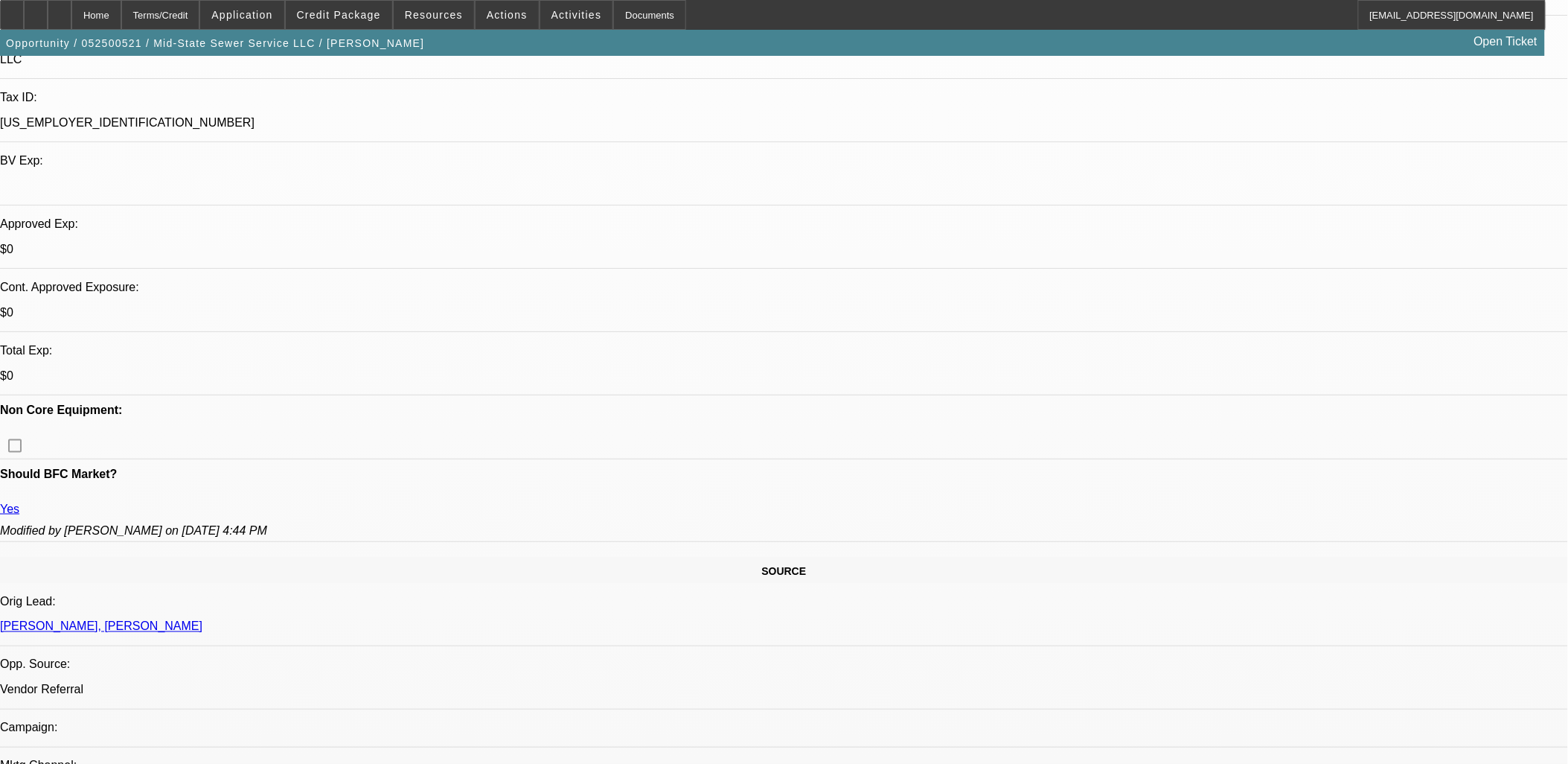
scroll to position [82, 0]
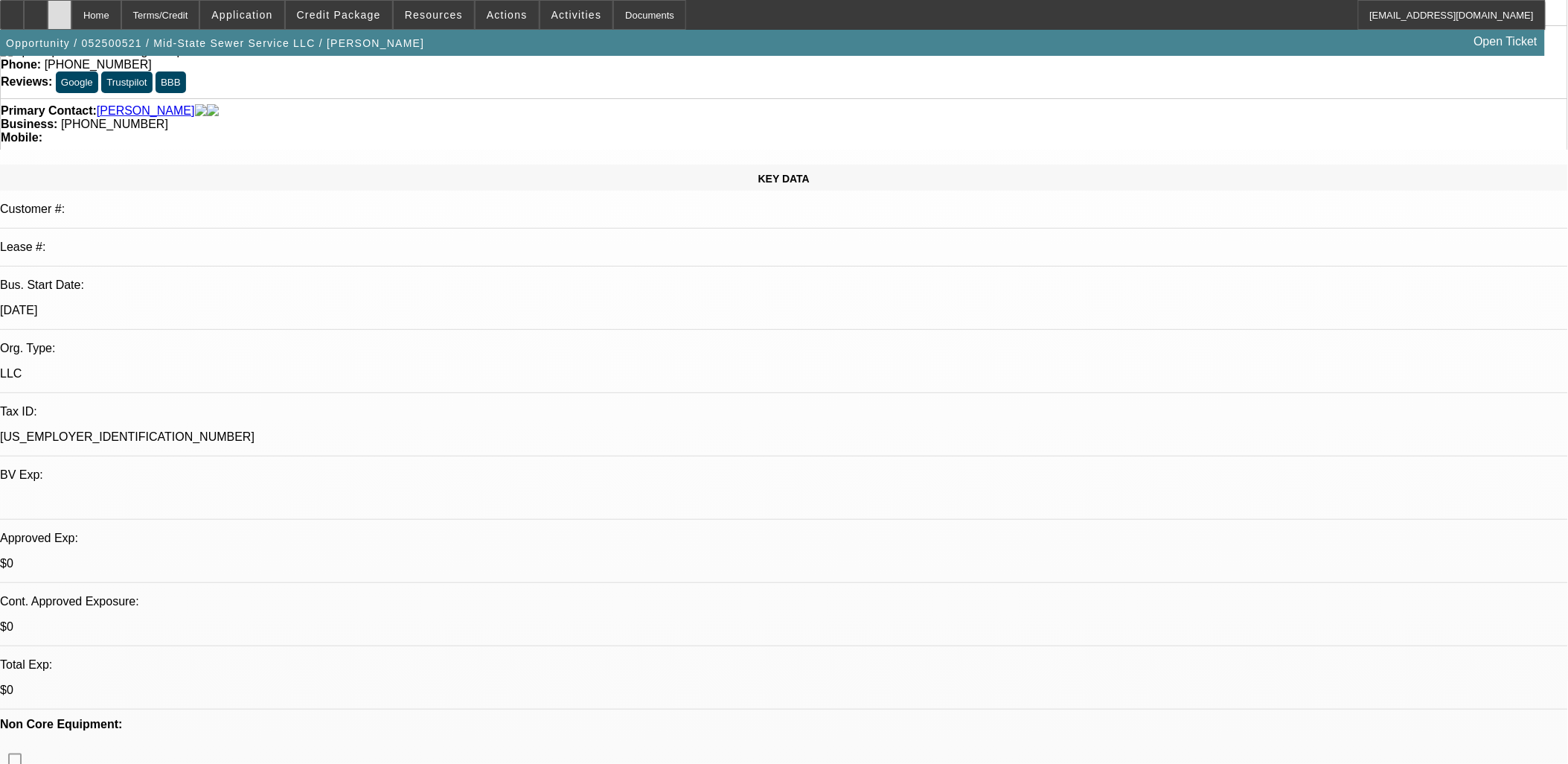
click at [60, 10] on icon at bounding box center [60, 10] width 0 height 0
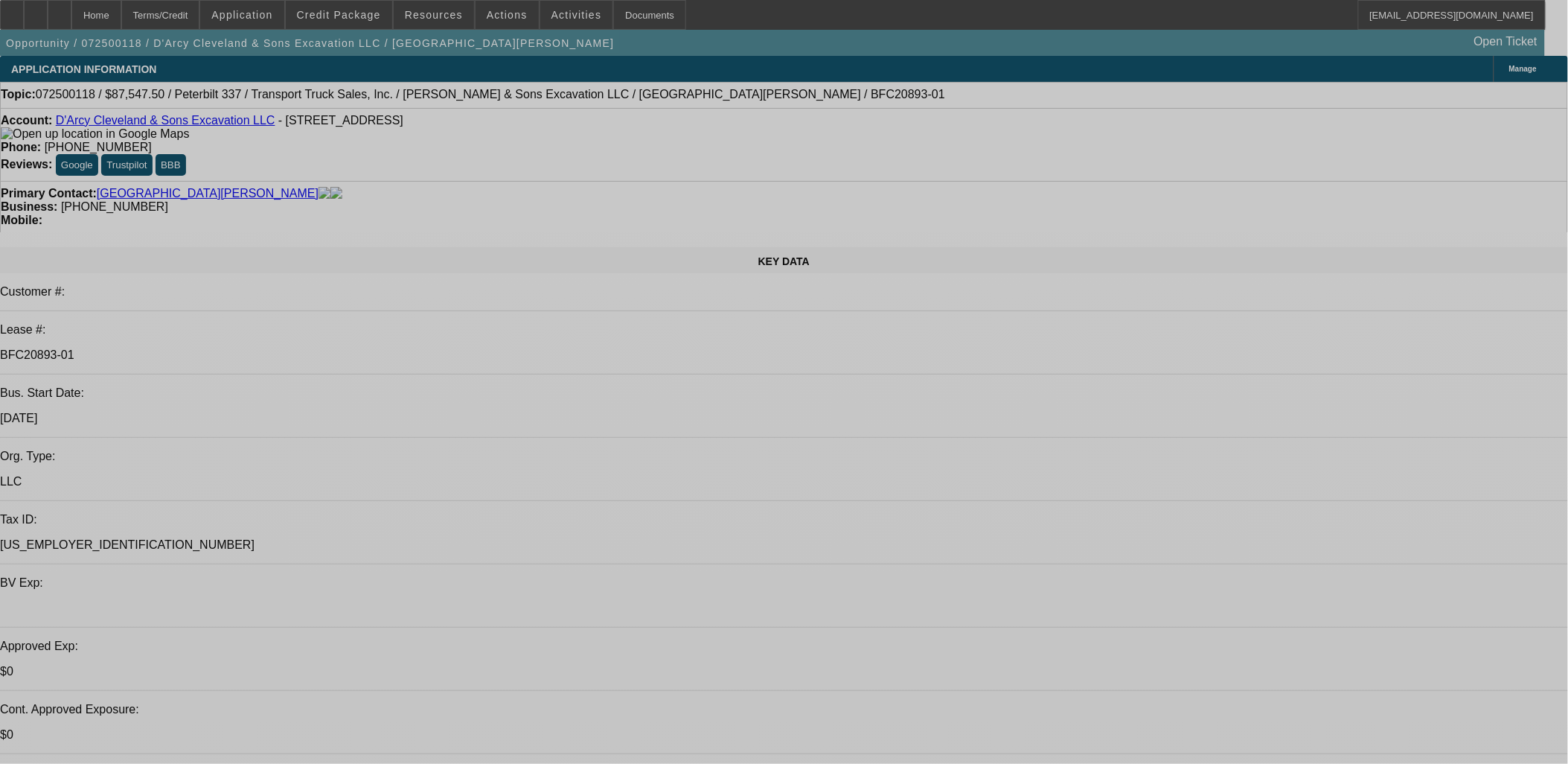
select select "0"
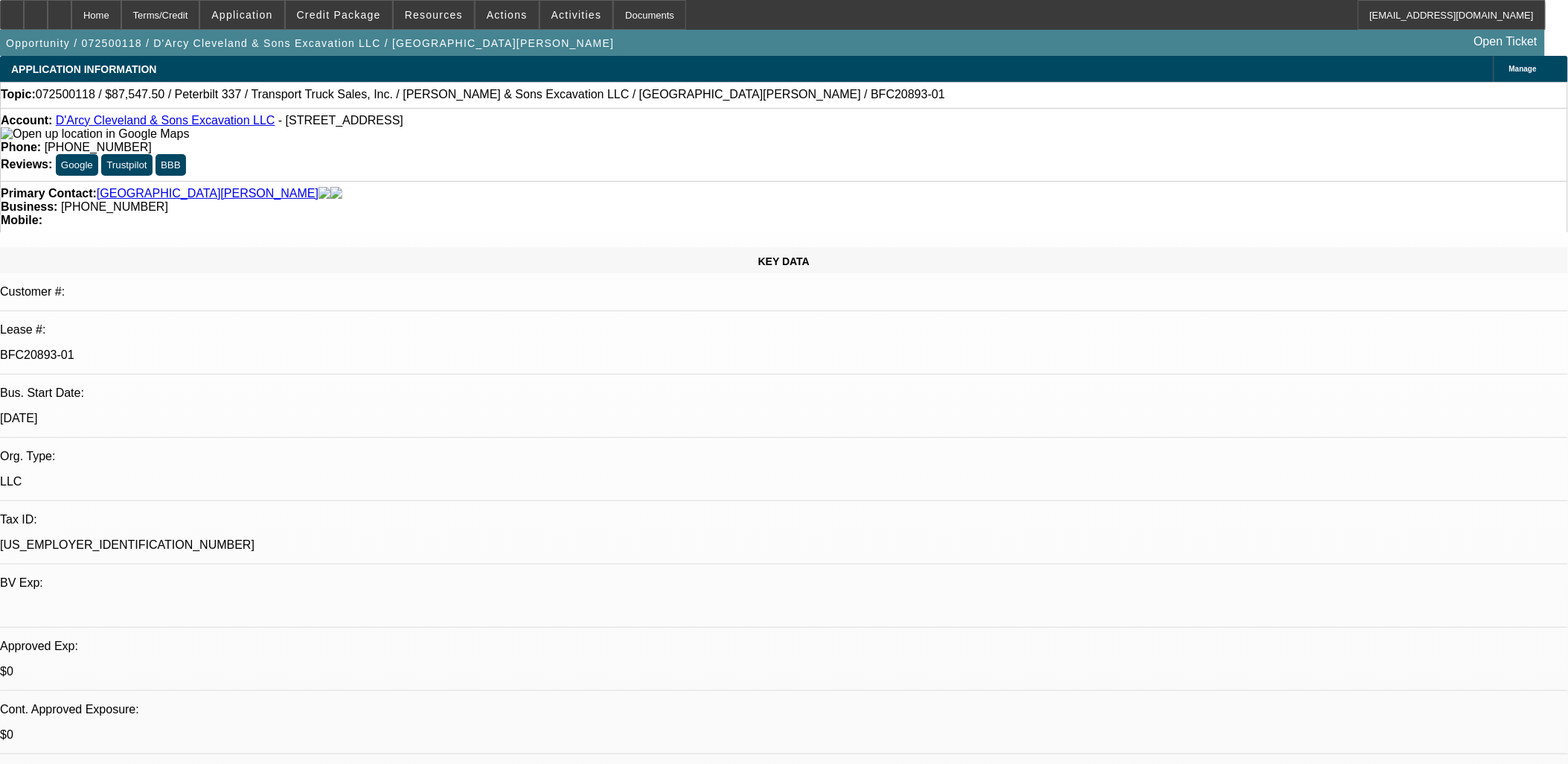
select select "0"
select select "2"
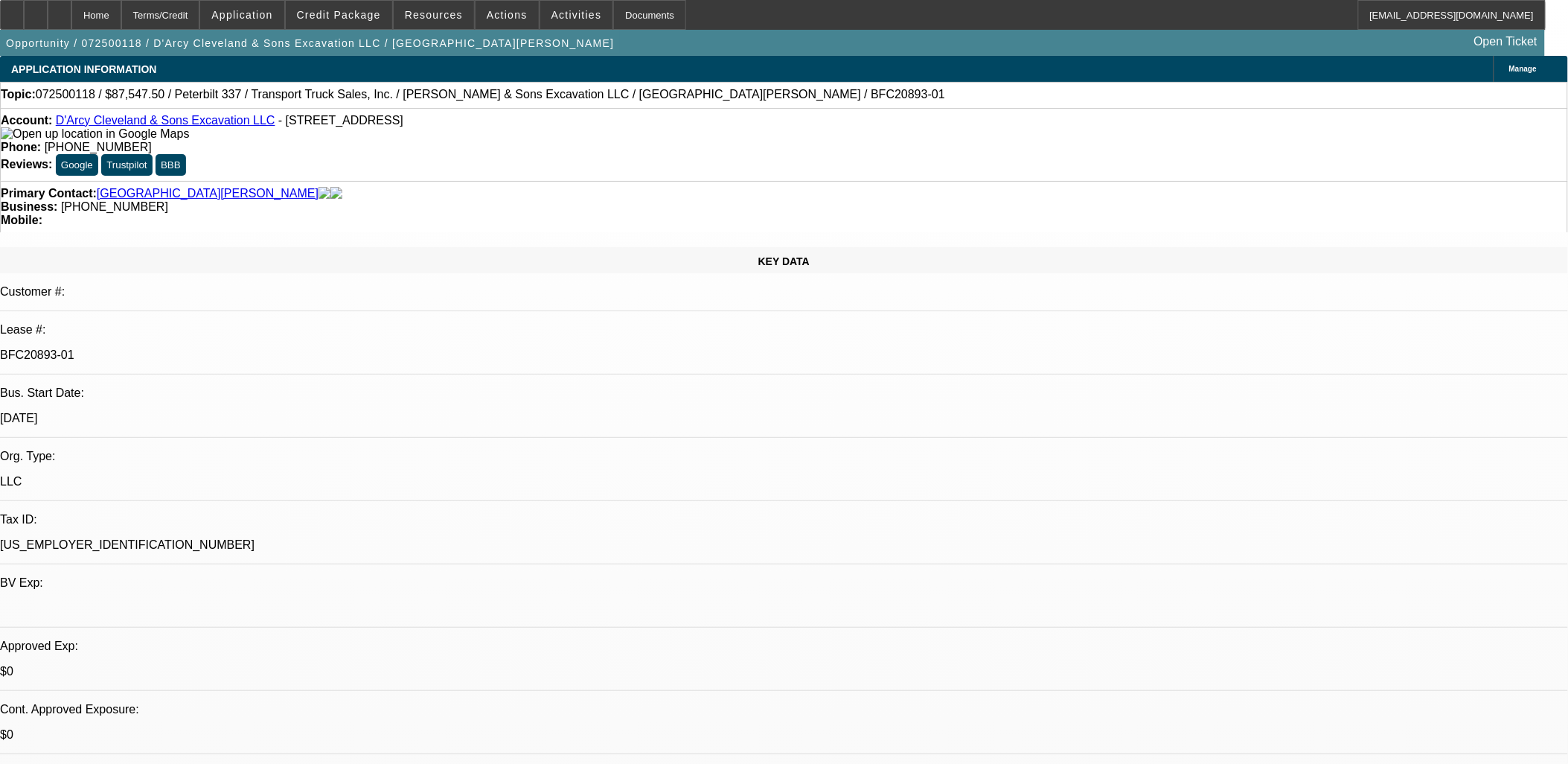
select select "0"
select select "0.1"
select select "0"
select select "1"
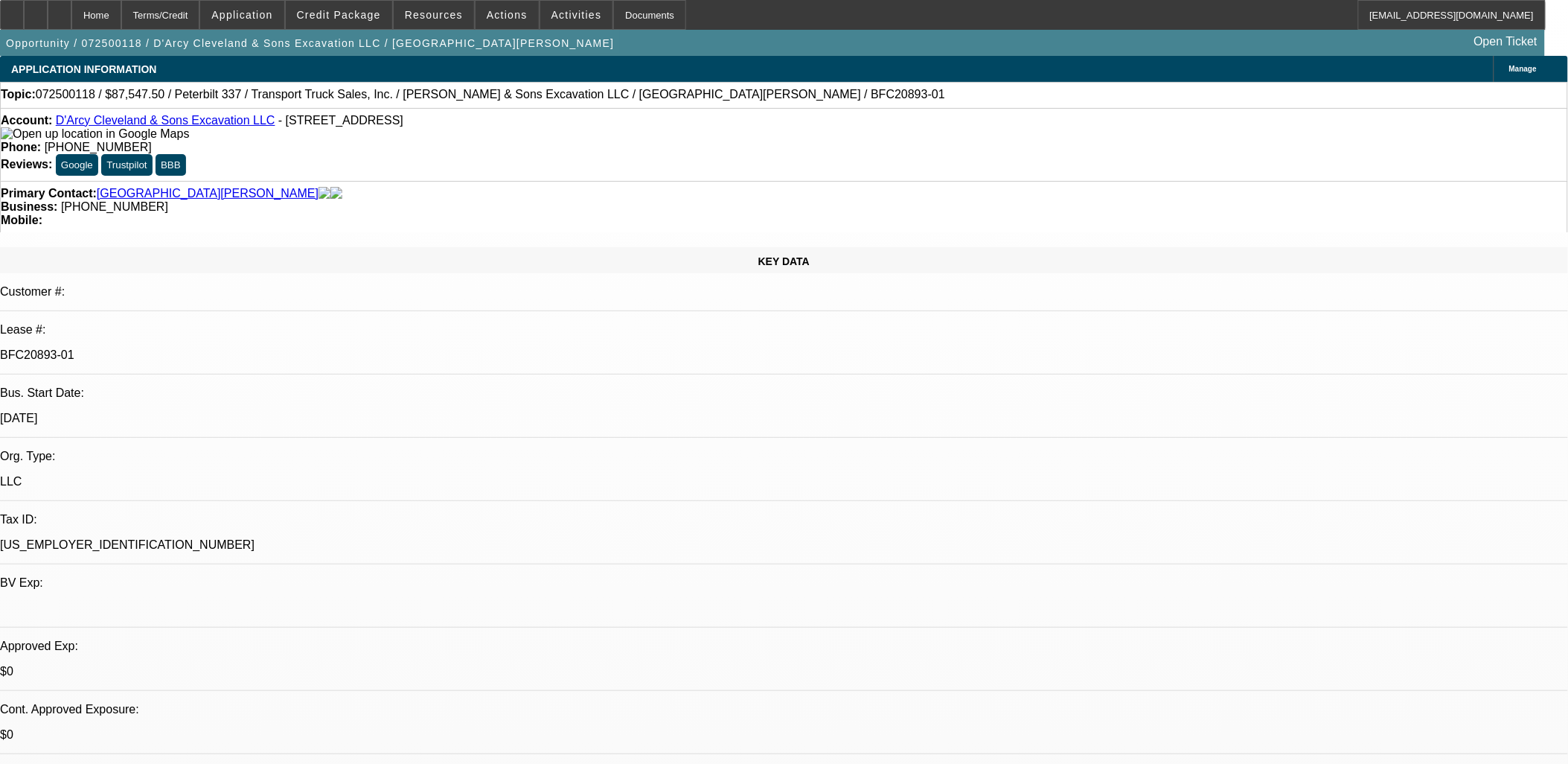
select select "2"
select select "6"
select select "1"
select select "2"
select select "6"
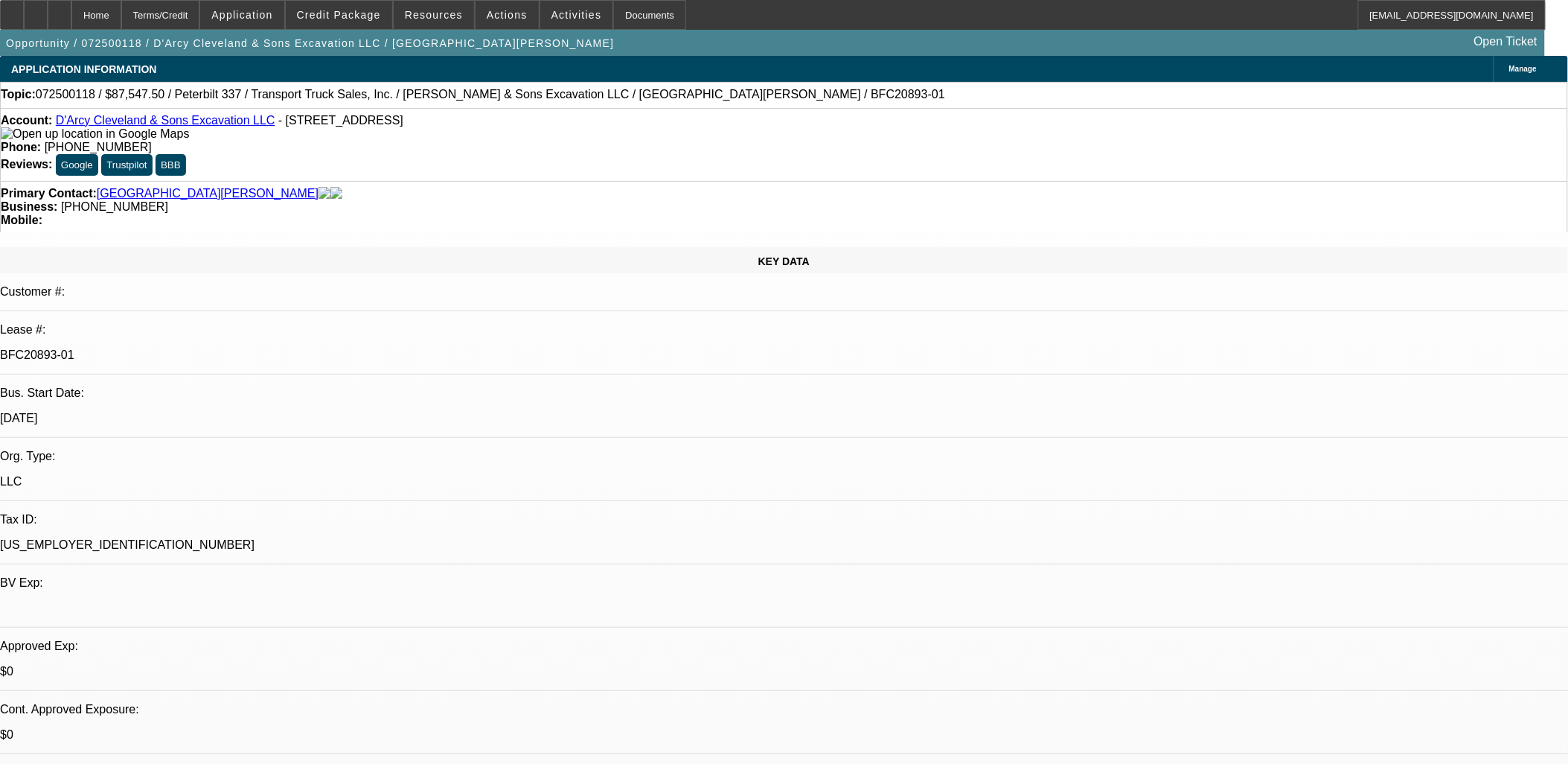
select select "1"
select select "2"
select select "6"
select select "1"
select select "2"
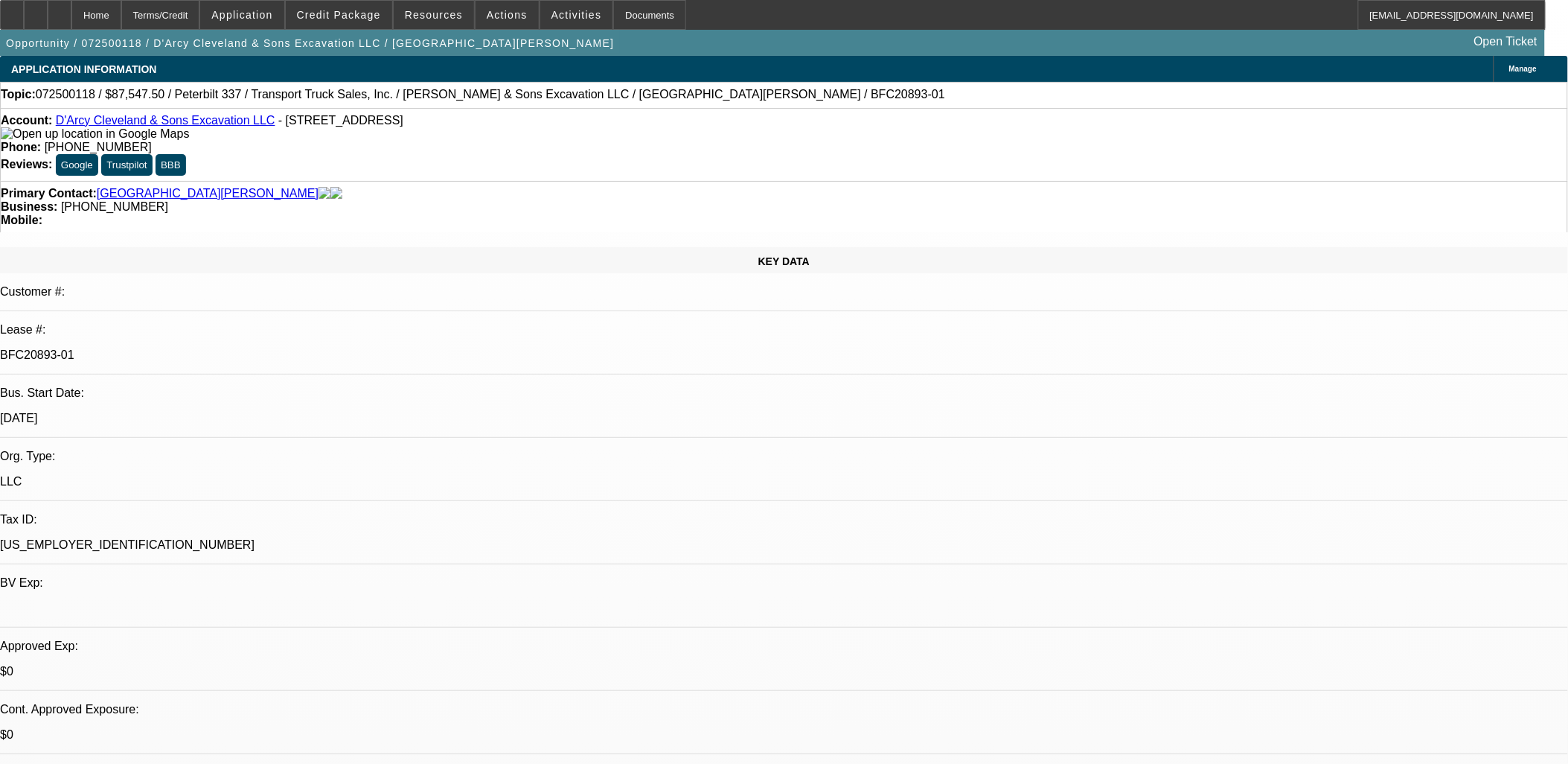
select select "6"
click at [12, 10] on icon at bounding box center [12, 10] width 0 height 0
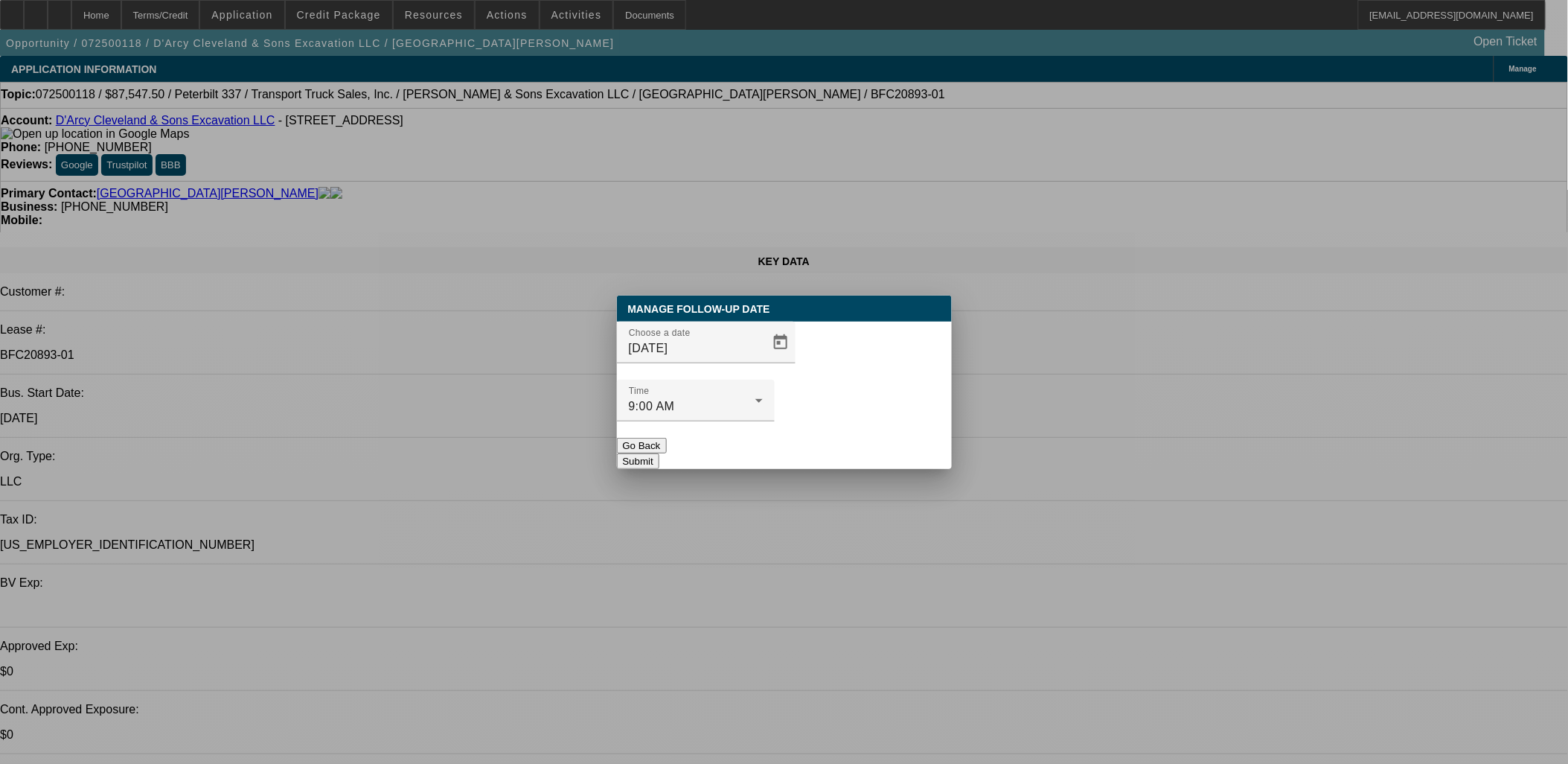
click at [660, 454] on button "Submit" at bounding box center [637, 462] width 42 height 16
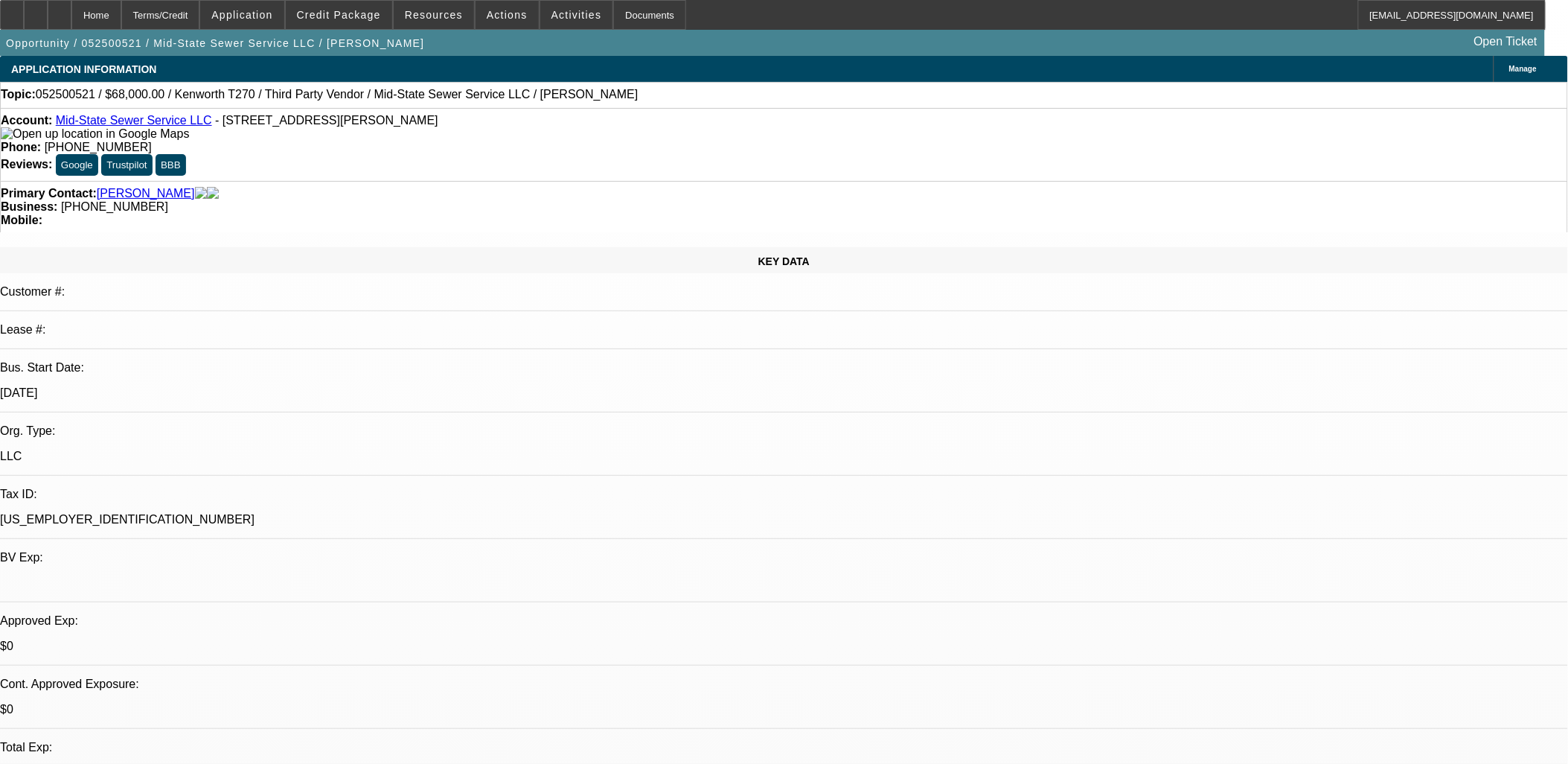
select select "0"
select select "2"
select select "0.1"
select select "0"
select select "2"
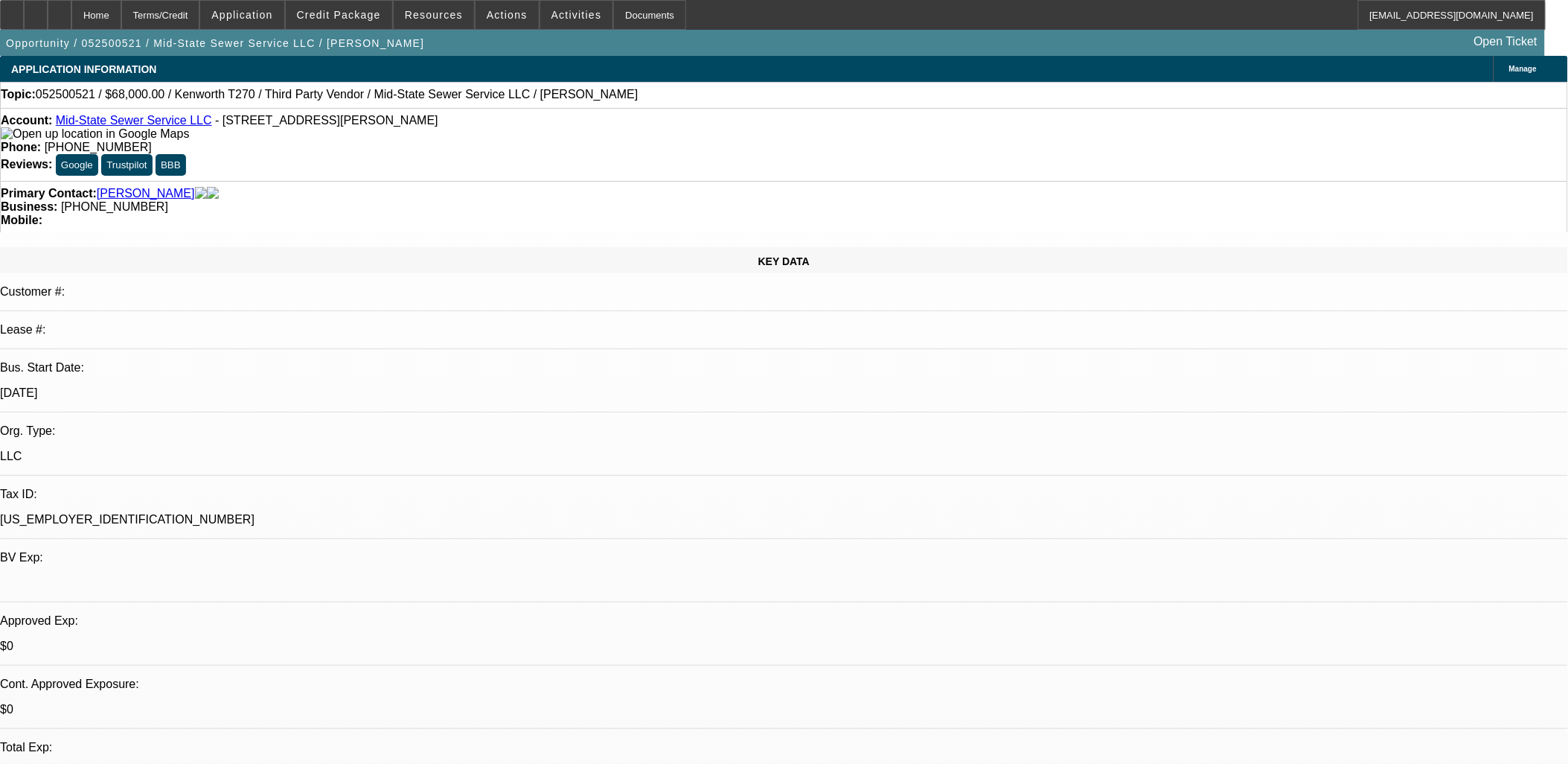
select select "0.1"
select select "0"
select select "2"
select select "0.1"
select select "0"
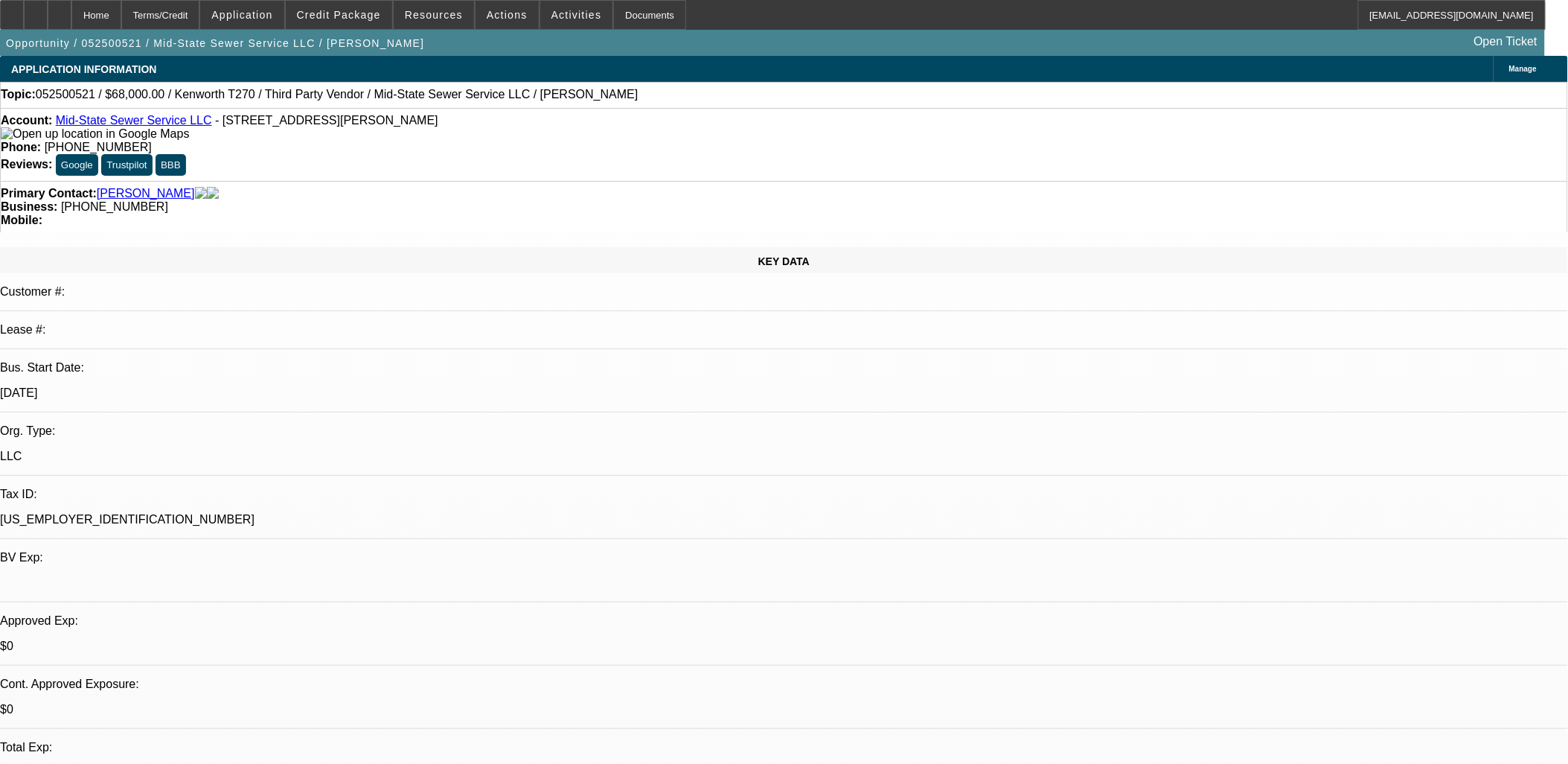
select select "0"
select select "1"
select select "2"
select select "4"
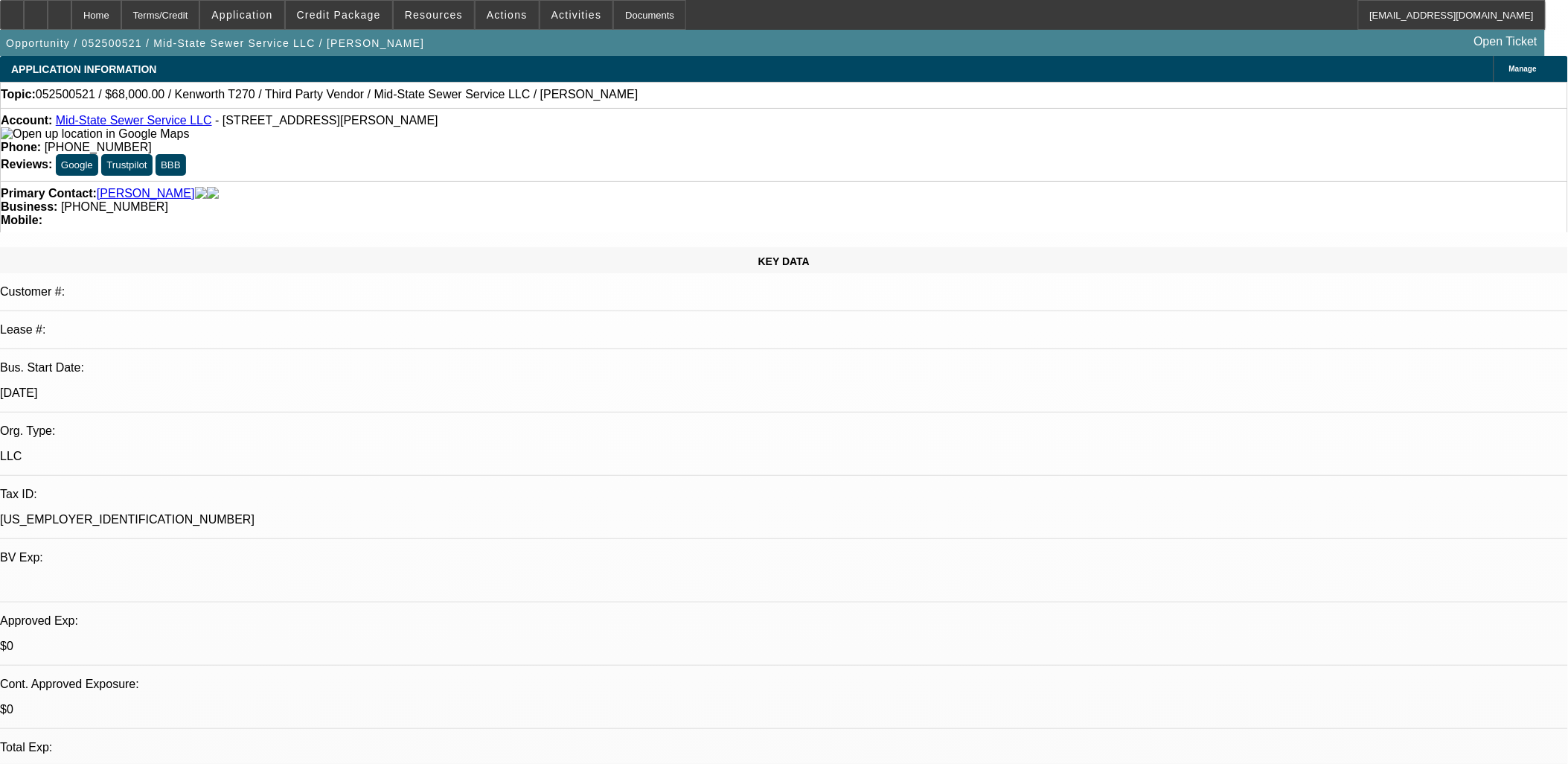
select select "1"
select select "2"
select select "4"
select select "1"
select select "2"
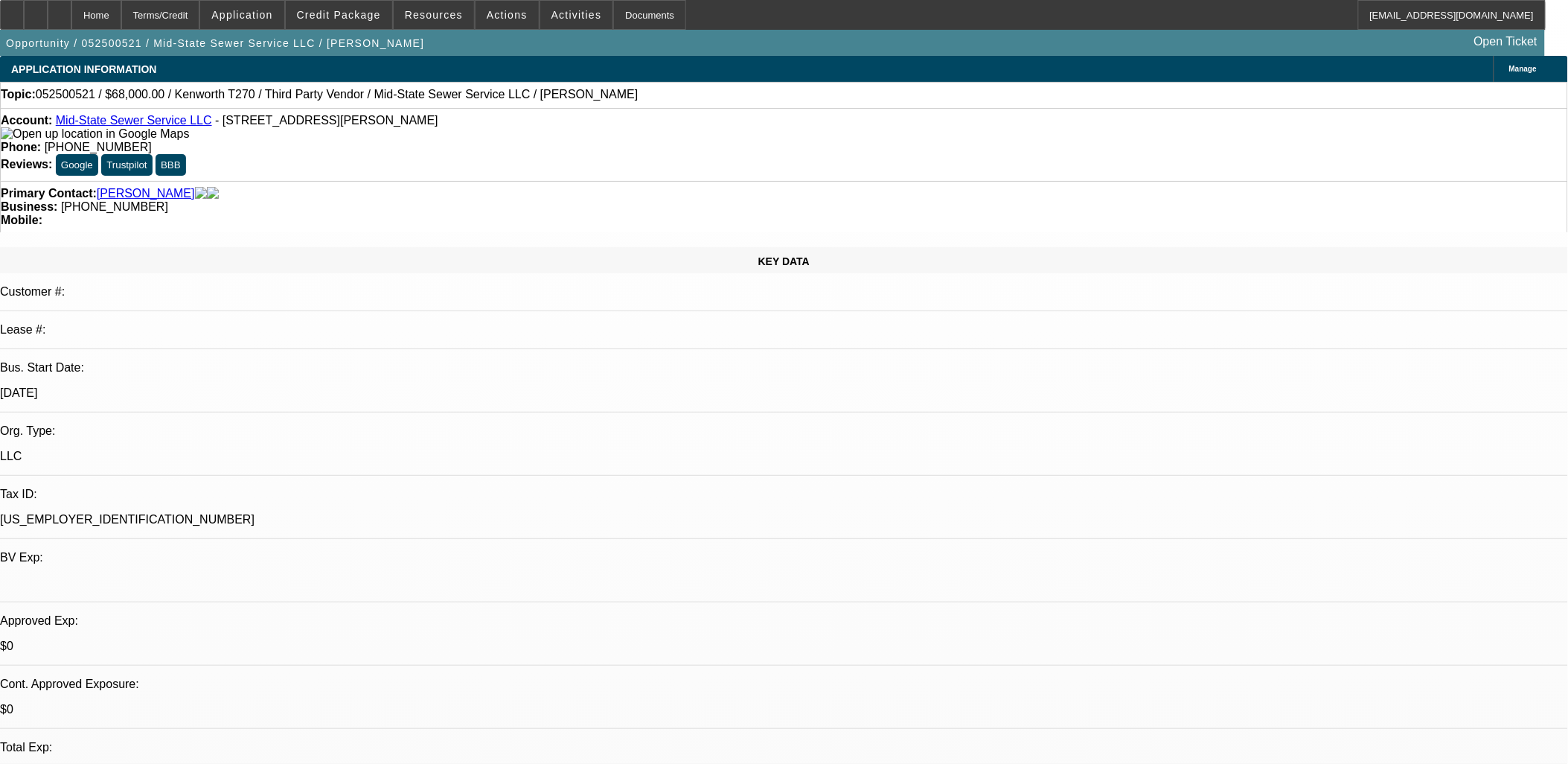
select select "4"
select select "1"
select select "2"
select select "6"
